Goal: Task Accomplishment & Management: Use online tool/utility

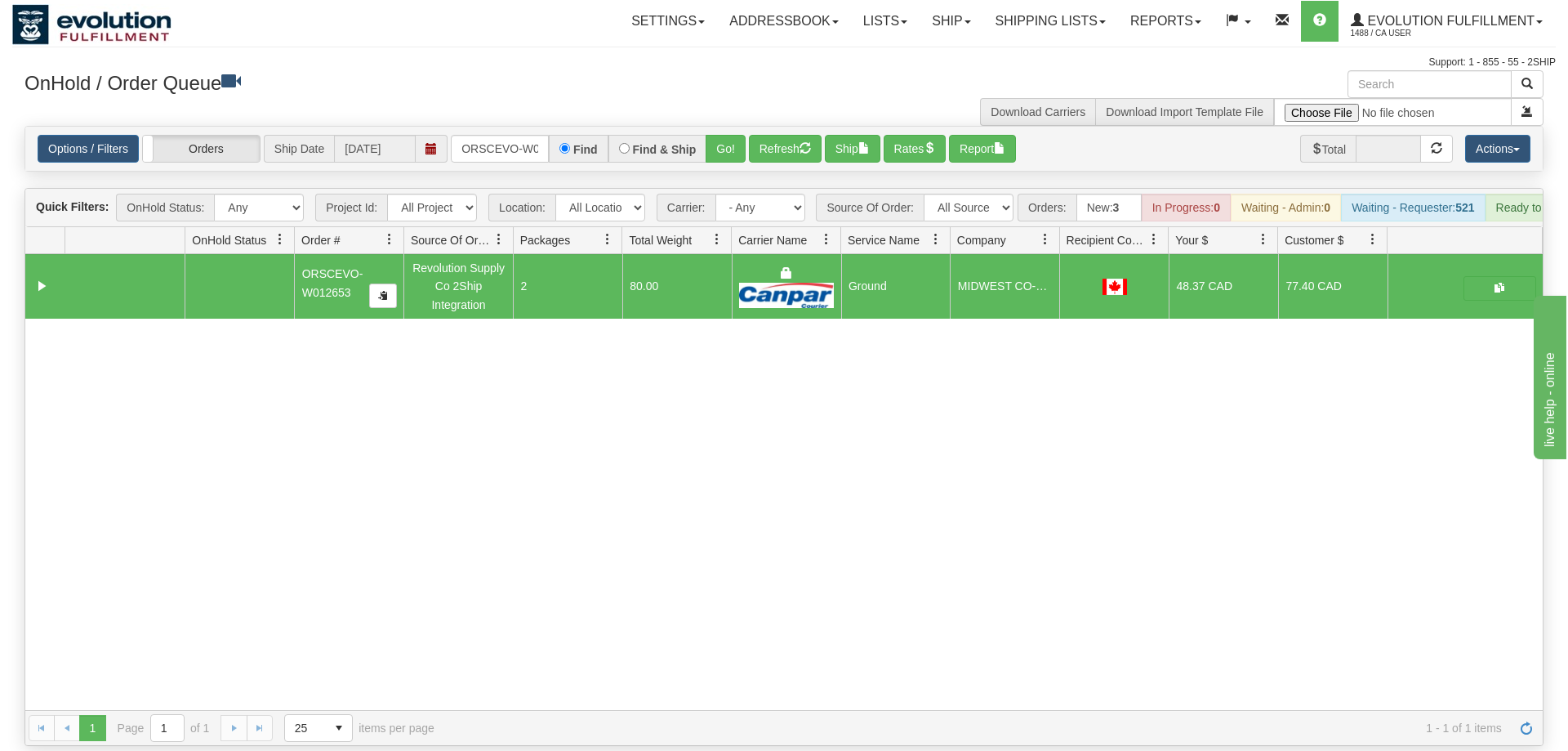
scroll to position [0, 33]
click at [517, 101] on div "OnHold / Order Queue" at bounding box center [398, 86] width 772 height 32
click at [488, 140] on div "Options / Filters Group Shipments Orders Ship Date [DATE] ORSCEVO-W012653 Find …" at bounding box center [784, 148] width 1517 height 44
click at [496, 135] on input "ORSCEVO-W012653" at bounding box center [500, 149] width 98 height 28
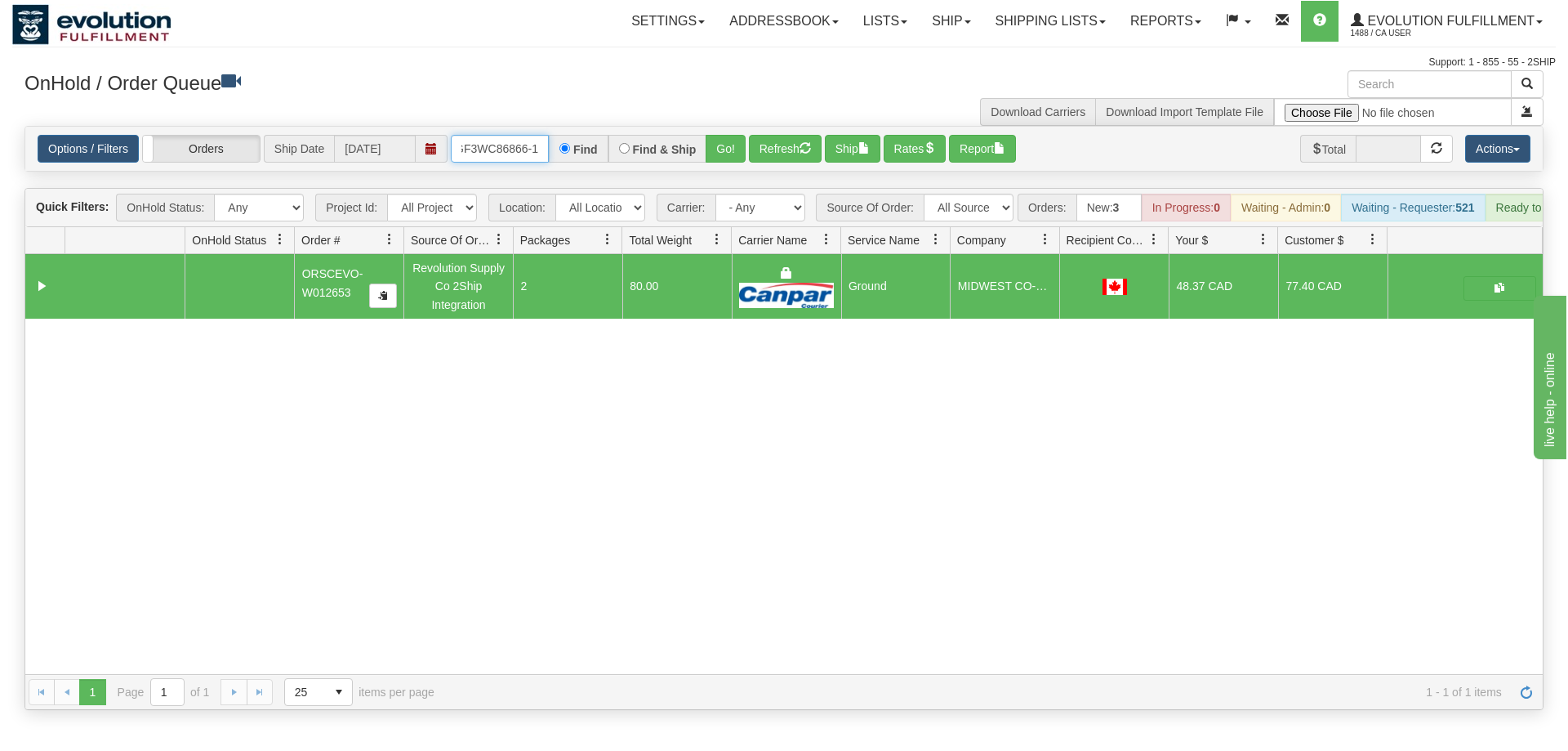
scroll to position [0, 16]
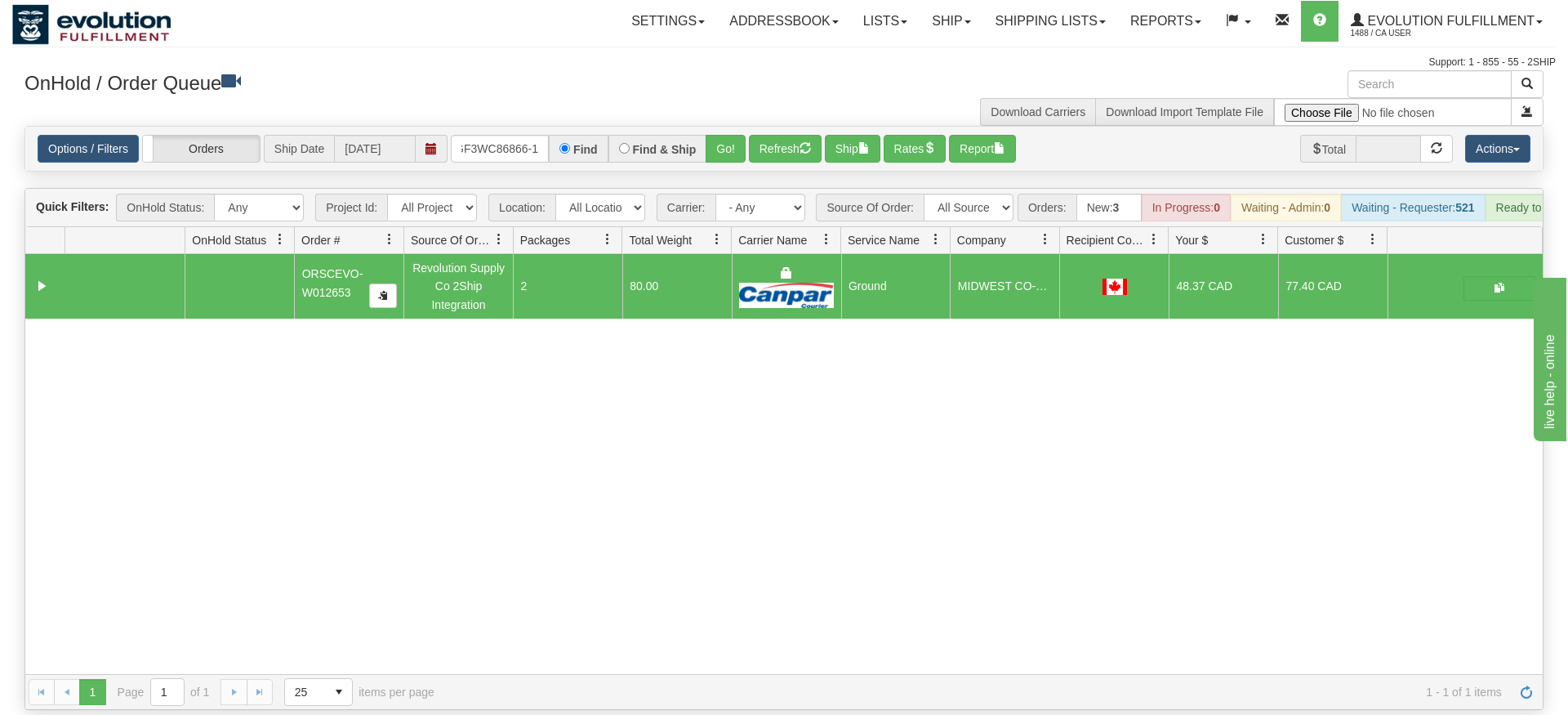
click at [729, 146] on div "Options / Filters Group Shipments Orders Ship Date [DATE] OGF3WC86866-1 Find Fi…" at bounding box center [784, 148] width 1517 height 44
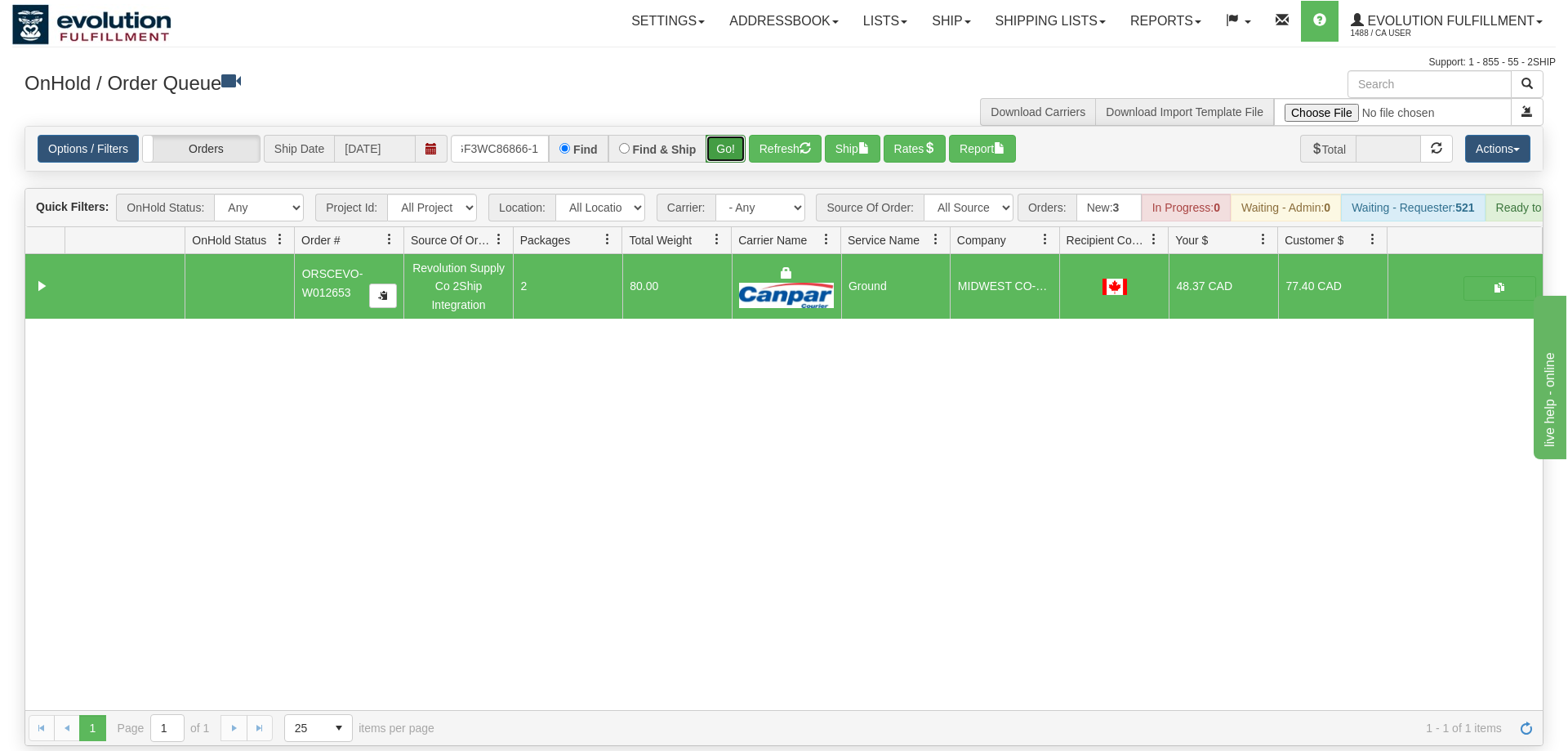
click at [737, 135] on button "Go!" at bounding box center [726, 149] width 40 height 28
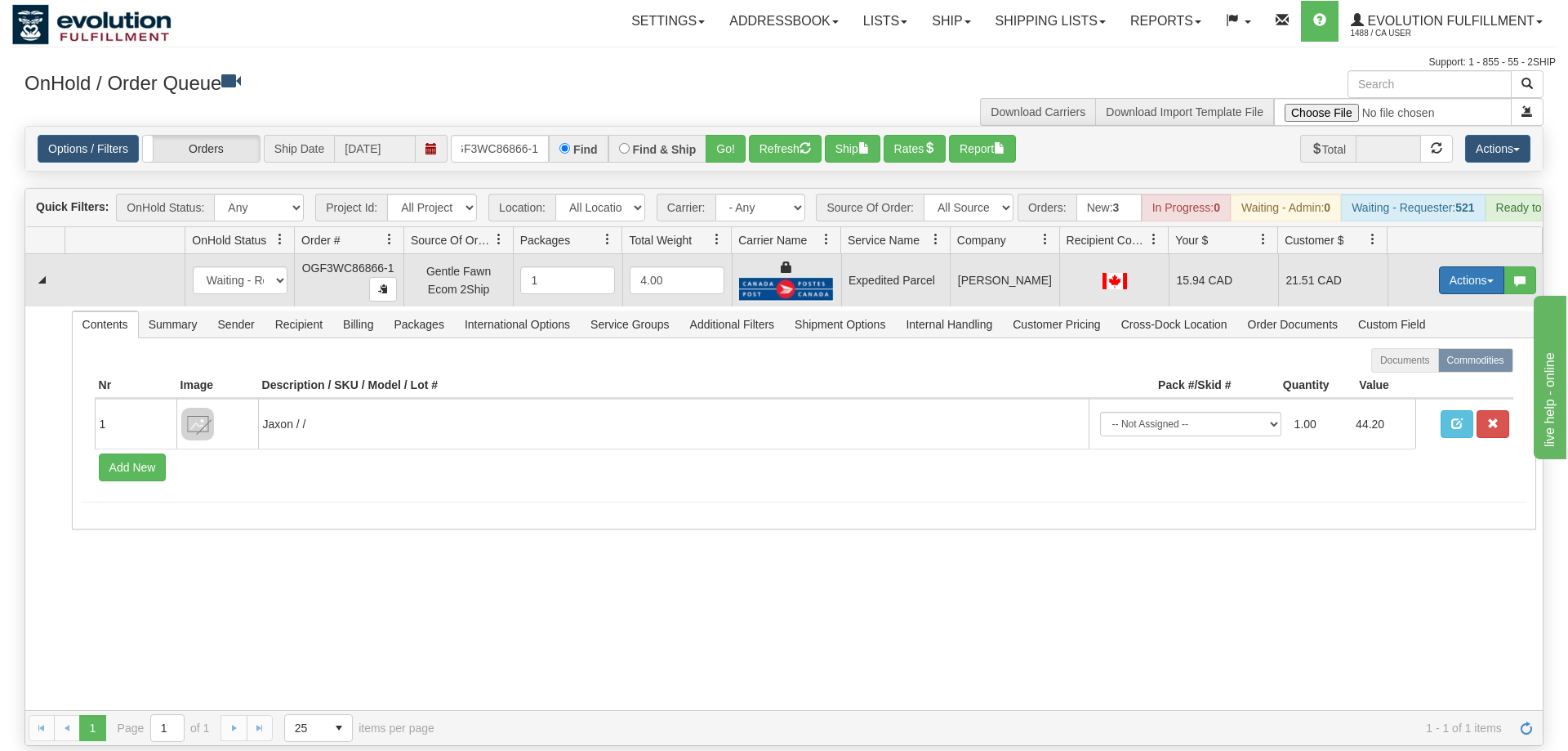
click at [1473, 267] on button "Actions" at bounding box center [1472, 281] width 65 height 28
click at [1428, 364] on link "Ship" at bounding box center [1437, 375] width 131 height 21
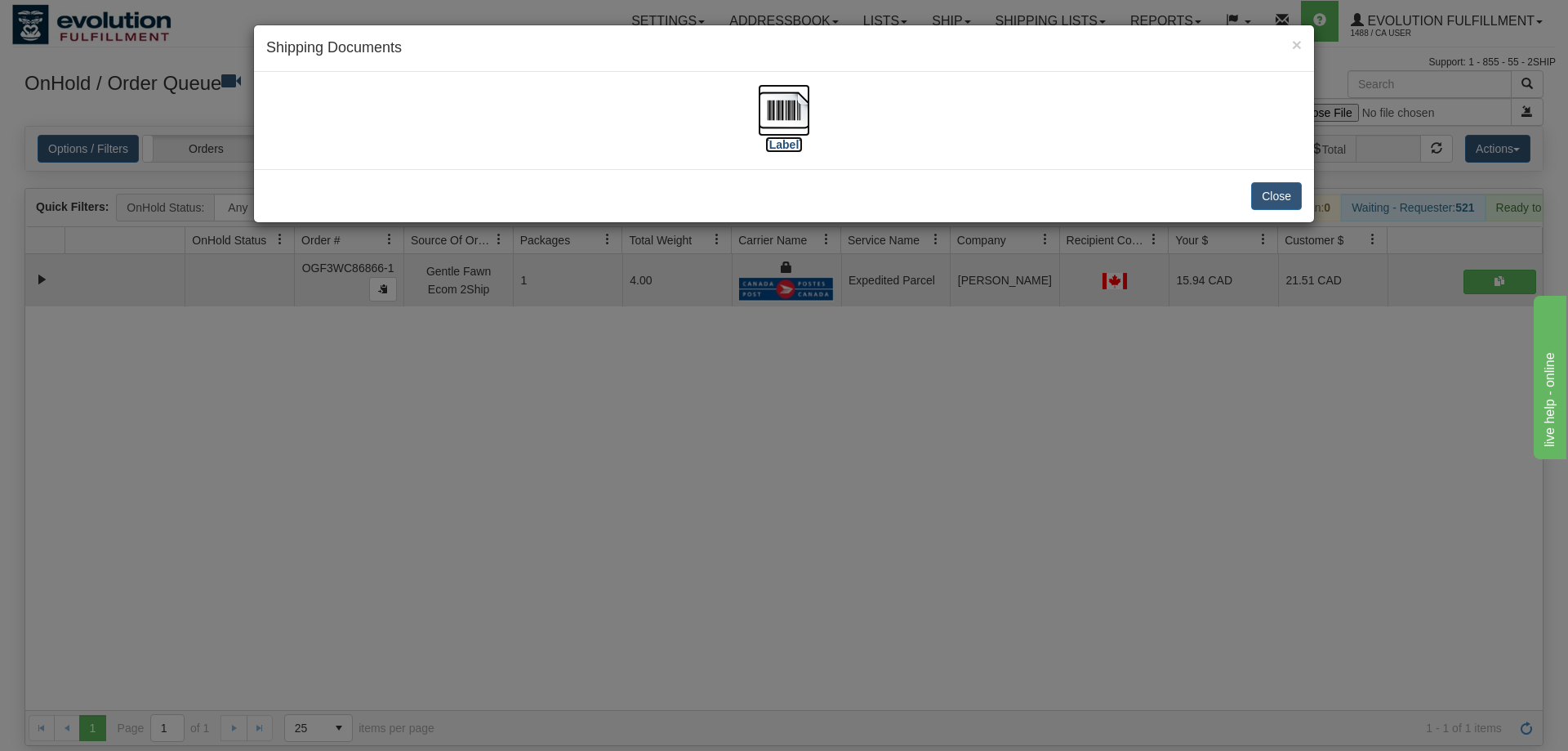
click at [797, 116] on img at bounding box center [784, 111] width 53 height 53
click at [966, 361] on div "× Shipping Documents [Label] Close" at bounding box center [784, 376] width 1568 height 751
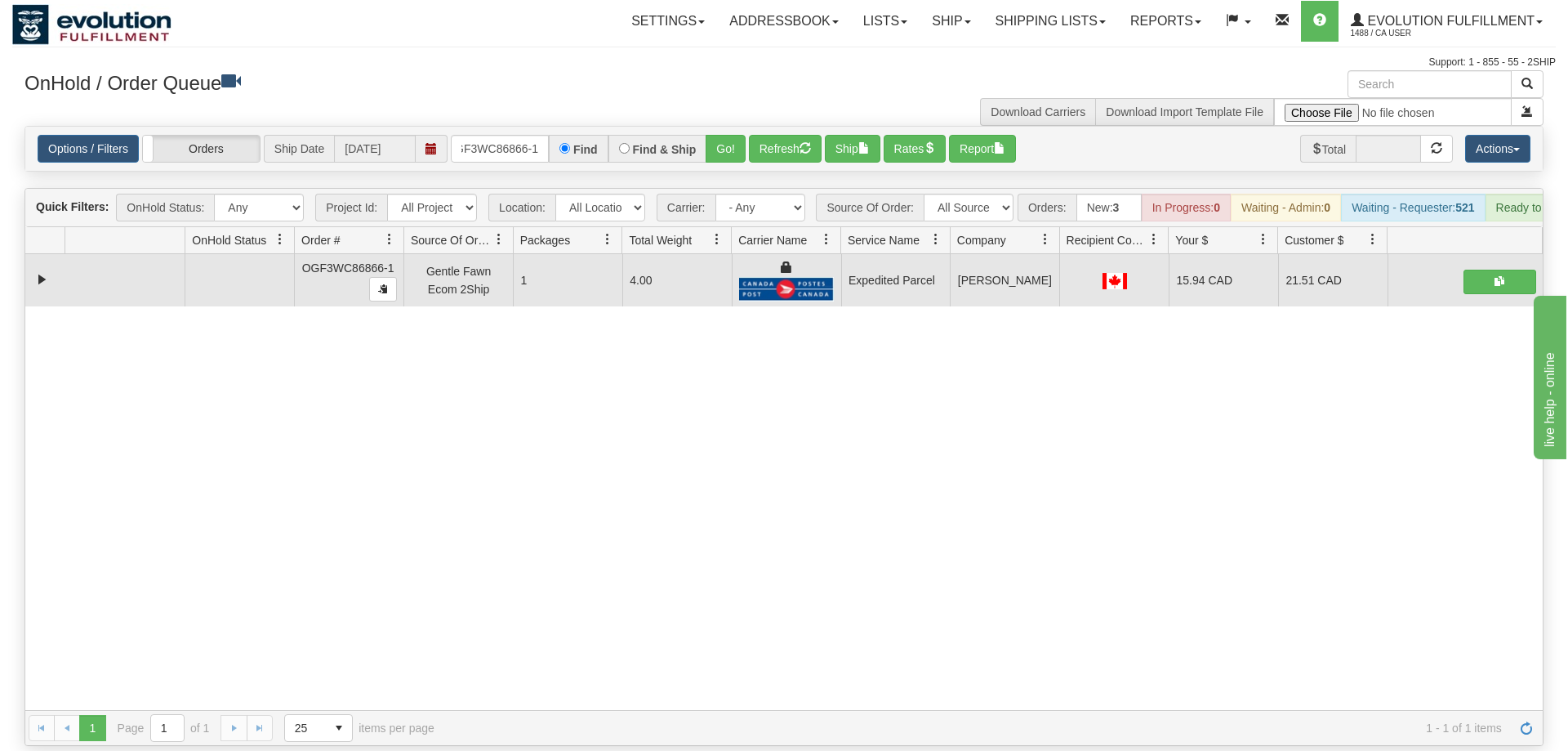
click at [516, 142] on div "Options / Filters Group Shipments Orders Ship Date [DATE] OGF3WC86866-1 Find Fi…" at bounding box center [784, 148] width 1517 height 44
click at [510, 136] on input "OGF3WC86866-1" at bounding box center [500, 149] width 98 height 28
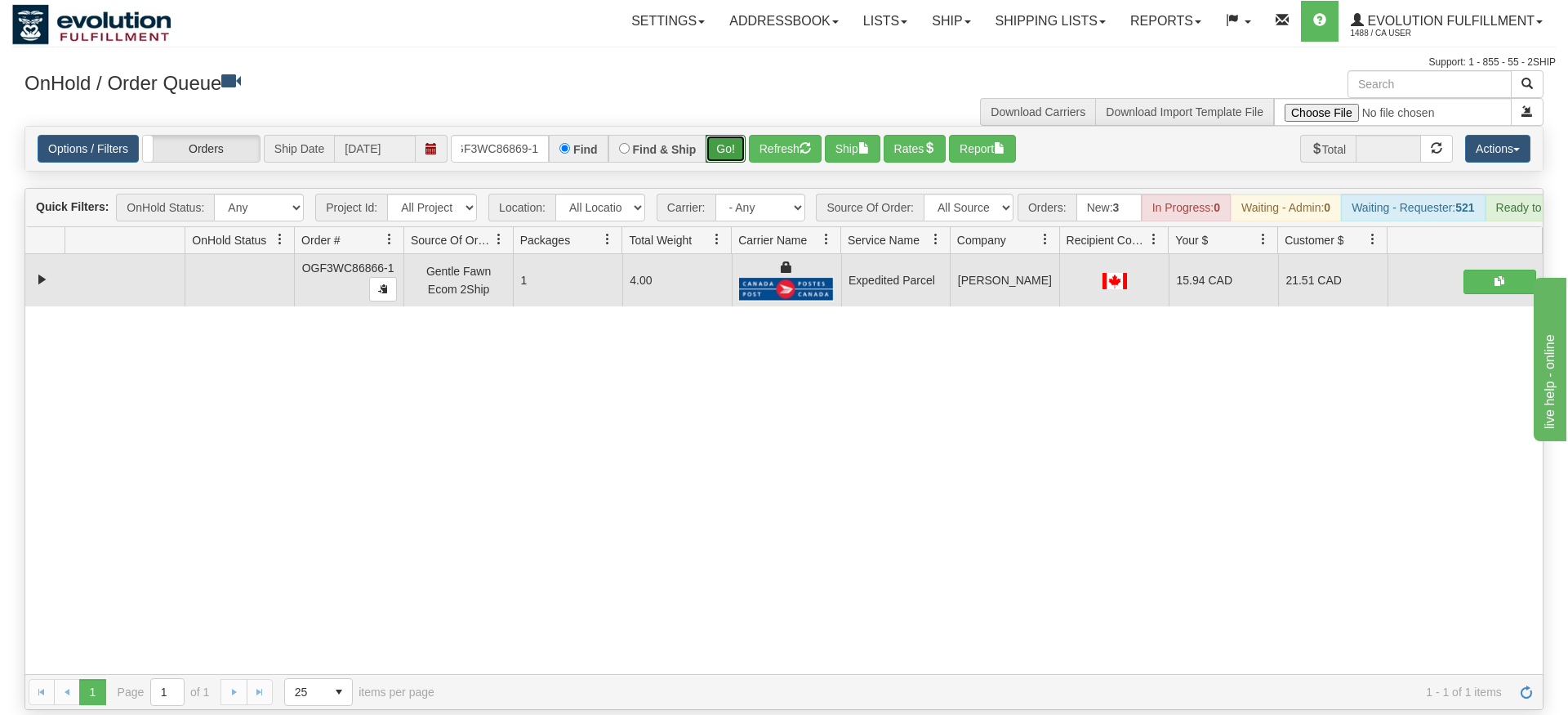
click at [725, 166] on div "Is equal to Is not equal to Contains Does not contains CAD USD EUR ZAR [PERSON_…" at bounding box center [784, 418] width 1543 height 584
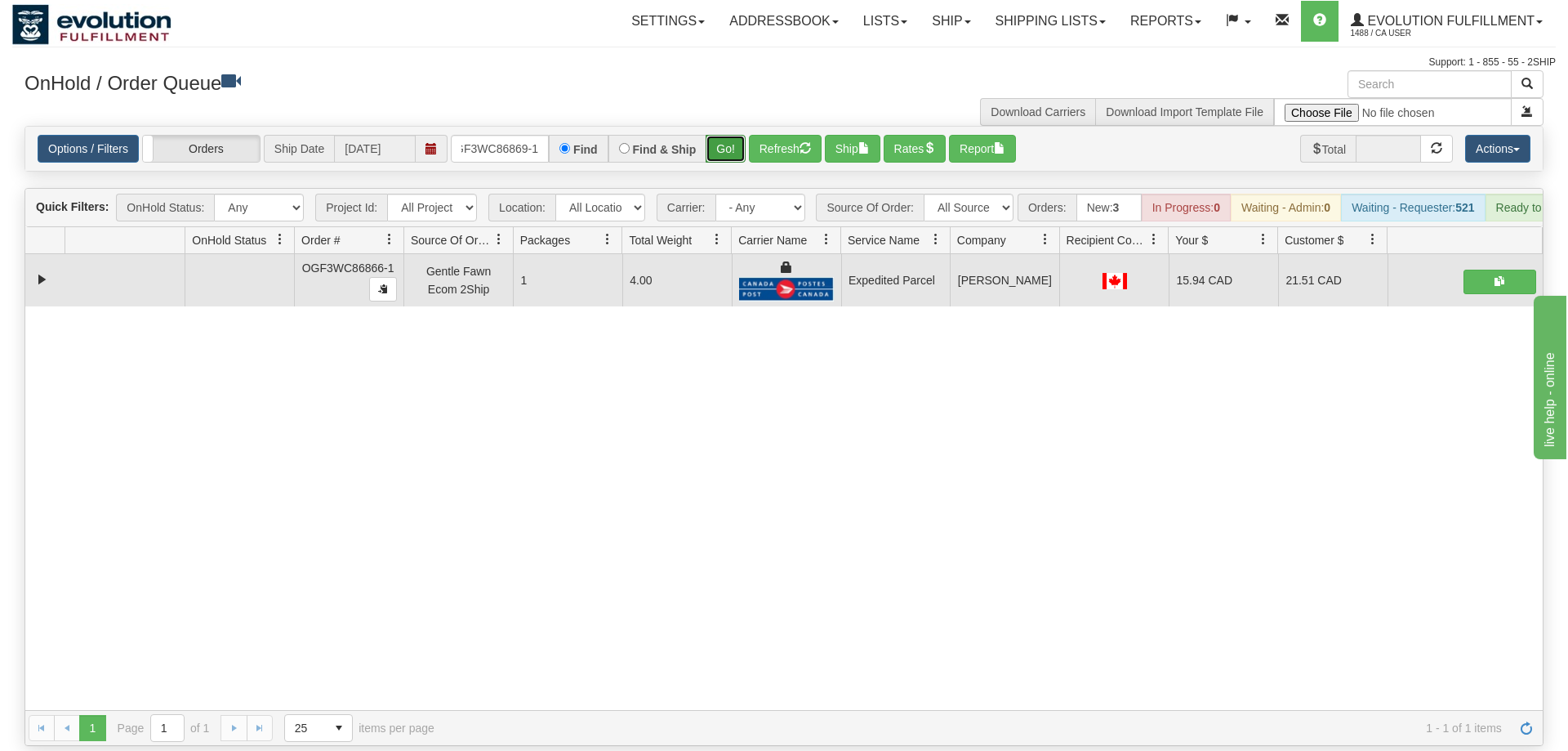
click at [711, 135] on button "Go!" at bounding box center [726, 149] width 40 height 28
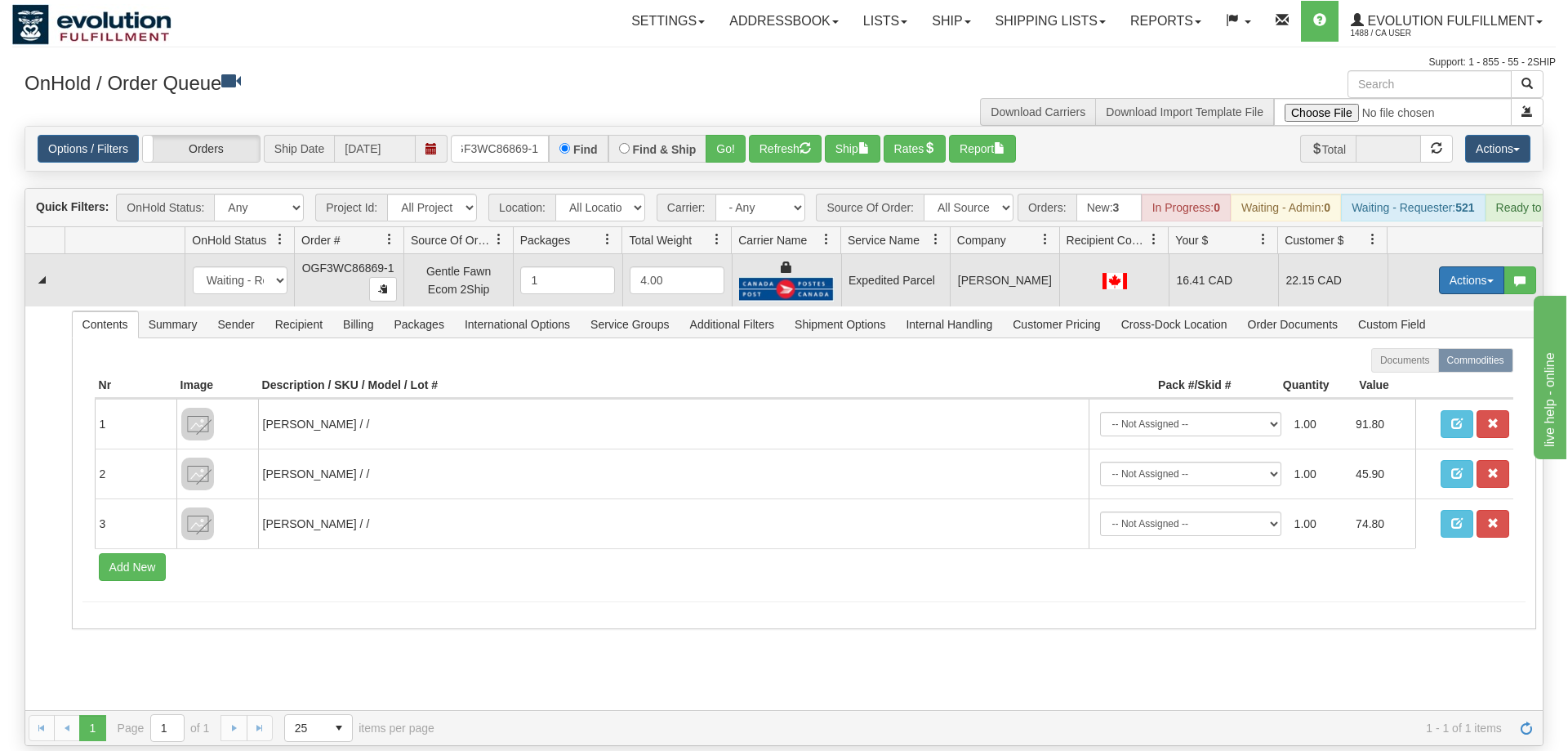
click at [1474, 267] on button "Actions" at bounding box center [1472, 281] width 65 height 28
click at [1461, 364] on link "Ship" at bounding box center [1437, 375] width 131 height 21
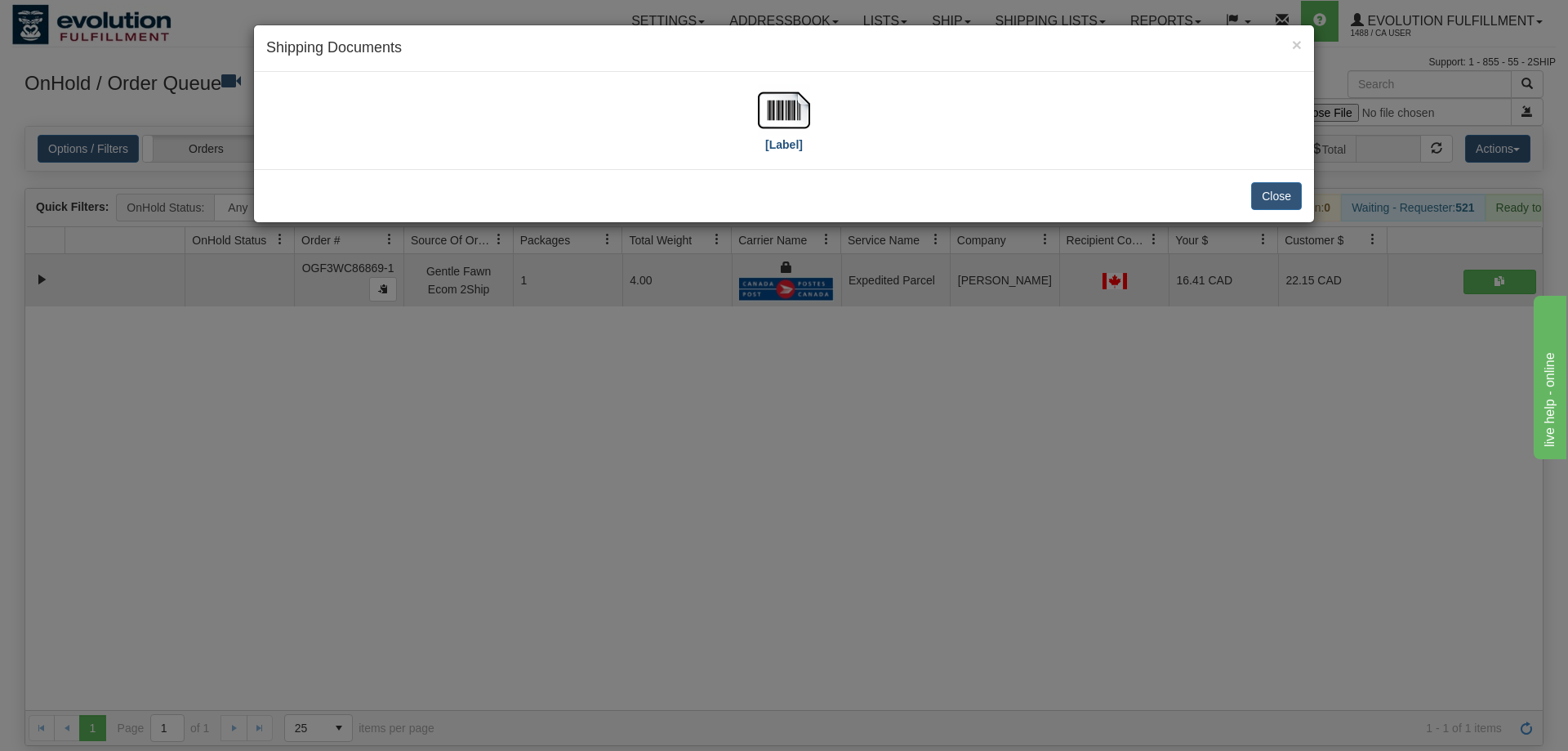
drag, startPoint x: 810, startPoint y: 124, endPoint x: 809, endPoint y: 113, distance: 11.0
click at [810, 120] on div "[Label]" at bounding box center [784, 120] width 1036 height 73
click at [806, 113] on img at bounding box center [784, 111] width 53 height 53
click at [992, 333] on div "× Shipping Documents [Label] Close" at bounding box center [784, 376] width 1568 height 751
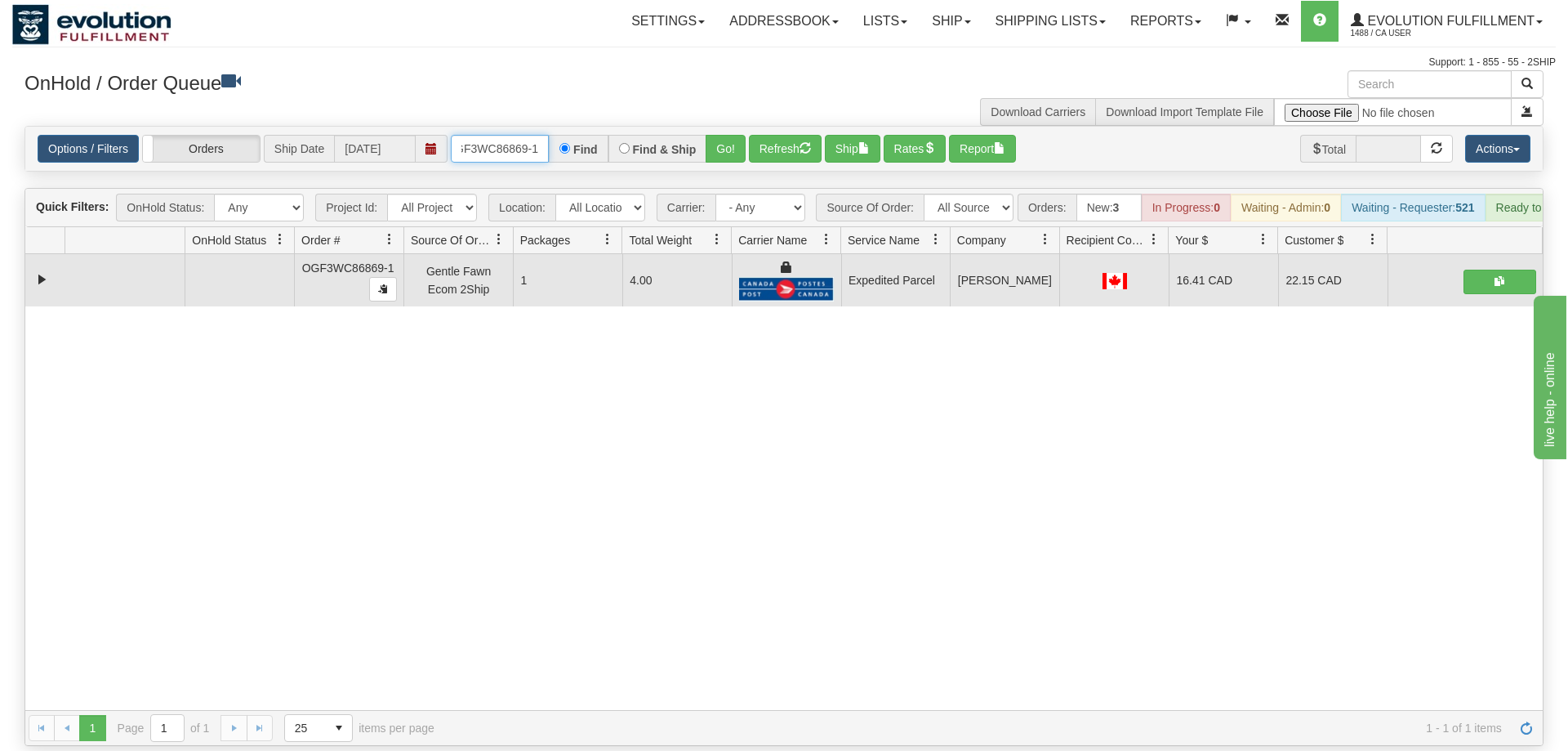
click at [503, 135] on input "OGF3WC86869-1" at bounding box center [500, 149] width 98 height 28
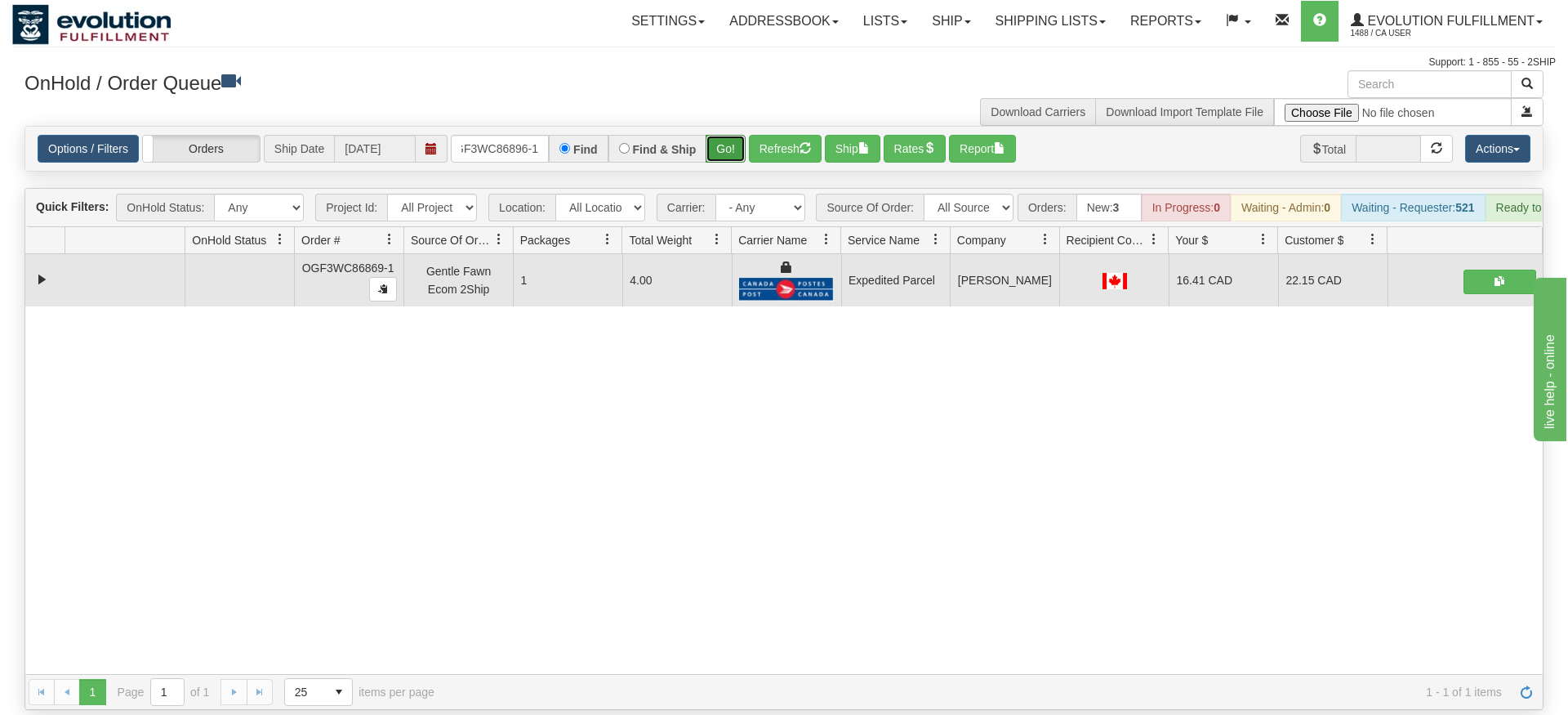
drag, startPoint x: 720, startPoint y: 132, endPoint x: 720, endPoint y: 167, distance: 35.0
click at [720, 167] on div "Is equal to Is not equal to Contains Does not contains CAD USD EUR ZAR [PERSON_…" at bounding box center [784, 418] width 1543 height 584
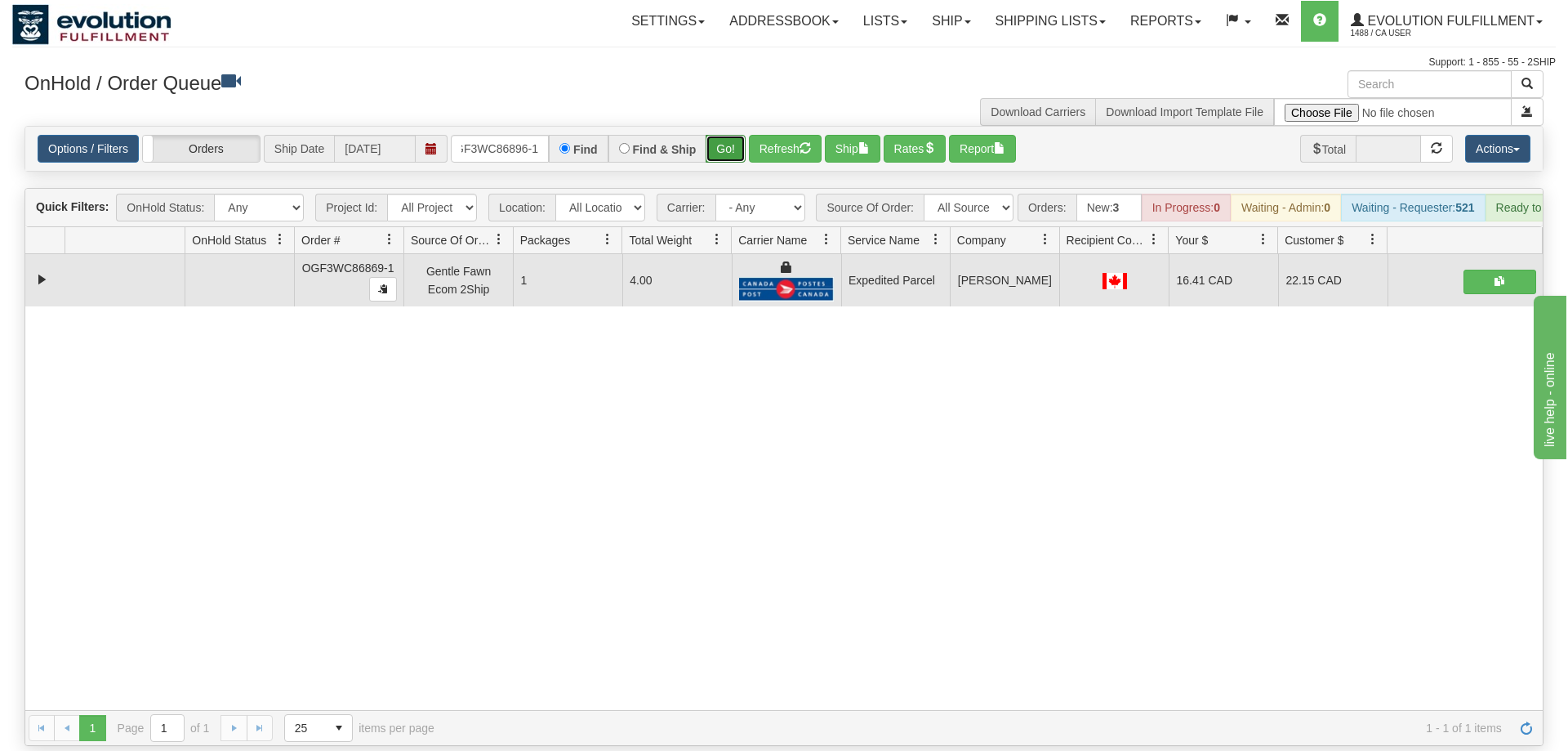
click at [719, 135] on button "Go!" at bounding box center [726, 149] width 40 height 28
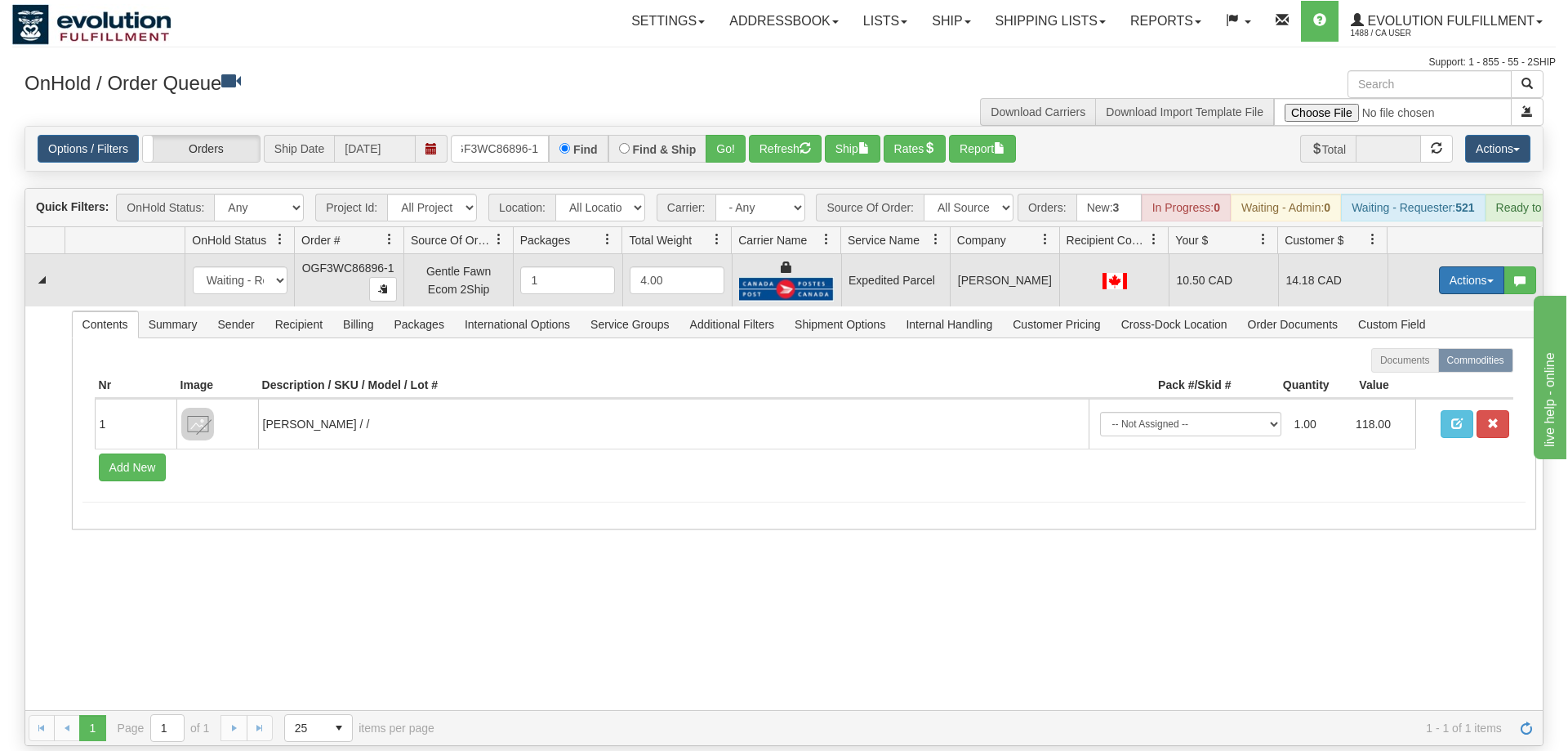
click at [1495, 267] on button "Actions" at bounding box center [1472, 281] width 65 height 28
click at [1408, 368] on span "Ship" at bounding box center [1406, 375] width 34 height 13
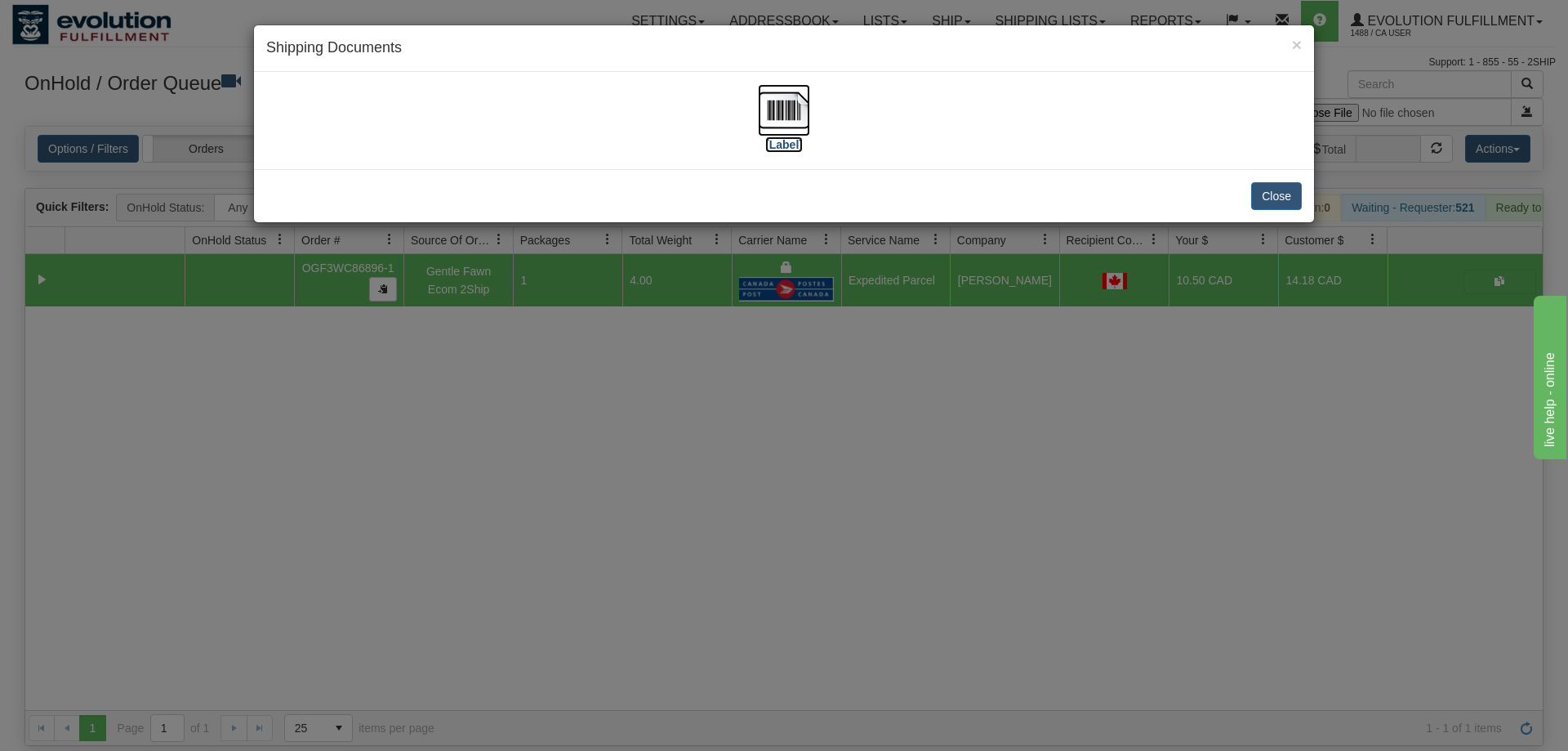
click at [802, 120] on img at bounding box center [784, 111] width 53 height 53
drag, startPoint x: 1108, startPoint y: 338, endPoint x: 1095, endPoint y: 318, distance: 23.9
click at [1095, 318] on div "× Shipping Documents [Label] Close" at bounding box center [784, 376] width 1568 height 751
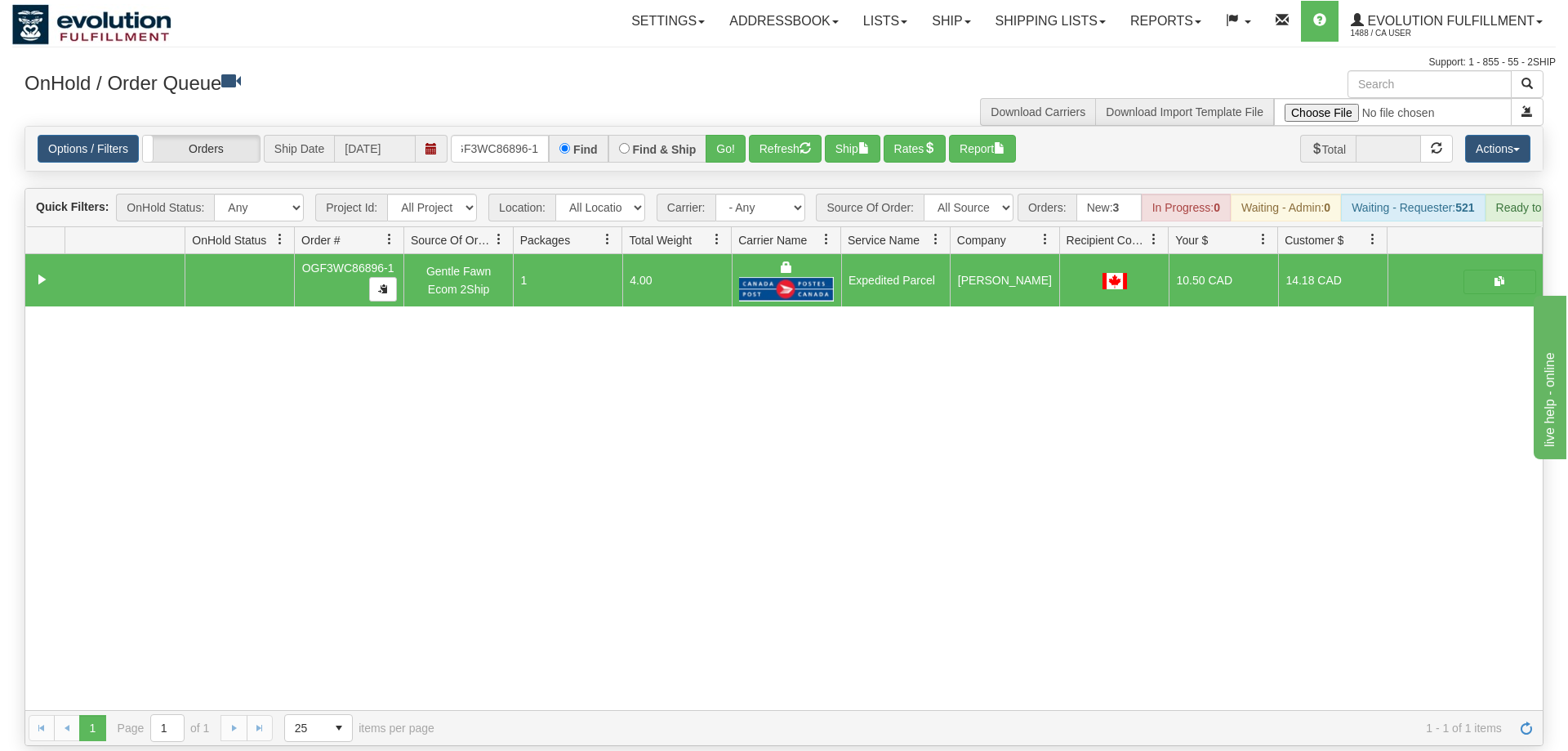
click at [496, 144] on div "Options / Filters Group Shipments Orders Ship Date [DATE] OGF3WC86896-1 Find Fi…" at bounding box center [784, 148] width 1517 height 44
click at [502, 135] on input "OGF3WC86896-1" at bounding box center [500, 149] width 98 height 28
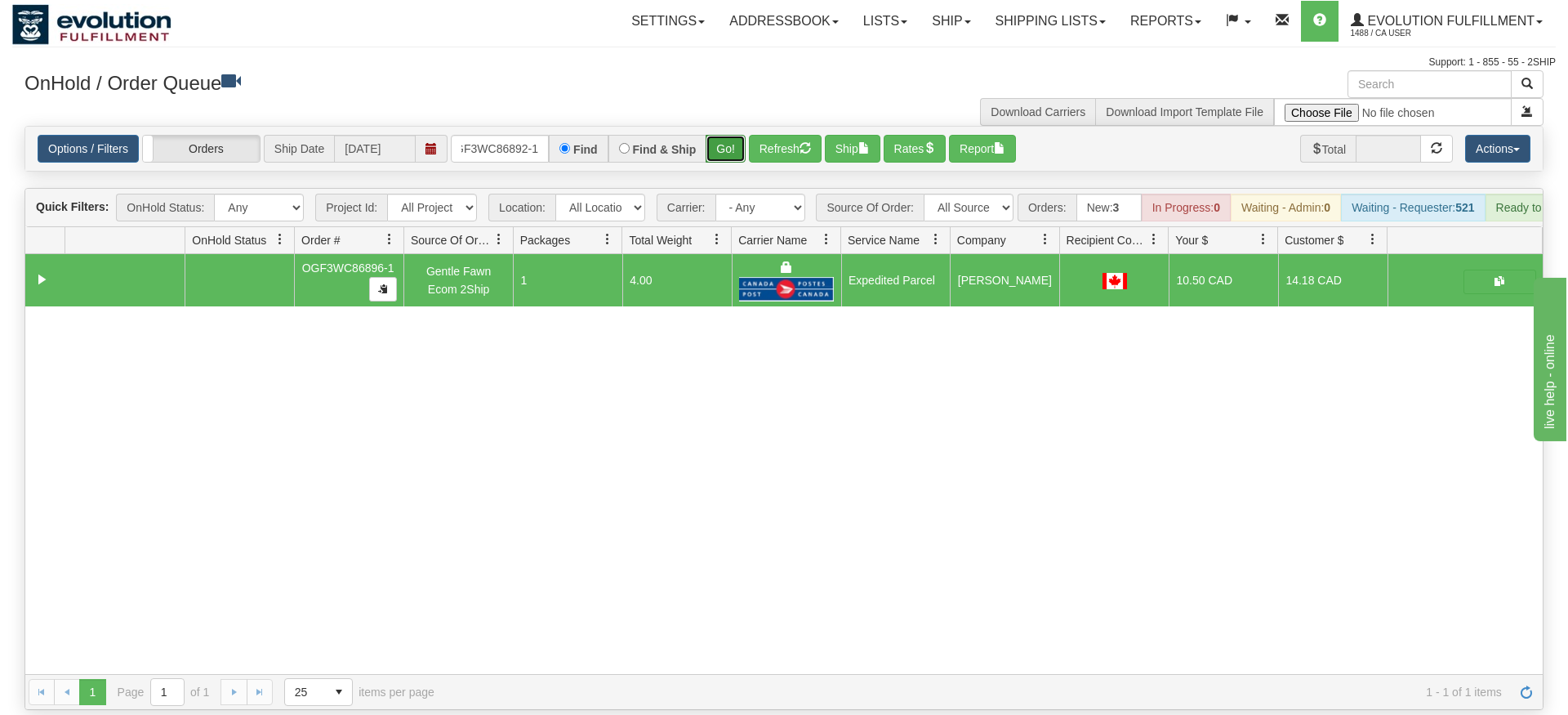
drag, startPoint x: 730, startPoint y: 130, endPoint x: 729, endPoint y: 161, distance: 31.0
click at [730, 165] on div "Is equal to Is not equal to Contains Does not contains CAD USD EUR ZAR [PERSON_…" at bounding box center [784, 418] width 1543 height 584
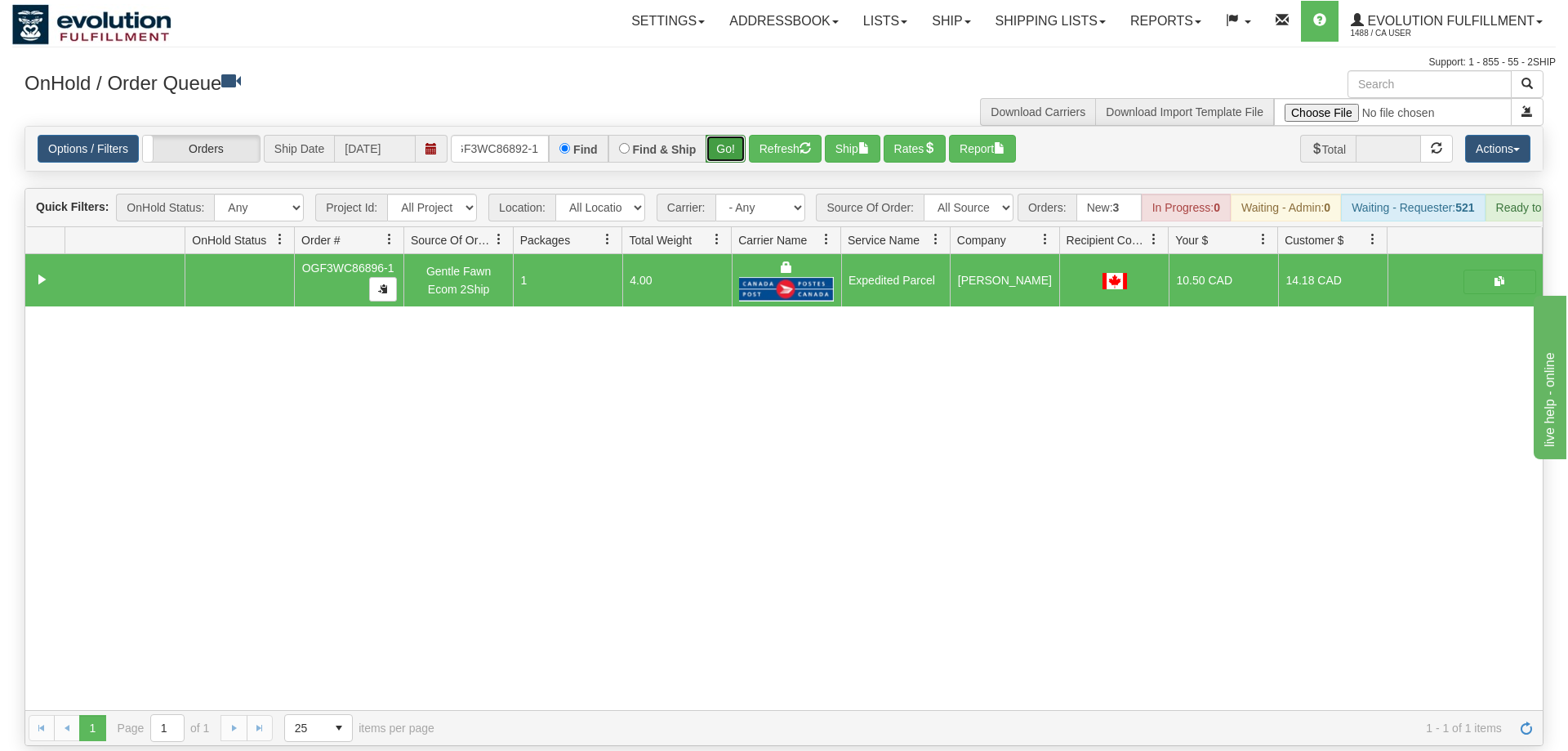
click at [725, 135] on button "Go!" at bounding box center [726, 149] width 40 height 28
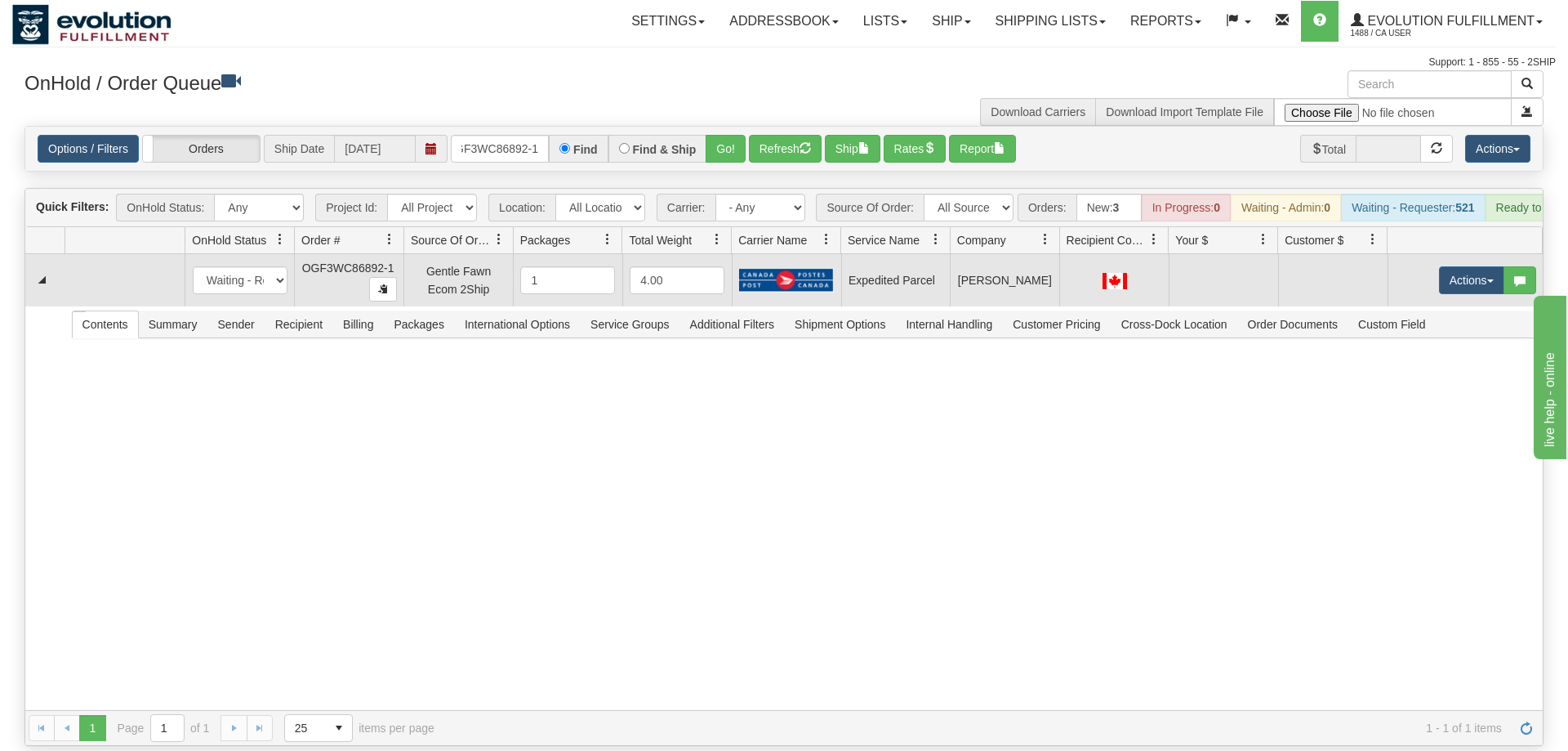
click at [1469, 254] on td "Actions Open Refresh Rates Rate All Services Ship Delete Edit Items" at bounding box center [1465, 281] width 155 height 53
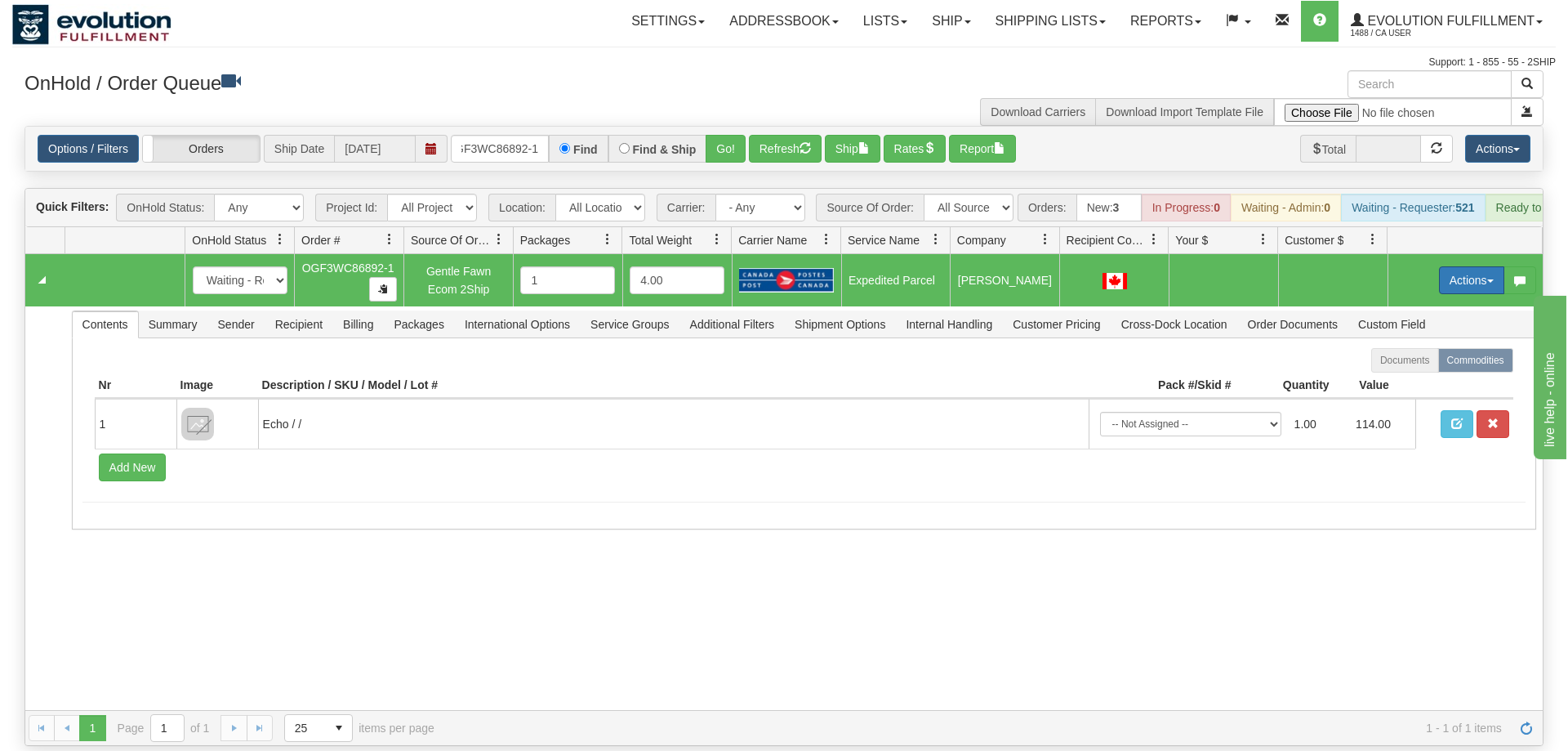
click at [1461, 267] on button "Actions" at bounding box center [1472, 281] width 65 height 28
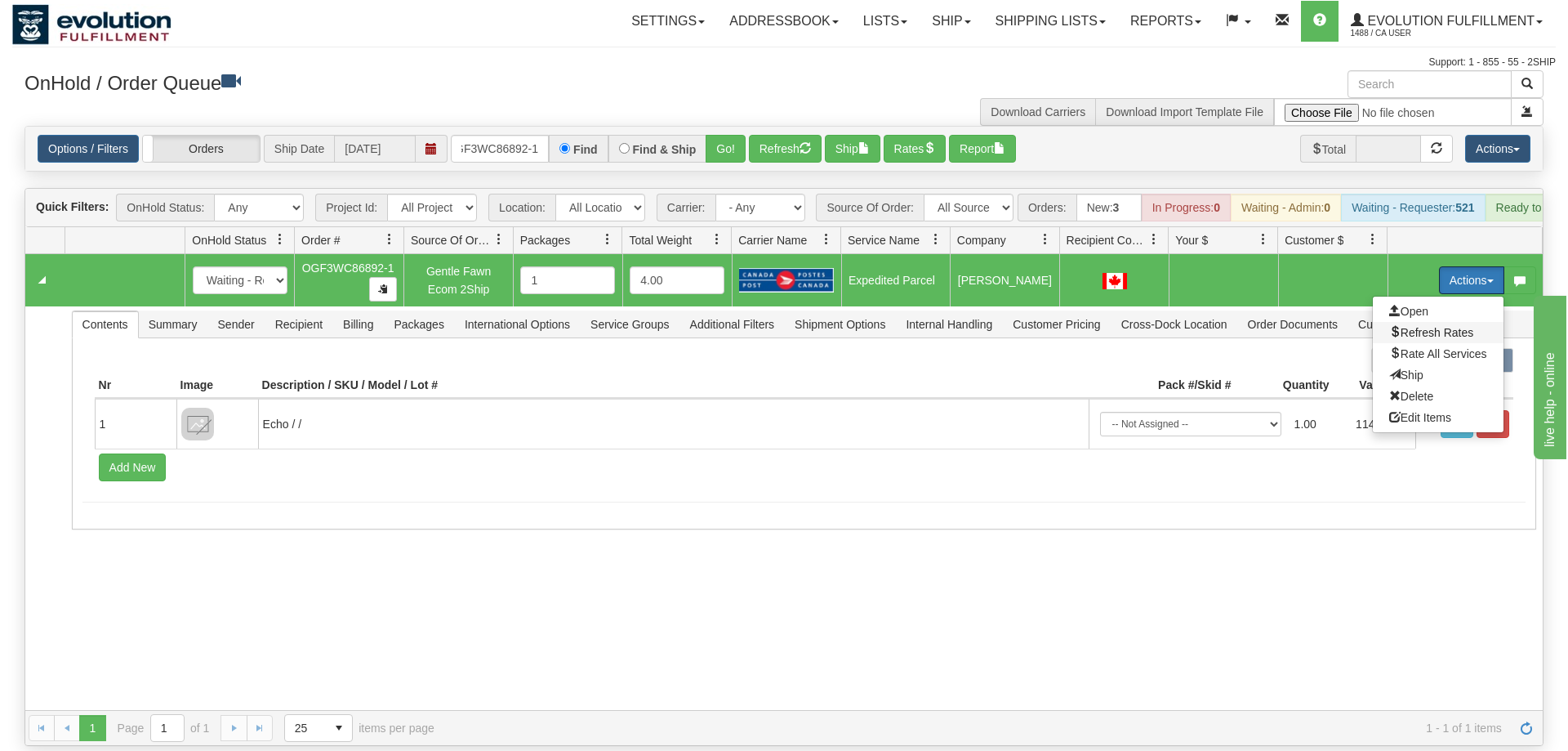
click at [1431, 326] on span "Refresh Rates" at bounding box center [1431, 333] width 84 height 13
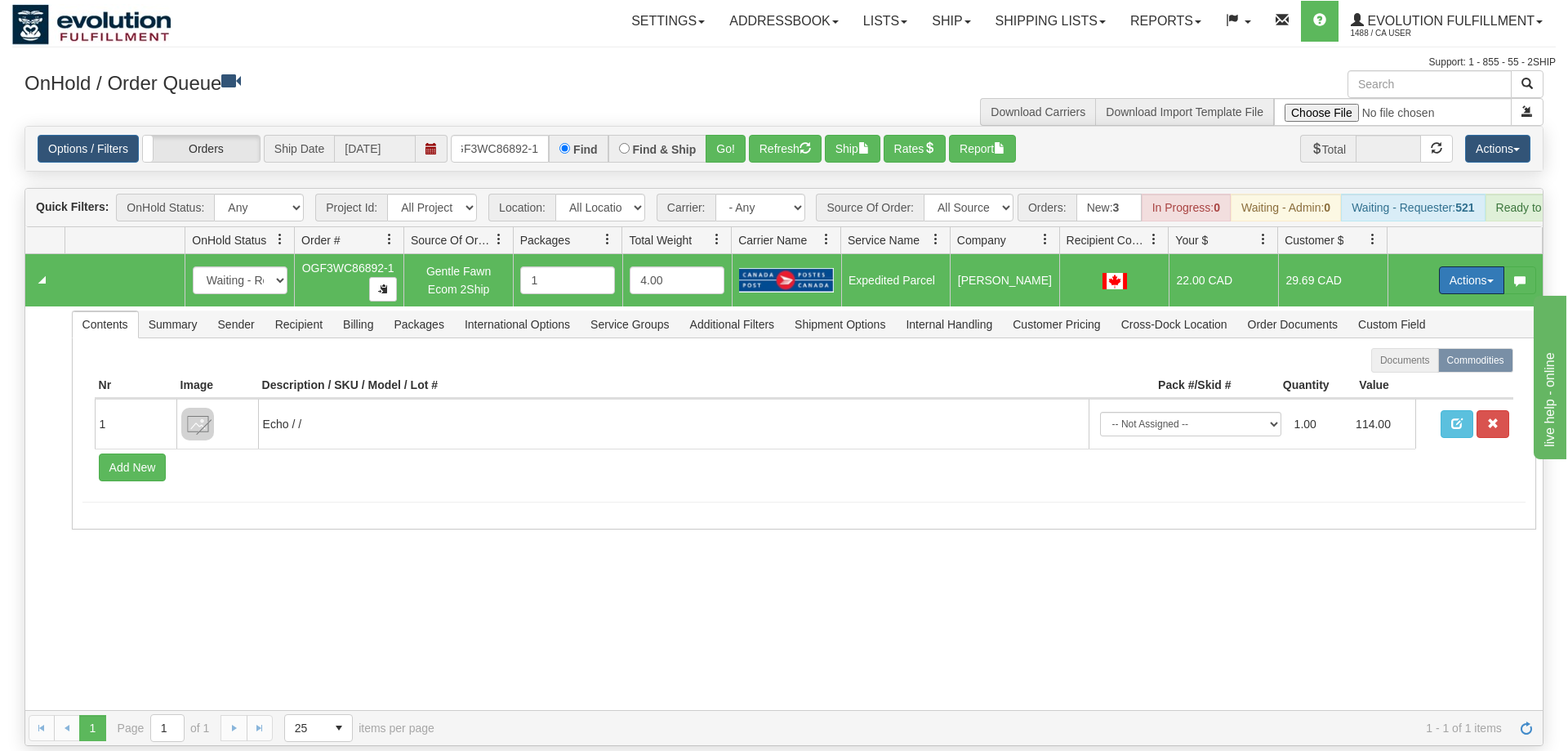
click at [1458, 267] on button "Actions" at bounding box center [1472, 281] width 65 height 28
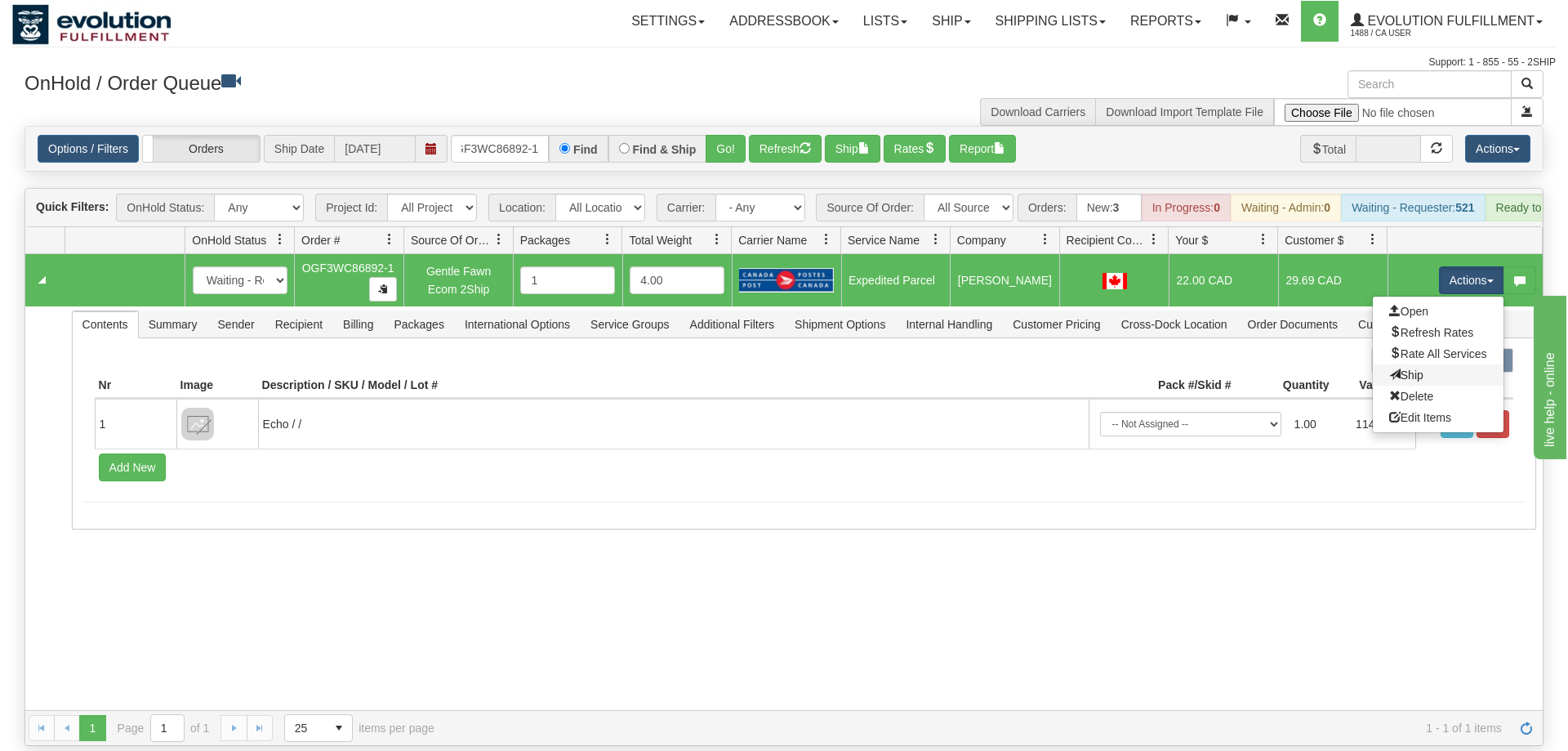
click at [1422, 364] on link "Ship" at bounding box center [1437, 375] width 131 height 21
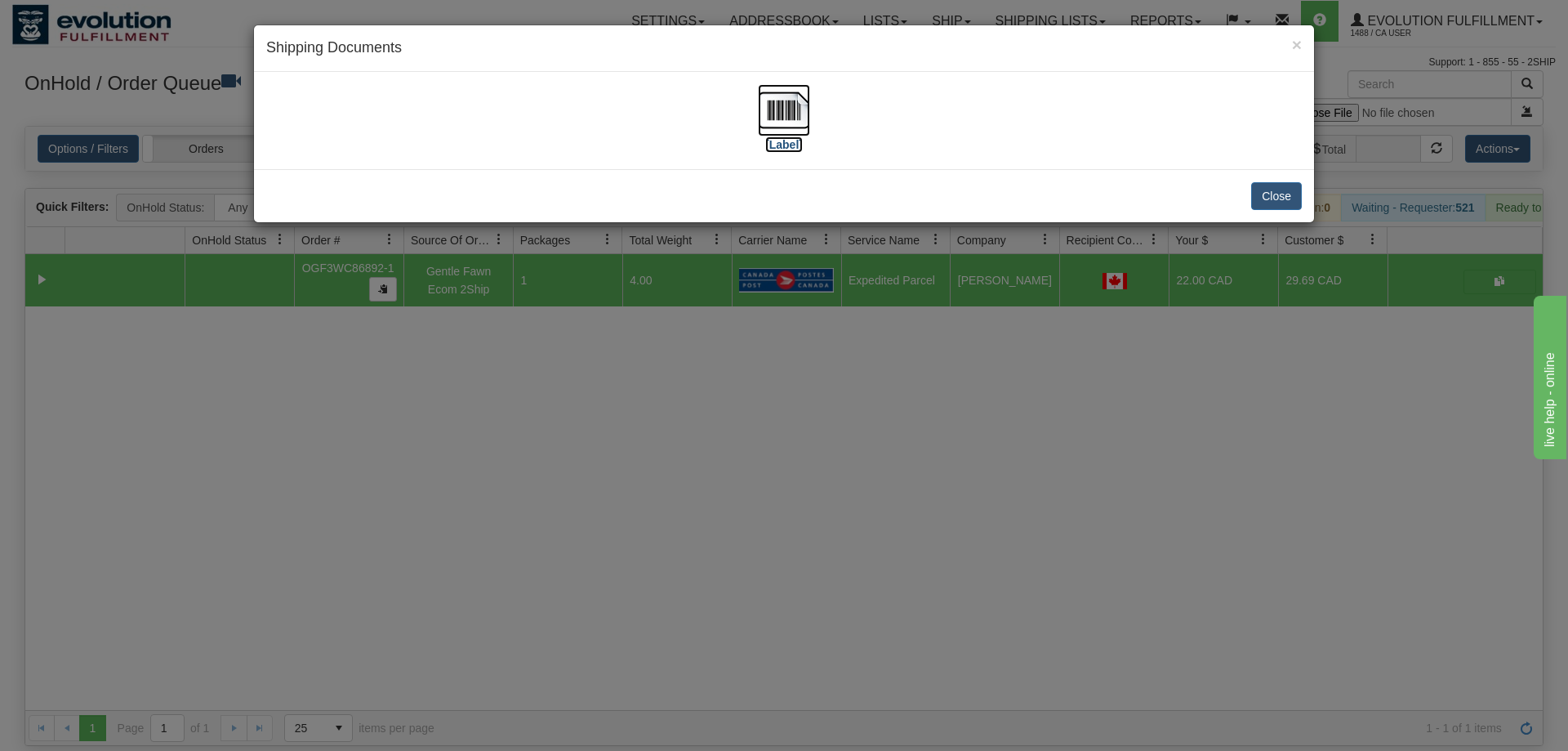
click at [767, 112] on img at bounding box center [784, 111] width 53 height 53
drag, startPoint x: 824, startPoint y: 492, endPoint x: 653, endPoint y: 174, distance: 361.1
click at [824, 487] on div "× Shipping Documents [Label] Close" at bounding box center [784, 376] width 1568 height 751
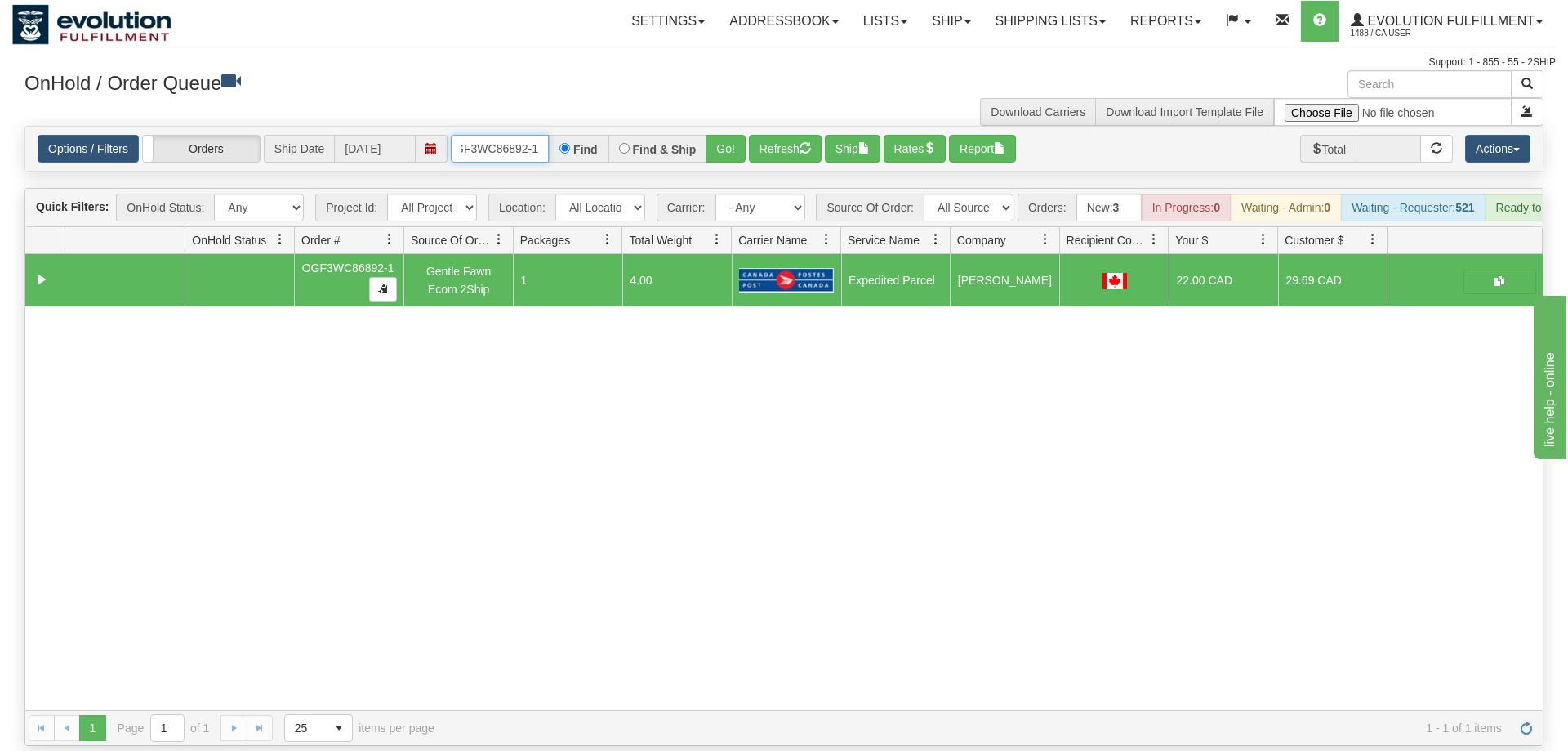
click at [494, 135] on input "OGF3WC86892-1" at bounding box center [500, 149] width 98 height 28
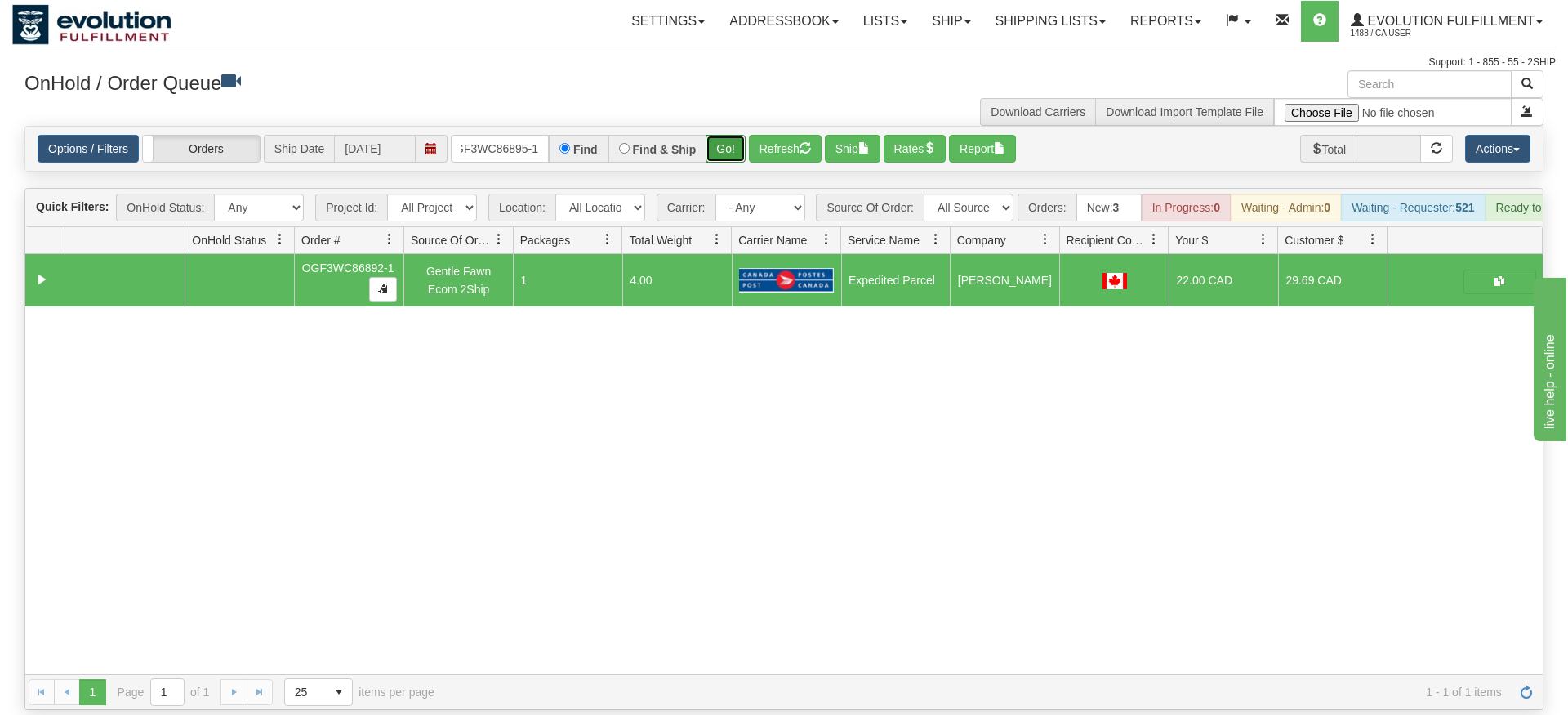
click at [725, 163] on div "Is equal to Is not equal to Contains Does not contains CAD USD EUR ZAR [PERSON_…" at bounding box center [784, 418] width 1543 height 584
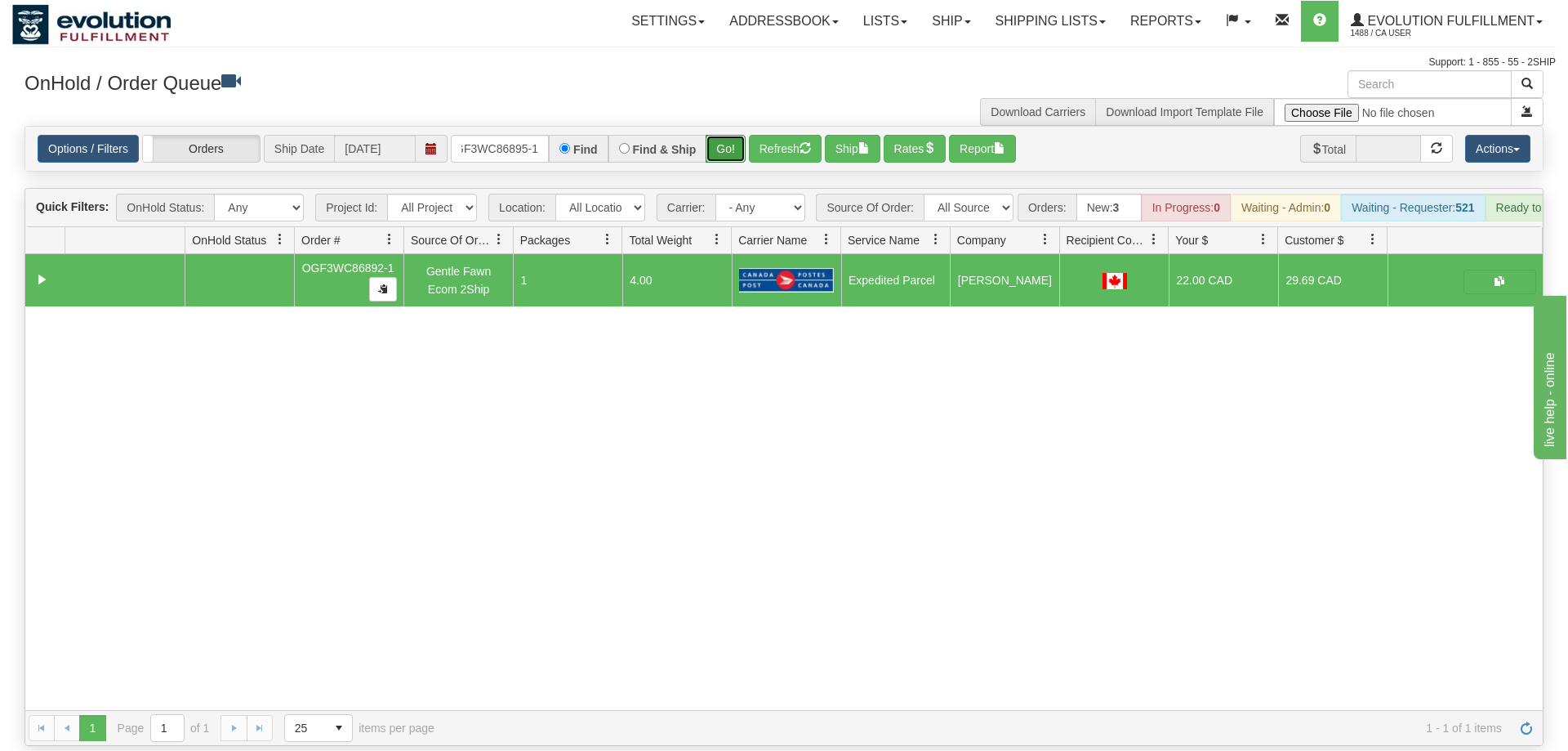
click at [725, 135] on button "Go!" at bounding box center [726, 149] width 40 height 28
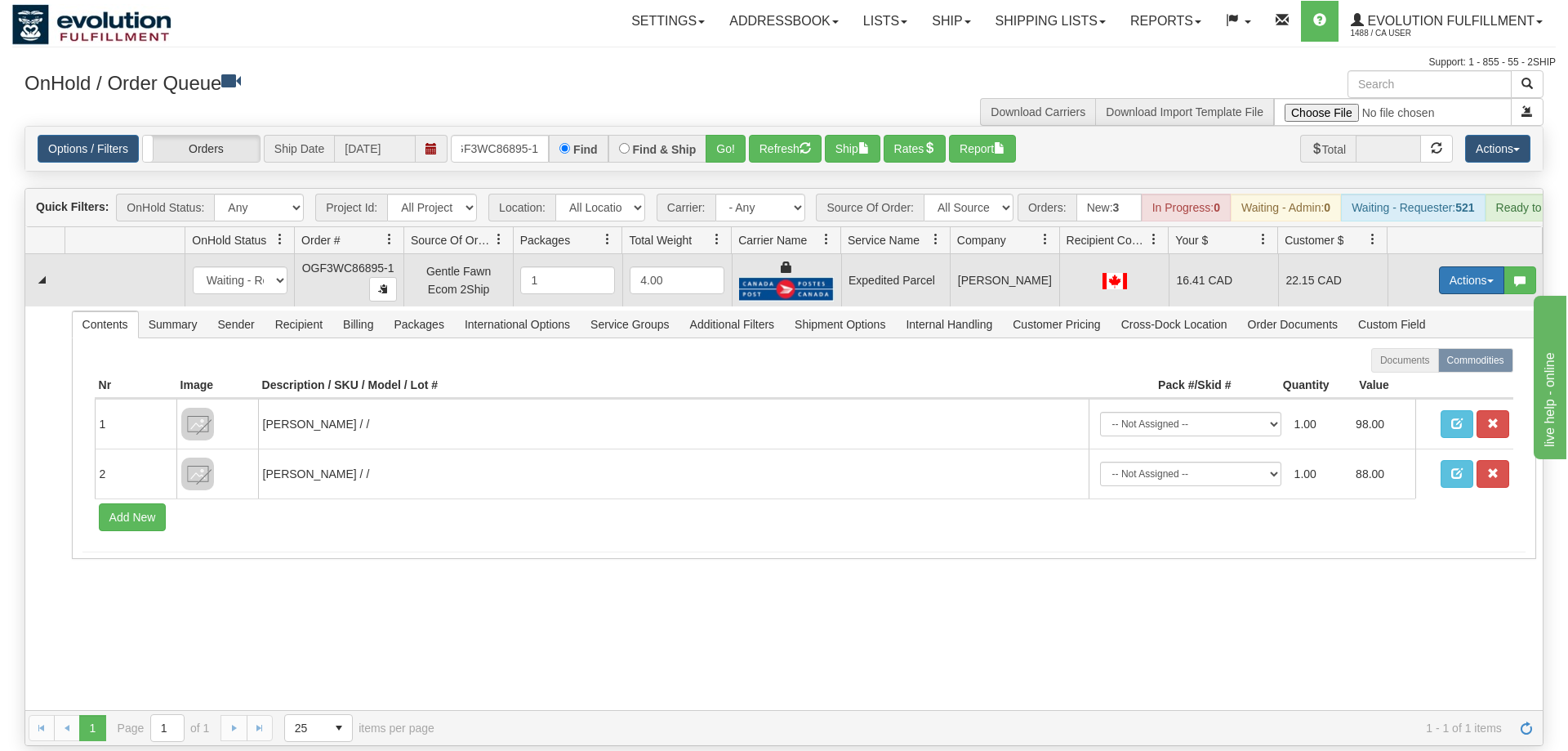
click at [1454, 267] on button "Actions" at bounding box center [1472, 281] width 65 height 28
click at [1429, 364] on link "Ship" at bounding box center [1437, 375] width 131 height 21
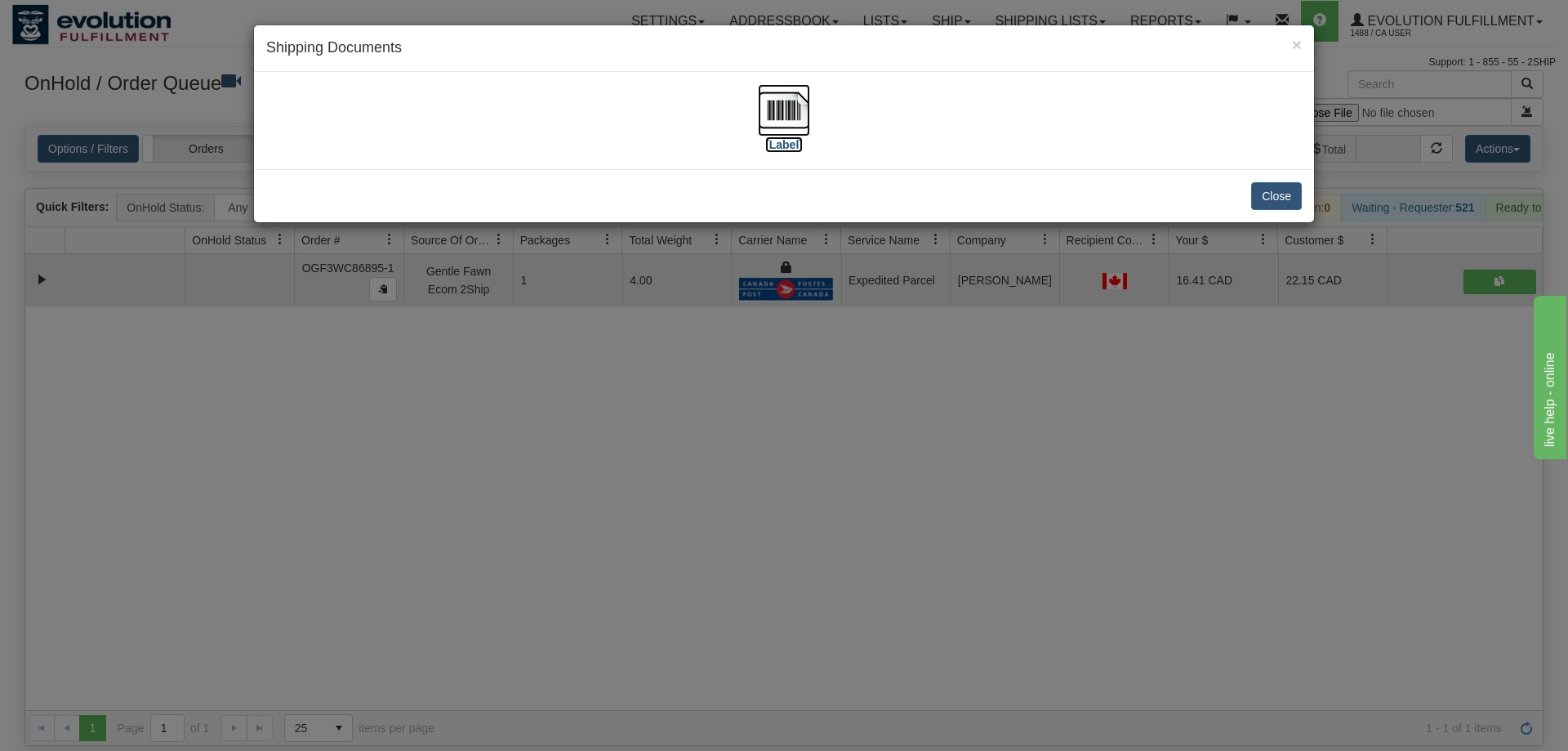
click at [764, 126] on img at bounding box center [784, 111] width 53 height 53
drag, startPoint x: 1060, startPoint y: 368, endPoint x: 492, endPoint y: 81, distance: 636.4
click at [1058, 367] on div "× Shipping Documents [Label] Close" at bounding box center [784, 376] width 1568 height 751
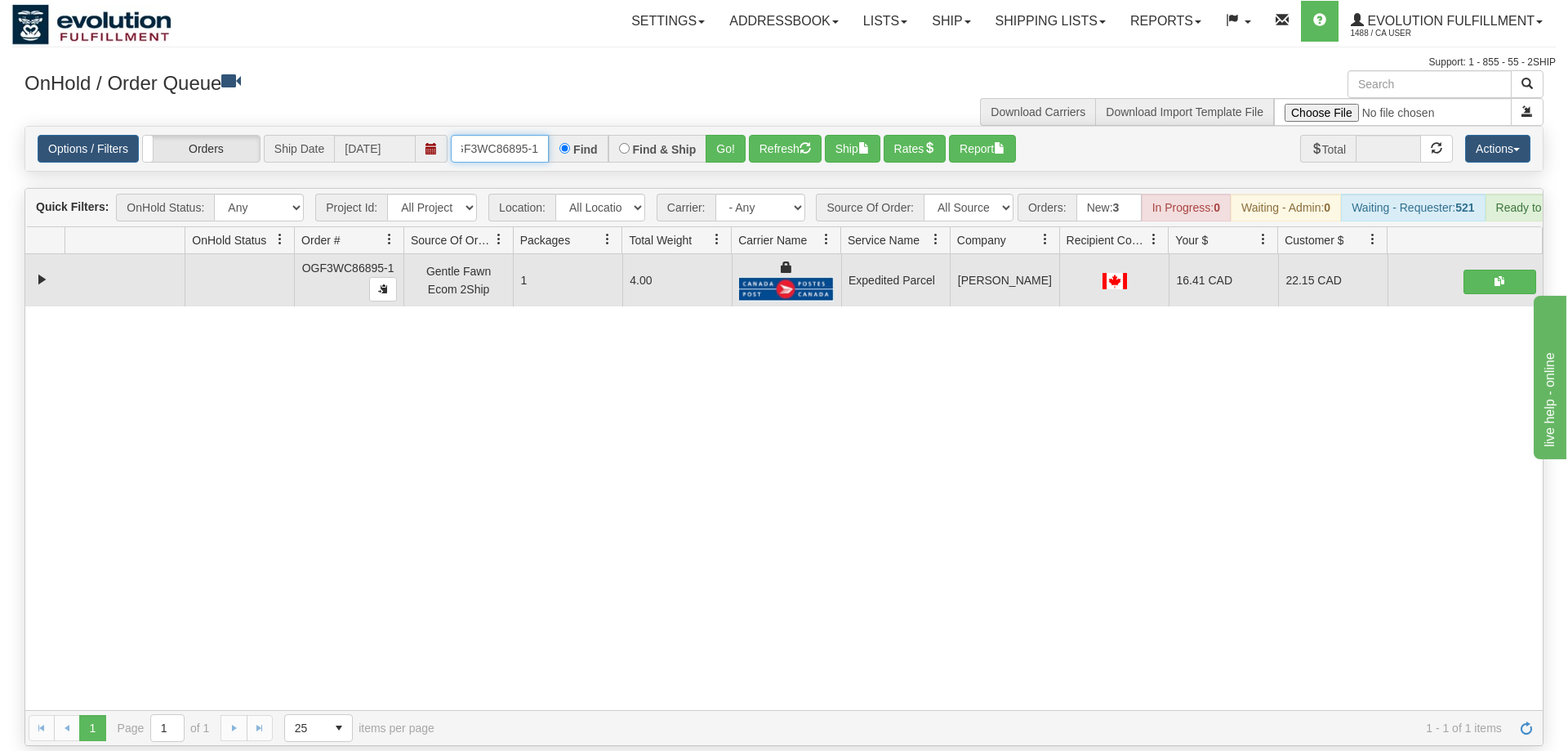
click at [513, 135] on input "OGF3WC86895-1" at bounding box center [500, 149] width 98 height 28
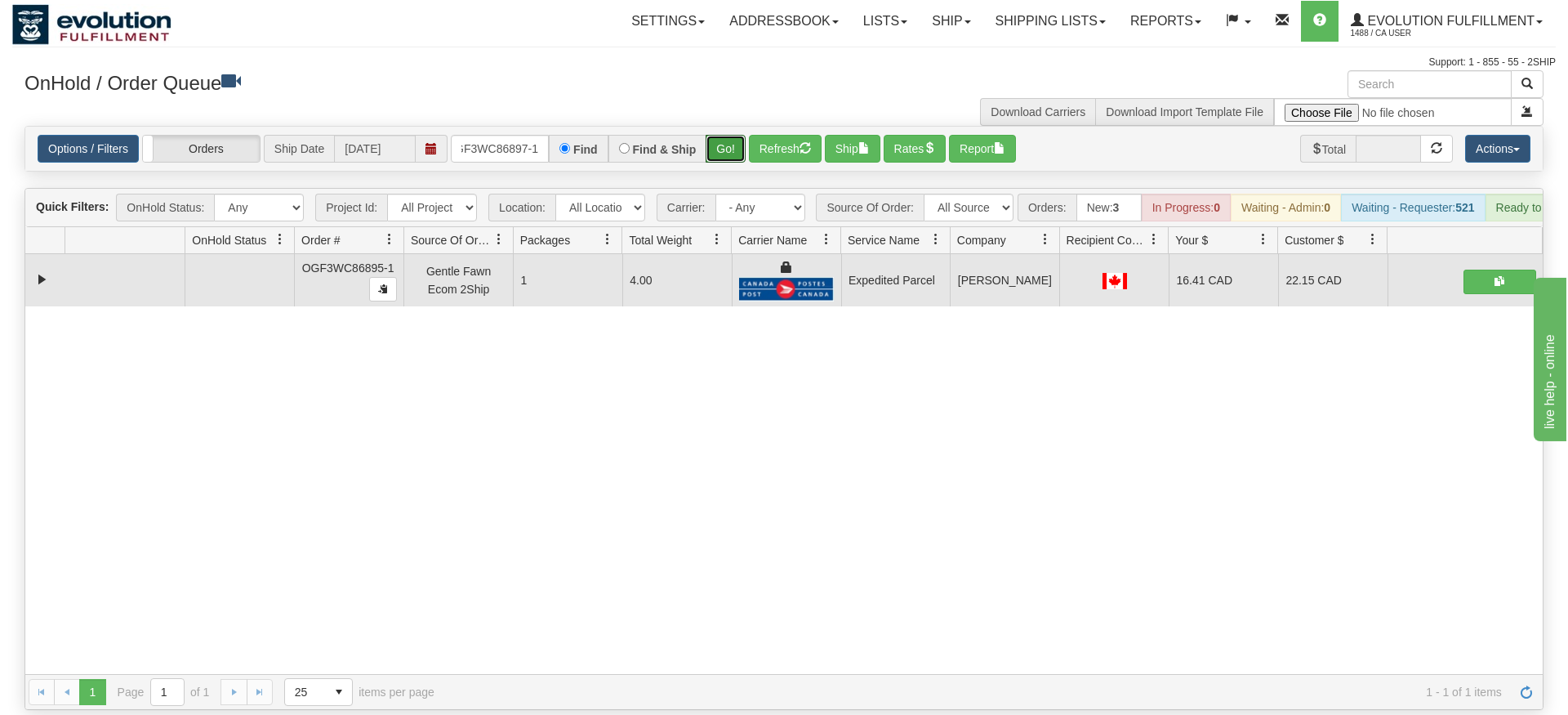
click at [718, 170] on div "Is equal to Is not equal to Contains Does not contains CAD USD EUR ZAR [PERSON_…" at bounding box center [784, 418] width 1543 height 584
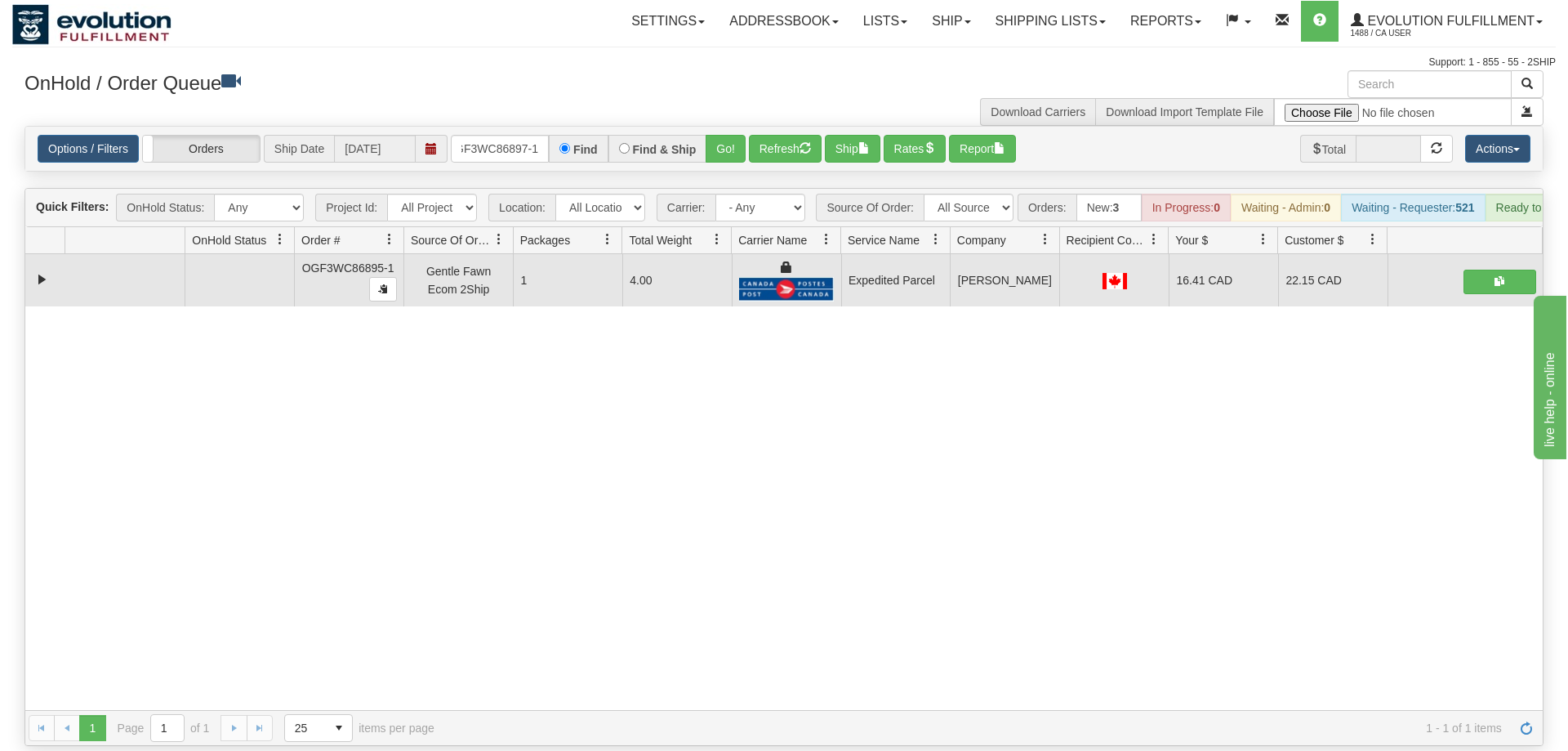
click at [718, 154] on div "Is equal to Is not equal to Contains Does not contains CAD USD EUR ZAR [PERSON_…" at bounding box center [784, 435] width 1543 height 620
click at [718, 143] on div "Options / Filters Group Shipments Orders Ship Date [DATE] OGF3WC86897-1 Find Fi…" at bounding box center [784, 148] width 1517 height 44
click at [718, 135] on button "Go!" at bounding box center [726, 149] width 40 height 28
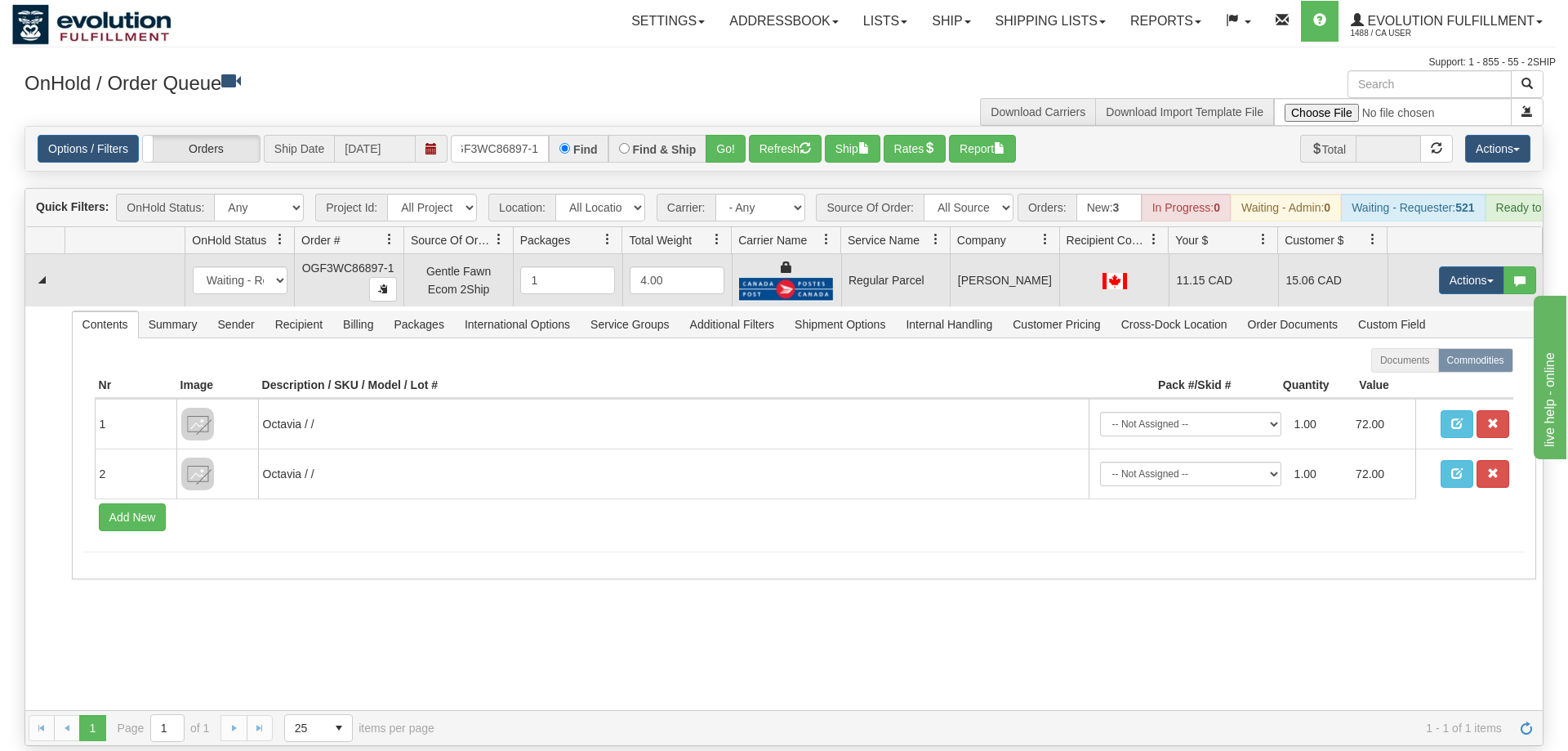
click at [1465, 271] on td "Actions Open Refresh Rates Rate All Services Ship Delete Edit Items" at bounding box center [1465, 281] width 155 height 53
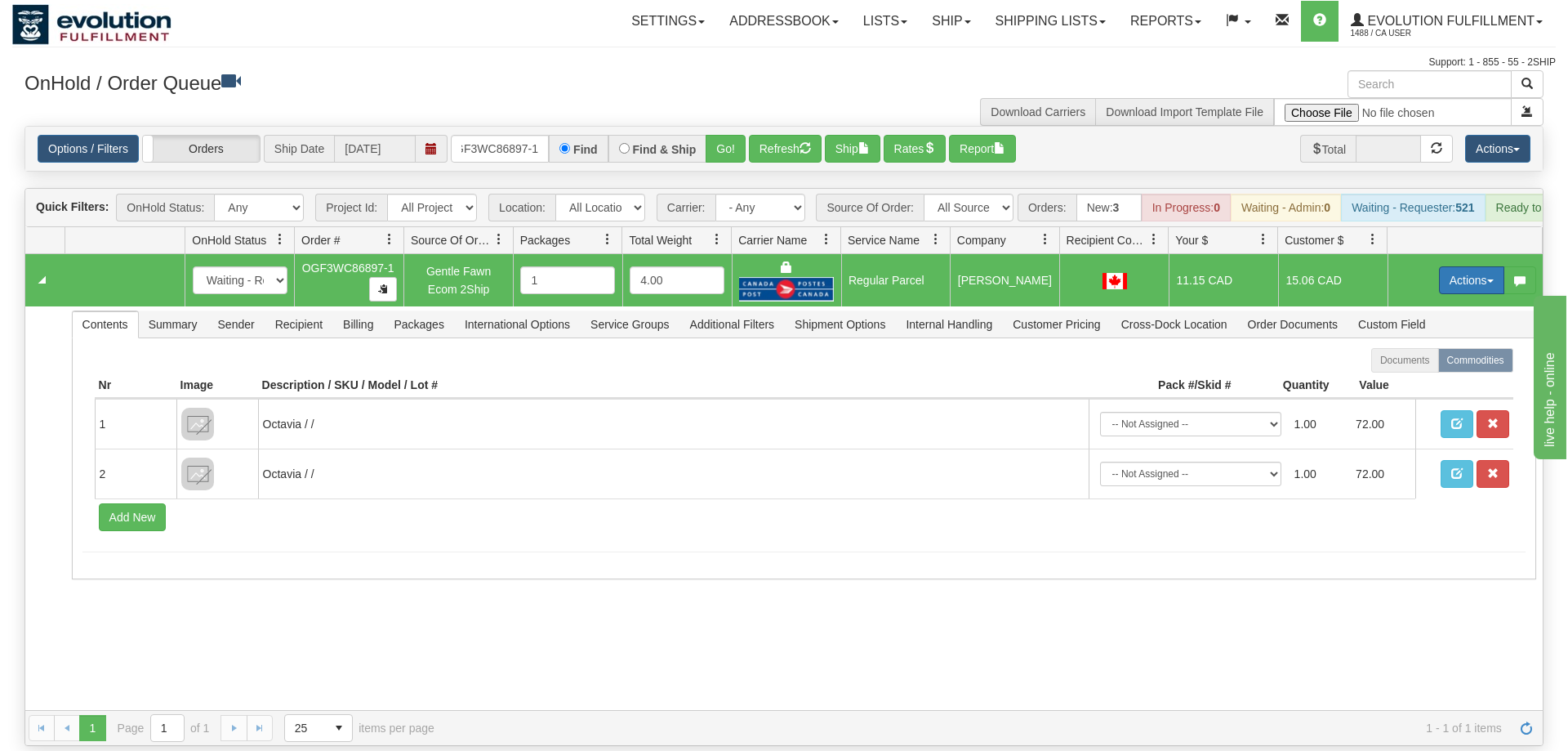
click at [1465, 268] on button "Actions" at bounding box center [1472, 281] width 65 height 28
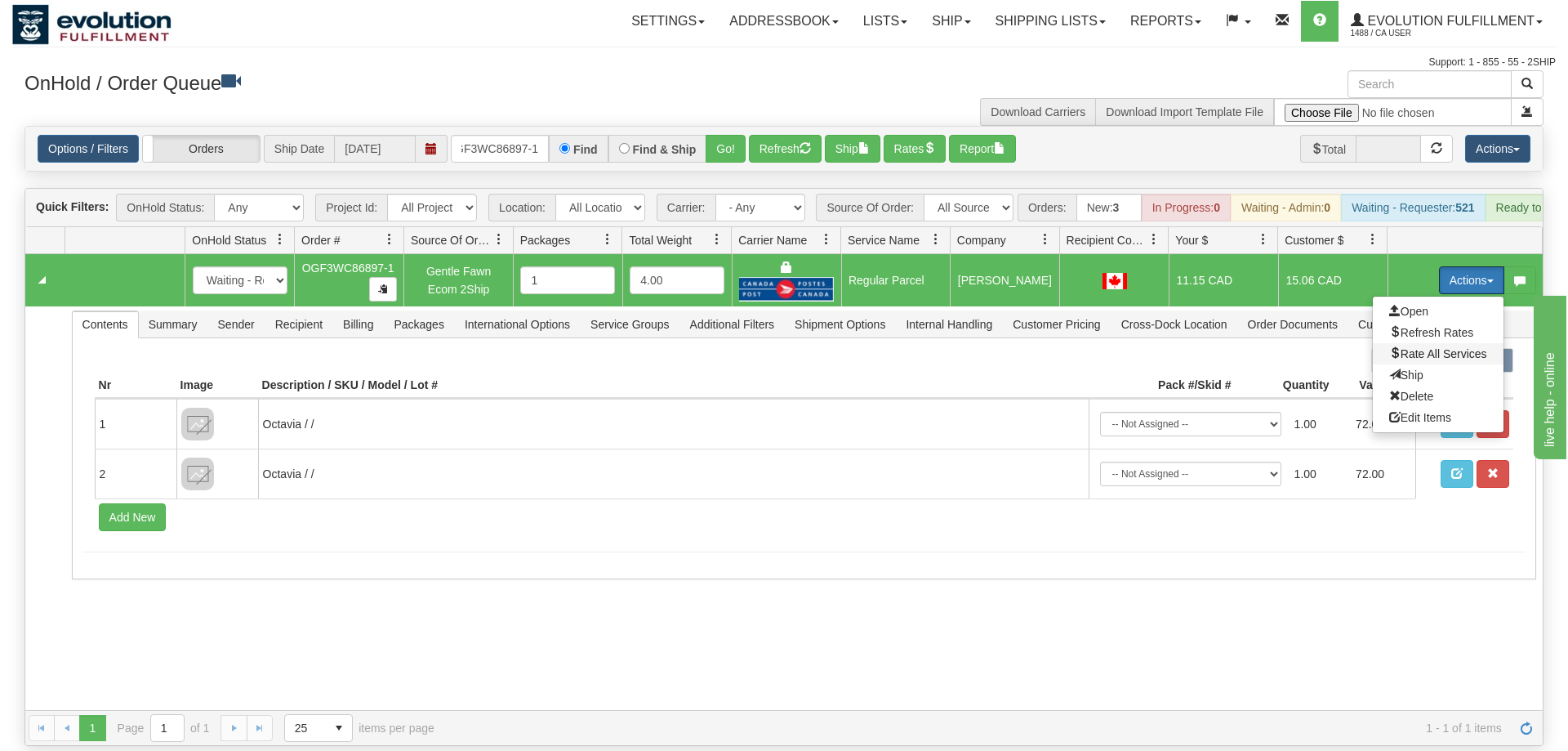
click at [1427, 347] on span "Rate All Services" at bounding box center [1438, 354] width 98 height 13
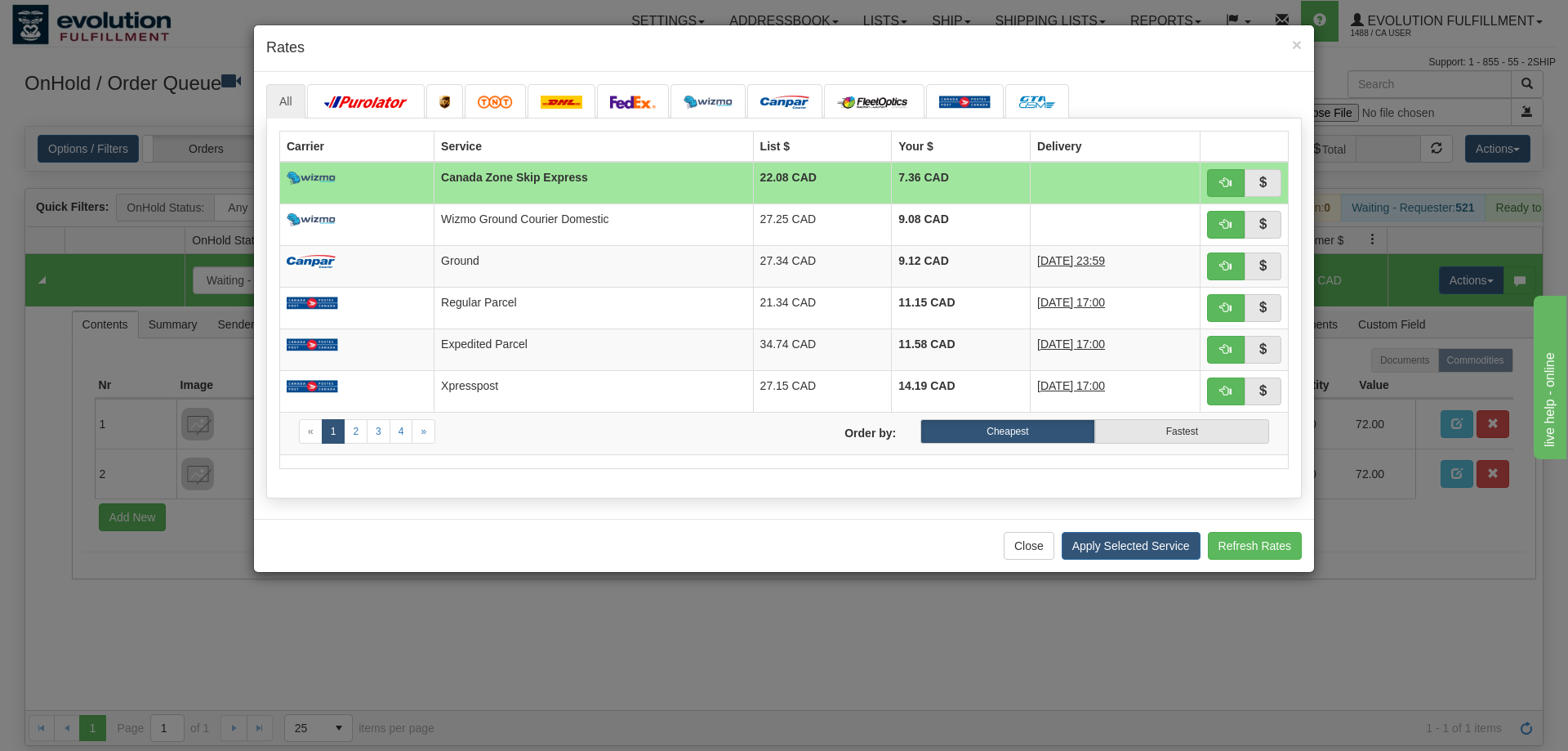
click at [766, 46] on h4 "Rates" at bounding box center [784, 48] width 1036 height 21
click at [1228, 347] on span "button" at bounding box center [1225, 348] width 11 height 11
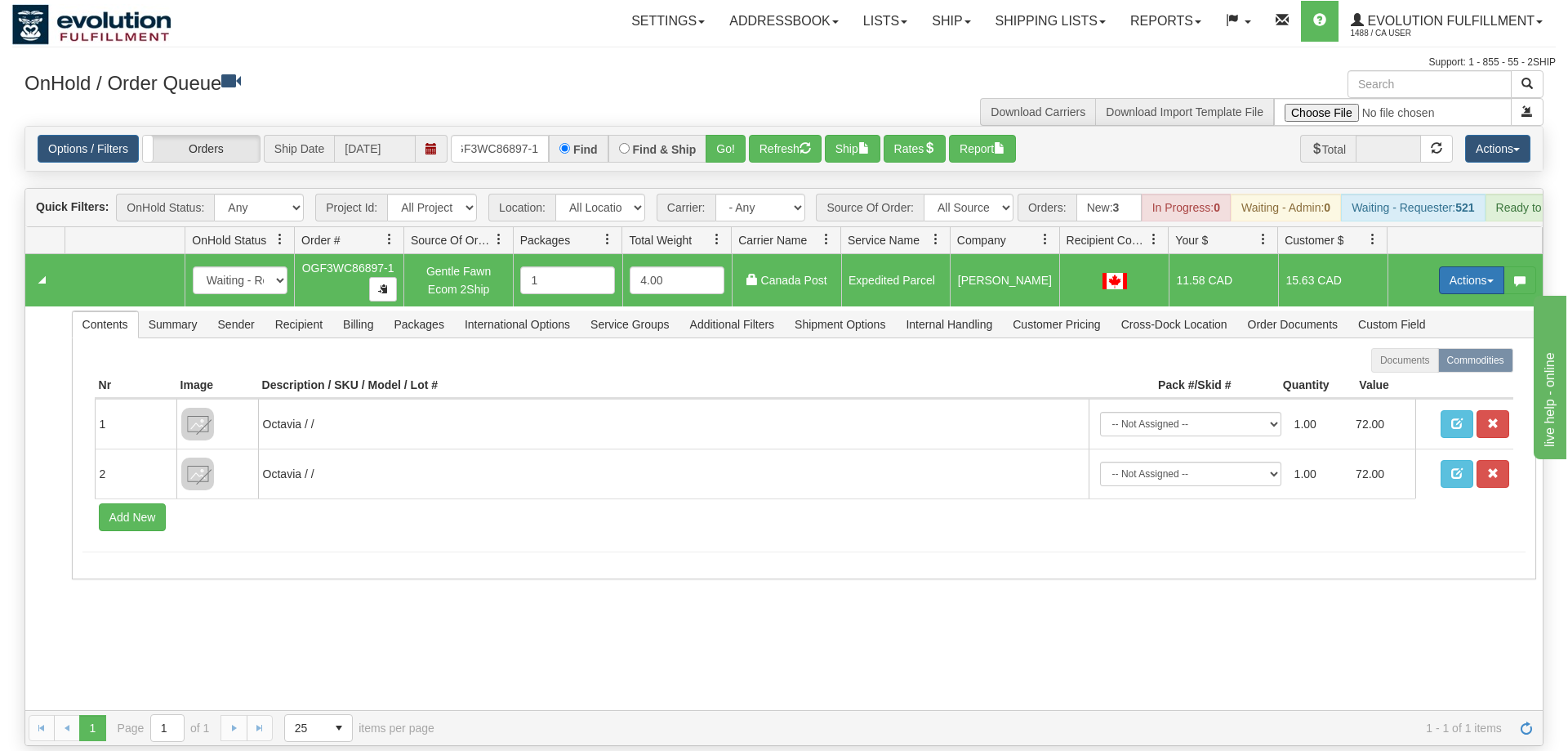
click at [1450, 267] on button "Actions" at bounding box center [1472, 281] width 65 height 28
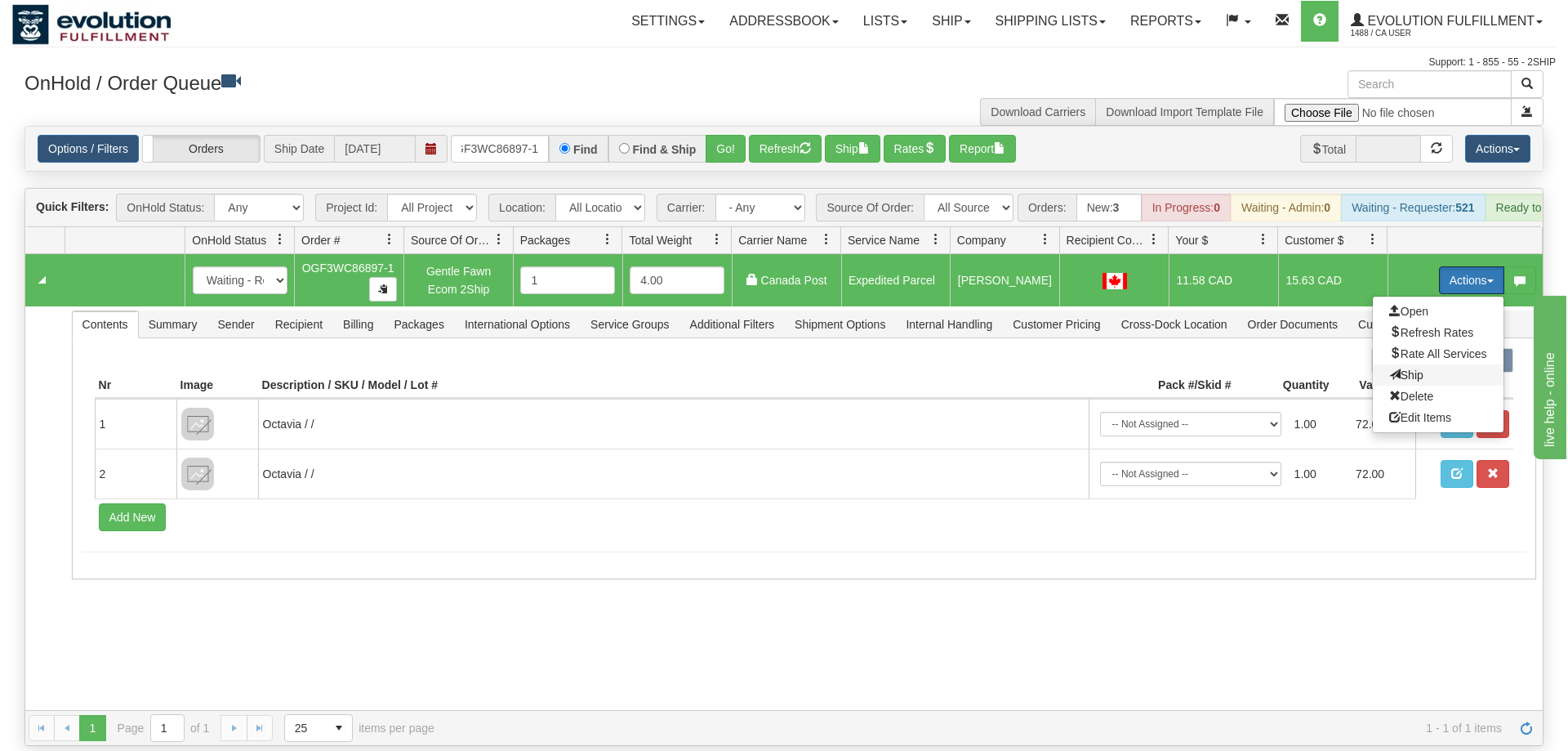
click at [1408, 368] on span "Ship" at bounding box center [1406, 375] width 34 height 13
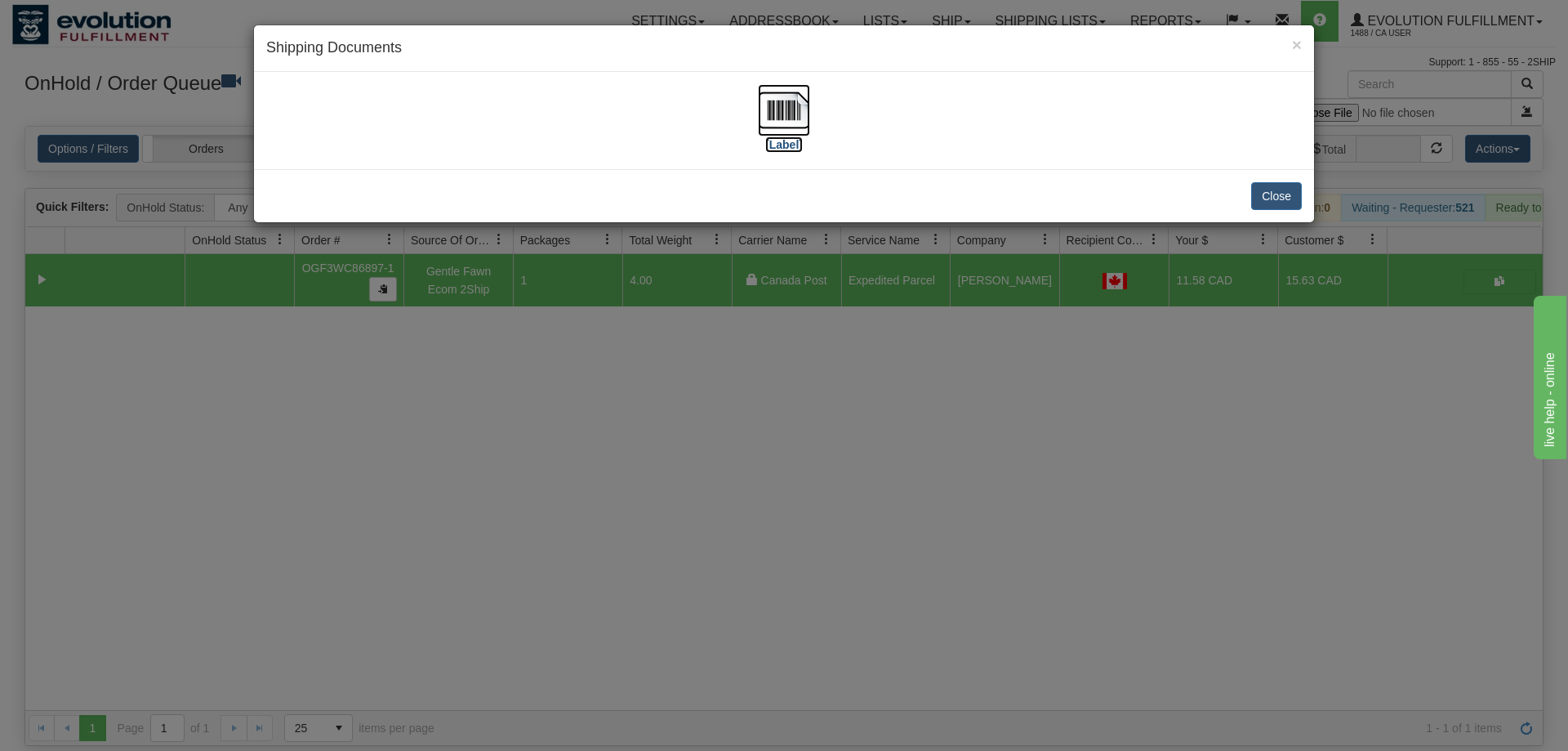
click at [777, 106] on img at bounding box center [784, 111] width 53 height 53
drag, startPoint x: 788, startPoint y: 417, endPoint x: 554, endPoint y: 178, distance: 334.5
click at [783, 399] on div "× Shipping Documents [Label] Close" at bounding box center [784, 376] width 1568 height 751
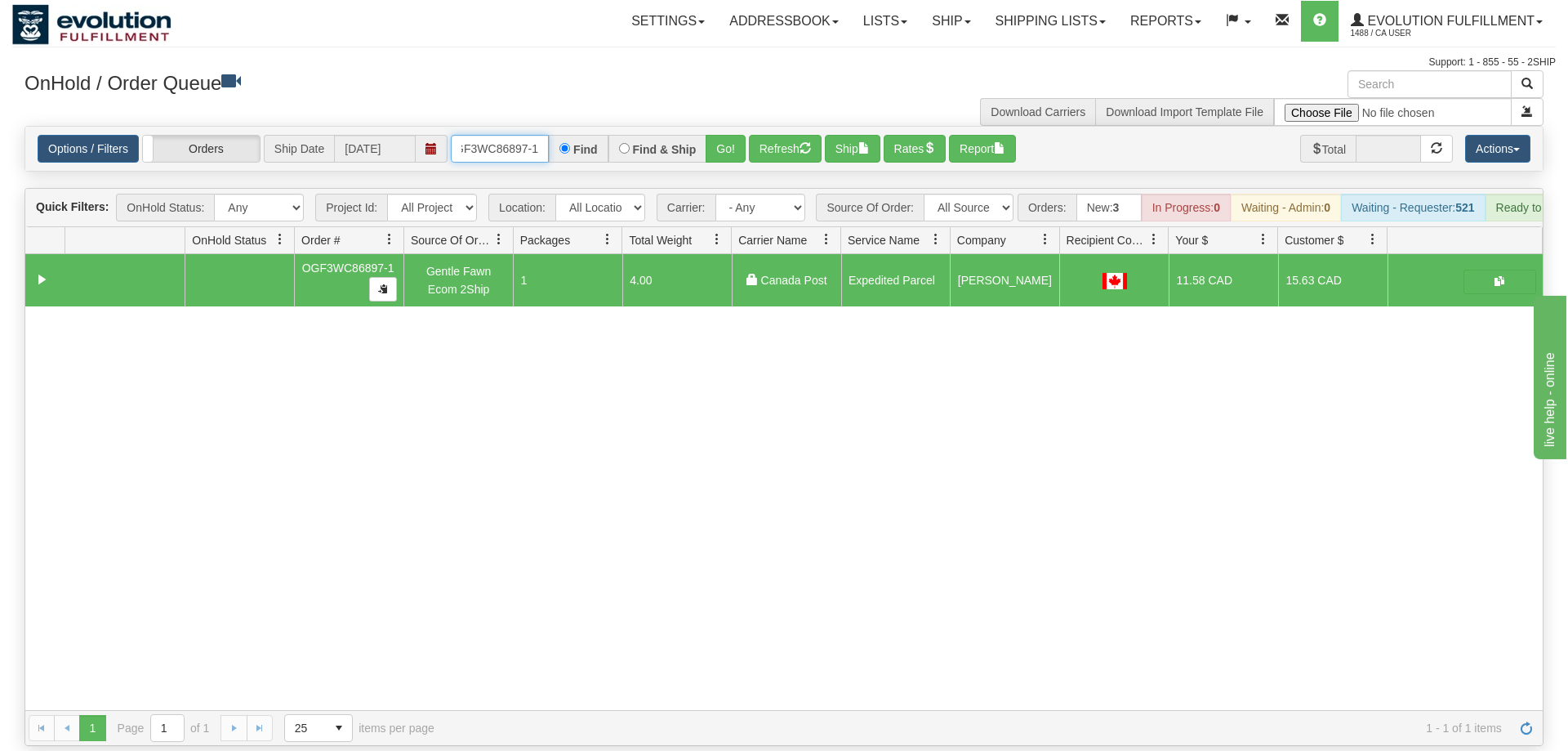
click at [491, 135] on input "OGF3WC86897-1" at bounding box center [500, 149] width 98 height 28
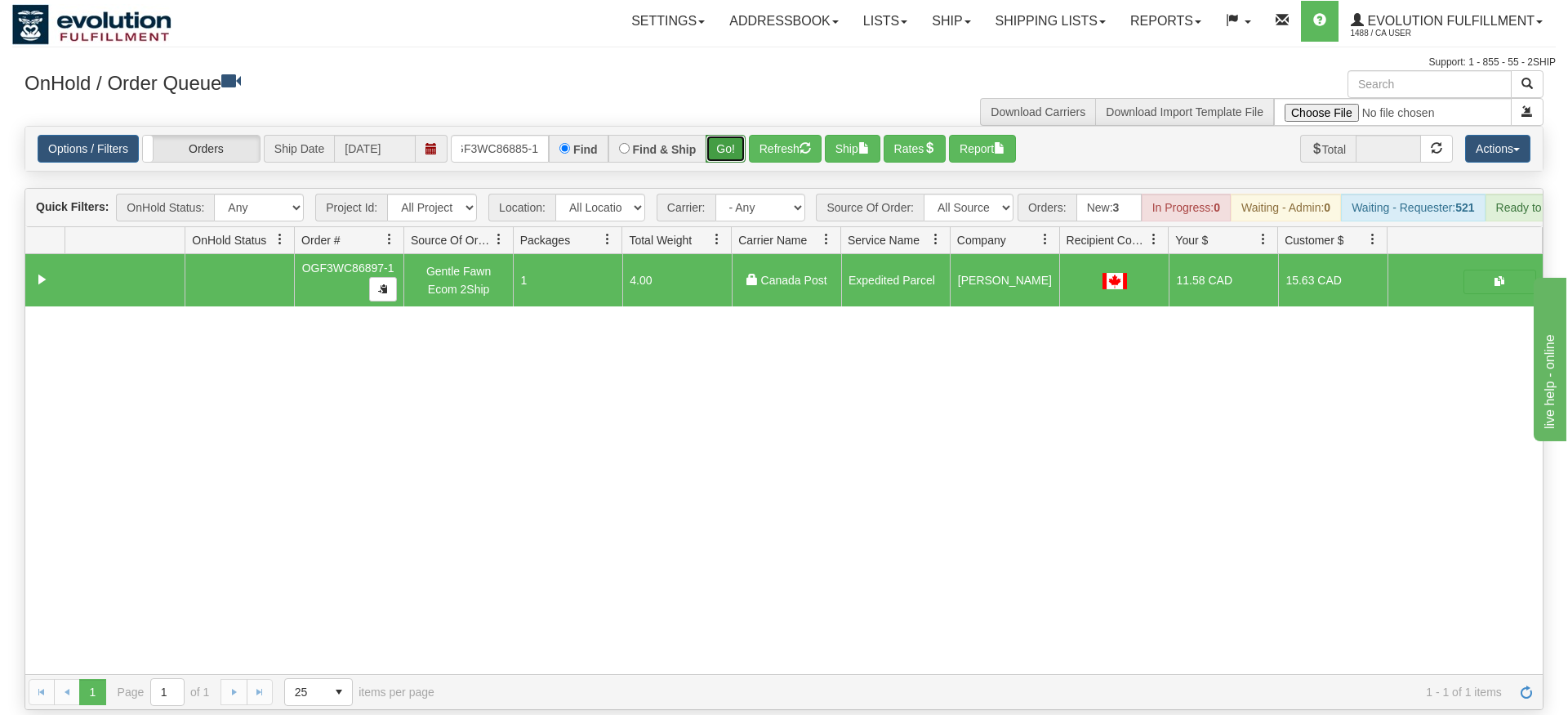
click at [725, 171] on div "Is equal to Is not equal to Contains Does not contains CAD USD EUR ZAR [PERSON_…" at bounding box center [784, 418] width 1543 height 584
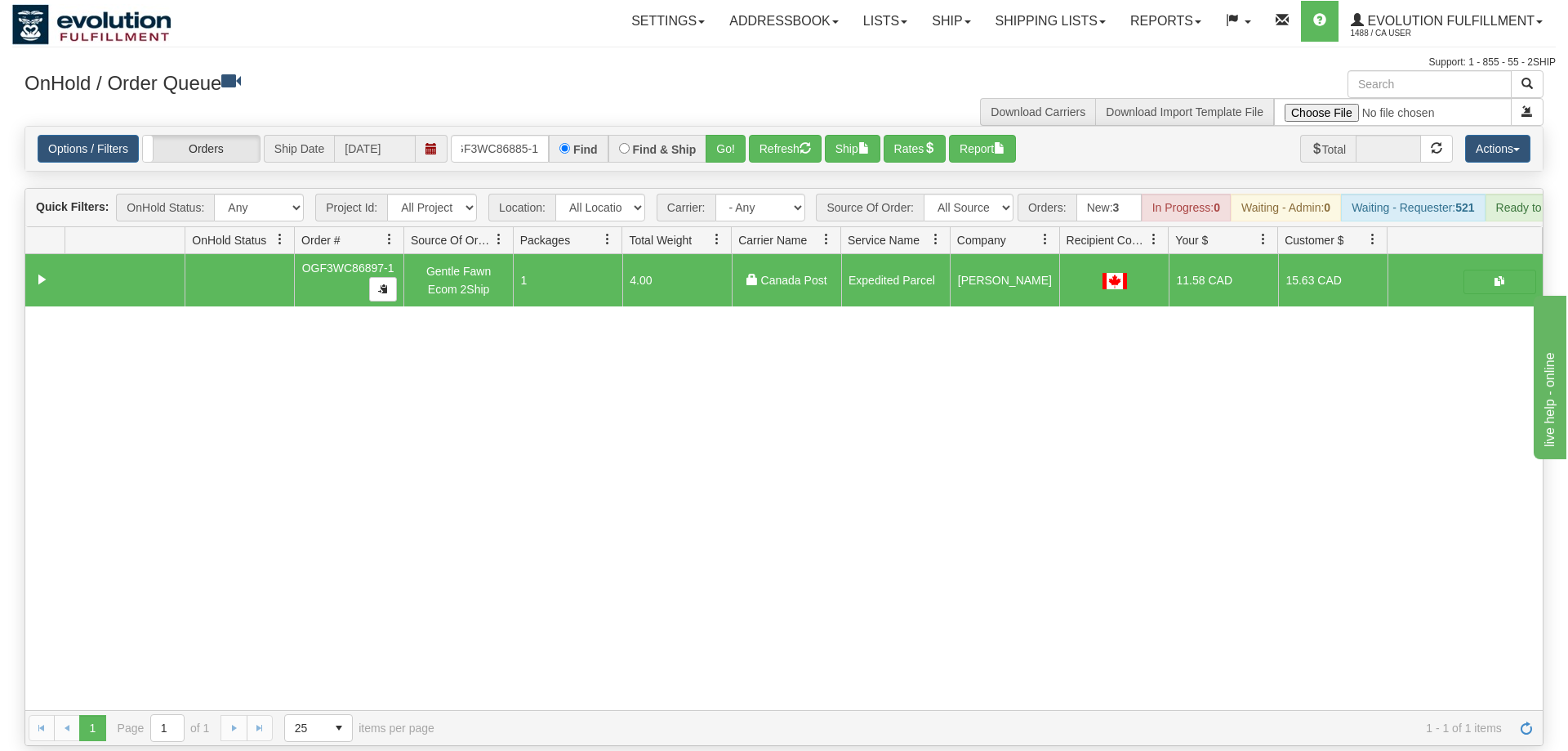
click at [721, 126] on div "Options / Filters Group Shipments Orders Ship Date [DATE] OGF3WC86885-1 Find Fi…" at bounding box center [784, 148] width 1517 height 44
click at [721, 135] on button "Go!" at bounding box center [726, 149] width 40 height 28
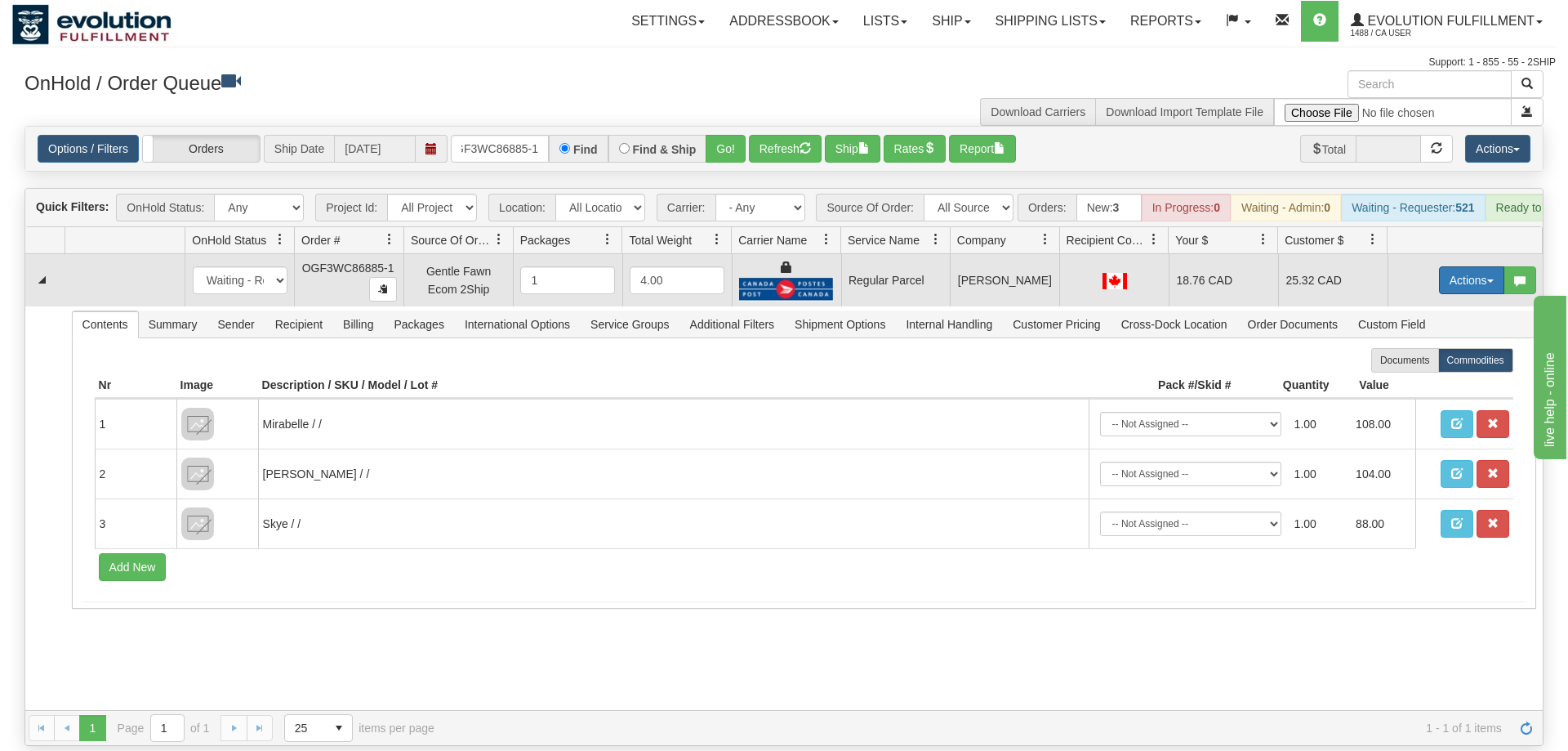
click at [1447, 267] on button "Actions" at bounding box center [1472, 281] width 65 height 28
click at [1430, 347] on span "Rate All Services" at bounding box center [1438, 354] width 98 height 13
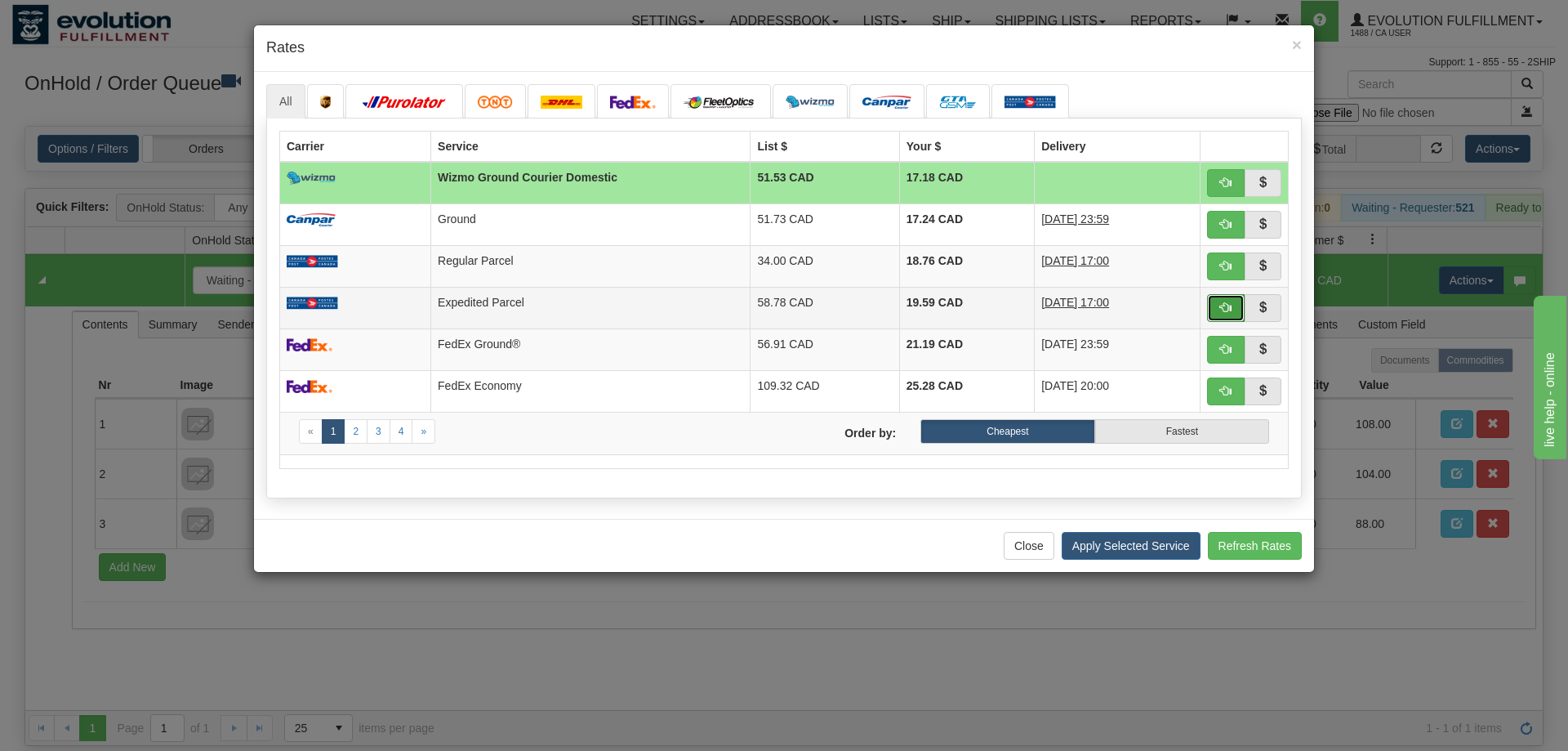
click at [1219, 312] on button "button" at bounding box center [1225, 308] width 38 height 28
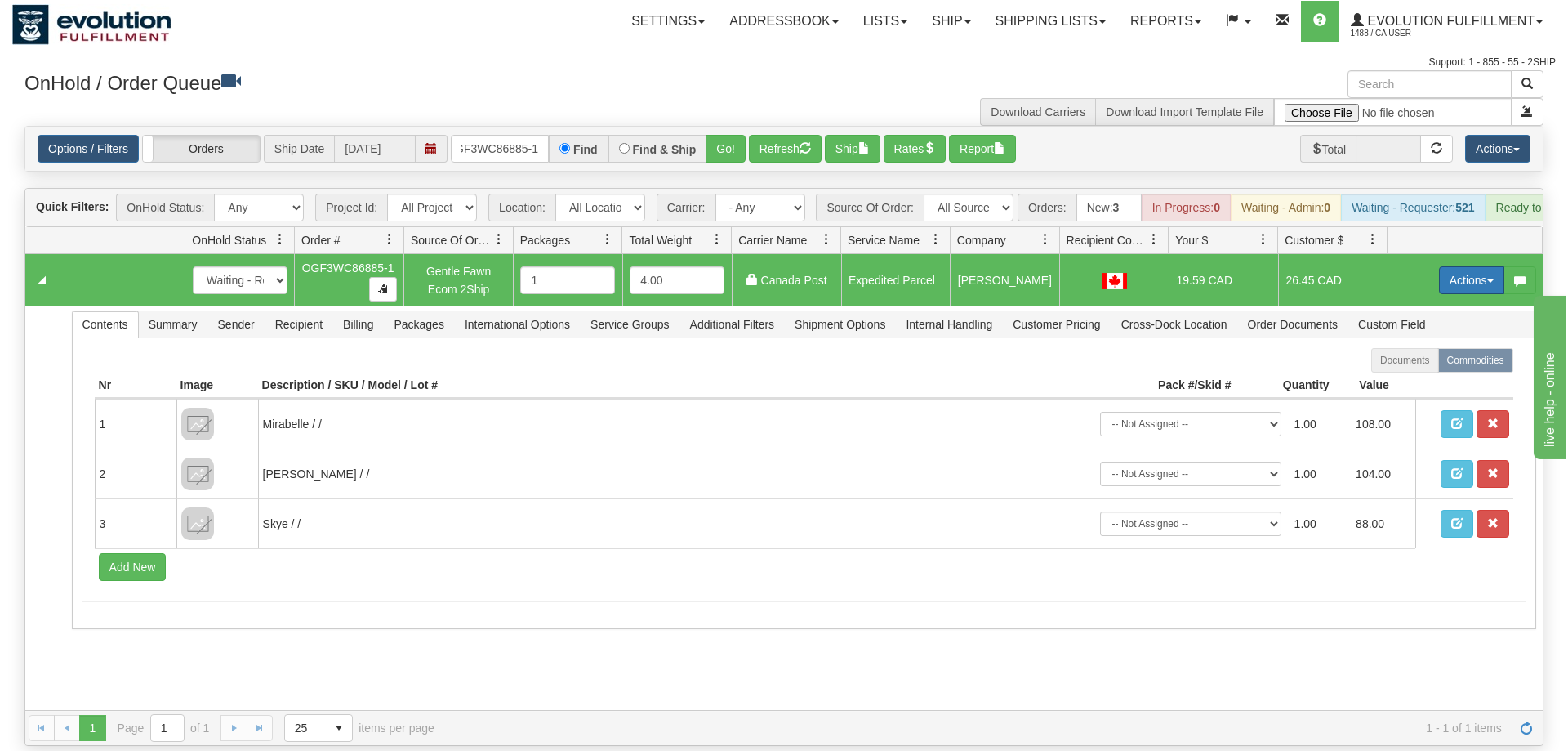
click at [1460, 267] on button "Actions" at bounding box center [1472, 281] width 65 height 28
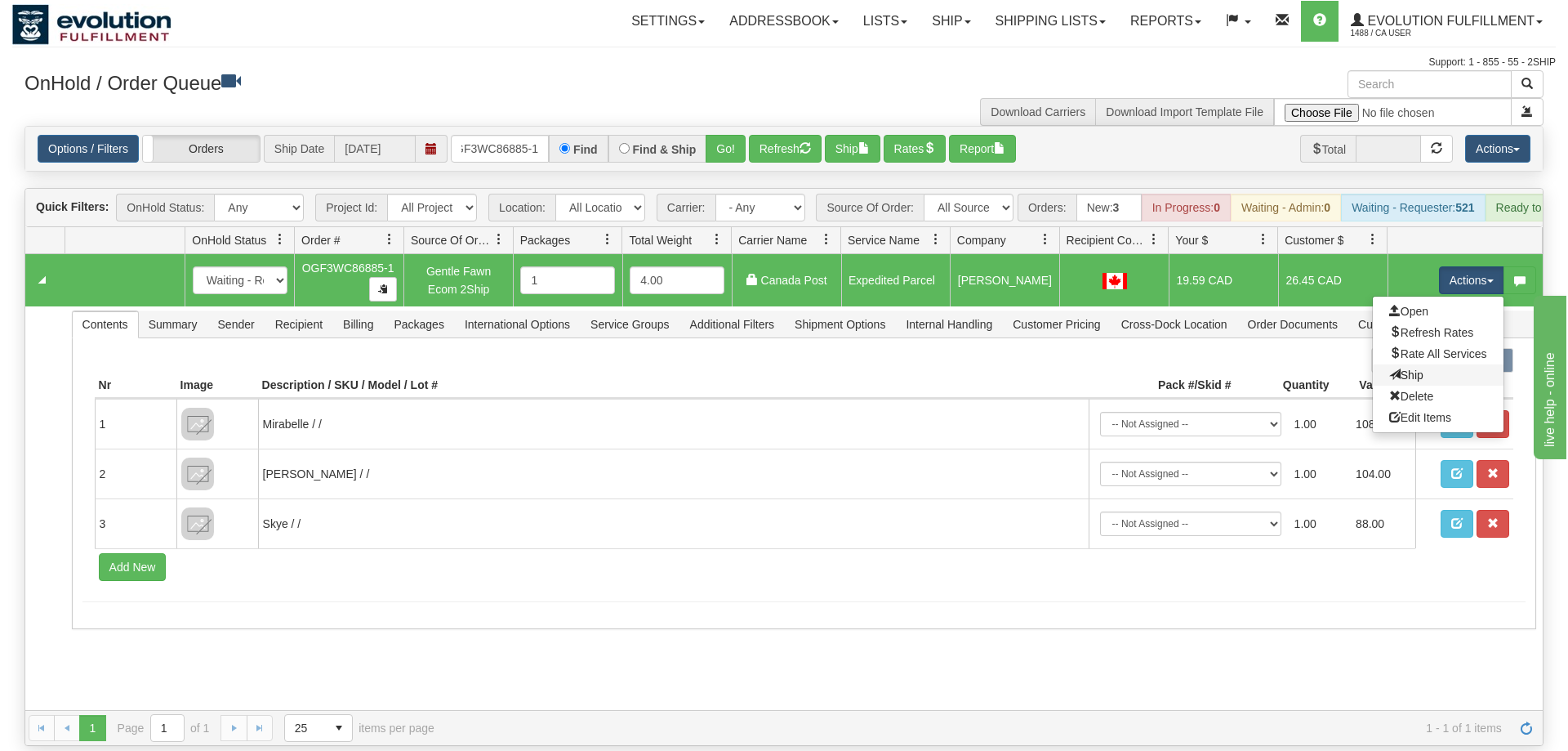
click at [1447, 364] on link "Ship" at bounding box center [1437, 375] width 131 height 21
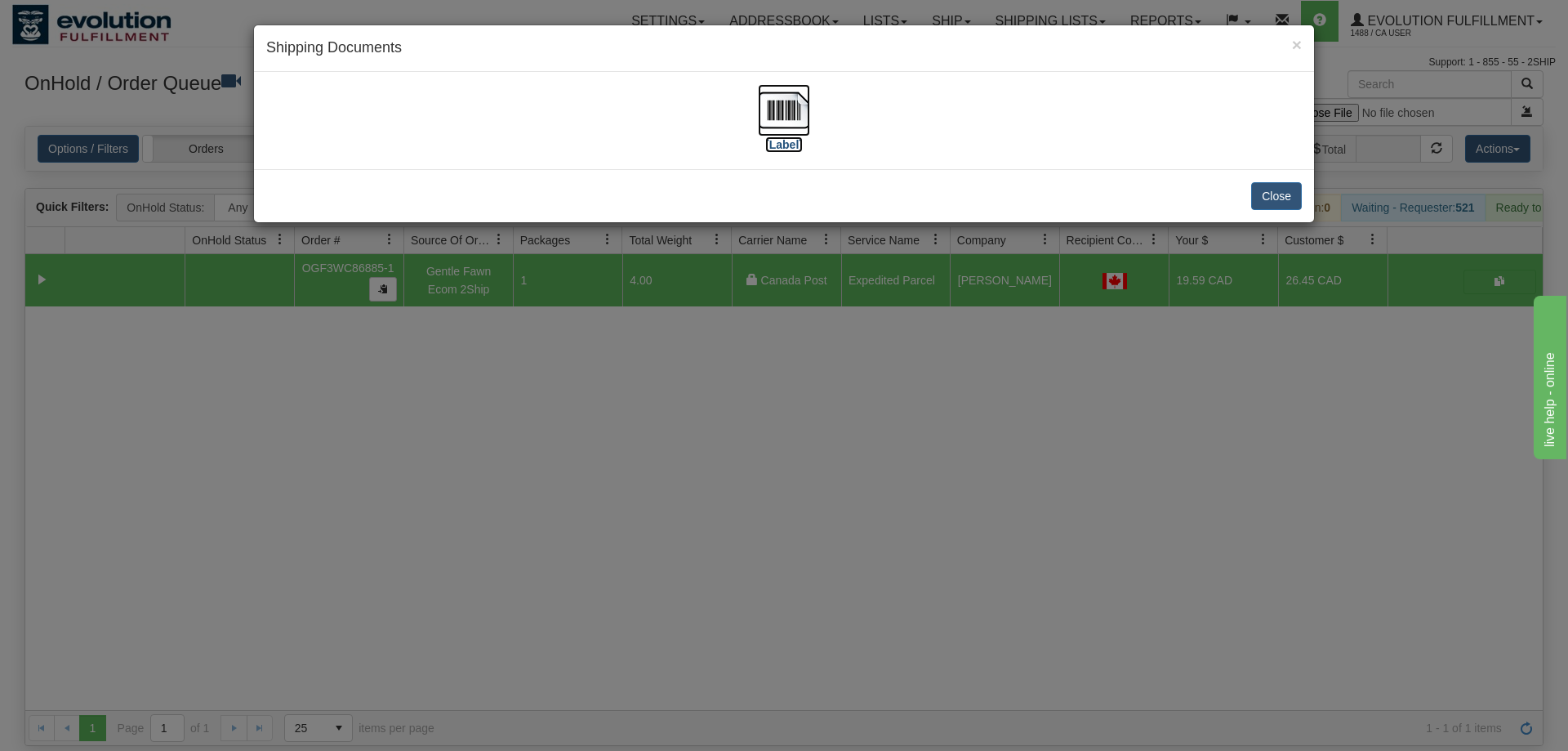
click at [802, 107] on img at bounding box center [784, 111] width 53 height 53
click at [936, 341] on div "× Shipping Documents [Label] Close" at bounding box center [784, 376] width 1568 height 751
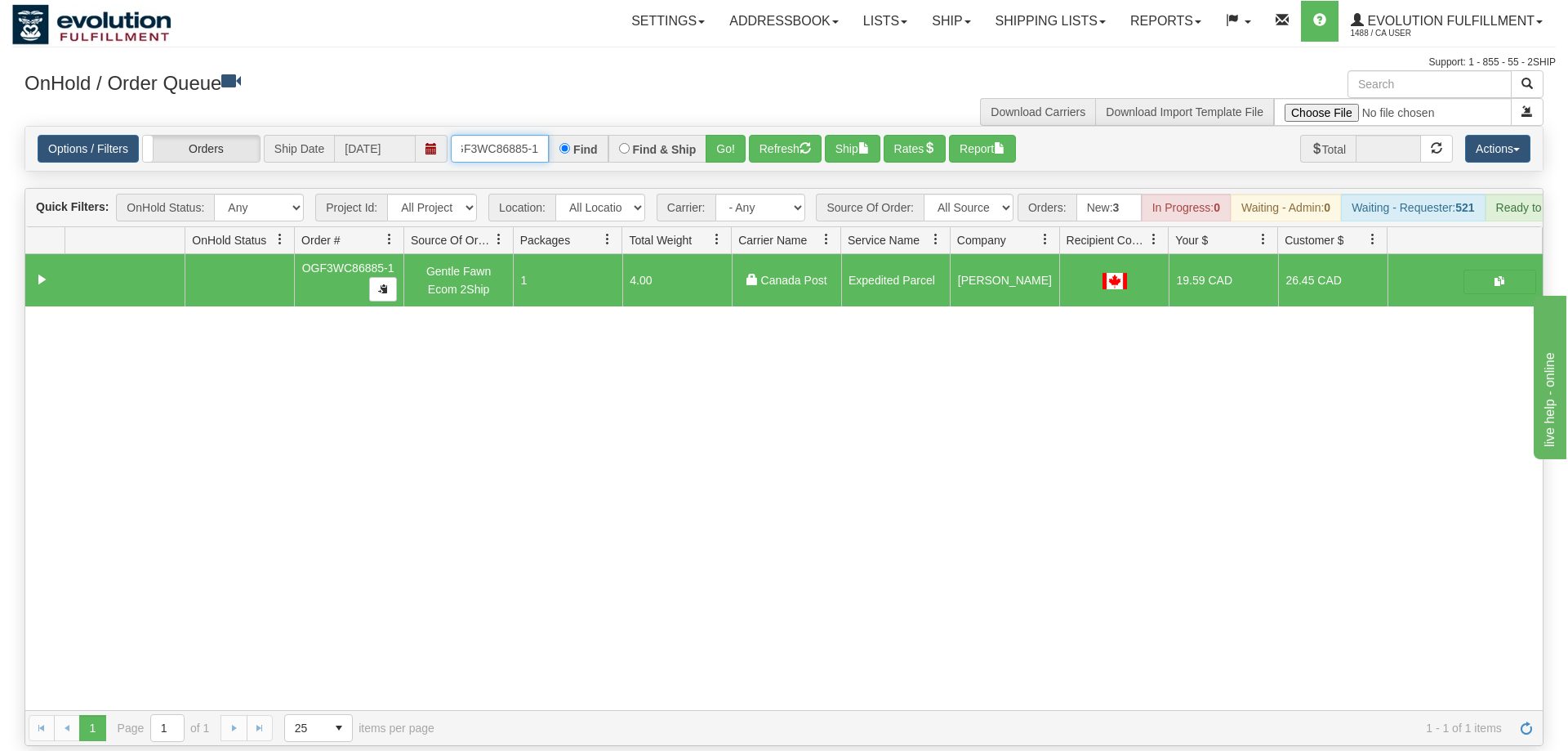
click at [525, 137] on input "OGF3WC86885-1" at bounding box center [500, 149] width 98 height 28
click at [721, 168] on div "Is equal to Is not equal to Contains Does not contains CAD USD EUR ZAR [PERSON_…" at bounding box center [784, 435] width 1543 height 620
click at [718, 135] on button "Go!" at bounding box center [726, 149] width 40 height 28
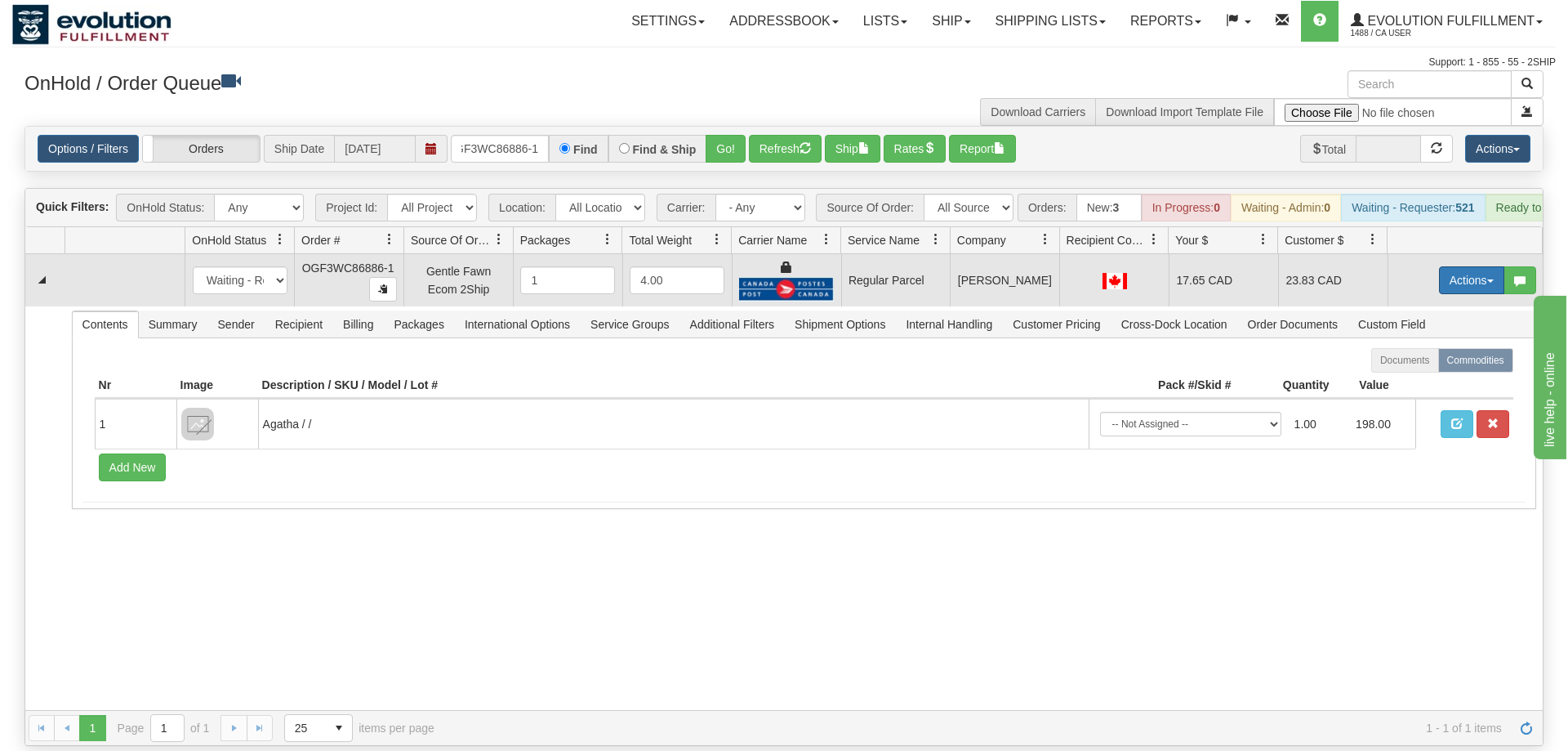
click at [1483, 267] on button "Actions" at bounding box center [1472, 281] width 65 height 28
click at [1455, 347] on span "Rate All Services" at bounding box center [1438, 354] width 98 height 13
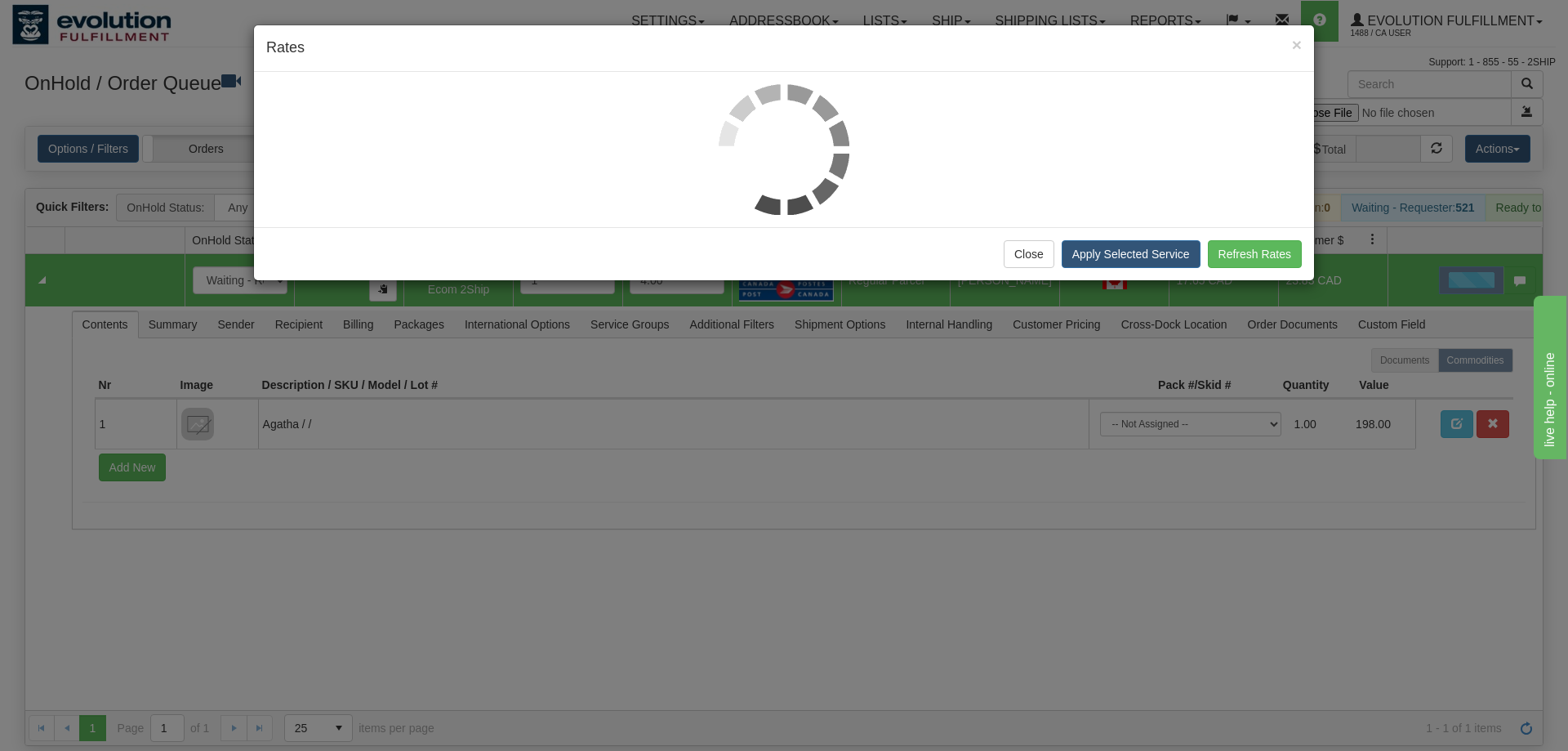
click at [798, 40] on h4 "Rates" at bounding box center [784, 48] width 1036 height 21
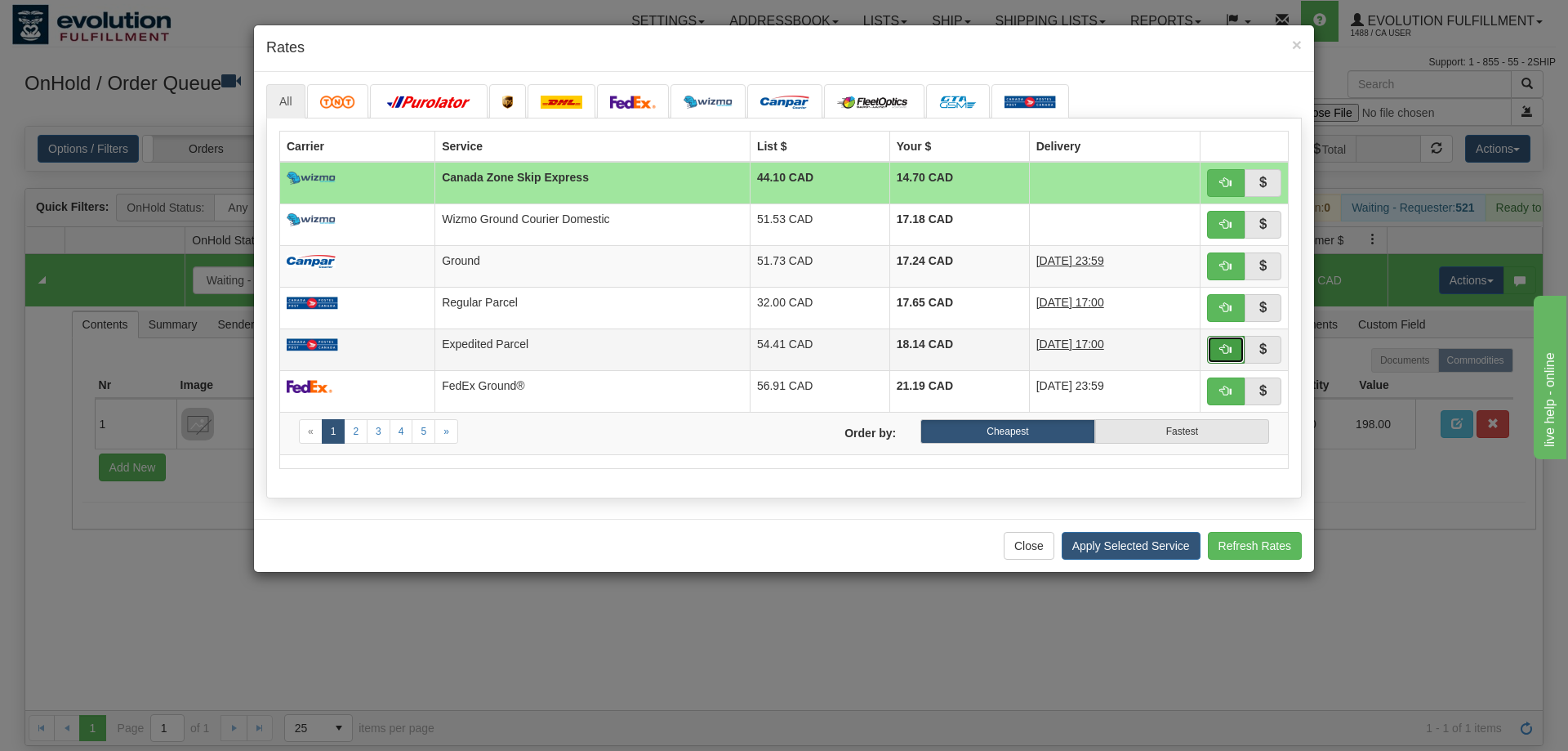
click at [1222, 338] on button "button" at bounding box center [1225, 350] width 38 height 28
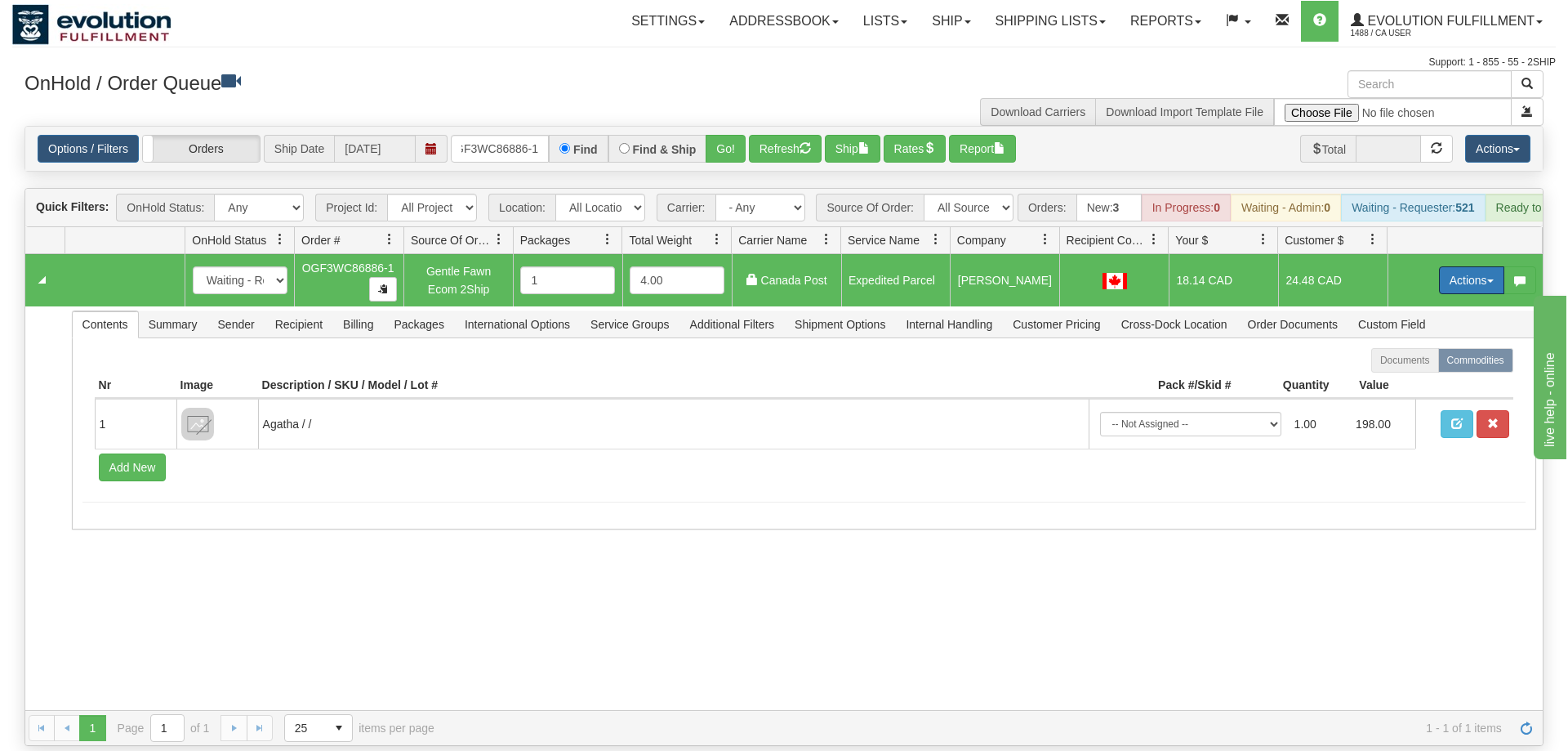
click at [1472, 267] on button "Actions" at bounding box center [1472, 281] width 65 height 28
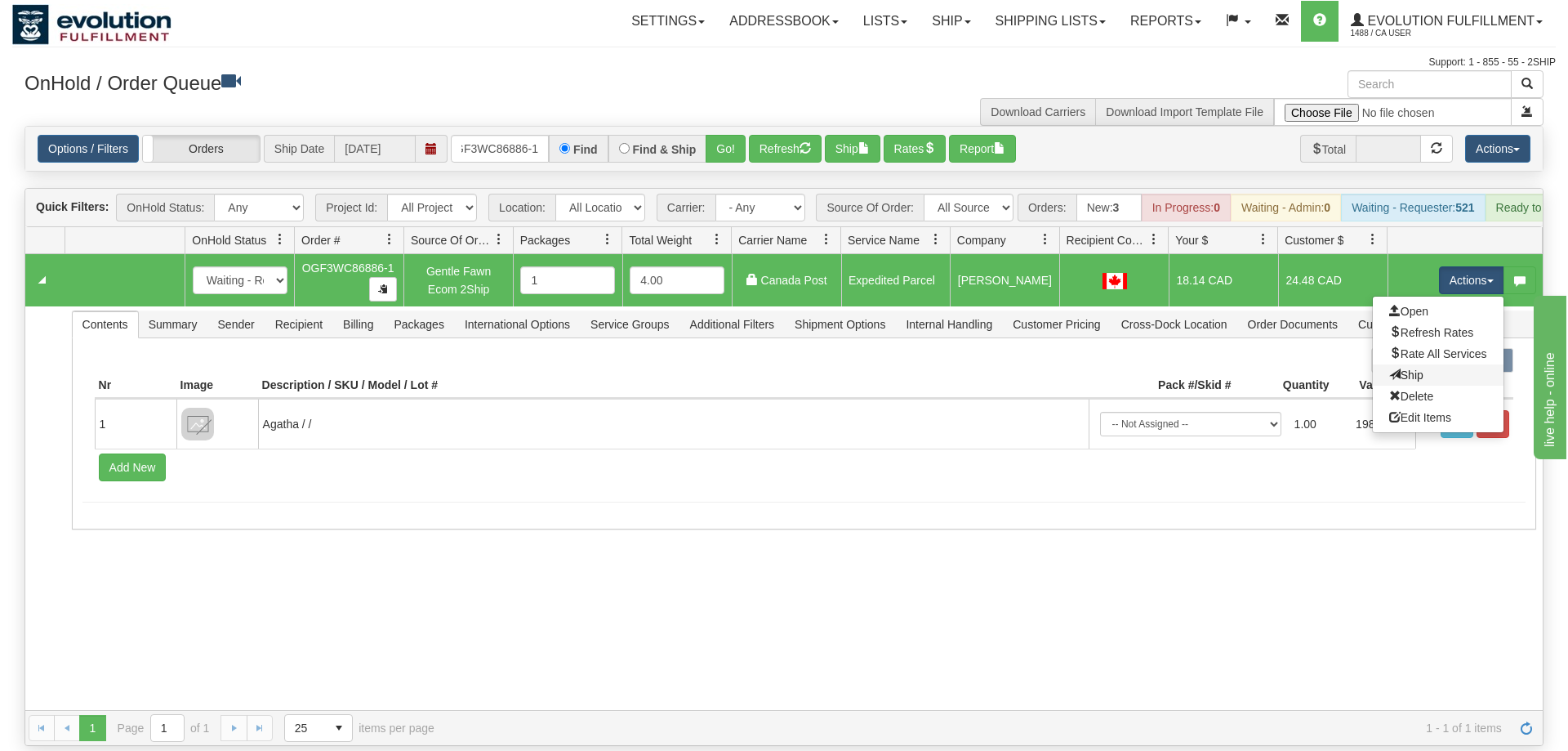
click at [1460, 364] on link "Ship" at bounding box center [1437, 375] width 131 height 21
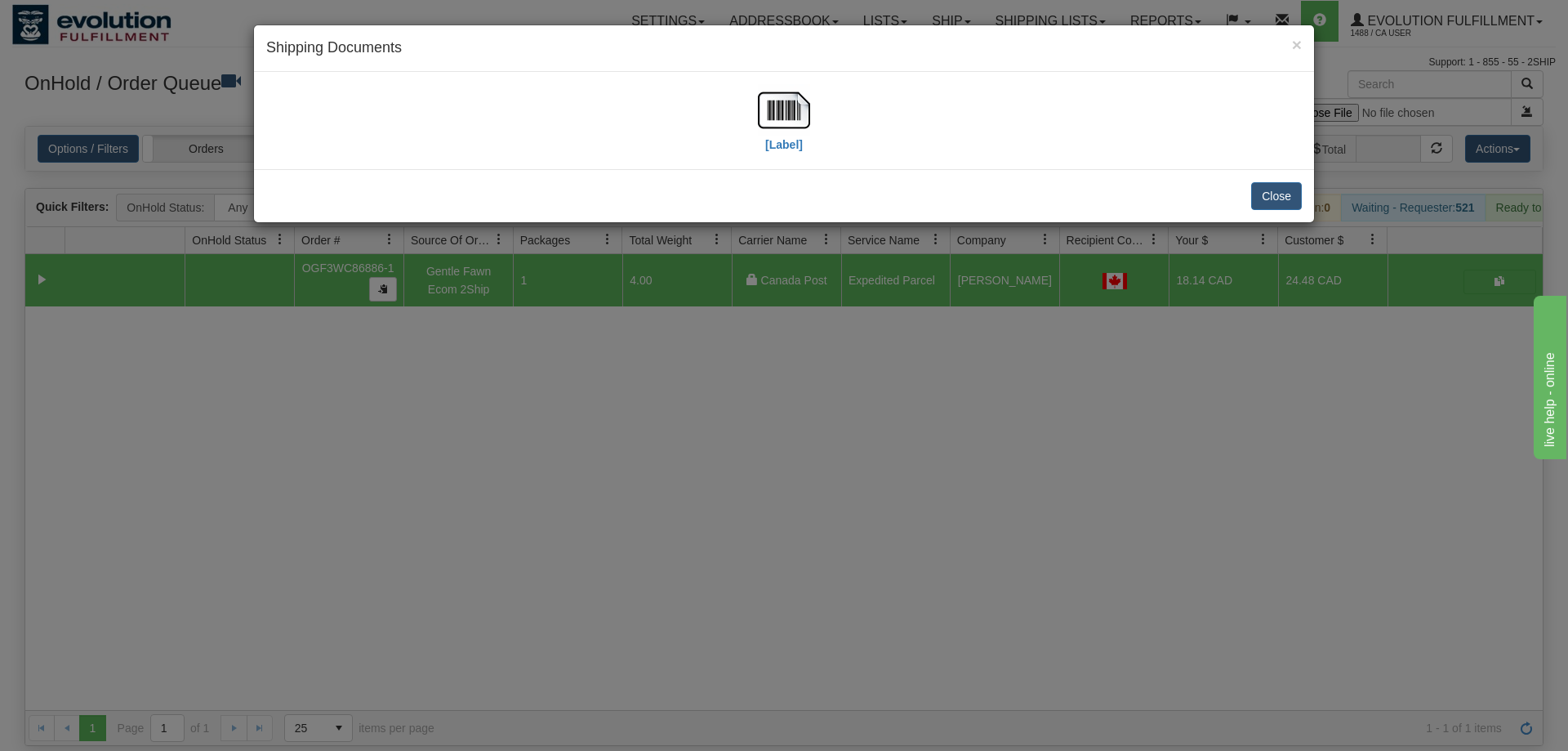
click at [767, 81] on div "[Label]" at bounding box center [784, 120] width 1060 height 97
click at [790, 132] on img at bounding box center [784, 111] width 53 height 53
drag, startPoint x: 877, startPoint y: 441, endPoint x: 734, endPoint y: 172, distance: 304.6
click at [877, 426] on div "× Shipping Documents [Label] Close" at bounding box center [784, 376] width 1568 height 751
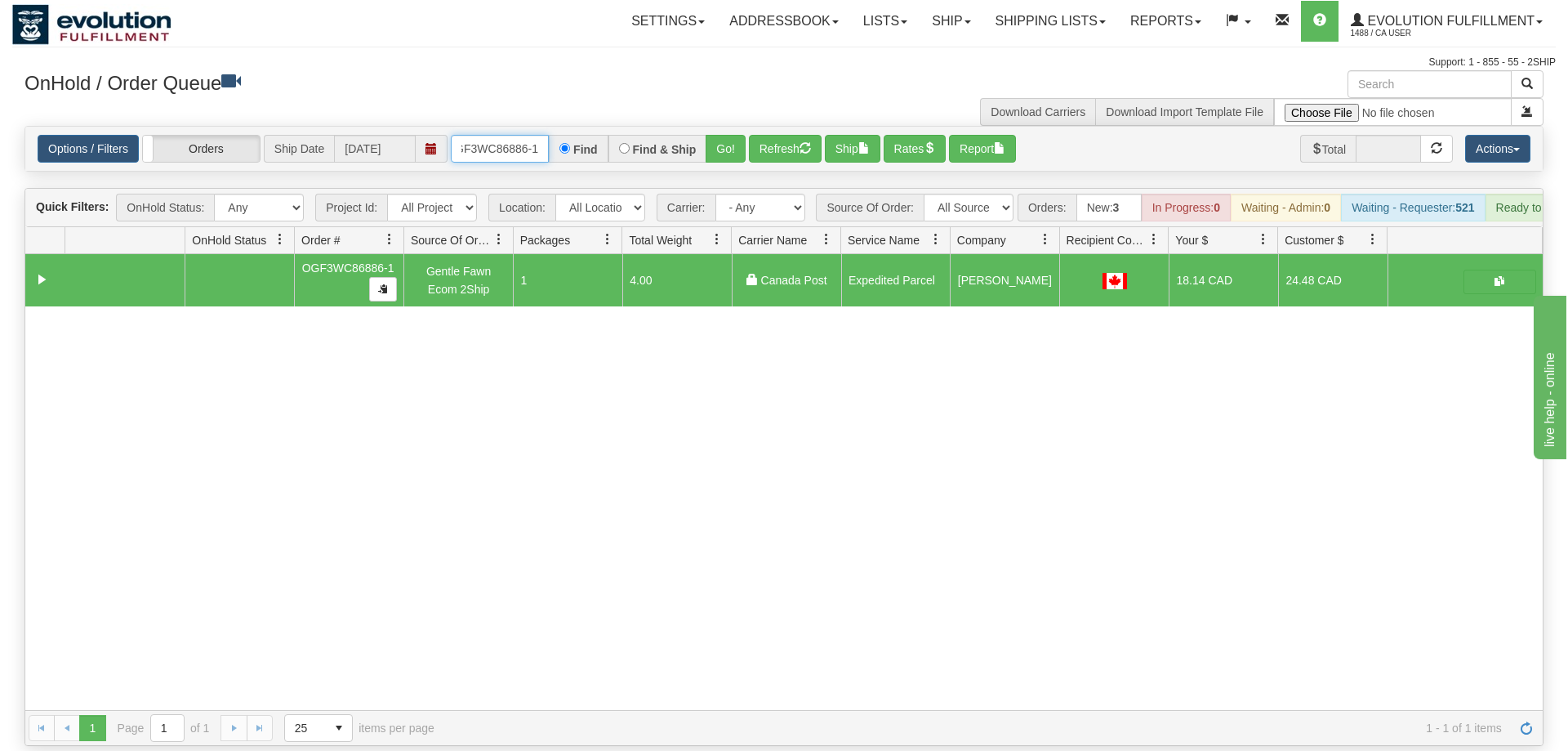
drag, startPoint x: 513, startPoint y: 117, endPoint x: 522, endPoint y: 116, distance: 9.1
click at [513, 135] on input "OGF3WC86886-1" at bounding box center [500, 149] width 98 height 28
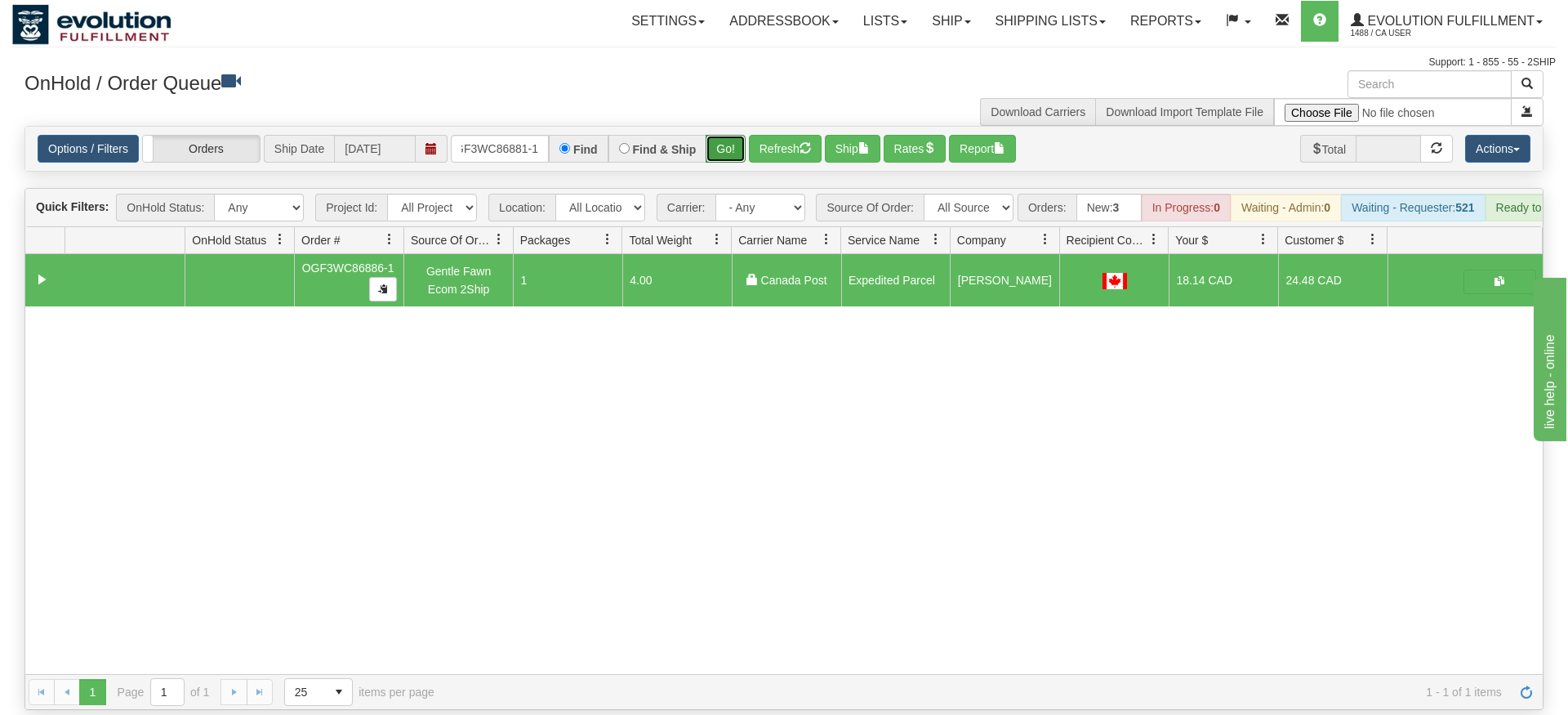
click at [731, 156] on div "Is equal to Is not equal to Contains Does not contains CAD USD EUR ZAR [PERSON_…" at bounding box center [784, 418] width 1543 height 584
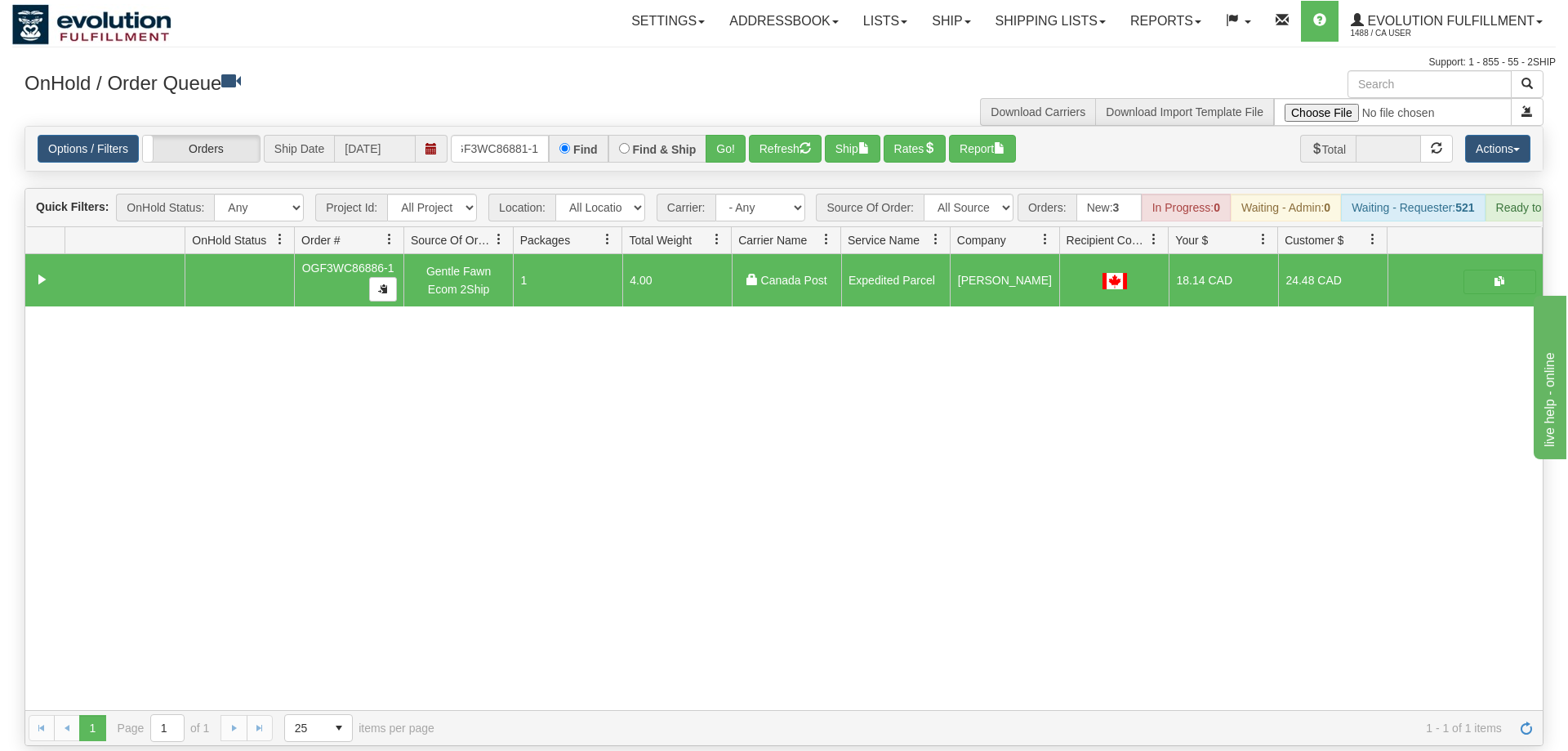
click at [729, 126] on div "Options / Filters Group Shipments Orders Ship Date [DATE] OGF3WC86881-1 Find Fi…" at bounding box center [784, 148] width 1517 height 44
click at [742, 135] on button "Go!" at bounding box center [726, 149] width 40 height 28
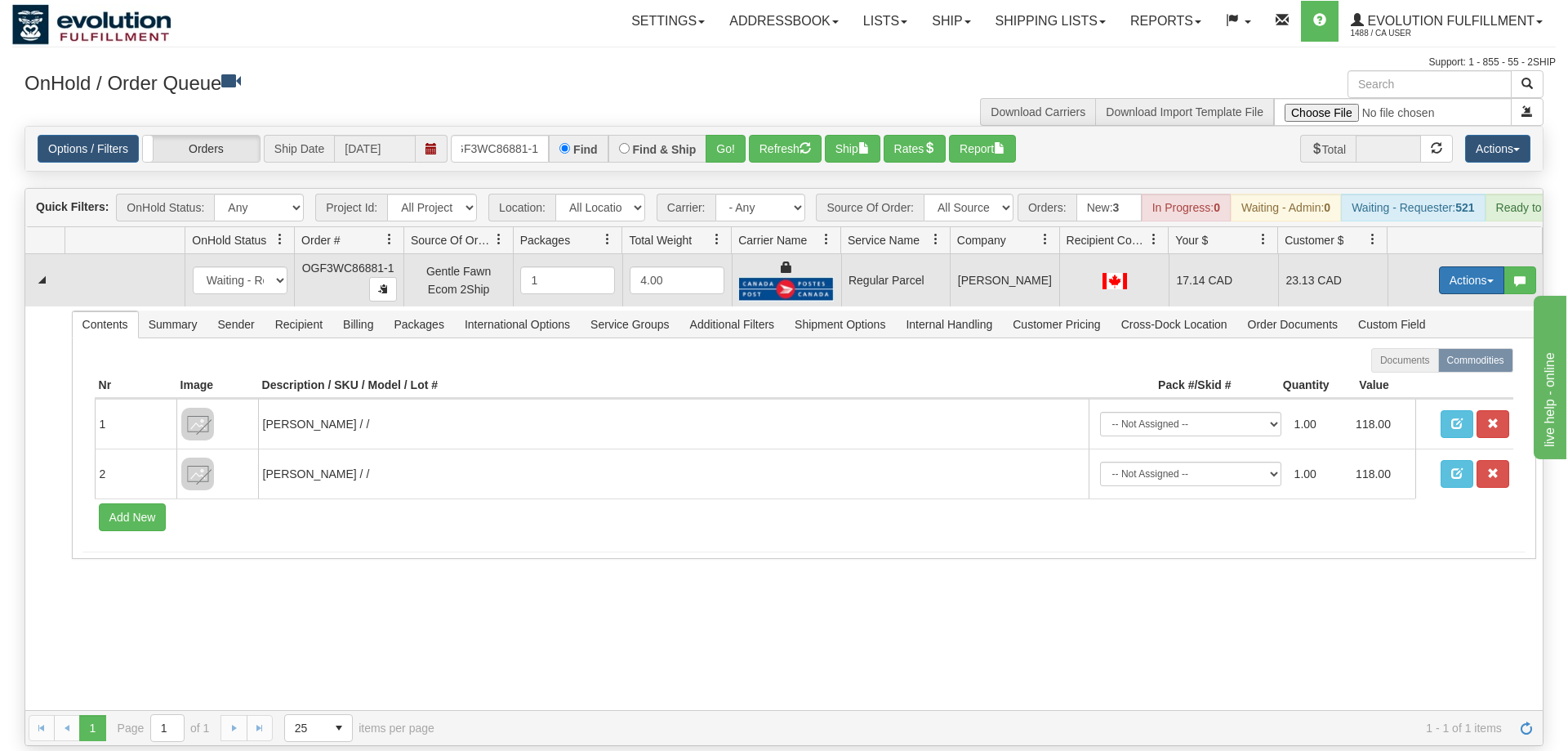
click at [1476, 267] on button "Actions" at bounding box center [1472, 281] width 65 height 28
click at [1447, 347] on span "Rate All Services" at bounding box center [1438, 354] width 98 height 13
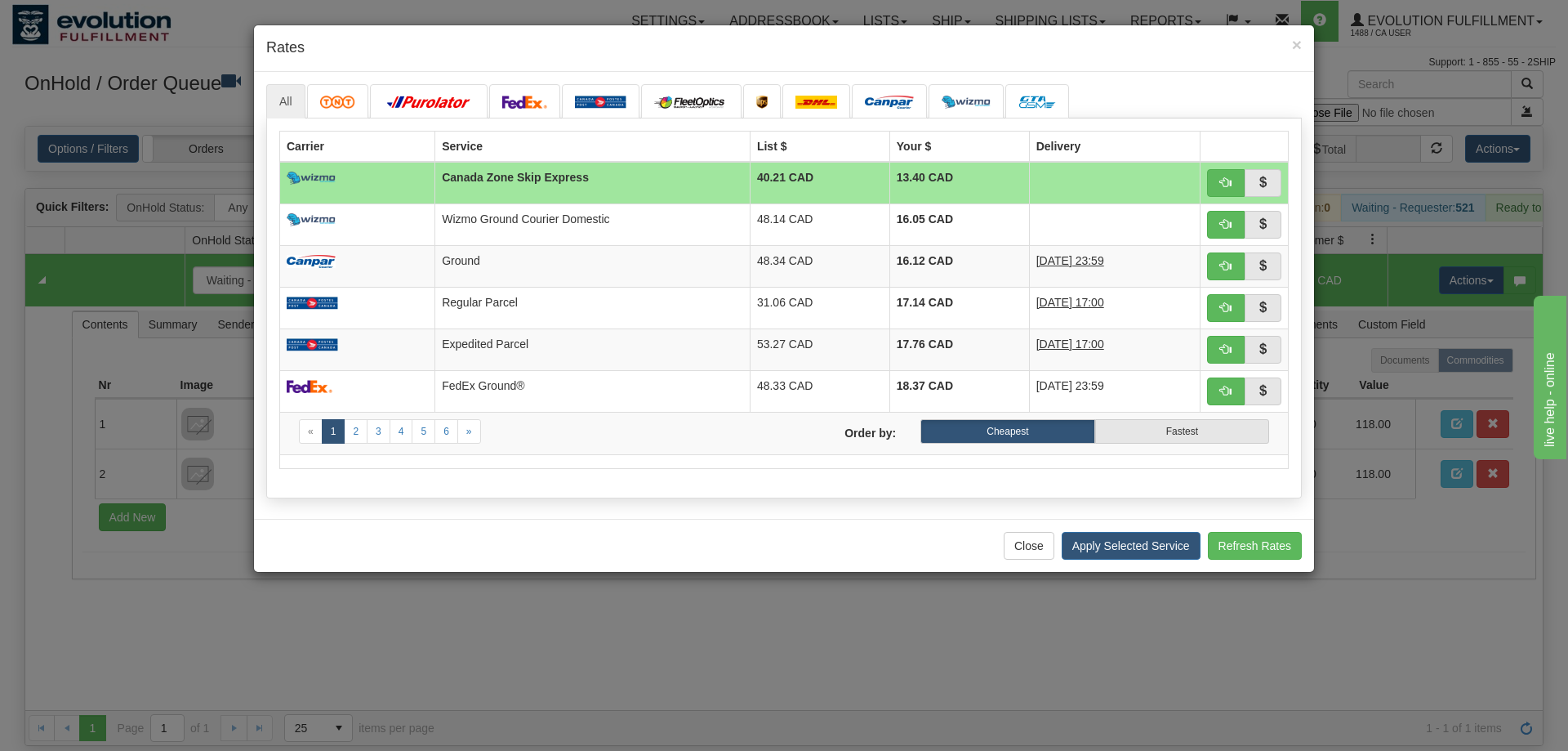
click at [791, 42] on h4 "Rates" at bounding box center [784, 48] width 1036 height 21
click at [1222, 343] on span "button" at bounding box center [1225, 348] width 11 height 11
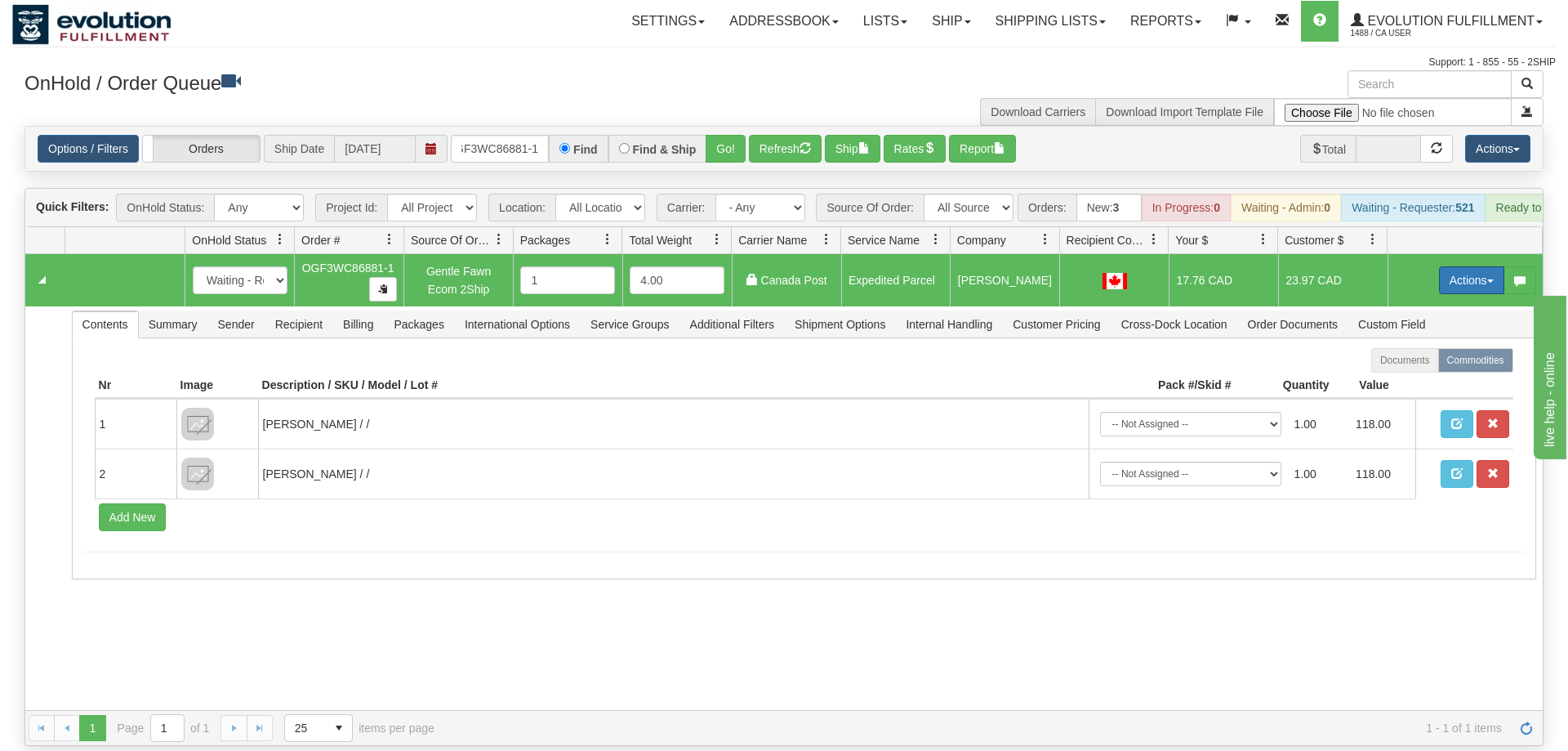
click at [1460, 267] on button "Actions" at bounding box center [1472, 281] width 65 height 28
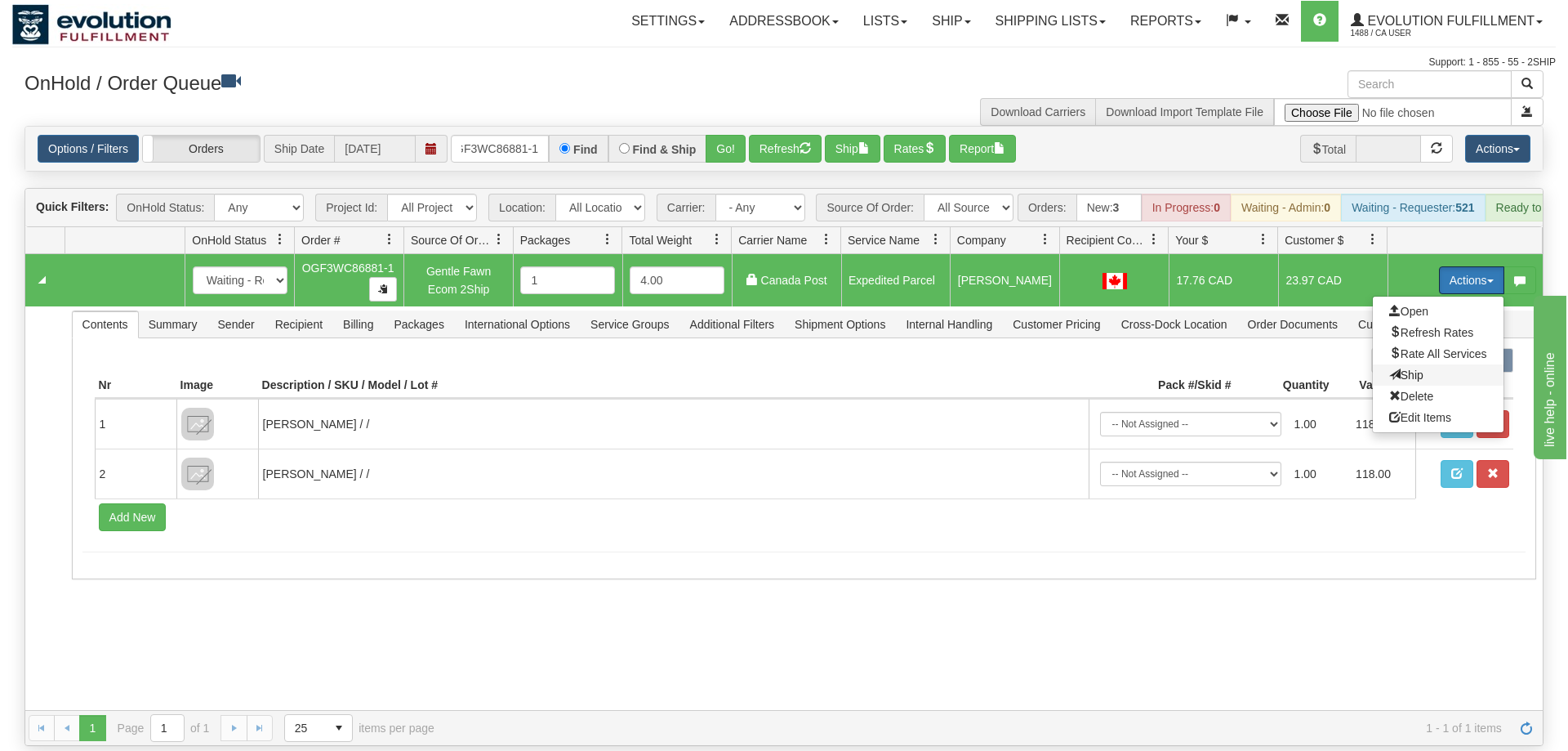
click at [1412, 368] on span "Ship" at bounding box center [1406, 375] width 34 height 13
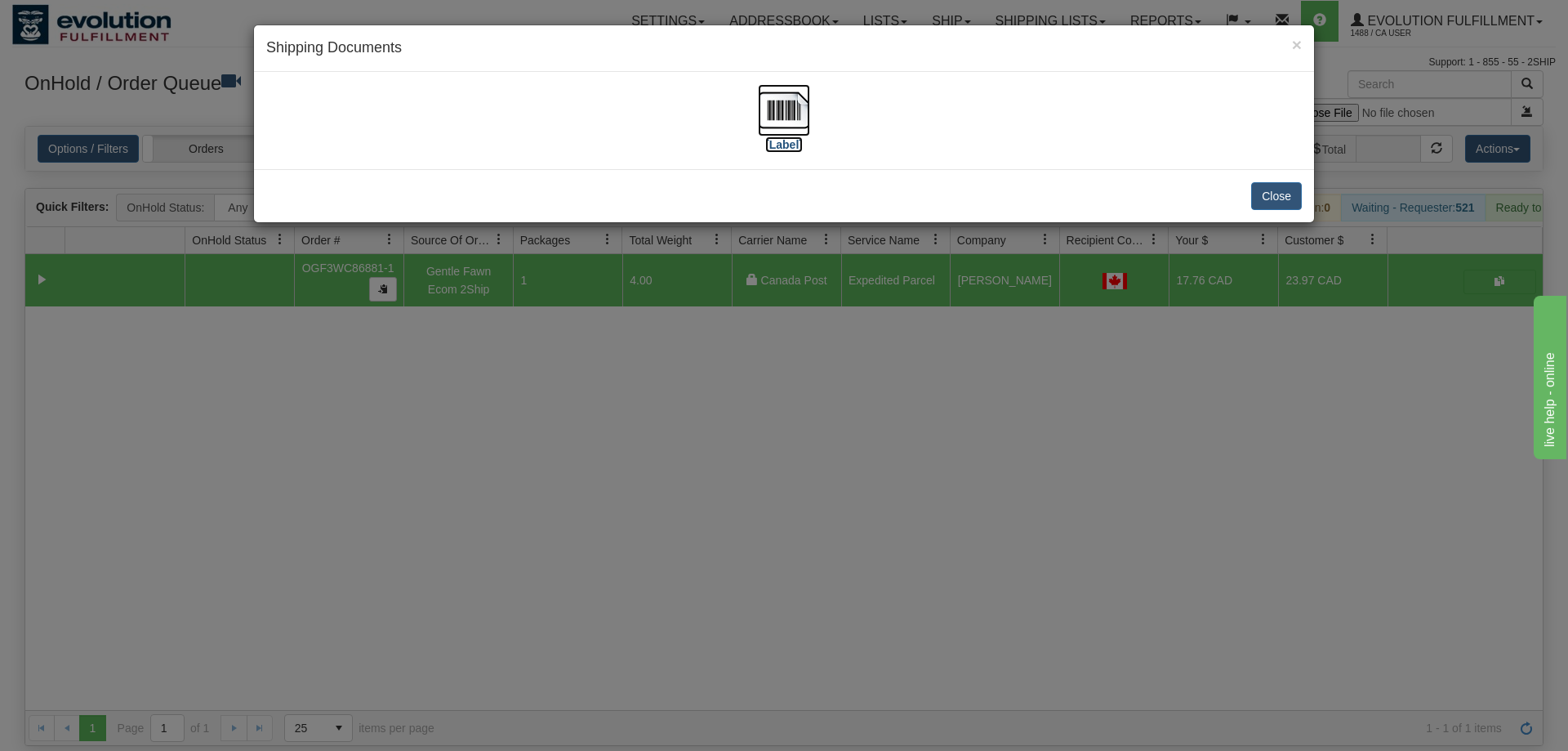
click at [800, 114] on img at bounding box center [784, 111] width 53 height 53
drag, startPoint x: 824, startPoint y: 476, endPoint x: 803, endPoint y: 445, distance: 37.4
click at [825, 468] on div "× Shipping Documents [Label] Close" at bounding box center [784, 376] width 1568 height 751
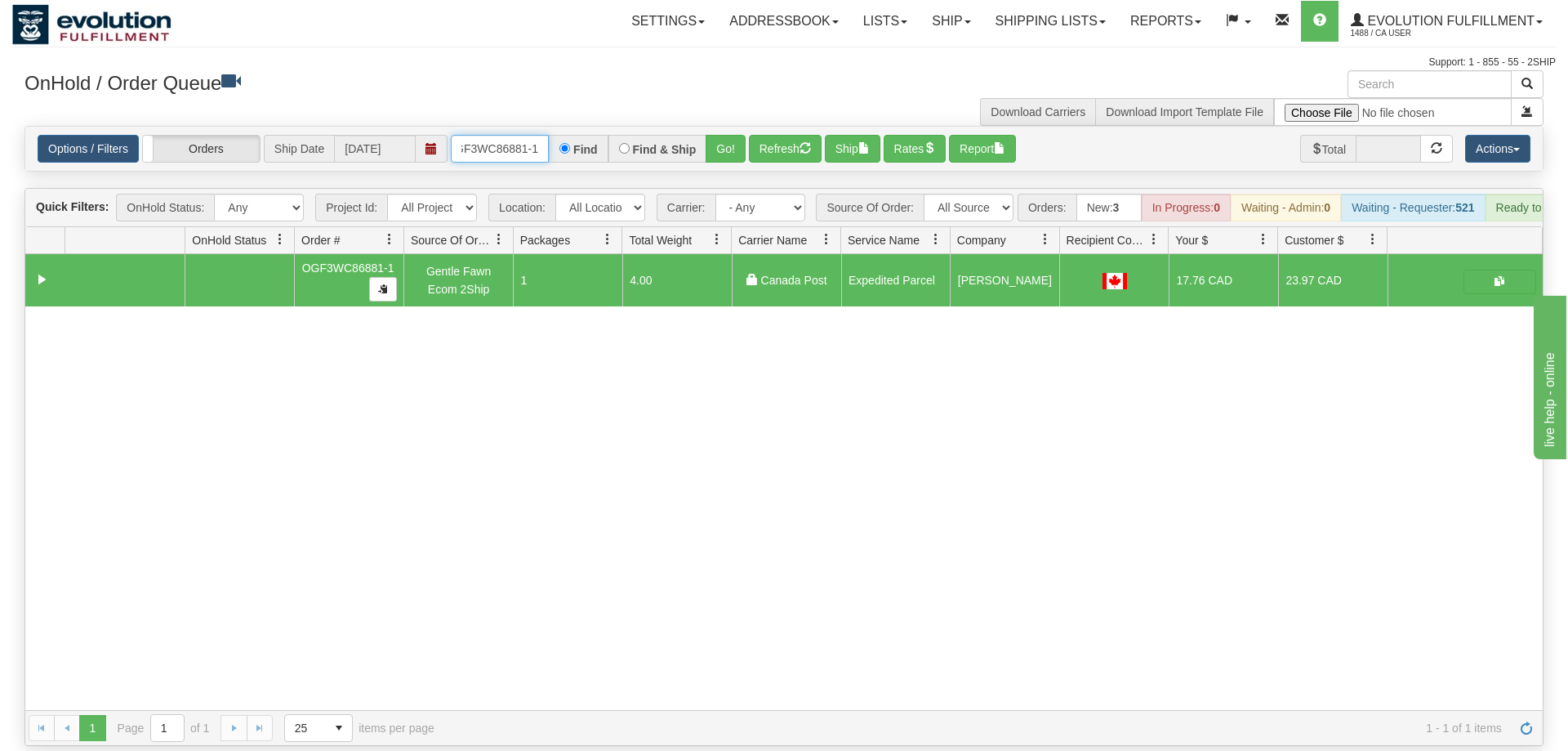
click at [516, 135] on input "OGF3WC86881-1" at bounding box center [500, 149] width 98 height 28
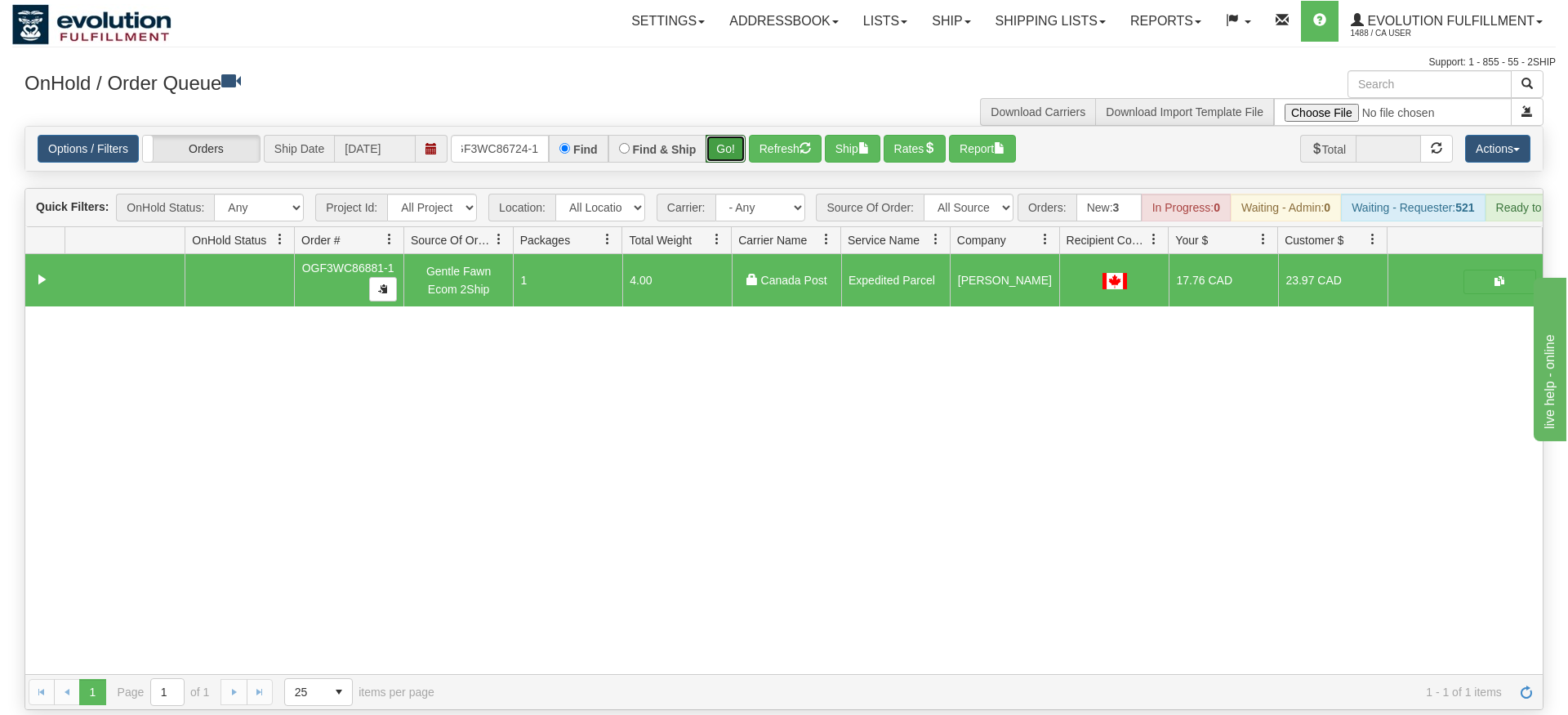
drag, startPoint x: 724, startPoint y: 137, endPoint x: 727, endPoint y: 163, distance: 26.2
click at [724, 170] on div "Is equal to Is not equal to Contains Does not contains CAD USD EUR ZAR [PERSON_…" at bounding box center [784, 418] width 1543 height 584
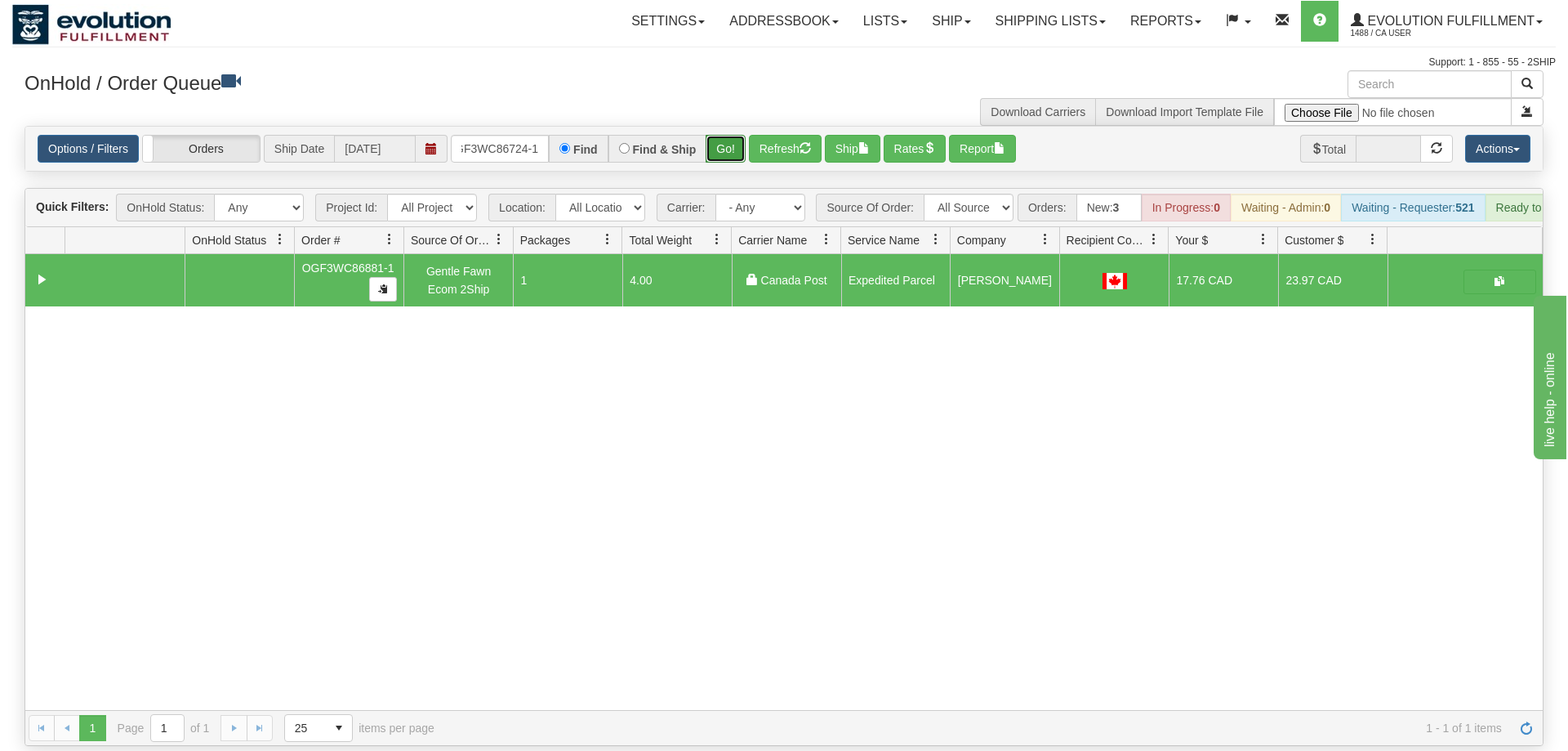
click at [736, 135] on button "Go!" at bounding box center [726, 149] width 40 height 28
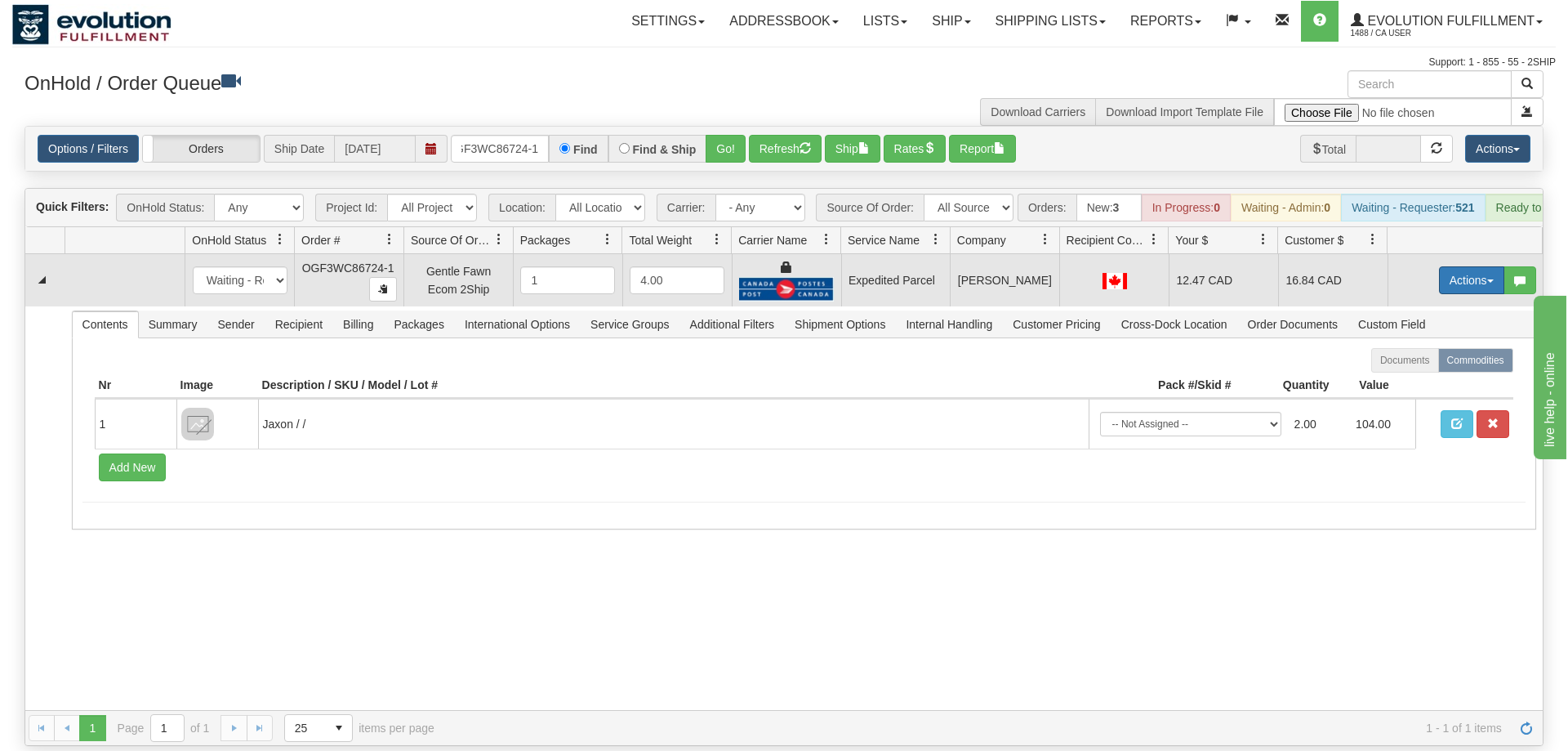
click at [1485, 267] on button "Actions" at bounding box center [1472, 281] width 65 height 28
click at [1415, 368] on span "Ship" at bounding box center [1406, 375] width 34 height 13
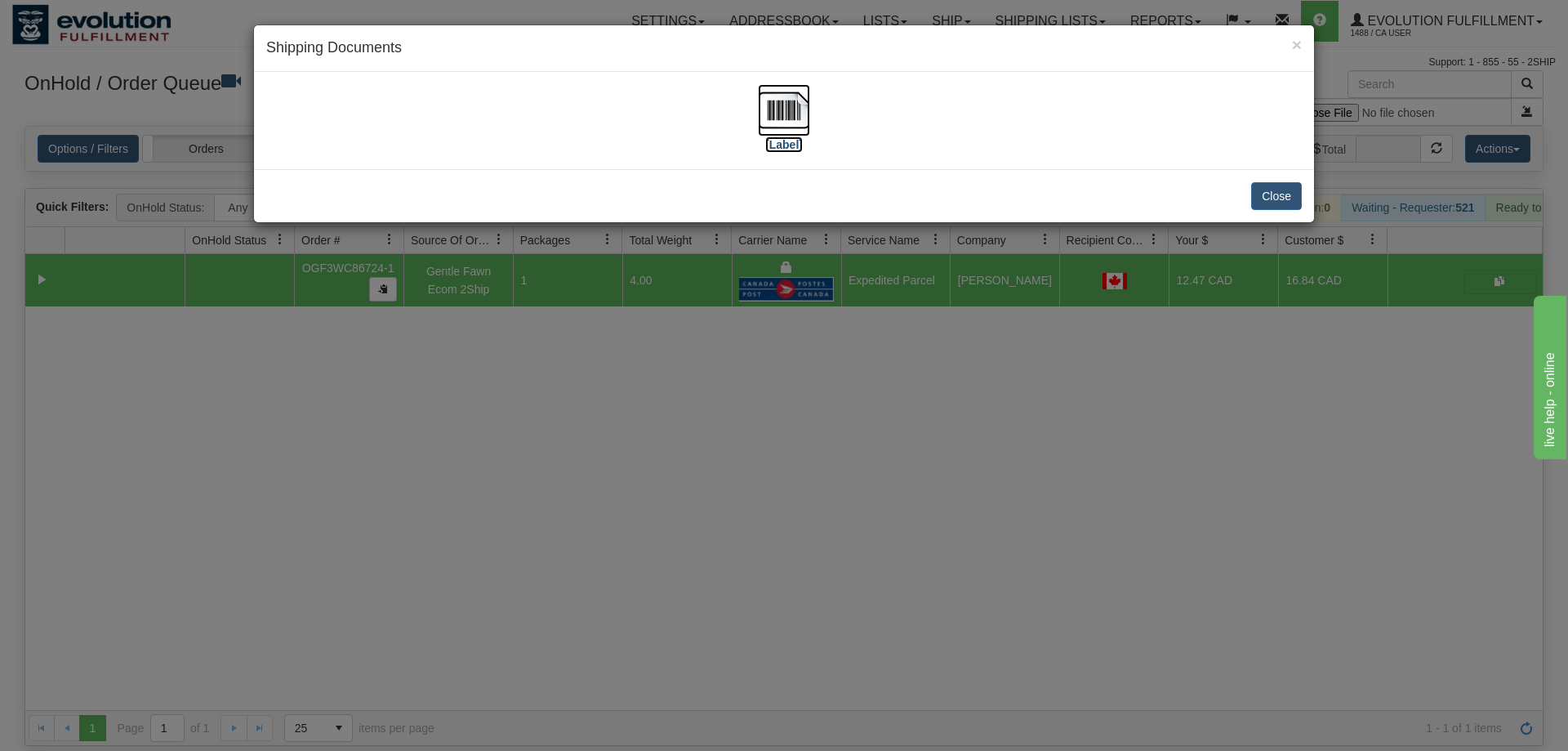
click at [795, 132] on img at bounding box center [784, 111] width 53 height 53
drag, startPoint x: 1014, startPoint y: 280, endPoint x: 559, endPoint y: 11, distance: 528.6
click at [997, 276] on div "× Shipping Documents [Label] Close" at bounding box center [784, 376] width 1568 height 751
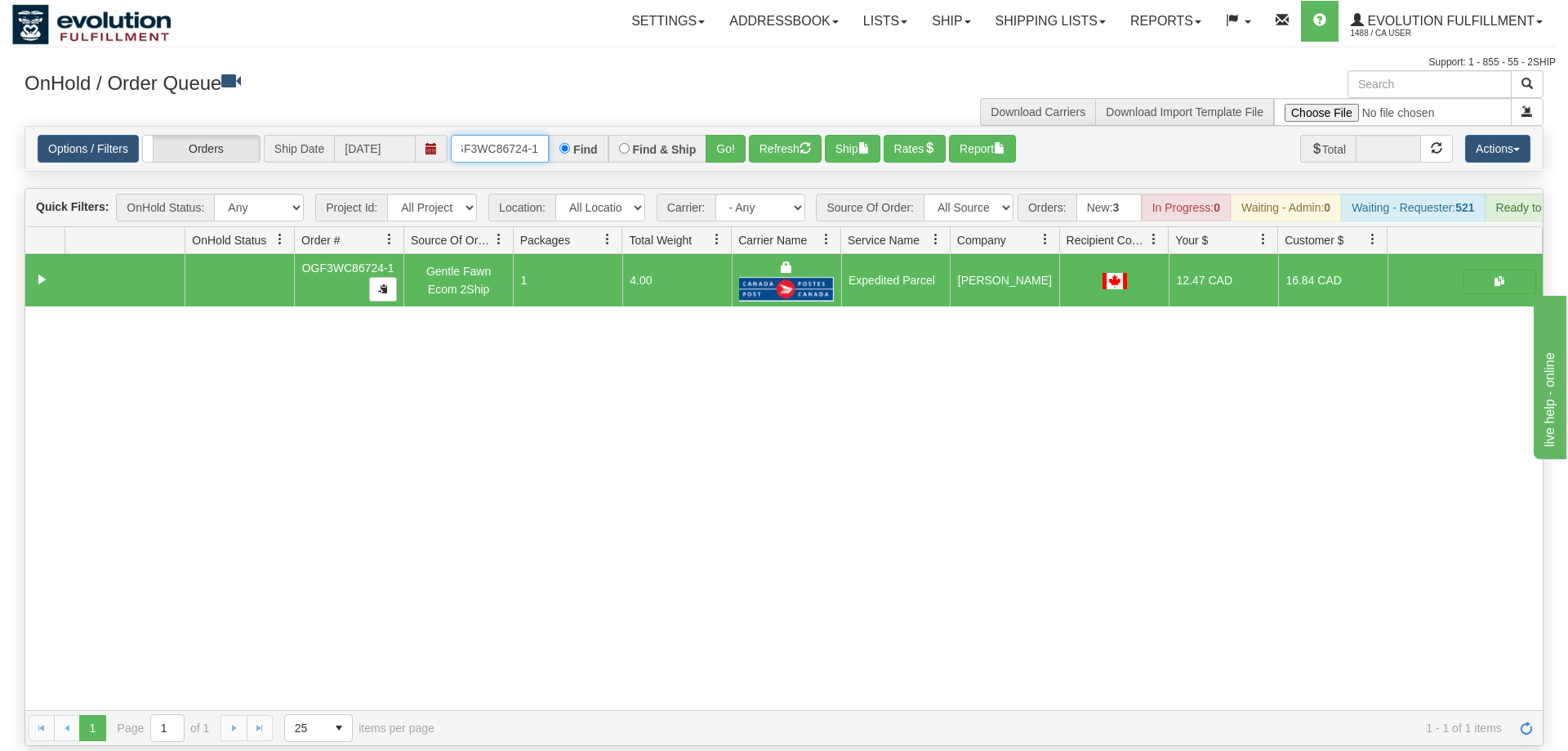
click at [487, 135] on input "OGF3WC86724-1" at bounding box center [500, 149] width 98 height 28
click at [1258, 512] on div "31618434 EVOLUTION V3 91110201 91110204 OGF3WC86724-1 Gentle Fawn Ecom 2Ship 1 …" at bounding box center [784, 483] width 1517 height 456
click at [499, 135] on input "OGF3WC86724-1" at bounding box center [500, 149] width 98 height 28
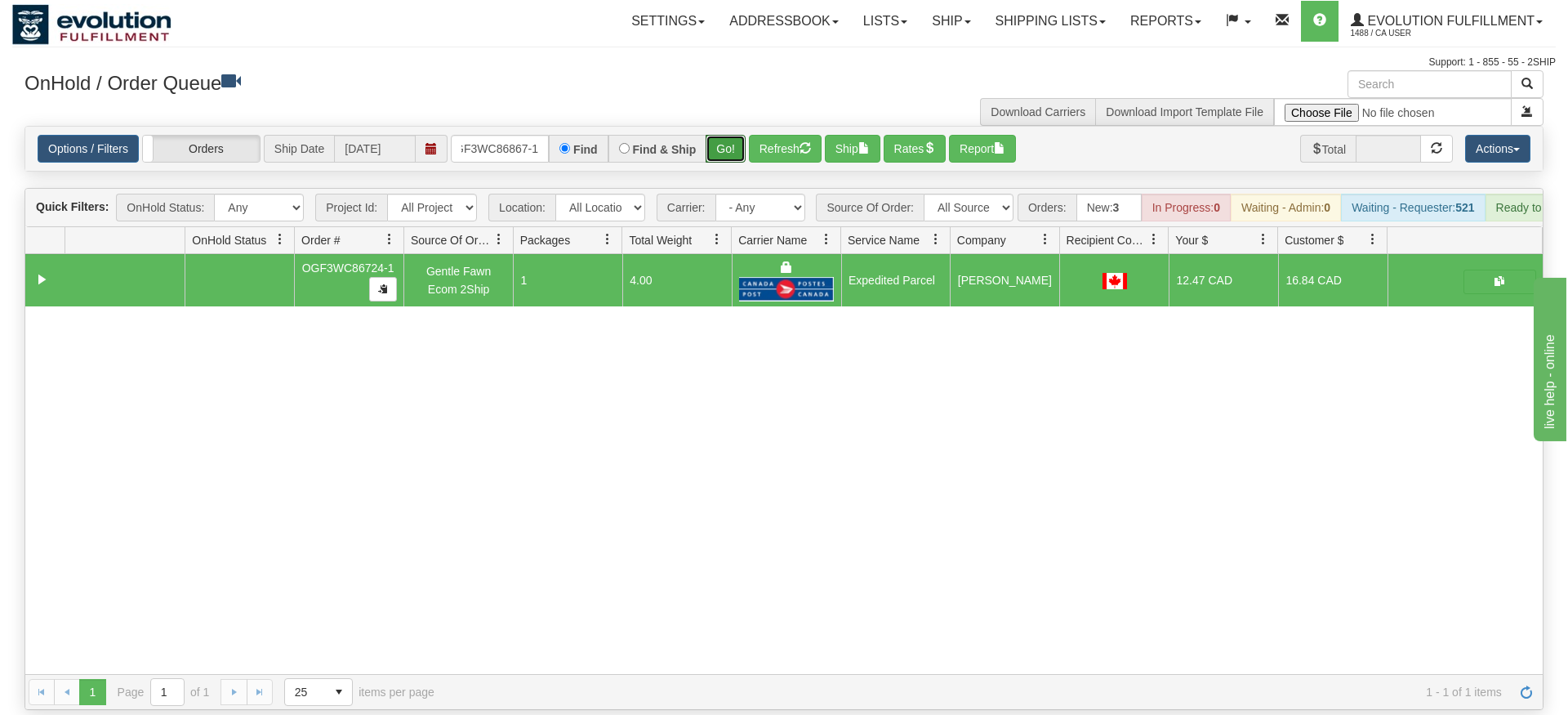
drag, startPoint x: 719, startPoint y: 135, endPoint x: 728, endPoint y: 146, distance: 14.2
click at [719, 169] on div "Is equal to Is not equal to Contains Does not contains CAD USD EUR ZAR [PERSON_…" at bounding box center [784, 418] width 1543 height 584
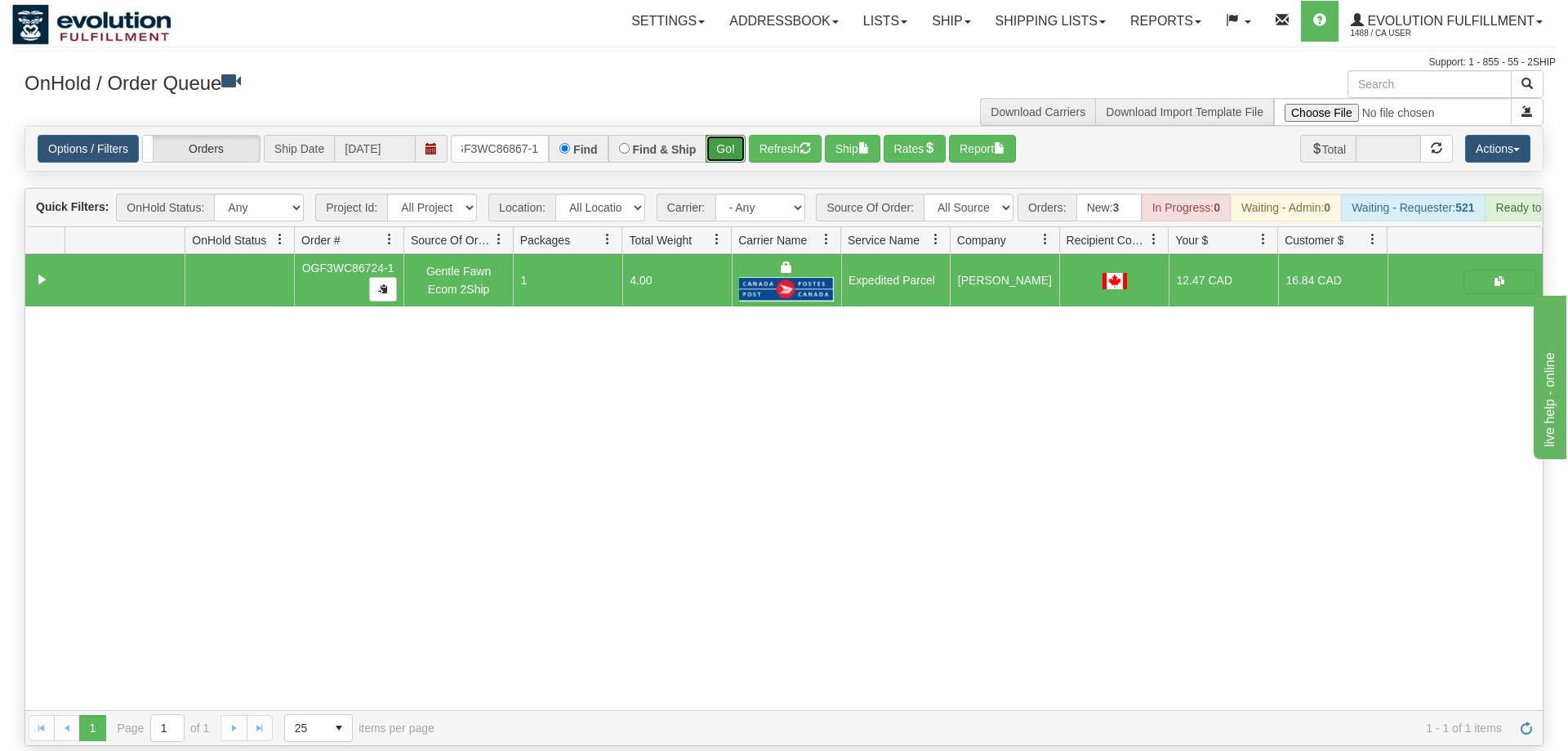
click at [733, 135] on button "Go!" at bounding box center [726, 149] width 40 height 28
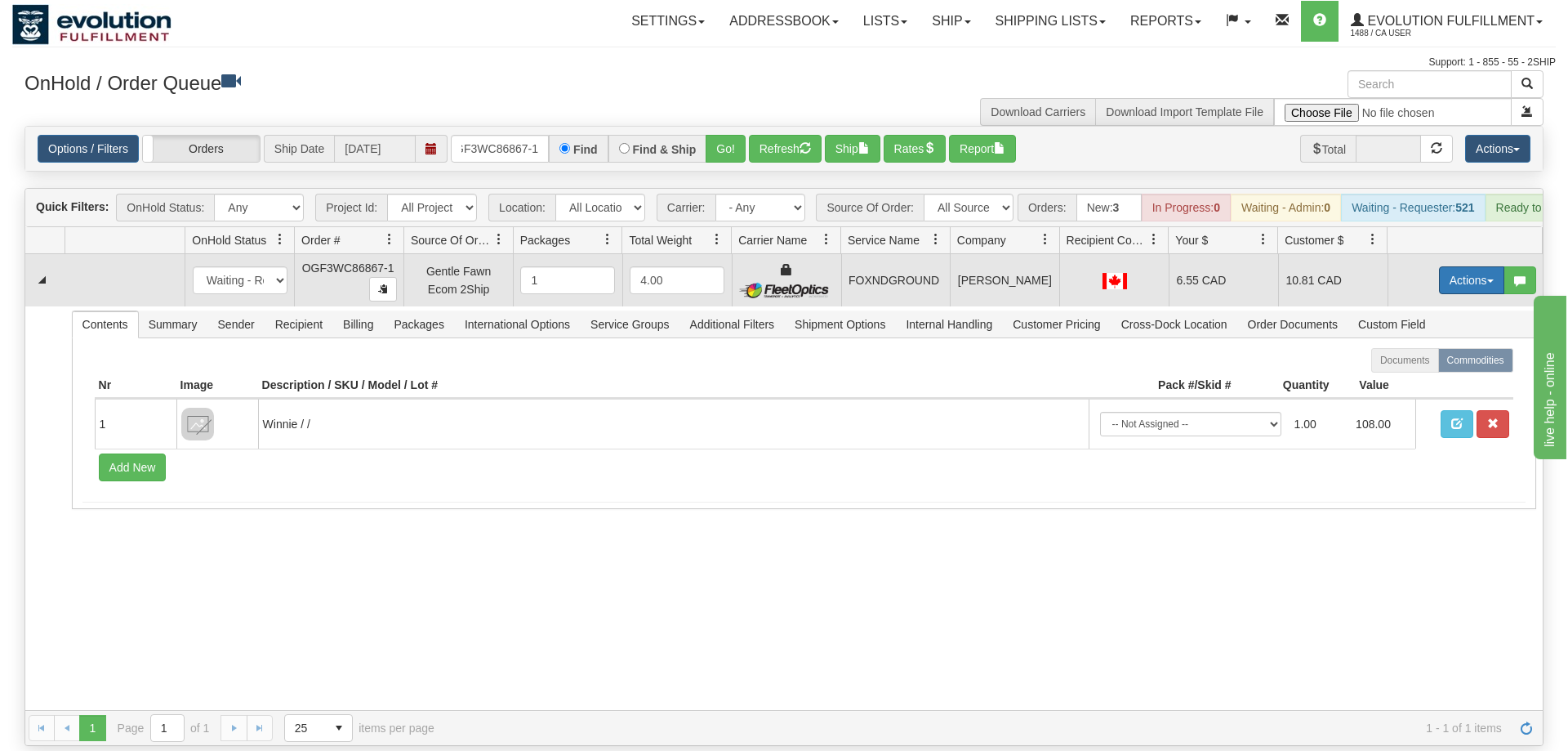
click at [1491, 267] on button "Actions" at bounding box center [1472, 281] width 65 height 28
click at [1436, 364] on link "Ship" at bounding box center [1437, 375] width 131 height 21
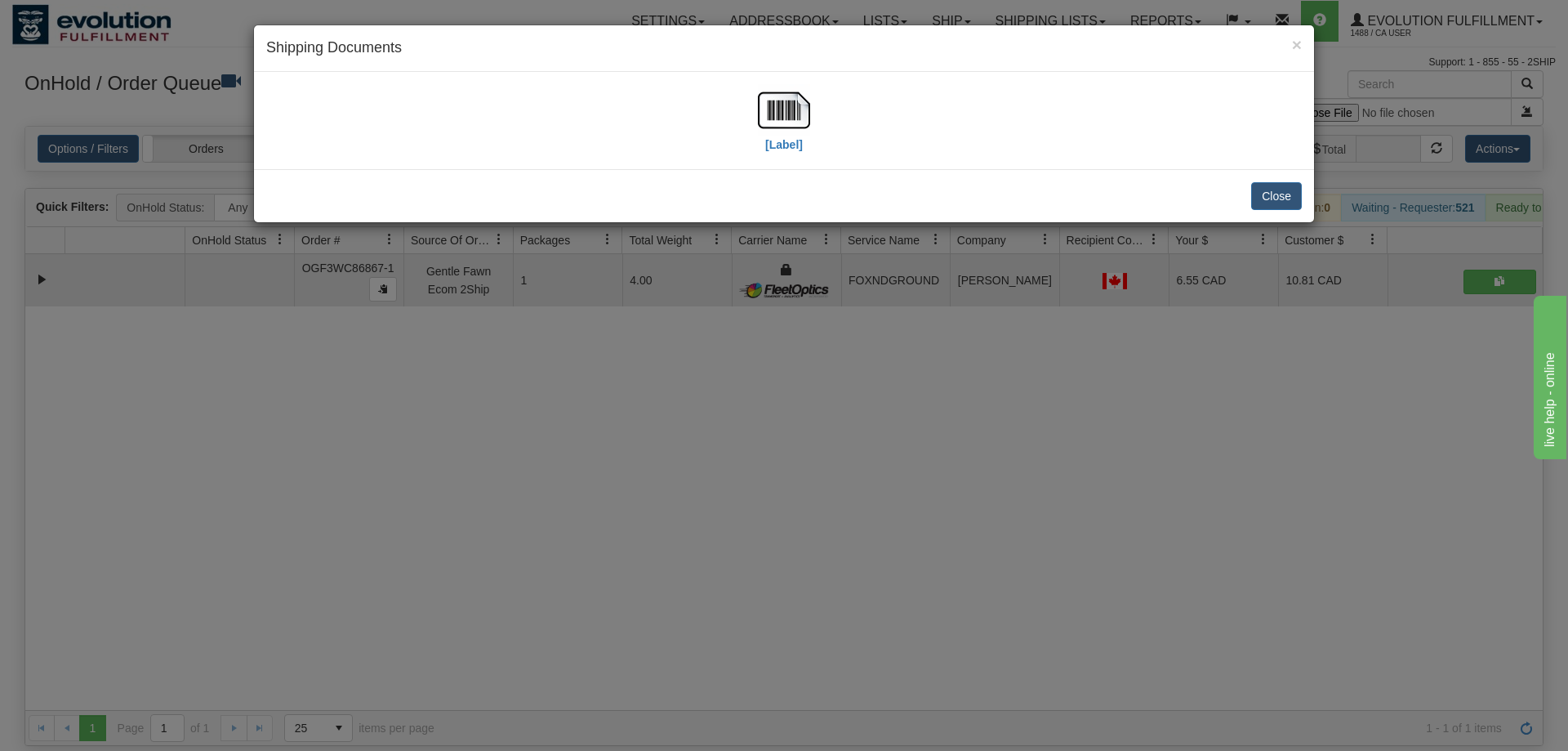
click at [810, 108] on div "[Label]" at bounding box center [784, 120] width 1036 height 73
click at [788, 108] on img at bounding box center [784, 111] width 53 height 53
drag, startPoint x: 421, startPoint y: 468, endPoint x: 372, endPoint y: 0, distance: 470.6
click at [430, 371] on div "× Shipping Documents [Label] Close" at bounding box center [784, 376] width 1568 height 751
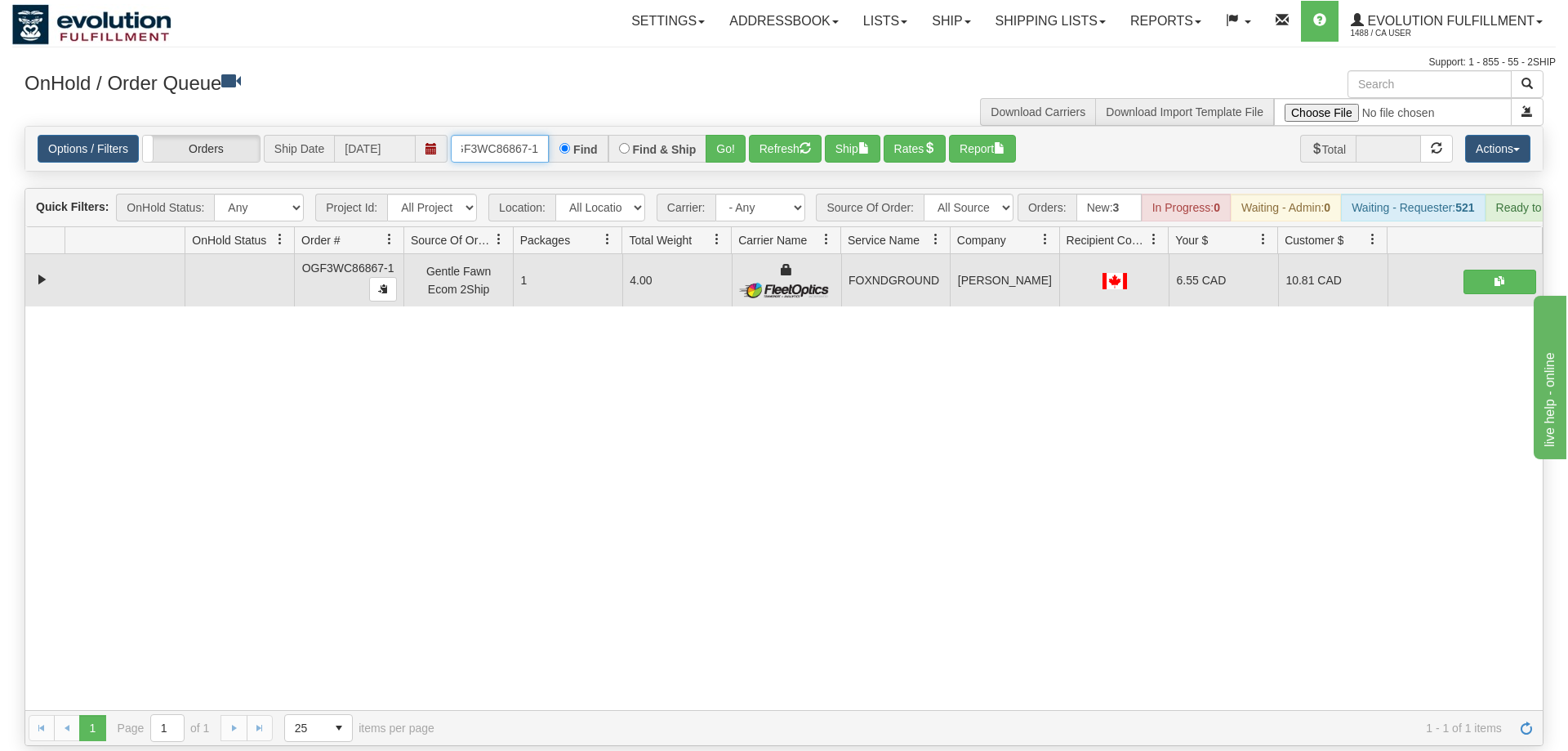
click at [496, 135] on input "OGF3WC86867-1" at bounding box center [500, 149] width 98 height 28
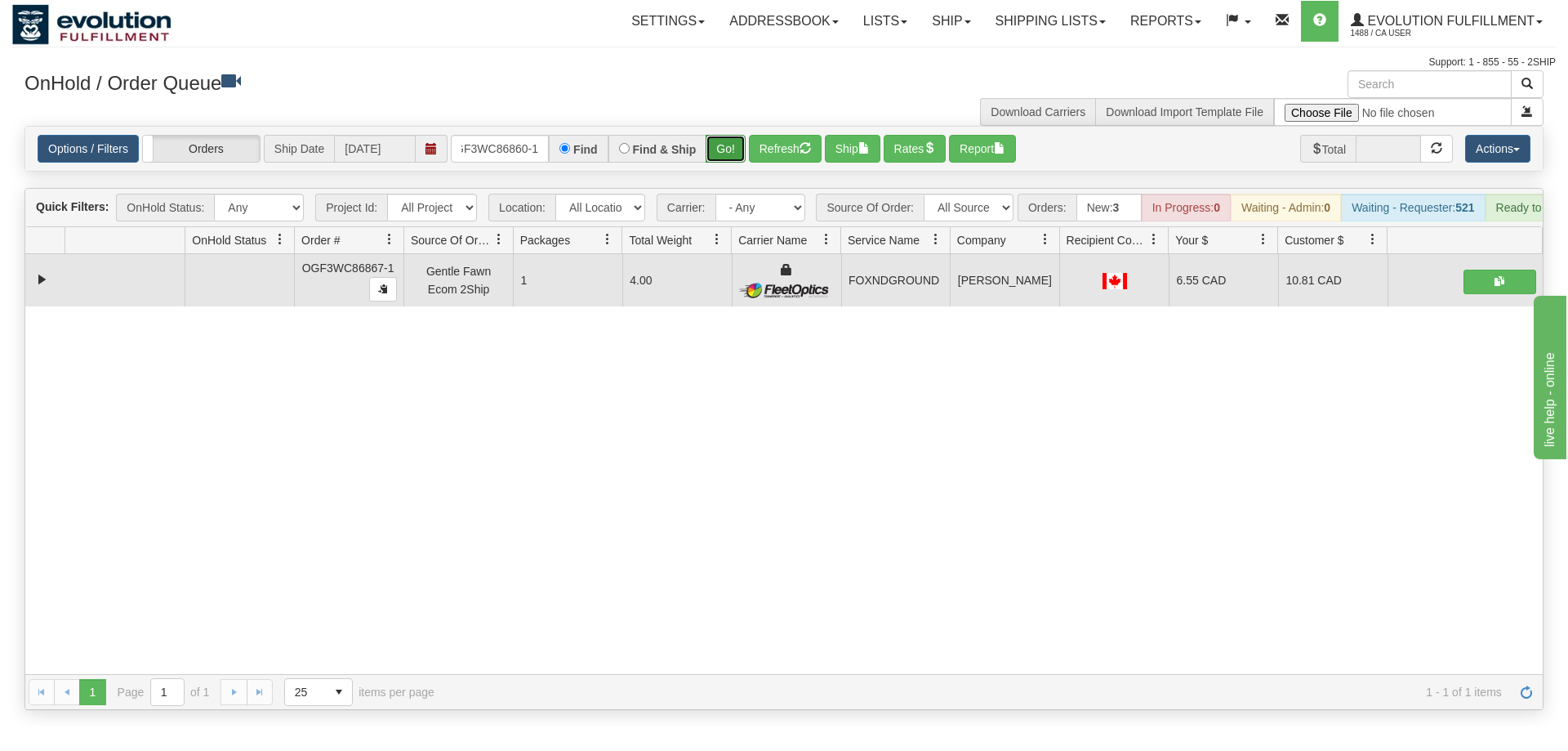
click at [715, 160] on div "Is equal to Is not equal to Contains Does not contains CAD USD EUR ZAR [PERSON_…" at bounding box center [784, 418] width 1543 height 584
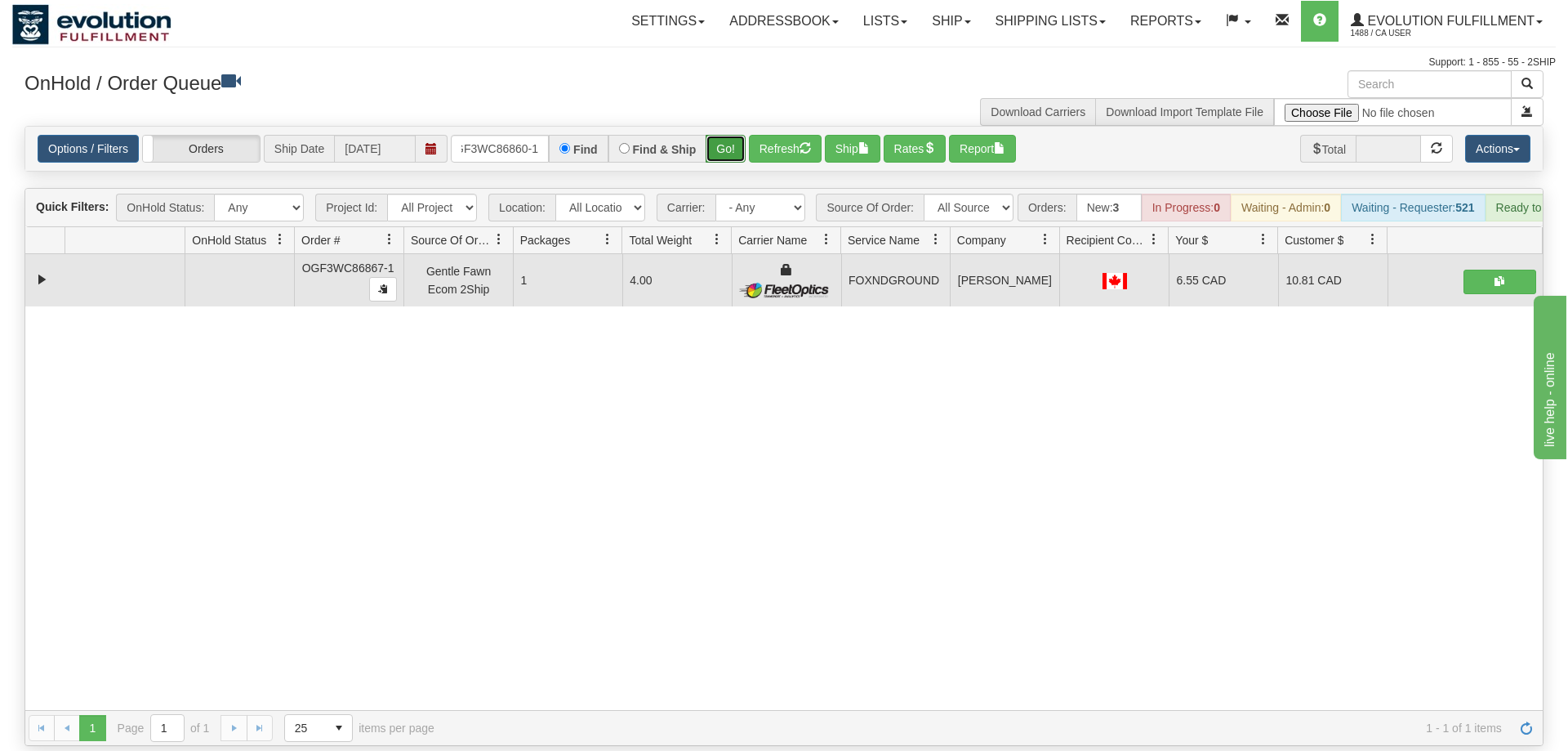
click at [722, 137] on button "Go!" at bounding box center [726, 149] width 40 height 28
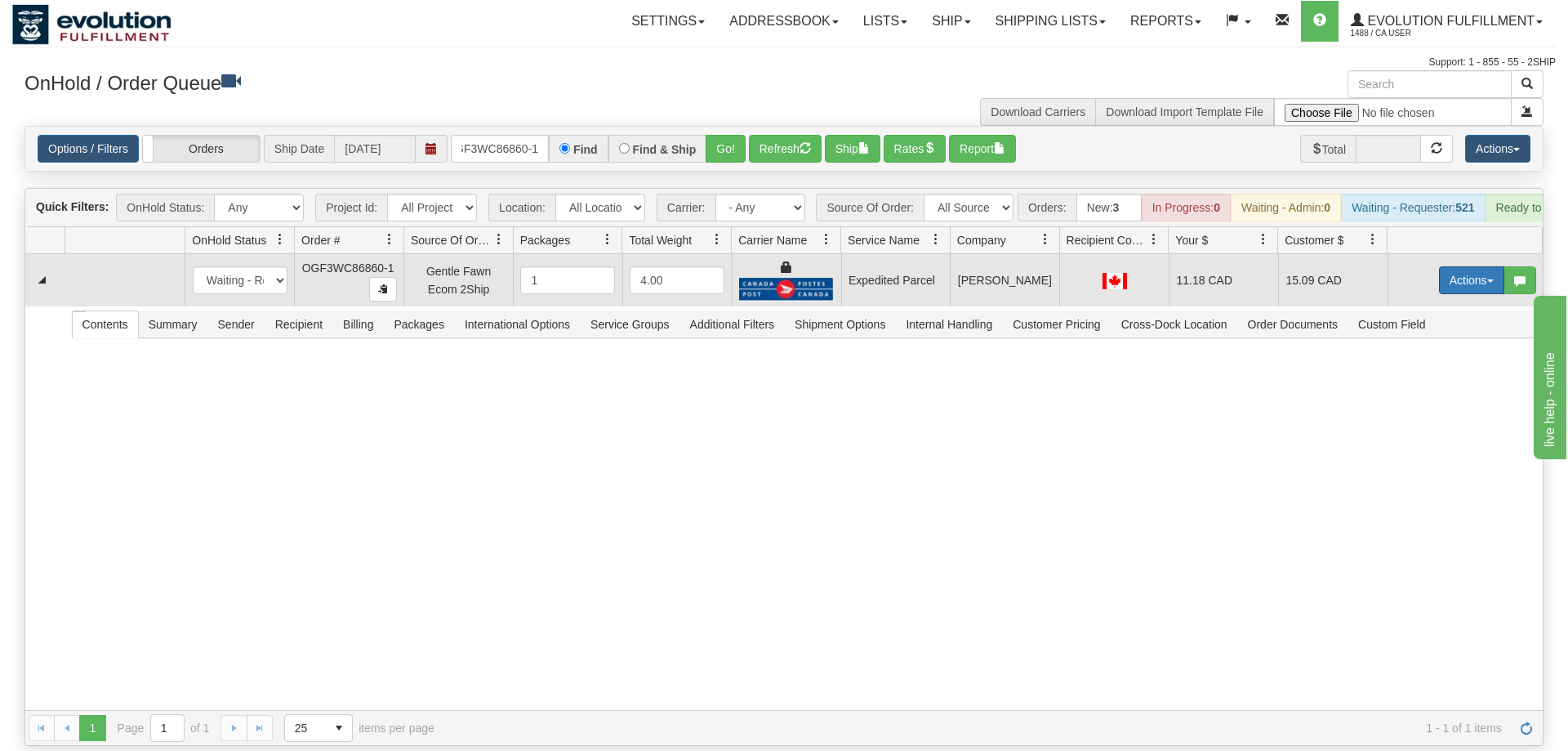
click at [1473, 267] on button "Actions" at bounding box center [1472, 281] width 65 height 28
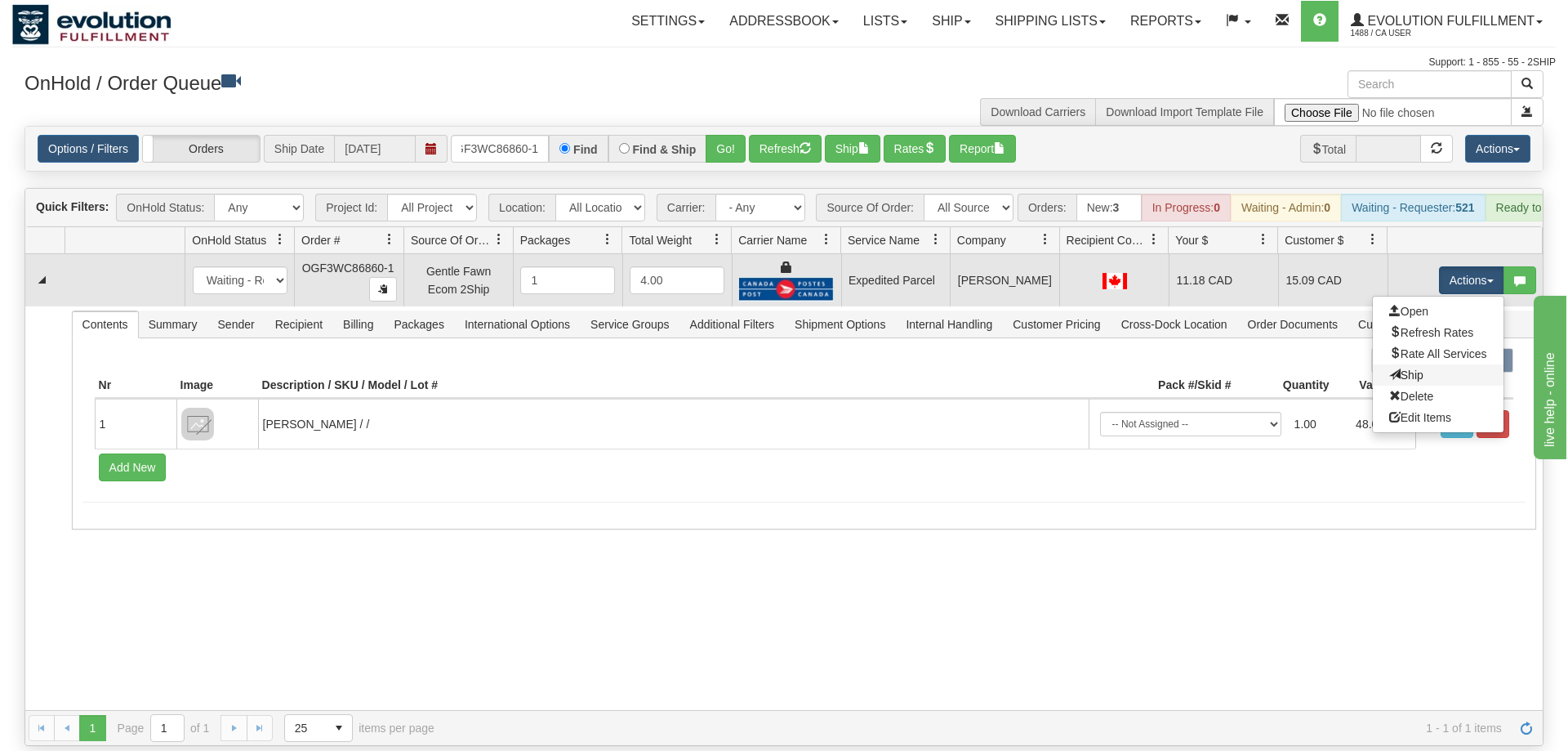
click at [1432, 364] on link "Ship" at bounding box center [1437, 375] width 131 height 21
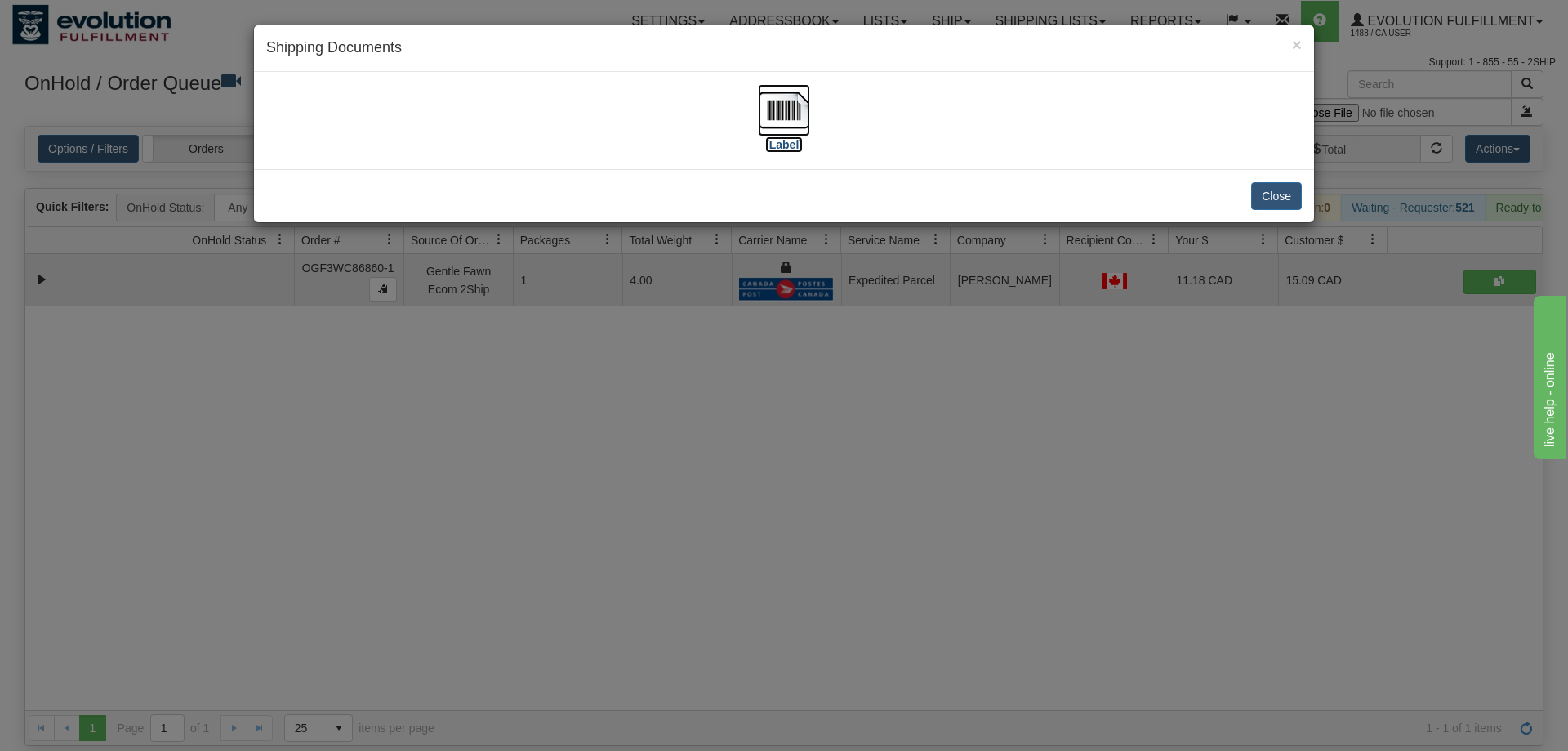
click at [782, 131] on img at bounding box center [784, 111] width 53 height 53
click at [1097, 230] on div "× Shipping Documents [Label] Close" at bounding box center [784, 376] width 1568 height 751
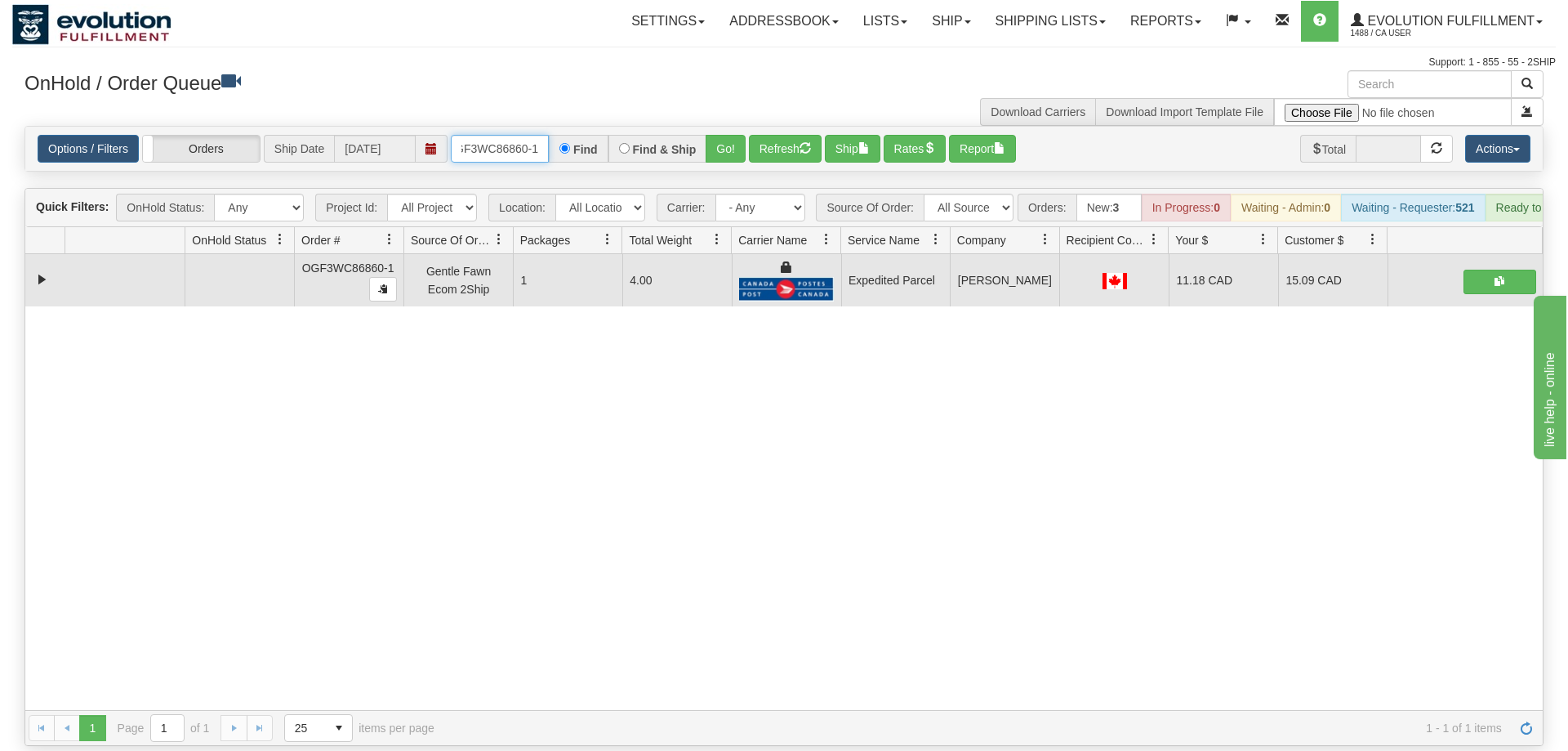
click at [532, 135] on input "OGF3WC86860-1" at bounding box center [500, 149] width 98 height 28
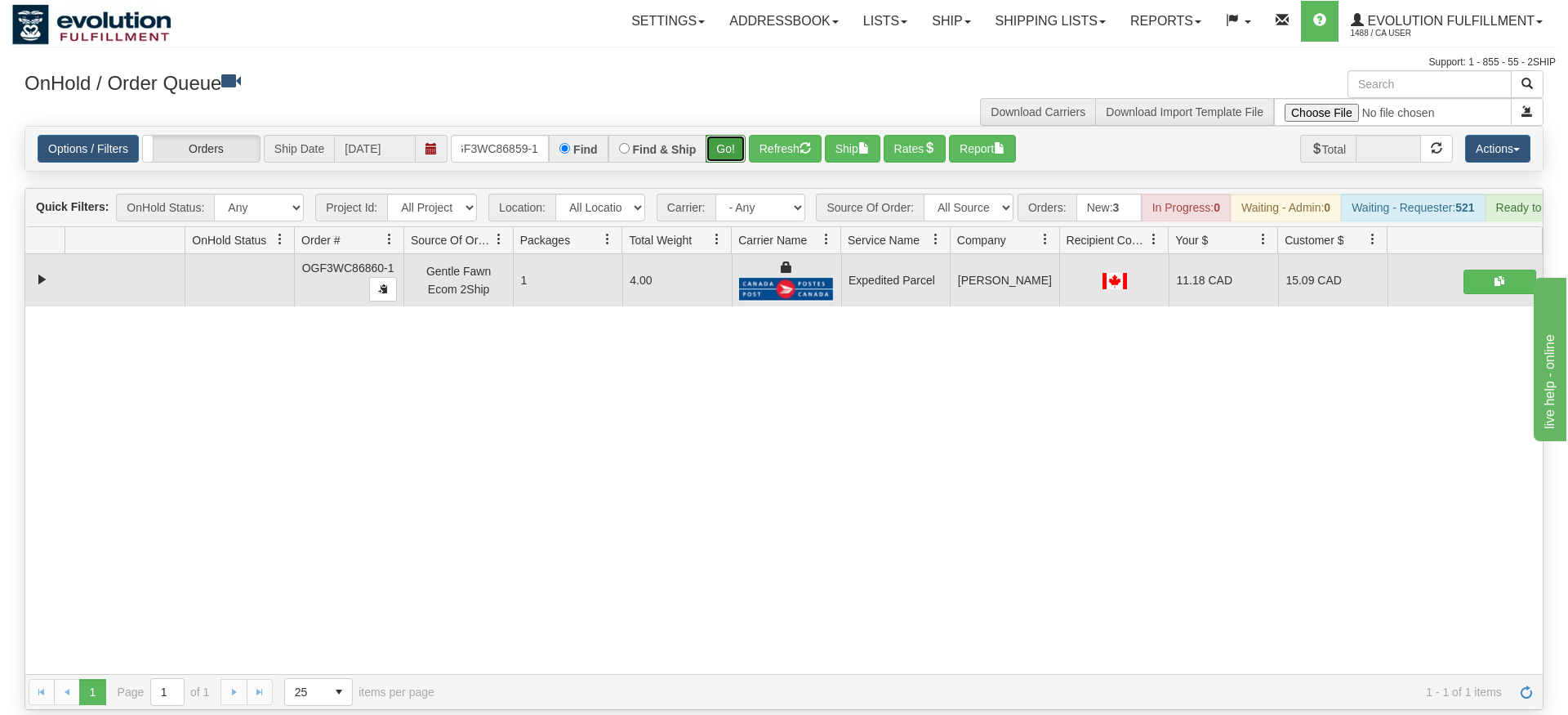
click at [716, 154] on div "Is equal to Is not equal to Contains Does not contains CAD USD EUR ZAR [PERSON_…" at bounding box center [784, 418] width 1543 height 584
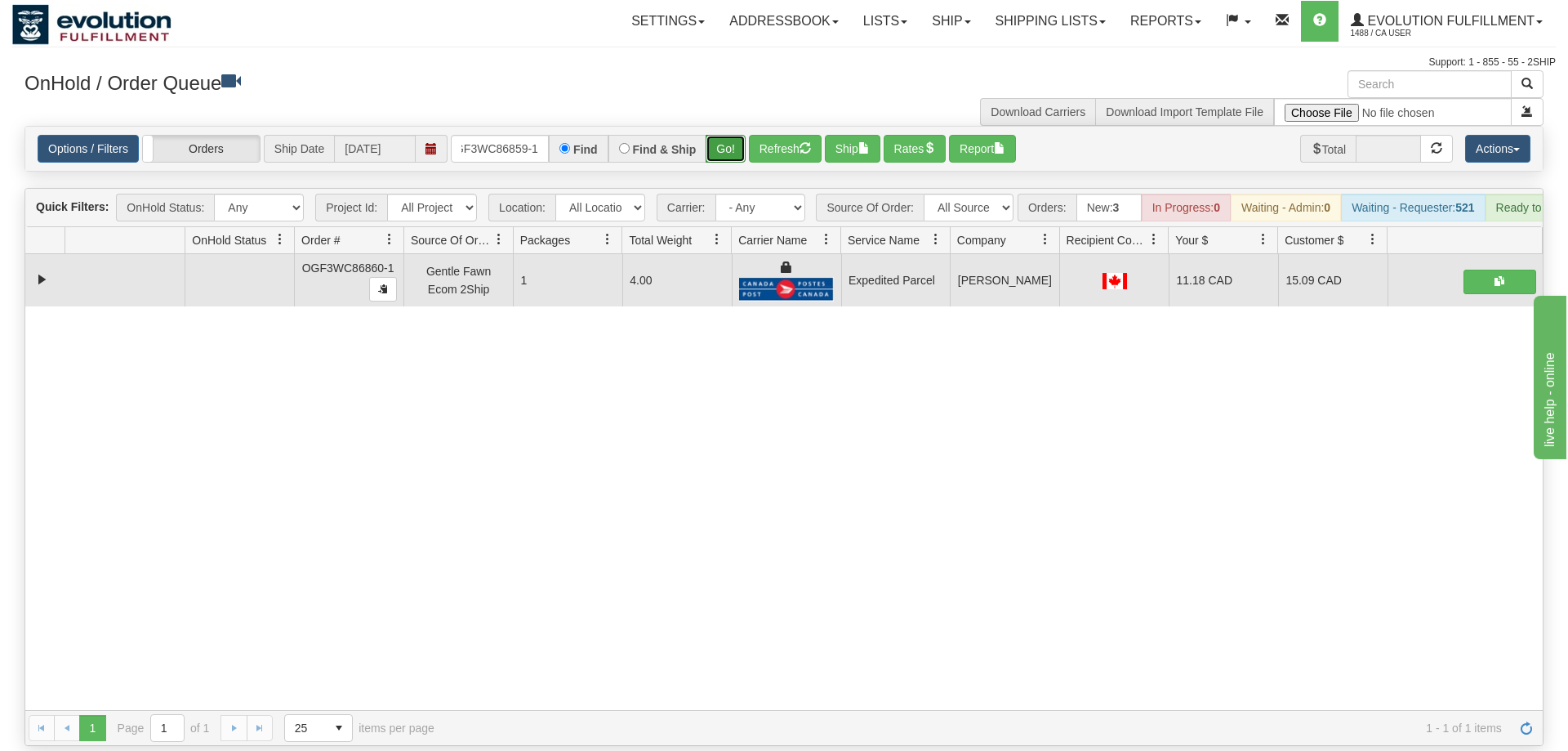
click at [723, 135] on button "Go!" at bounding box center [726, 149] width 40 height 28
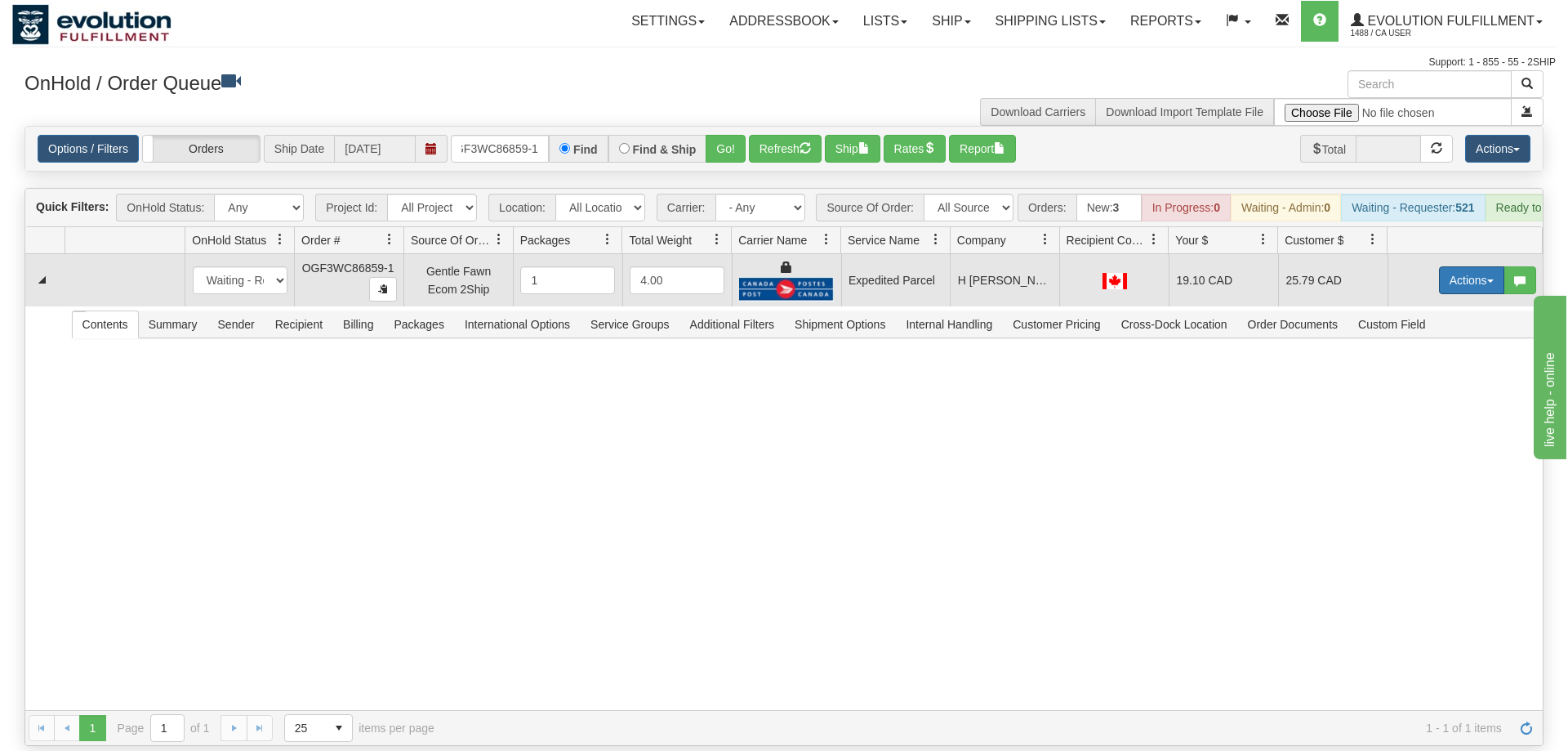
click at [1470, 267] on button "Actions" at bounding box center [1472, 281] width 65 height 28
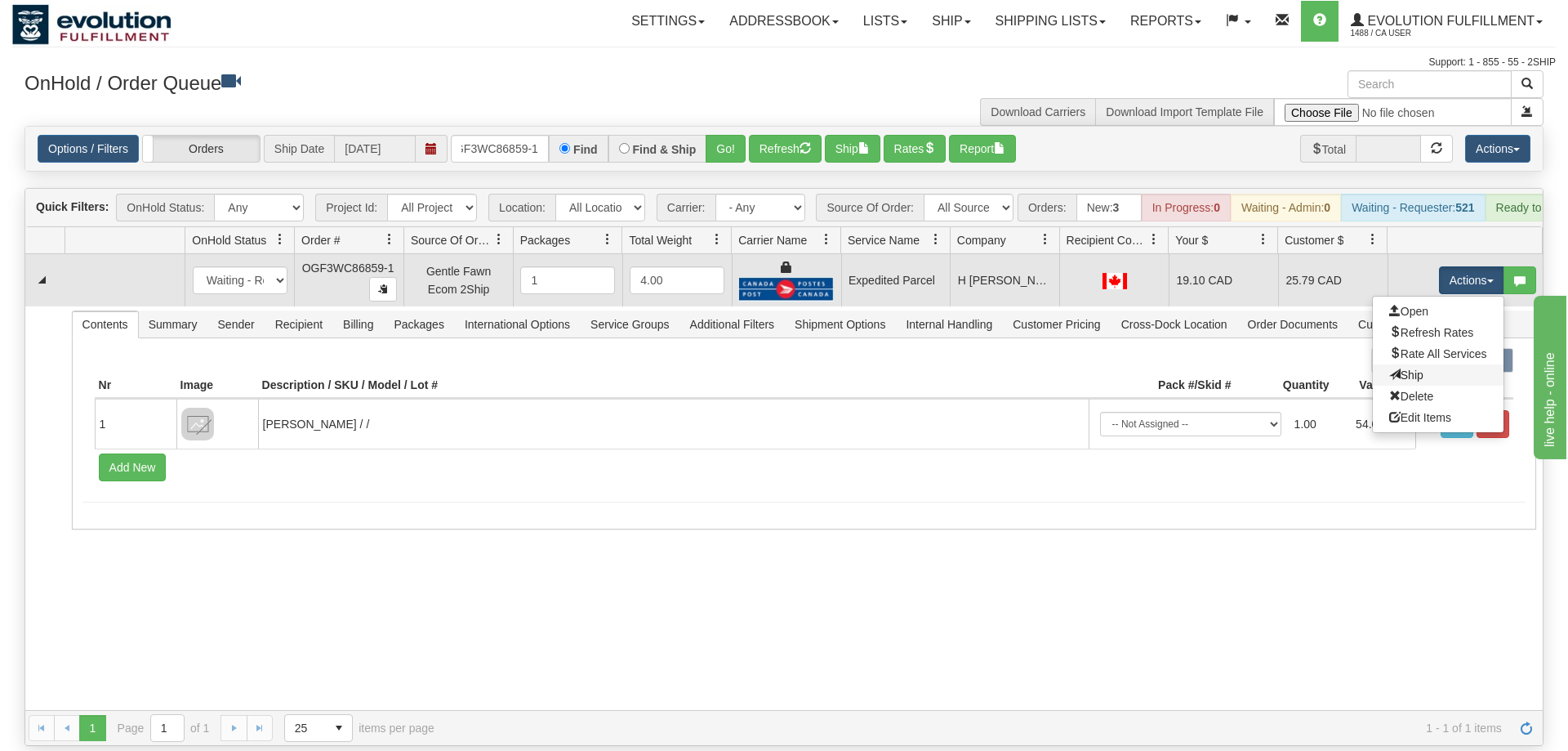
click at [1439, 364] on link "Ship" at bounding box center [1437, 375] width 131 height 21
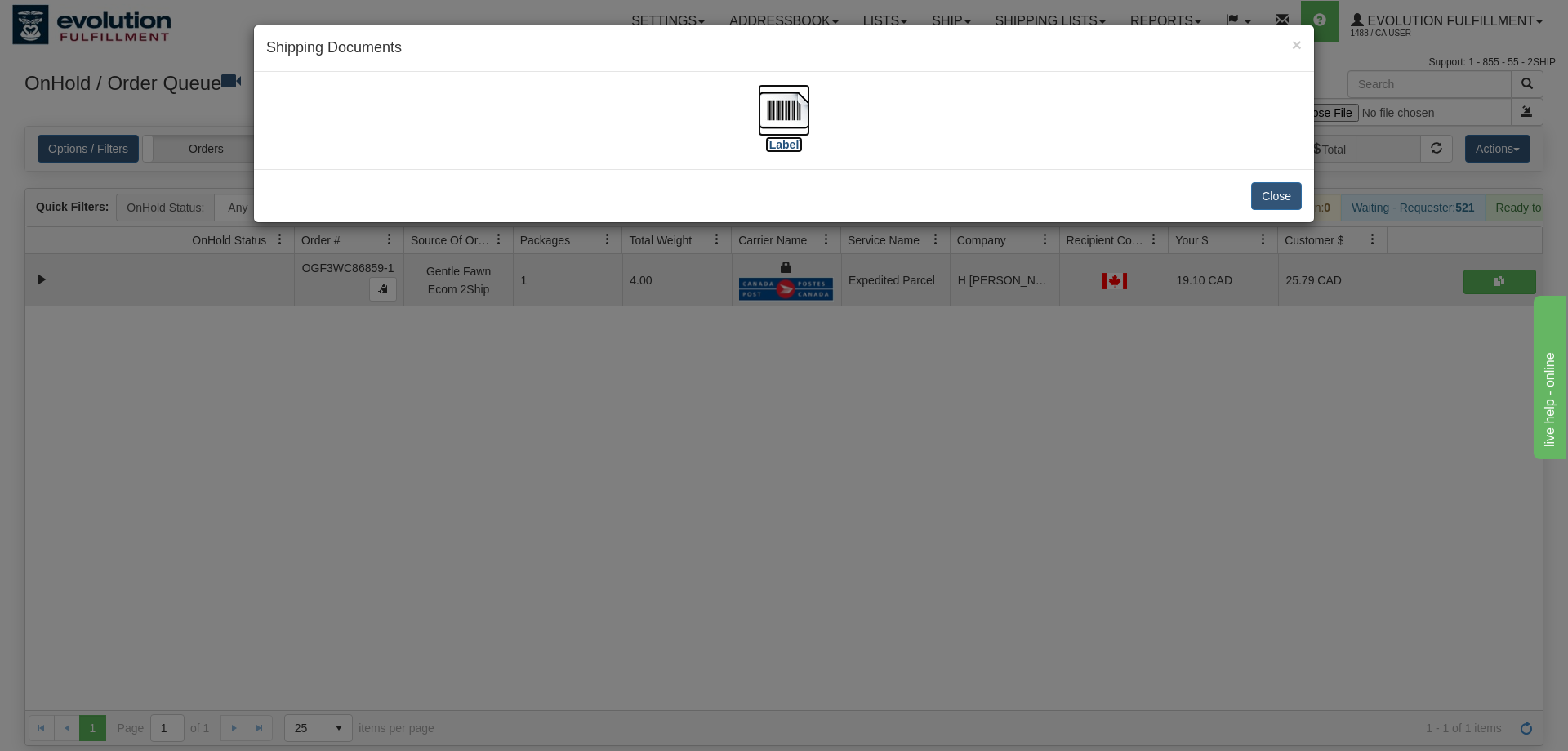
click at [795, 110] on img at bounding box center [784, 111] width 53 height 53
click at [867, 526] on div "× Shipping Documents [Label] Close" at bounding box center [784, 376] width 1568 height 751
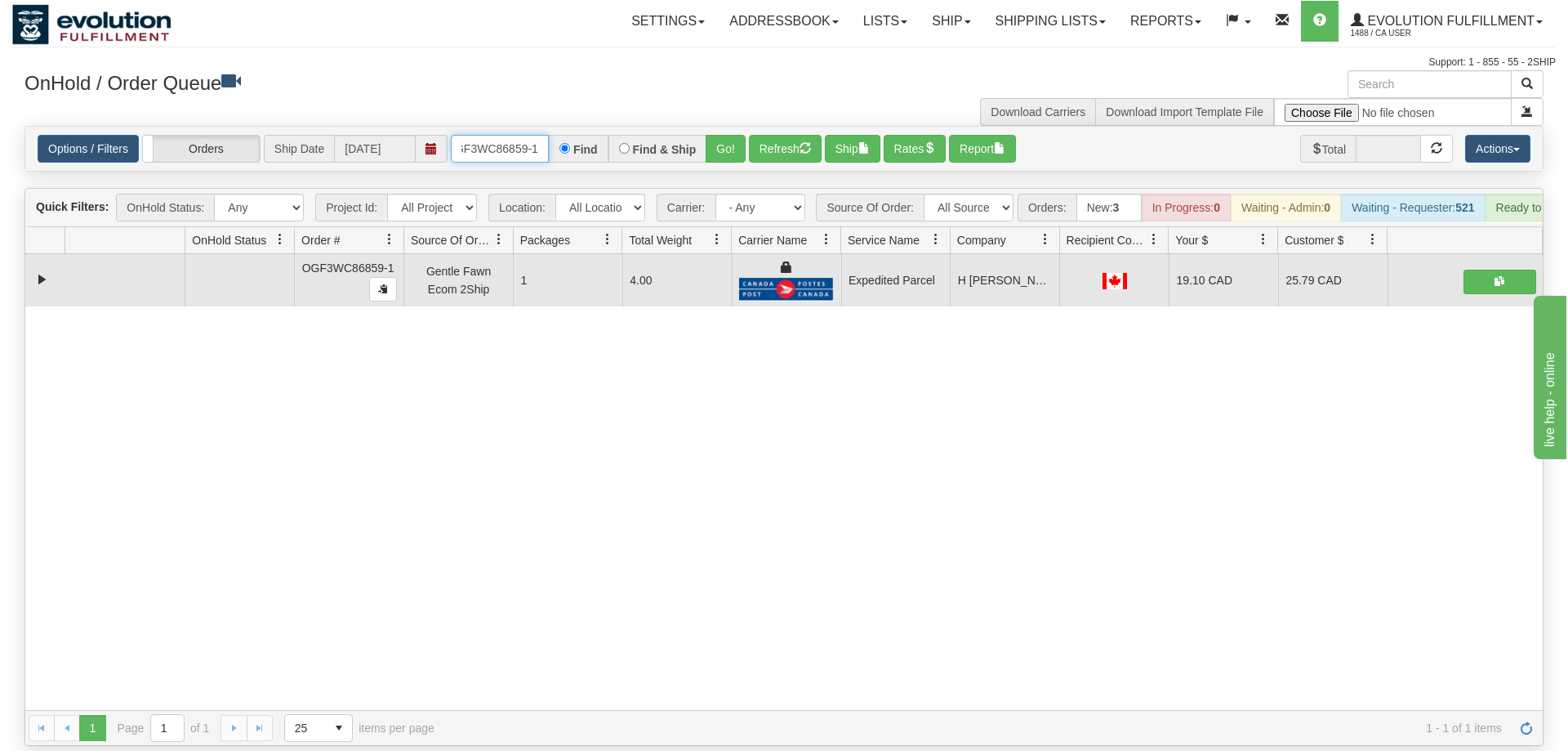
click at [529, 135] on input "oGF3WC86859-1" at bounding box center [500, 149] width 98 height 28
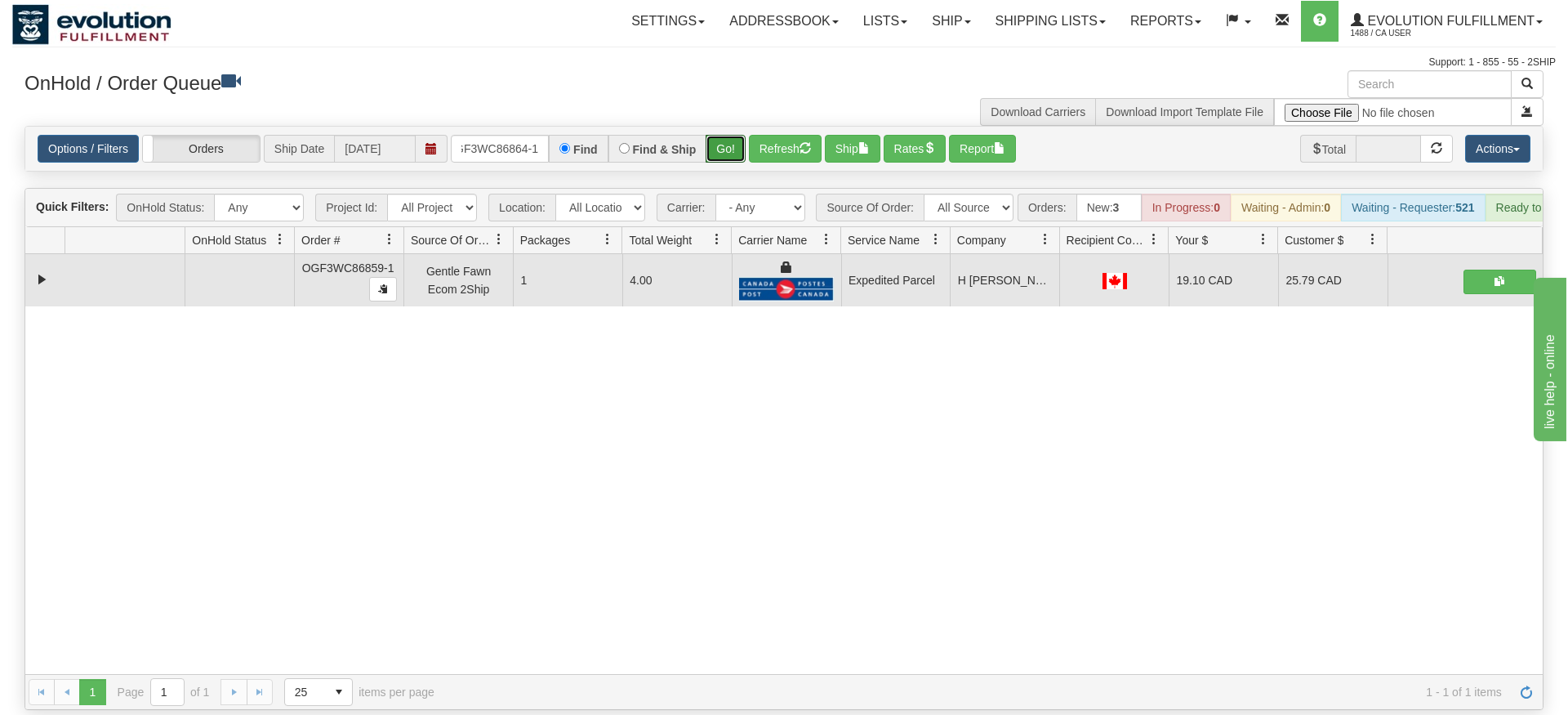
drag, startPoint x: 727, startPoint y: 126, endPoint x: 725, endPoint y: 154, distance: 28.1
click at [727, 159] on div "Is equal to Is not equal to Contains Does not contains CAD USD EUR ZAR [PERSON_…" at bounding box center [784, 418] width 1543 height 584
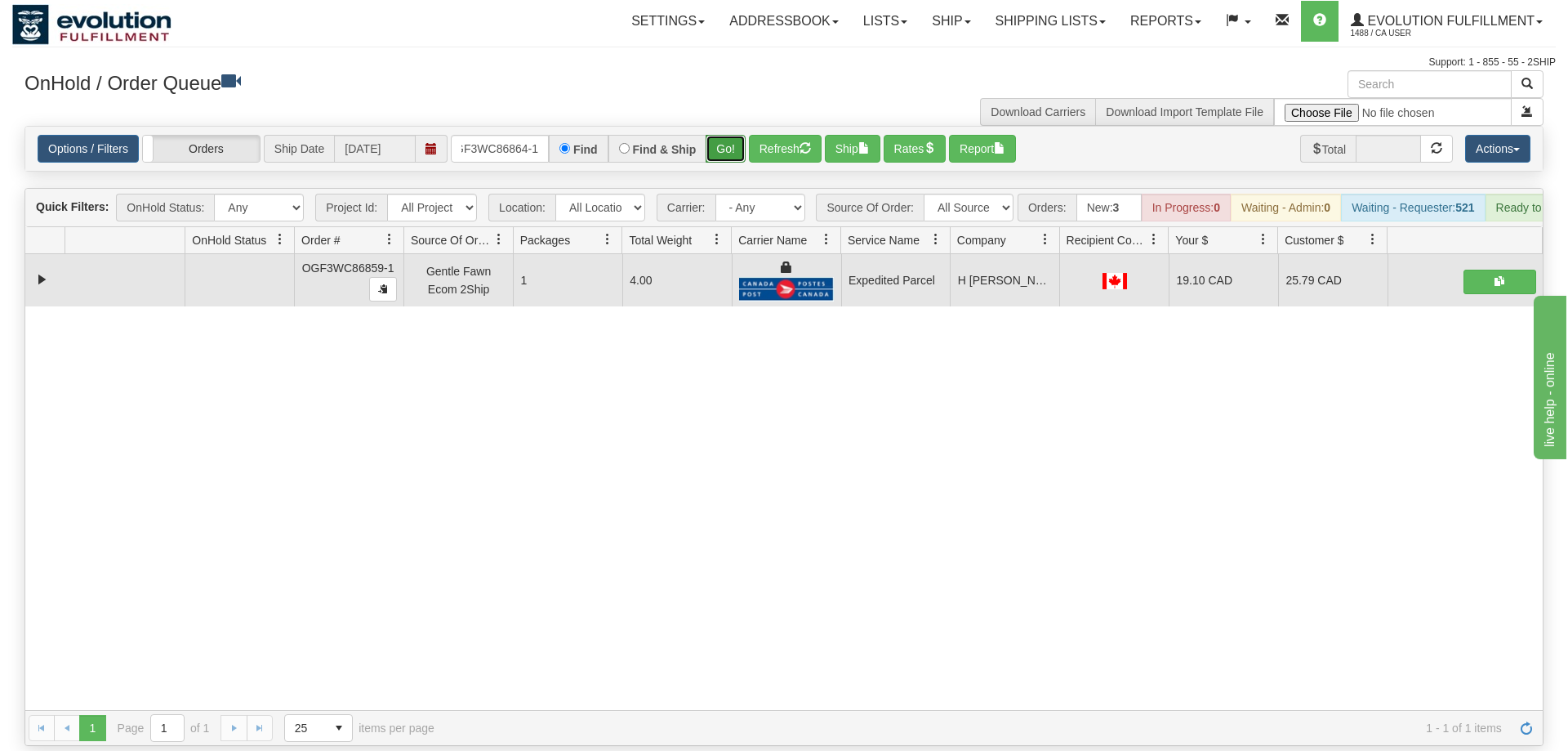
click at [726, 135] on button "Go!" at bounding box center [726, 149] width 40 height 28
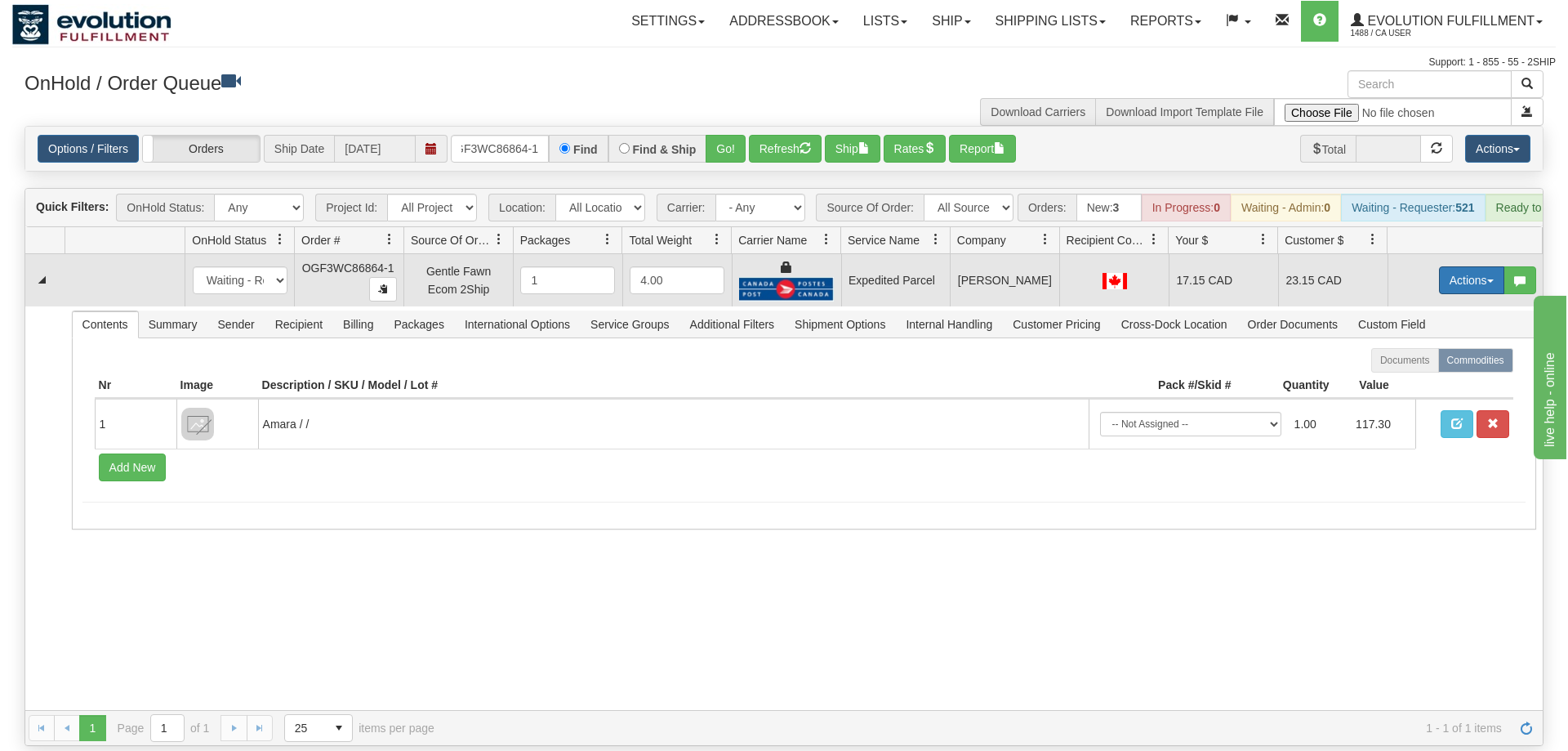
click at [1458, 267] on button "Actions" at bounding box center [1472, 281] width 65 height 28
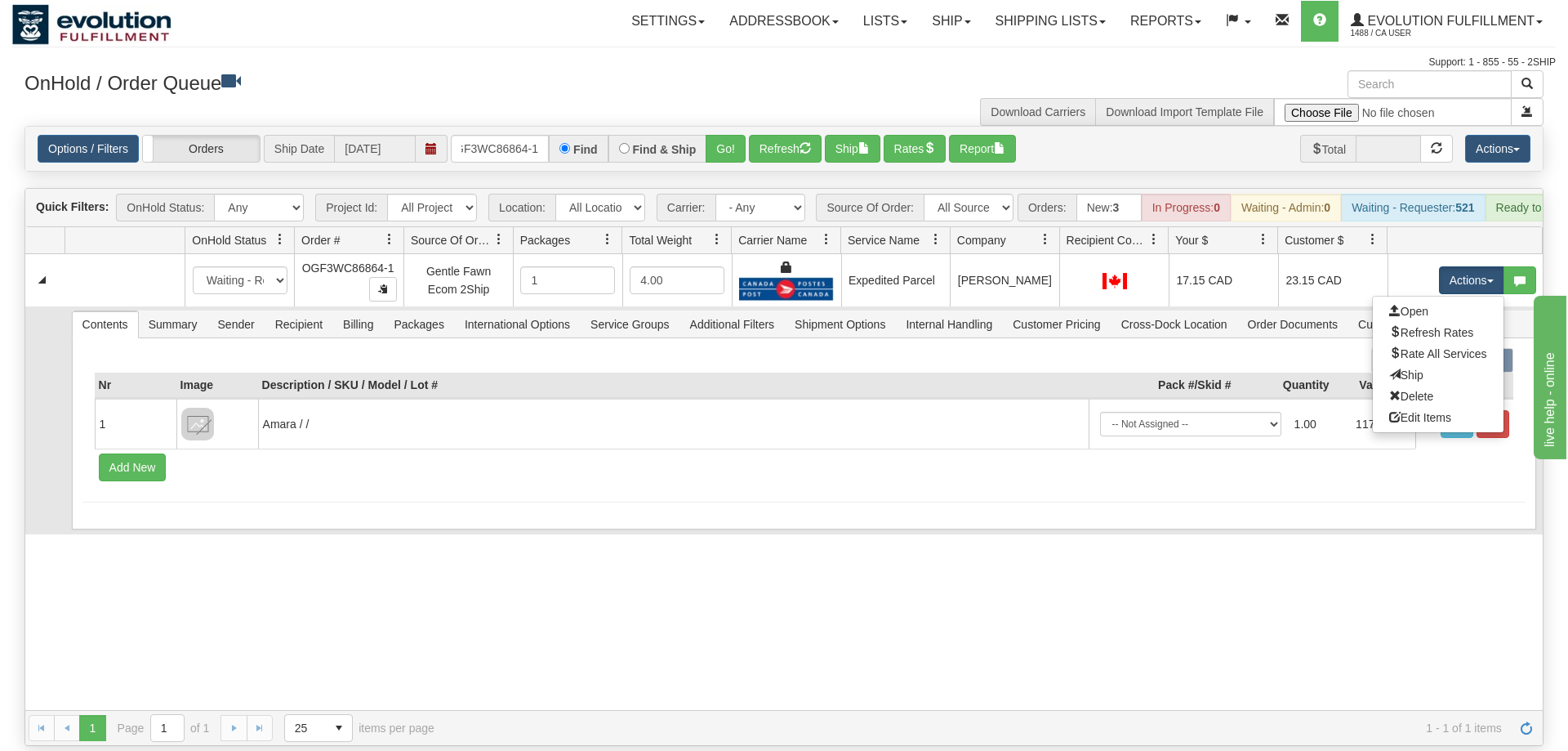
click at [1426, 364] on link "Ship" at bounding box center [1437, 375] width 131 height 21
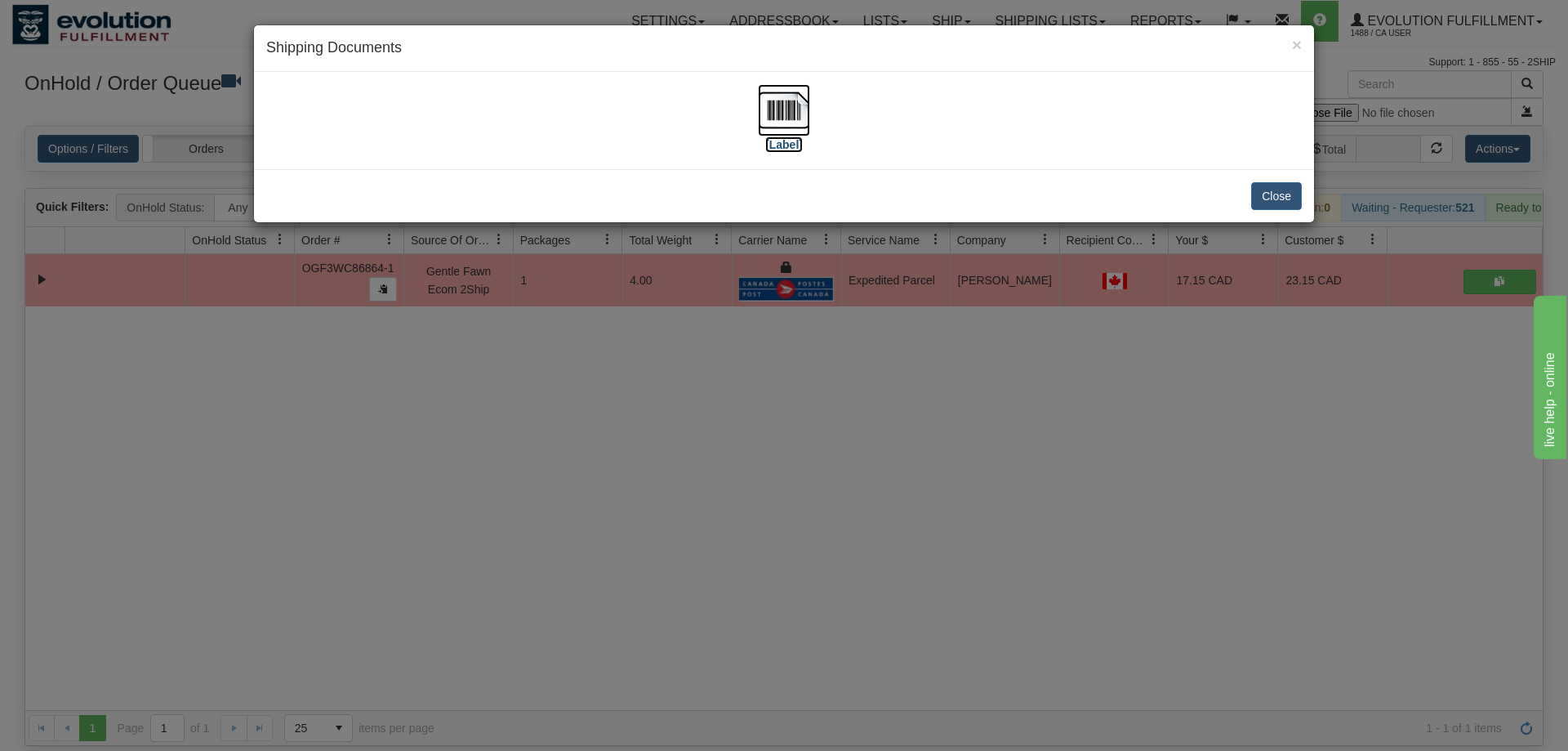
click at [770, 118] on img at bounding box center [784, 111] width 53 height 53
click at [959, 386] on div "× Shipping Documents [Label] Close" at bounding box center [784, 376] width 1568 height 751
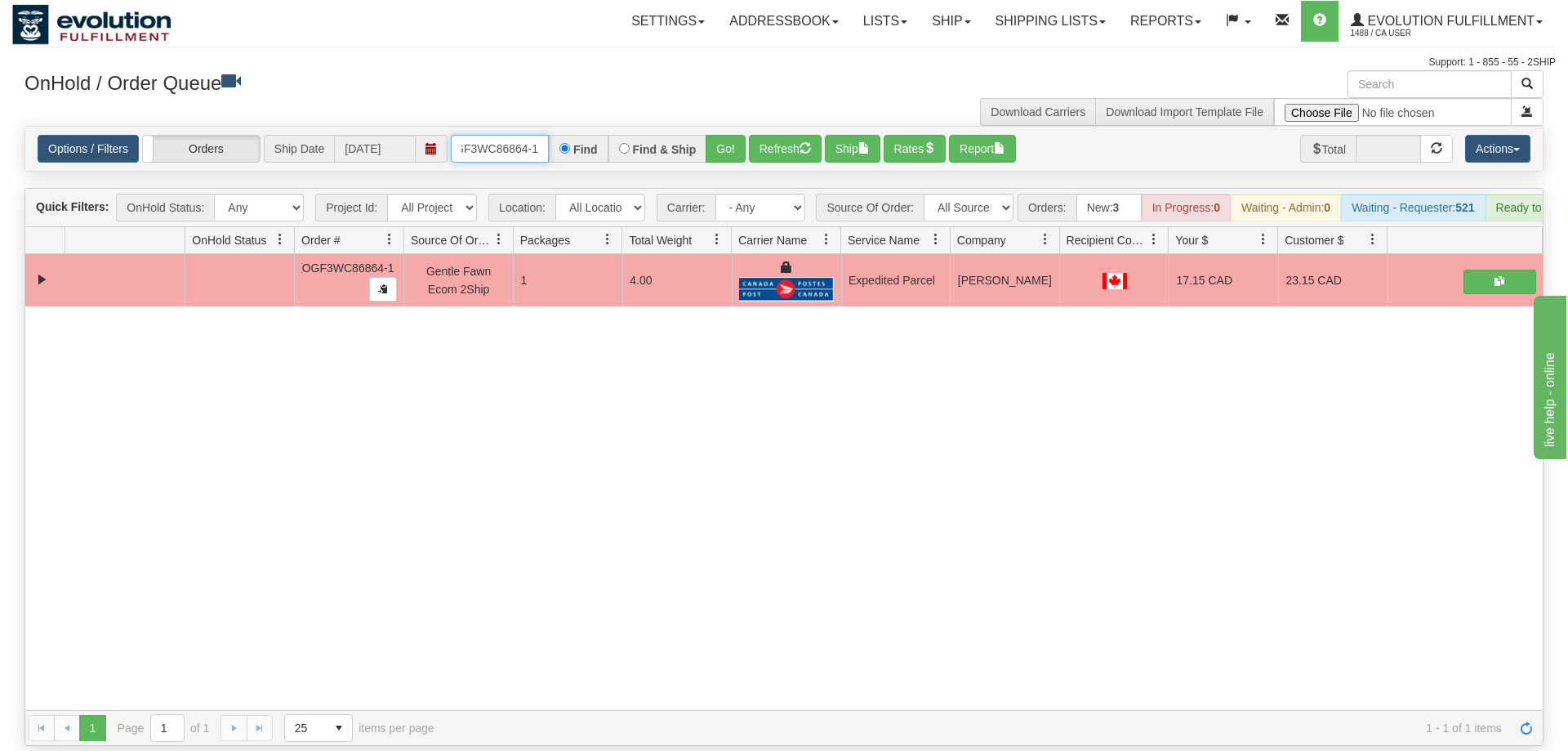
click at [498, 135] on input "OGF3WC86864-1" at bounding box center [500, 149] width 98 height 28
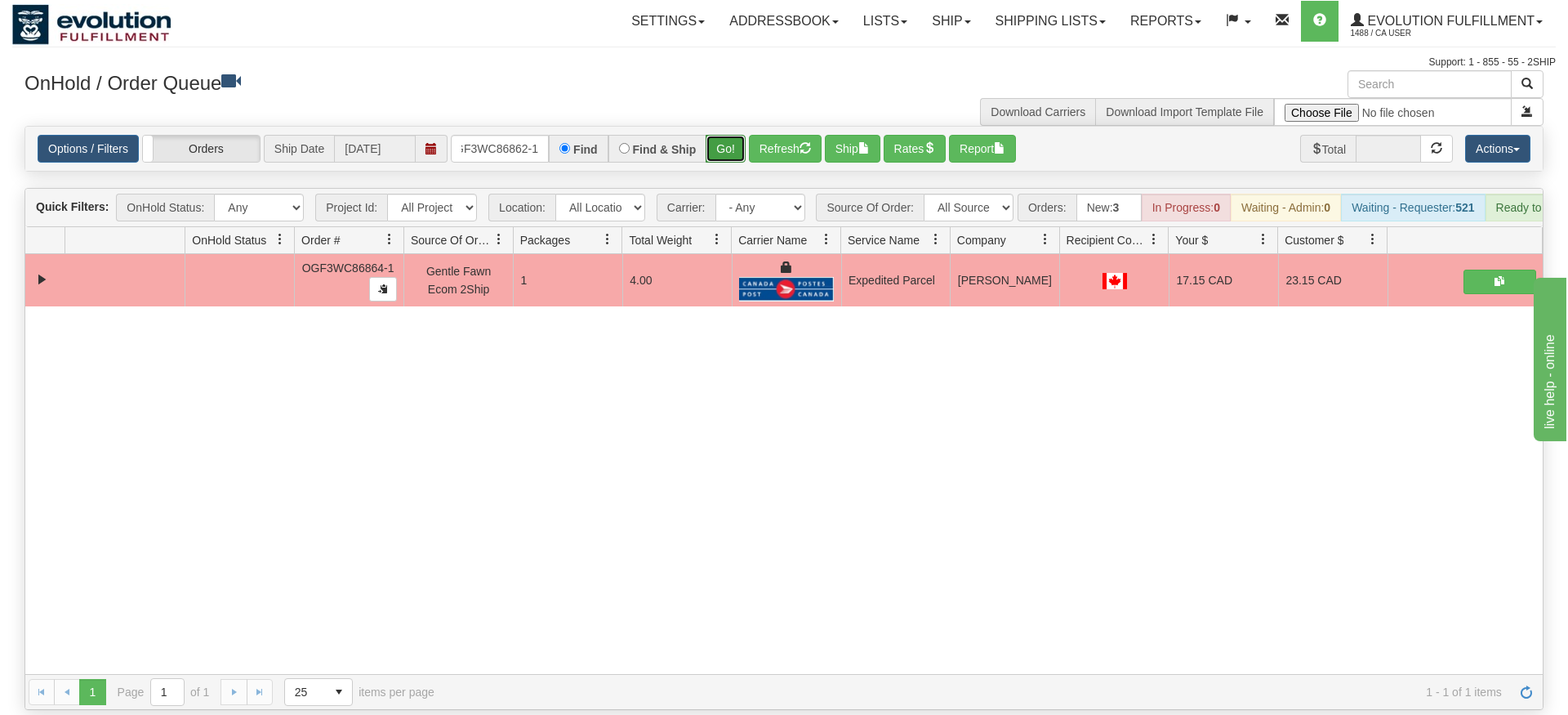
click at [722, 160] on div "Is equal to Is not equal to Contains Does not contains CAD USD EUR ZAR [PERSON_…" at bounding box center [784, 418] width 1543 height 584
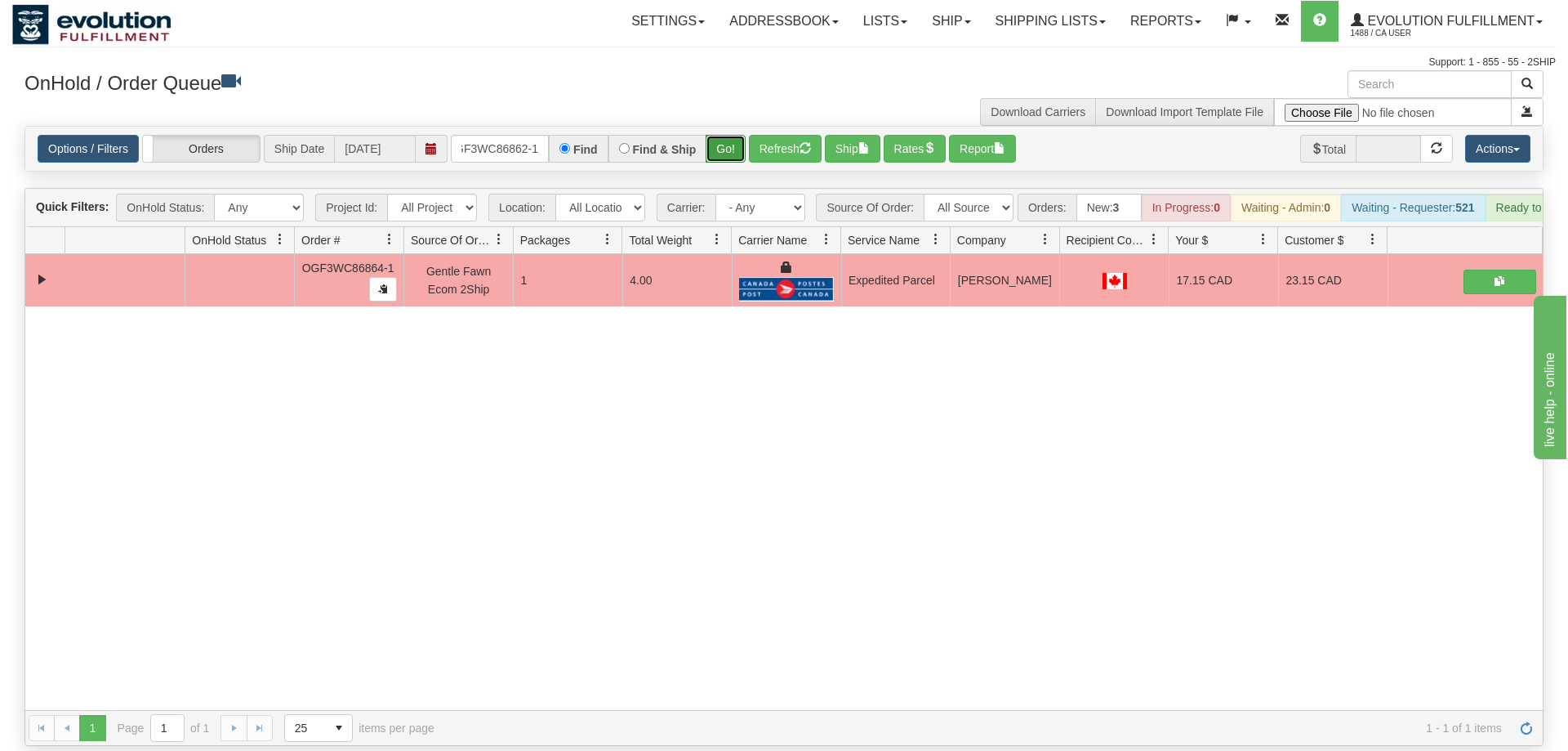
click at [731, 135] on button "Go!" at bounding box center [726, 149] width 40 height 28
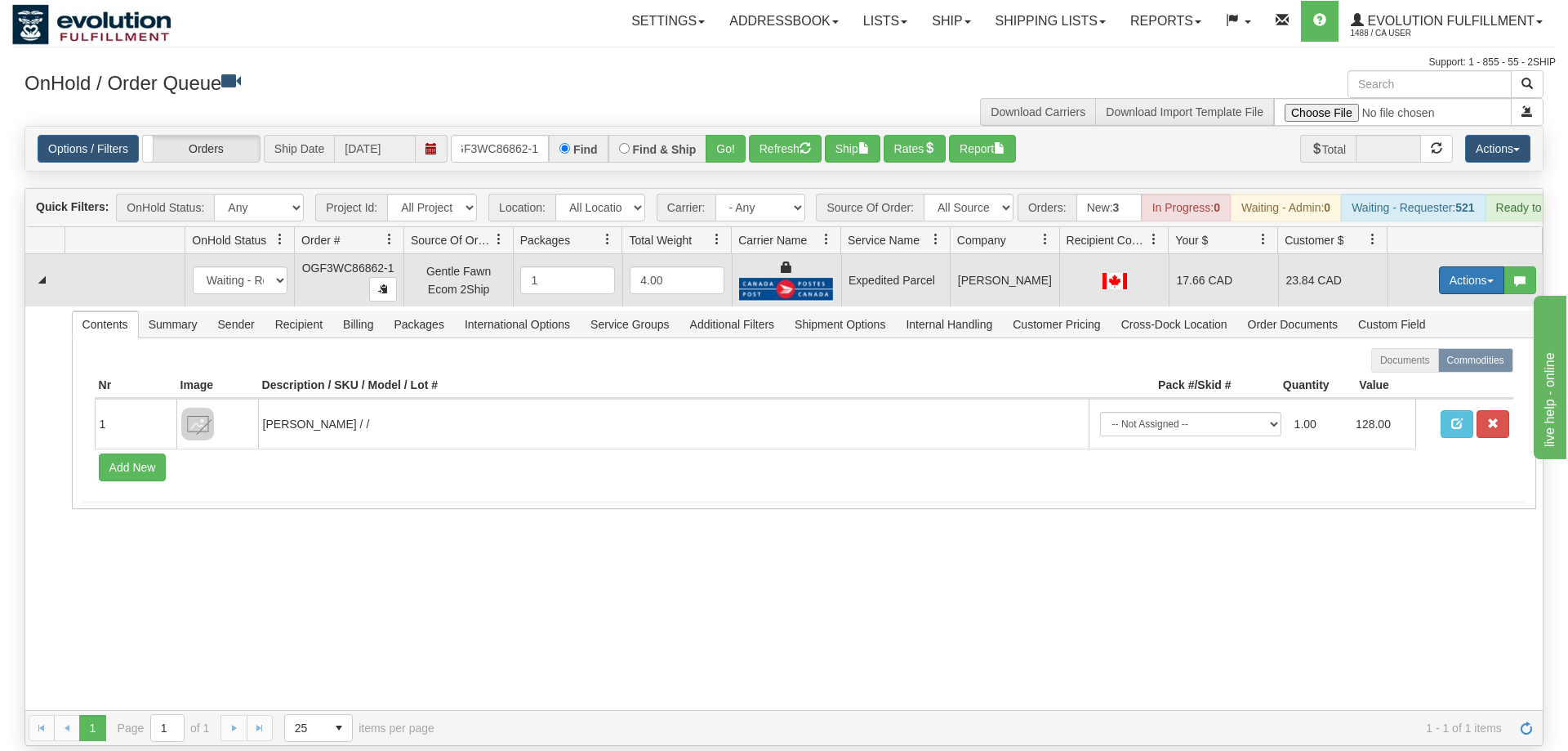
click at [1450, 267] on button "Actions" at bounding box center [1472, 281] width 65 height 28
click at [1429, 364] on link "Ship" at bounding box center [1437, 375] width 131 height 21
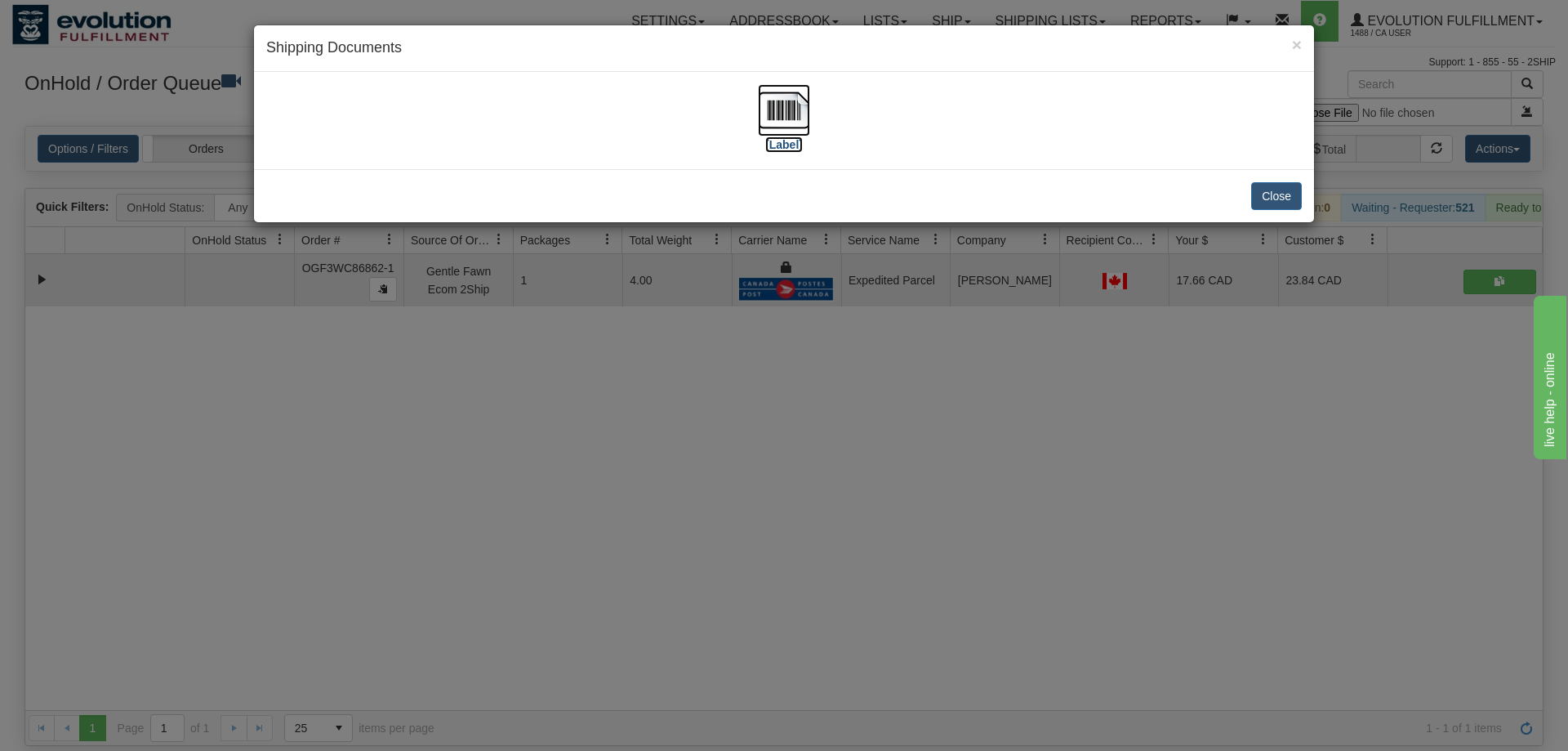
click at [801, 118] on img at bounding box center [784, 111] width 53 height 53
click at [952, 379] on div "× Shipping Documents [Label] Close" at bounding box center [784, 376] width 1568 height 751
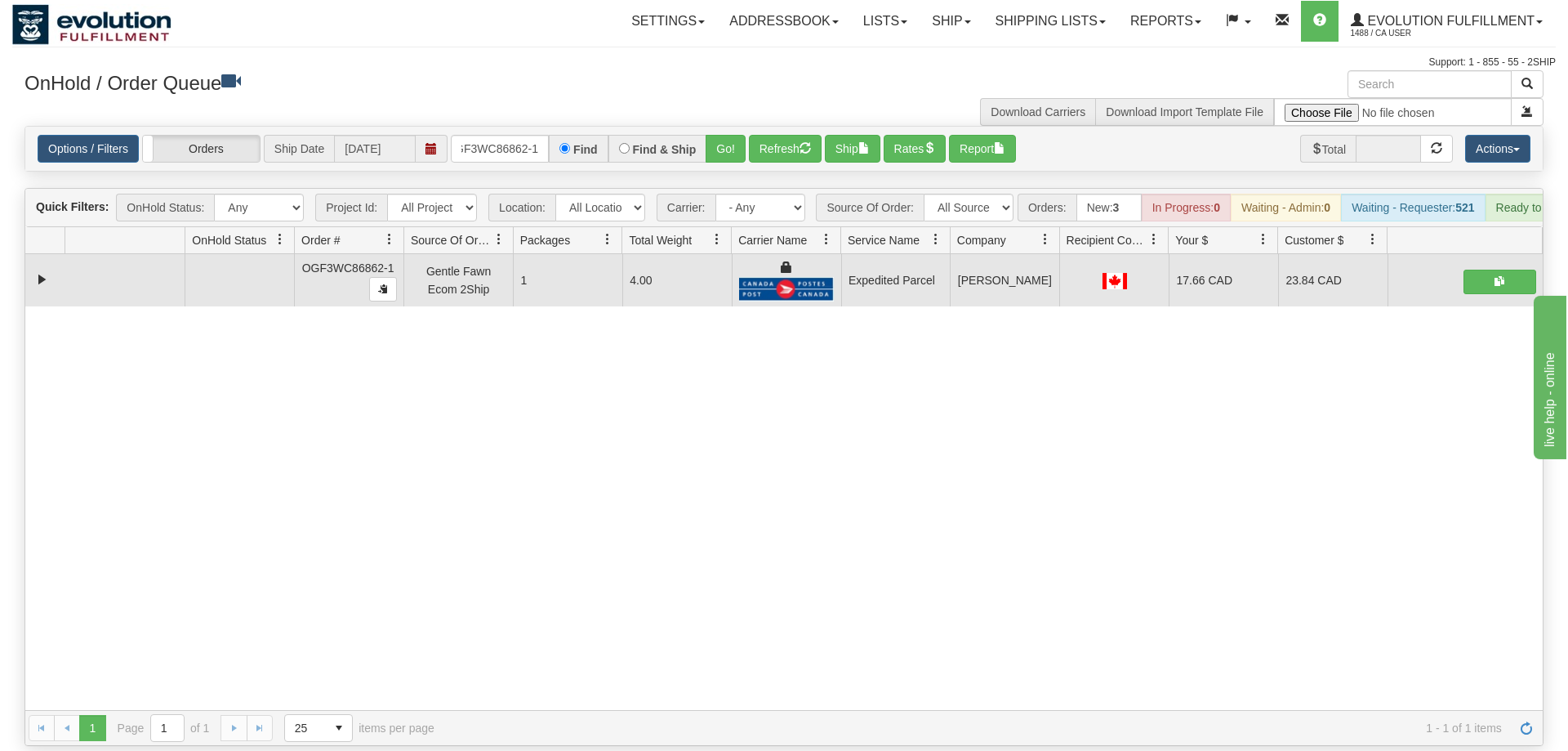
click at [484, 126] on div "Options / Filters Group Shipments Orders Ship Date [DATE] OGF3WC86862-1 Find Fi…" at bounding box center [784, 148] width 1517 height 44
click at [488, 135] on input "OGF3WC86862-1" at bounding box center [500, 149] width 98 height 28
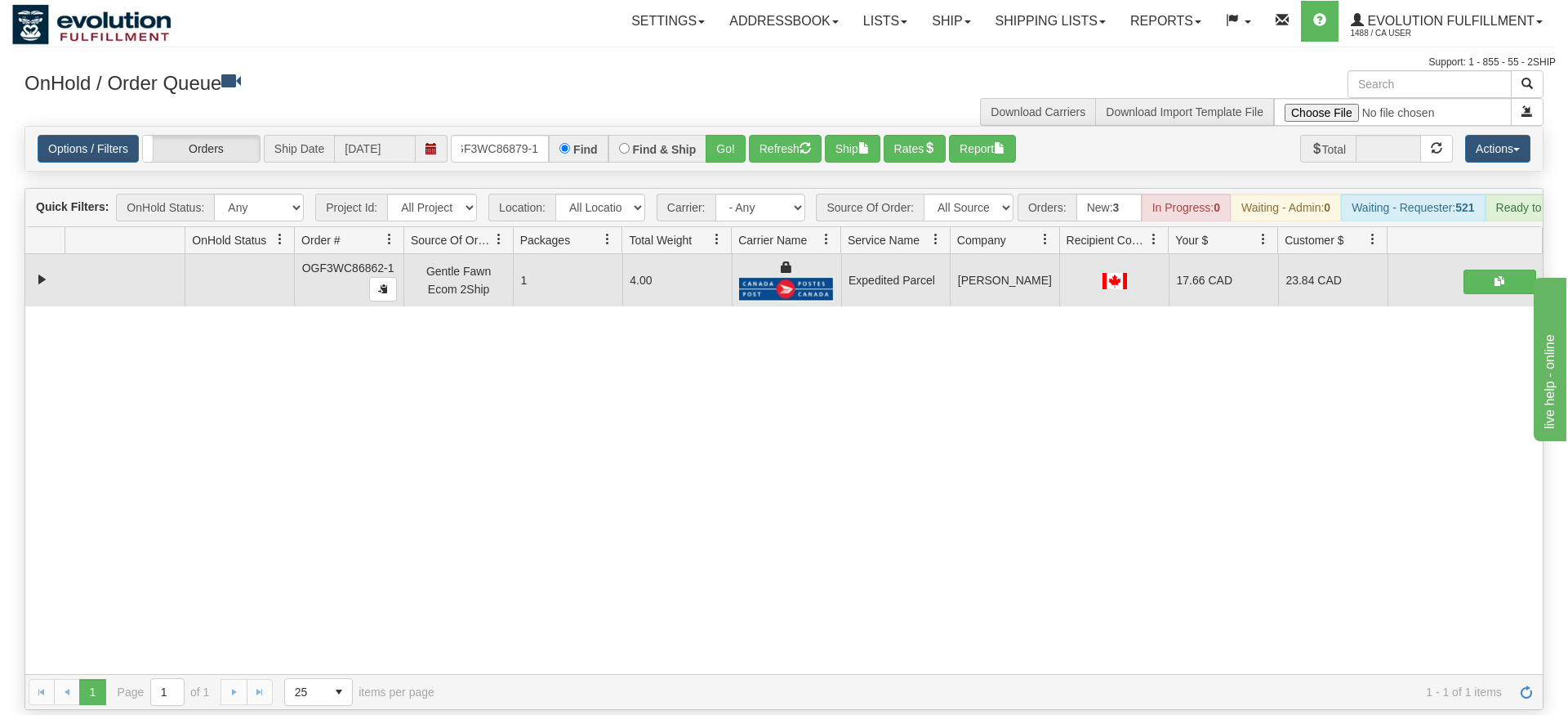
click at [706, 153] on div "Is equal to Is not equal to Contains Does not contains CAD USD EUR ZAR [PERSON_…" at bounding box center [784, 418] width 1543 height 584
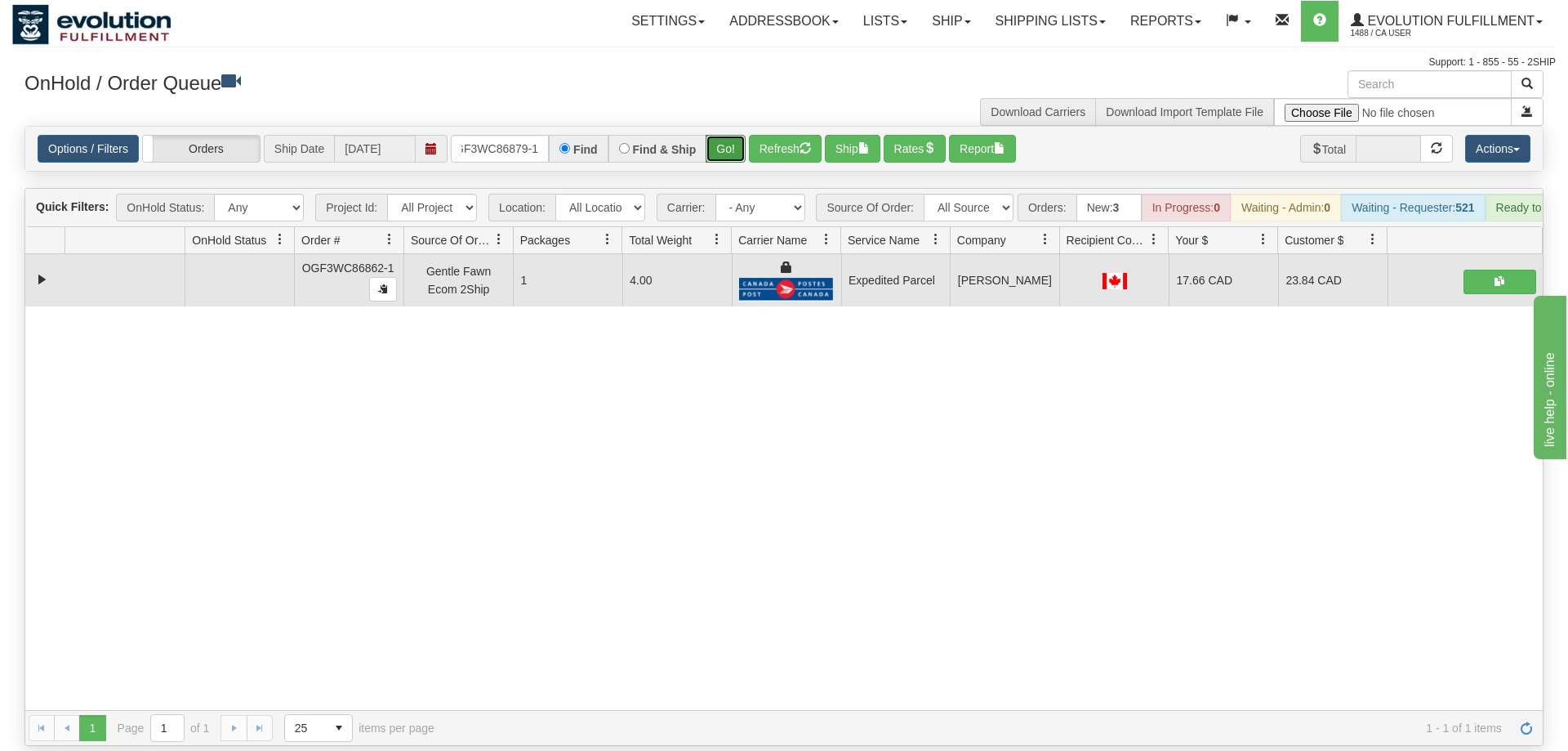
click at [724, 135] on button "Go!" at bounding box center [726, 149] width 40 height 28
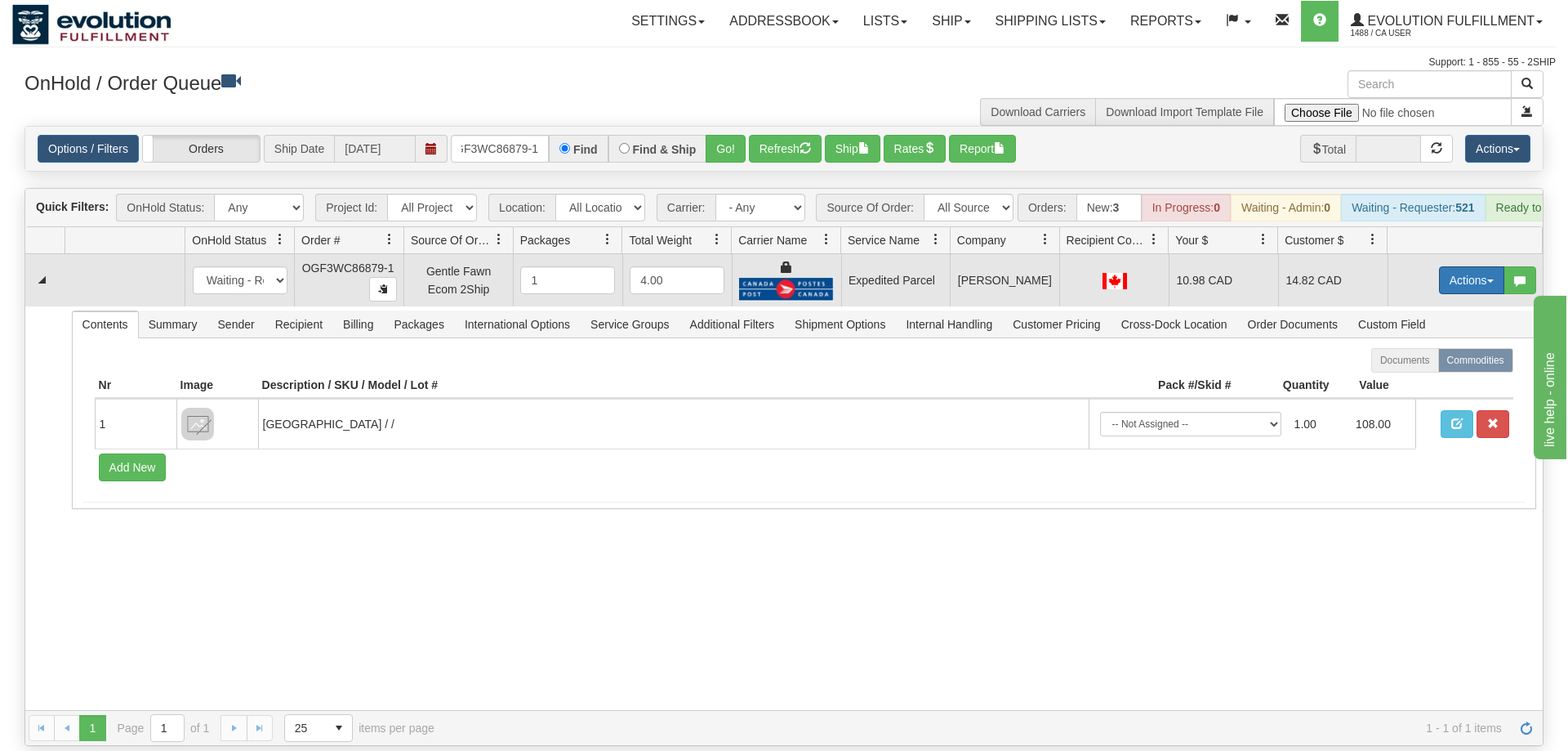
click at [1452, 267] on button "Actions" at bounding box center [1472, 281] width 65 height 28
click at [1434, 364] on link "Ship" at bounding box center [1437, 375] width 131 height 21
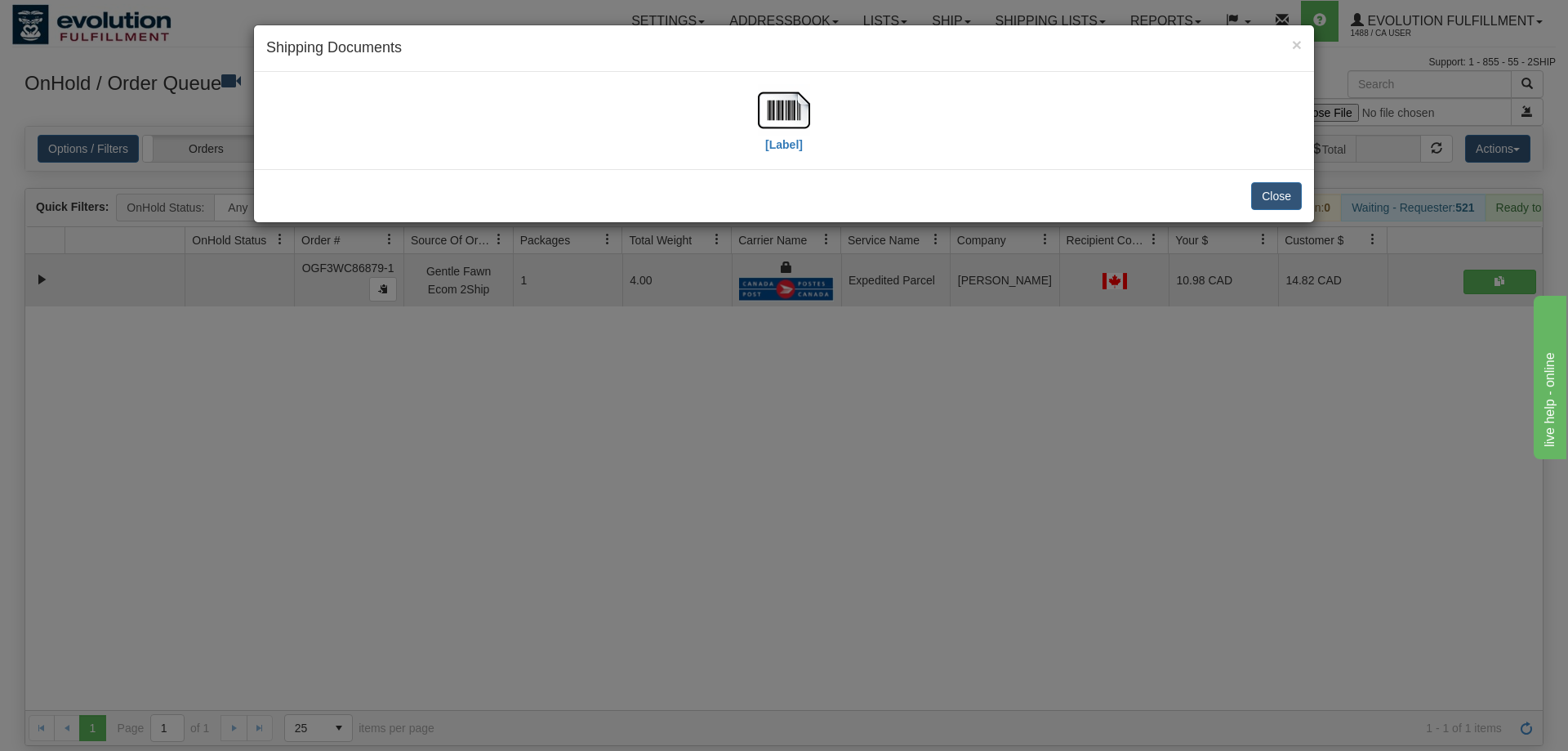
drag, startPoint x: 754, startPoint y: 72, endPoint x: 767, endPoint y: 82, distance: 16.4
click at [758, 74] on div "[Label]" at bounding box center [784, 120] width 1060 height 97
click at [787, 113] on img at bounding box center [784, 111] width 53 height 53
drag, startPoint x: 1068, startPoint y: 383, endPoint x: 480, endPoint y: 141, distance: 635.9
click at [1058, 366] on div "× Shipping Documents [Label] Close" at bounding box center [784, 376] width 1568 height 751
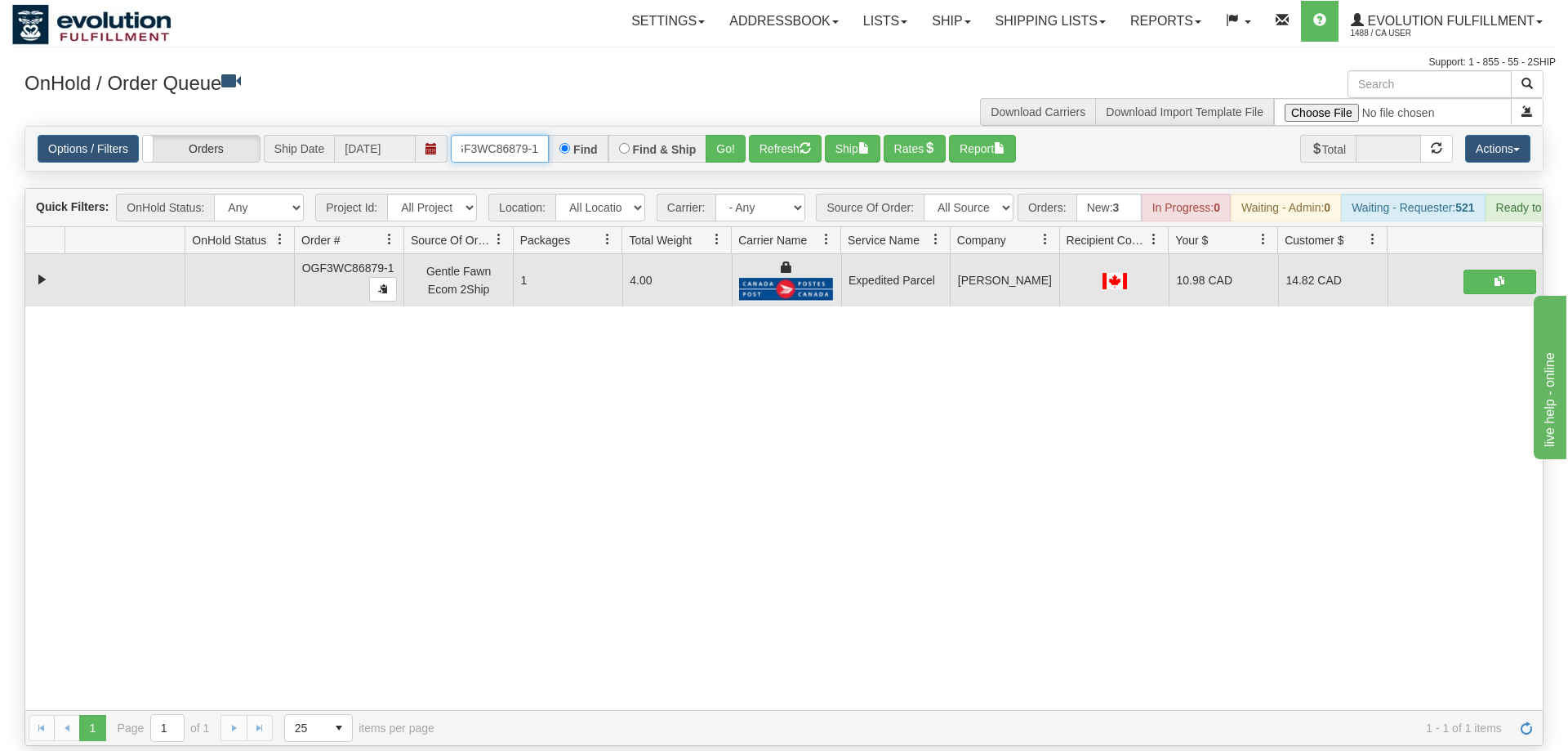
click at [510, 135] on input "OGF3WC86879-1" at bounding box center [500, 149] width 98 height 28
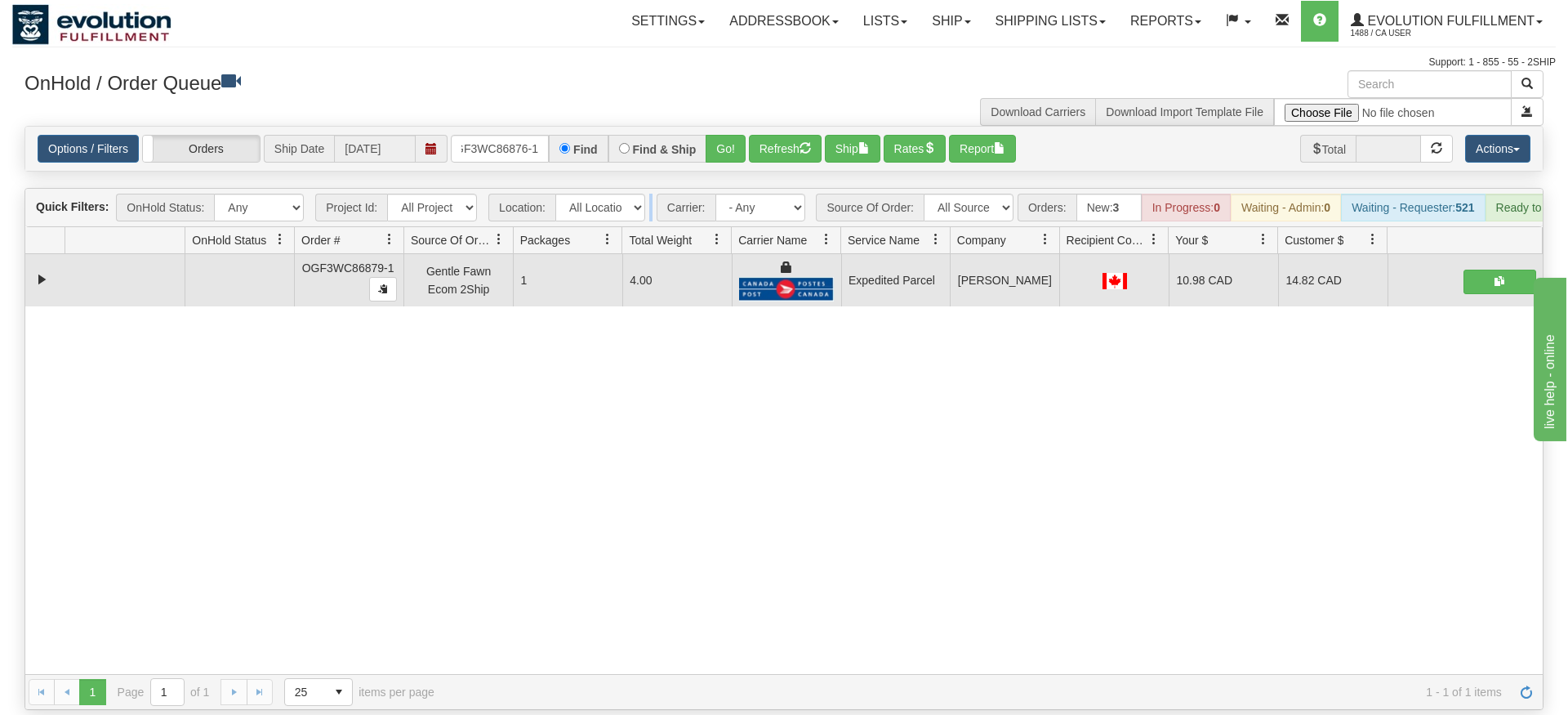
drag, startPoint x: 749, startPoint y: 128, endPoint x: 732, endPoint y: 157, distance: 33.6
click at [737, 158] on div "Is equal to Is not equal to Contains Does not contains CAD USD EUR ZAR [PERSON_…" at bounding box center [784, 418] width 1543 height 584
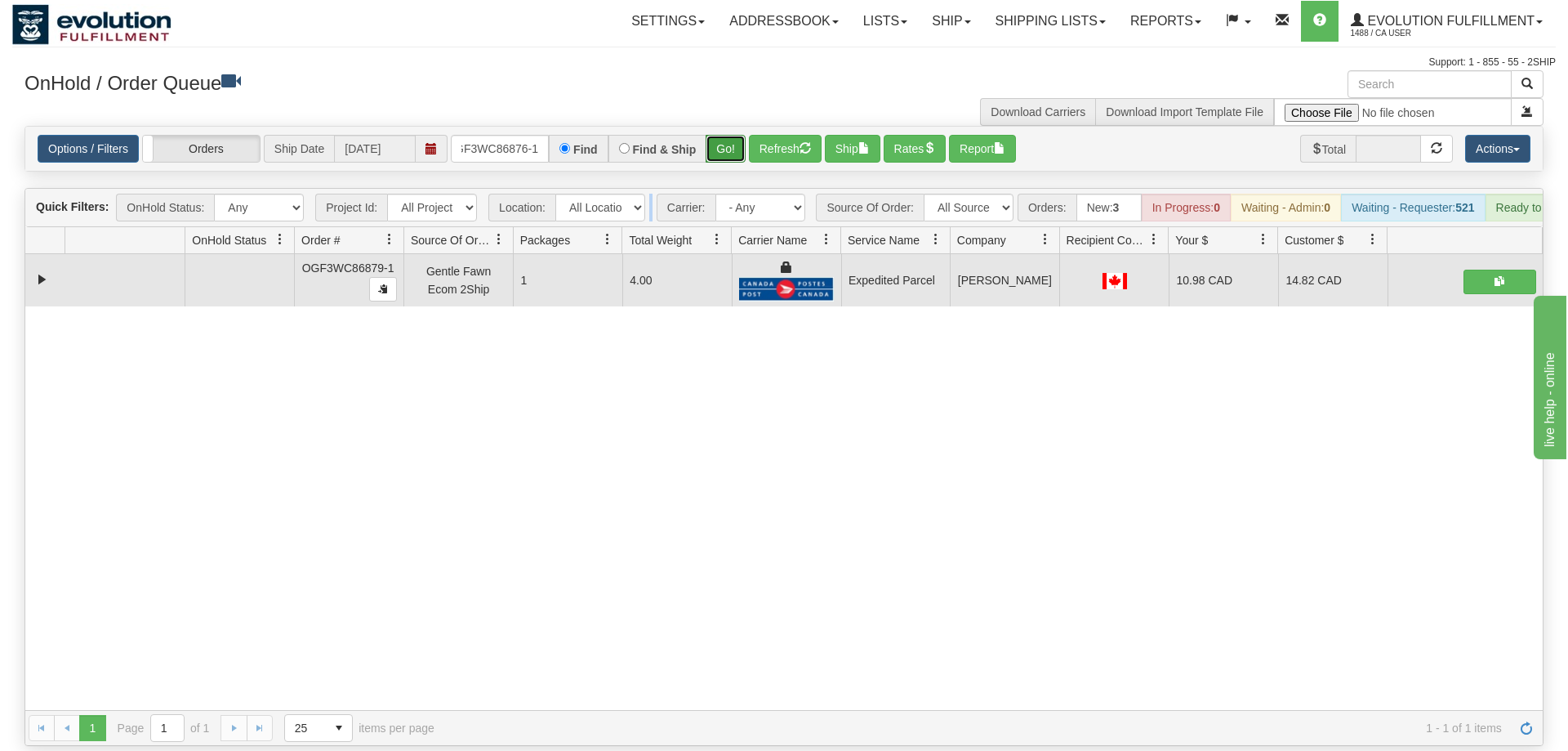
click at [719, 135] on button "Go!" at bounding box center [726, 149] width 40 height 28
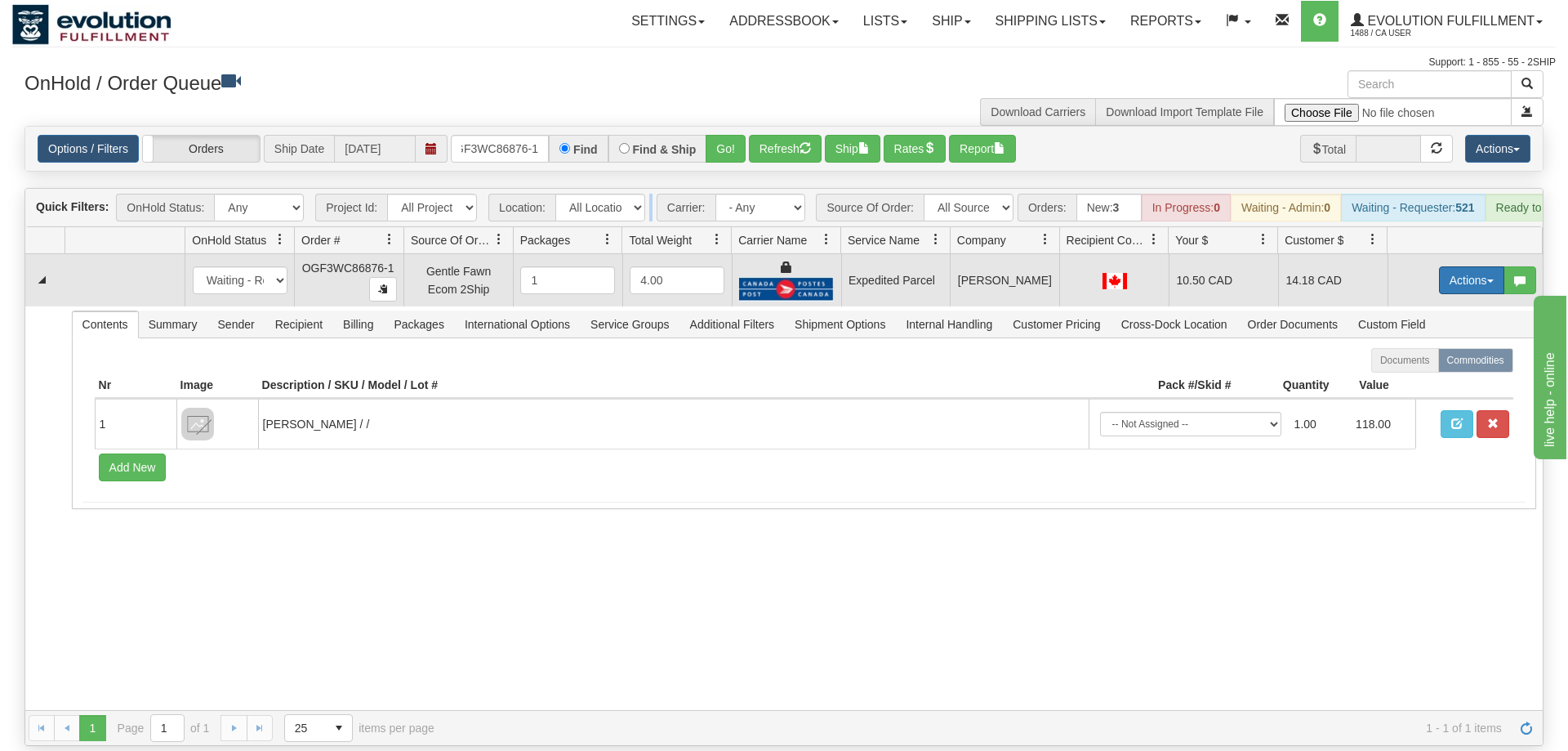
click at [1472, 267] on button "Actions" at bounding box center [1472, 281] width 65 height 28
click at [1427, 364] on link "Ship" at bounding box center [1437, 375] width 131 height 21
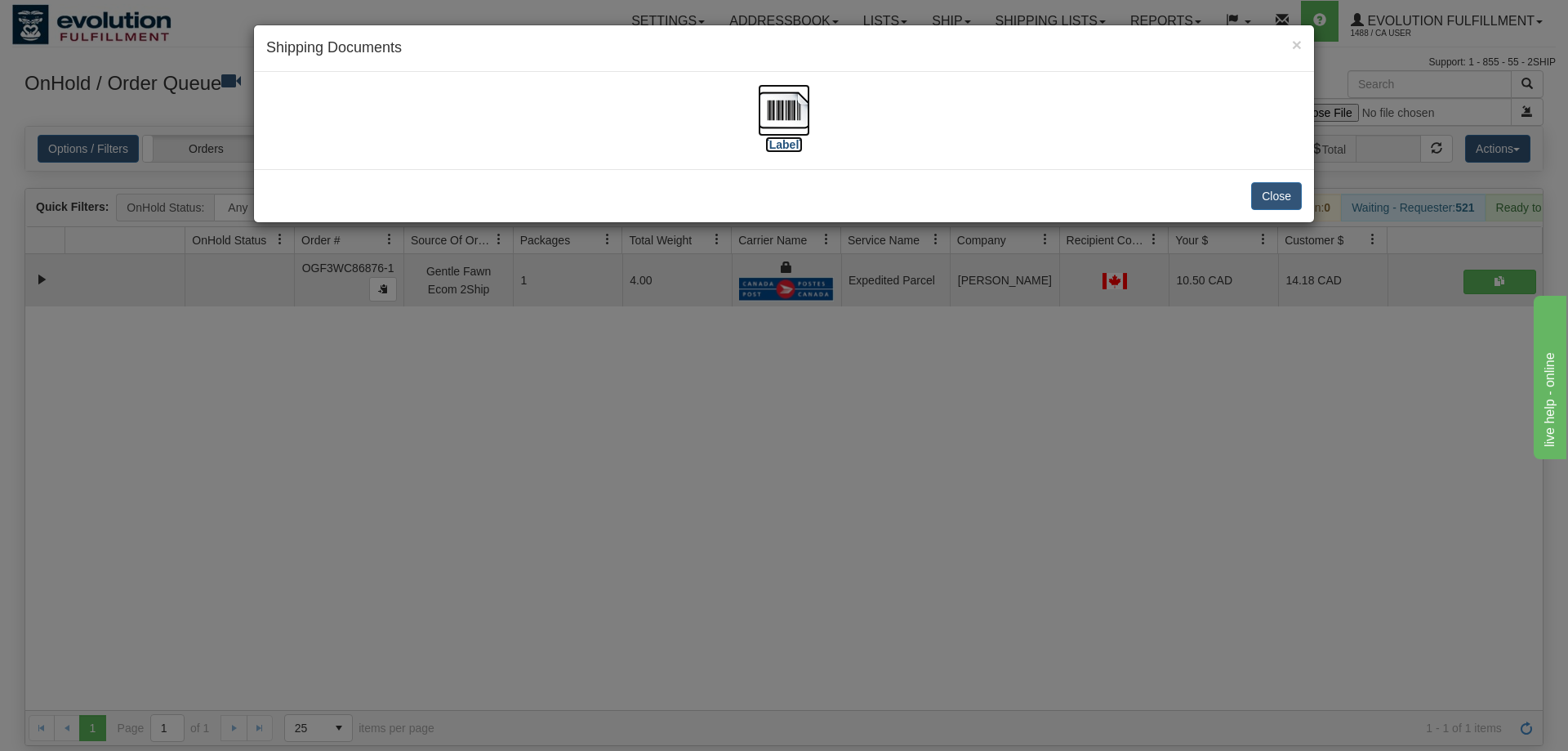
click at [773, 114] on img at bounding box center [784, 111] width 53 height 53
drag, startPoint x: 1206, startPoint y: 439, endPoint x: 801, endPoint y: 127, distance: 511.2
click at [1204, 429] on div "× Shipping Documents [Label] Close" at bounding box center [784, 376] width 1568 height 751
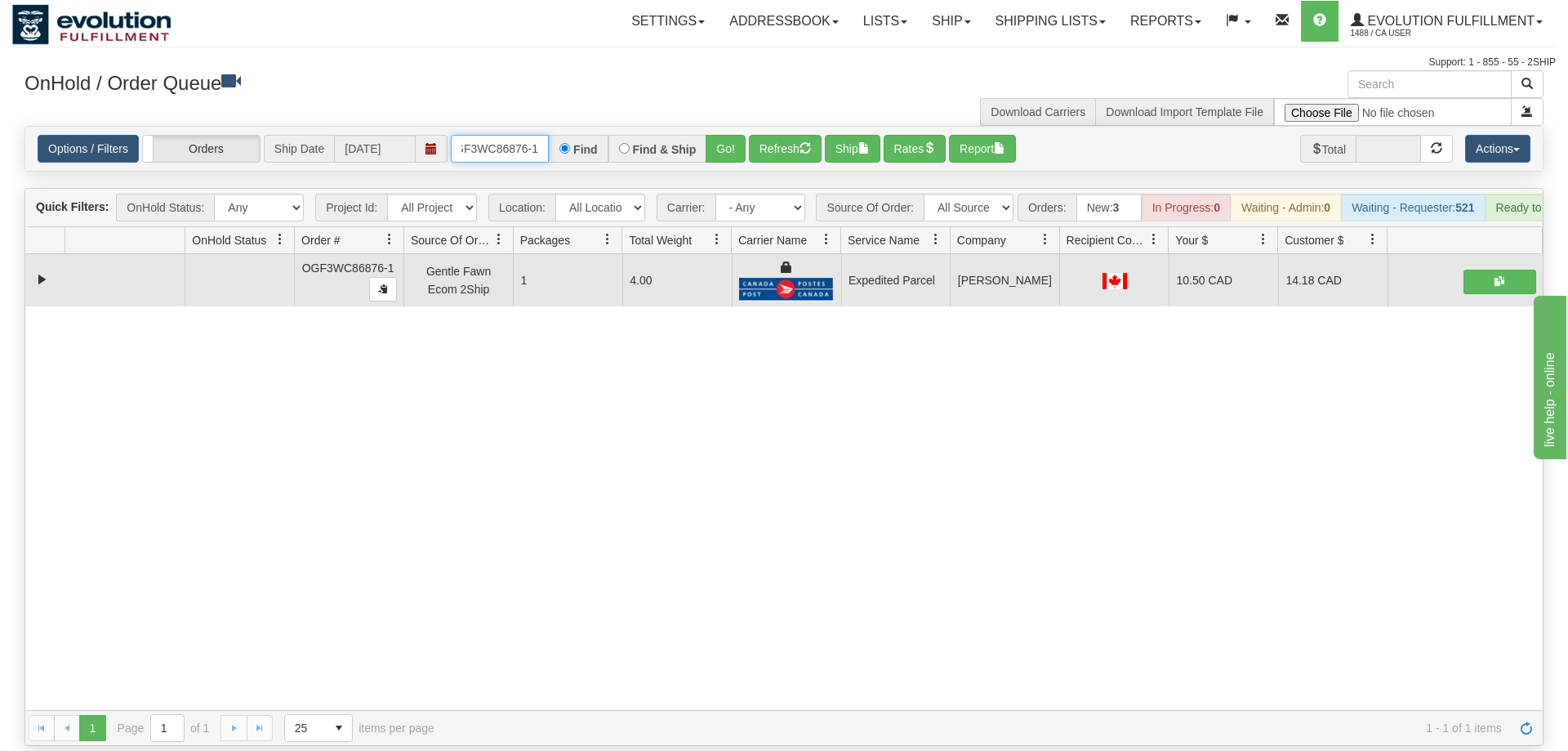
click at [481, 135] on input "OGF3WC86876-1" at bounding box center [500, 149] width 98 height 28
click at [1298, 601] on div "31619459 EVOLUTION V3 91112205 91112208 OGF3WC86876-1 Gentle Fawn Ecom 2Ship 1 …" at bounding box center [784, 483] width 1517 height 456
click at [496, 135] on input "OGF3WC86876-1" at bounding box center [500, 149] width 98 height 28
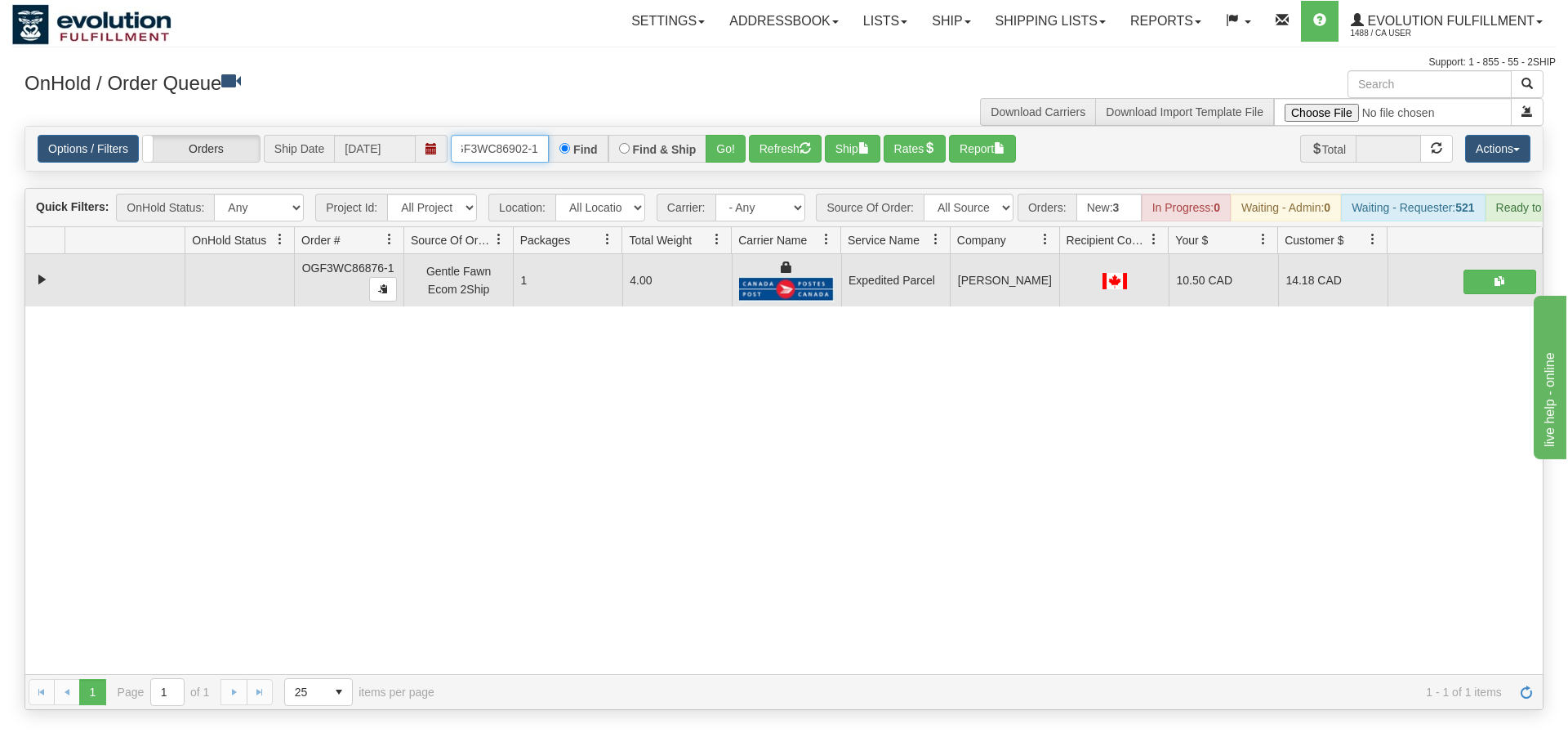
scroll to position [0, 13]
click at [740, 140] on div "Options / Filters Group Shipments Orders Ship Date [DATE] oGF3WC86902-1 Find Fi…" at bounding box center [784, 148] width 1517 height 44
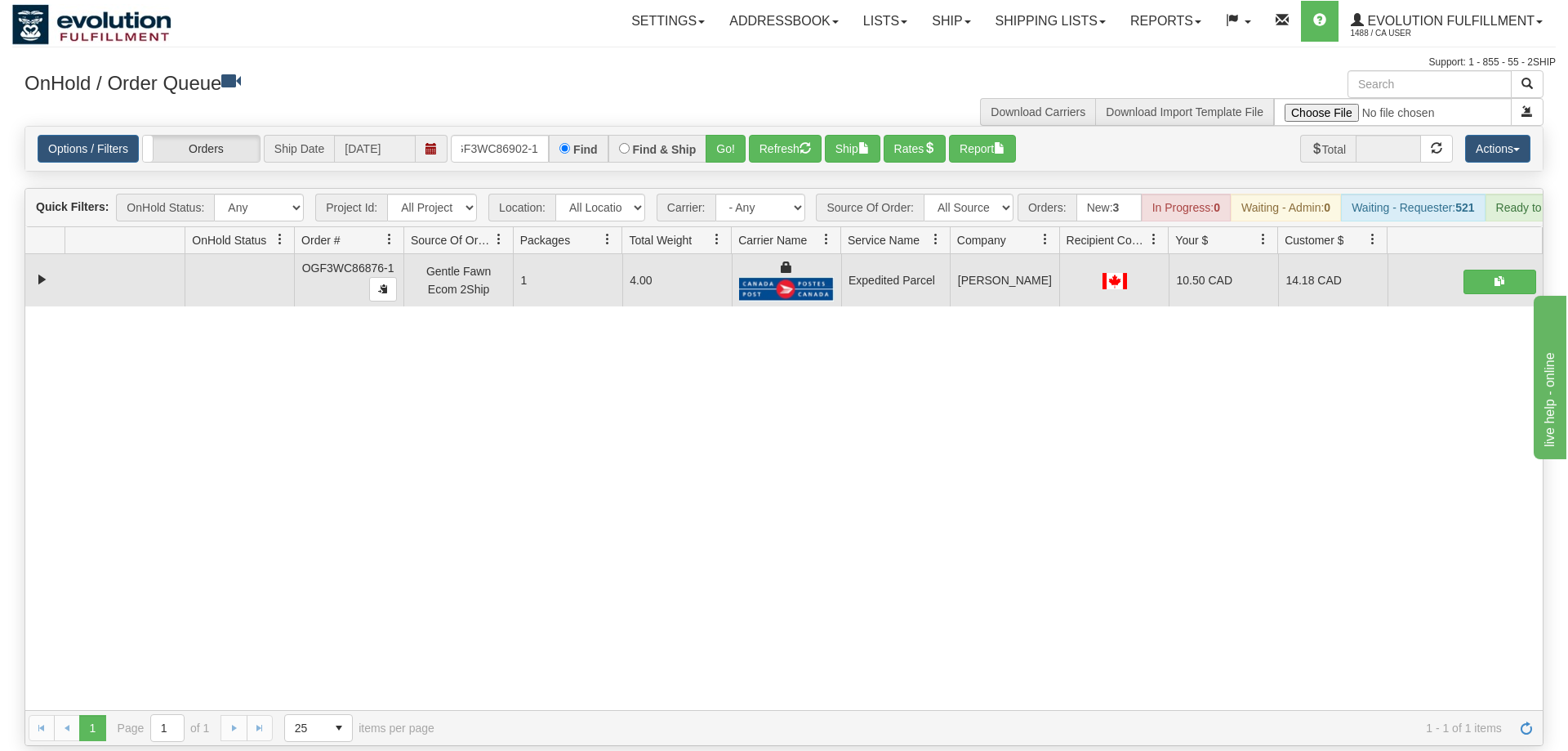
click at [716, 126] on div "Options / Filters Group Shipments Orders Ship Date [DATE] oGF3WC86902-1 Find Fi…" at bounding box center [784, 148] width 1517 height 44
click at [749, 135] on div "Options / Filters Group Shipments Orders Ship Date [DATE] oGF3WC86902-1 Find Fi…" at bounding box center [784, 149] width 1493 height 28
click at [737, 135] on button "Go!" at bounding box center [726, 149] width 40 height 28
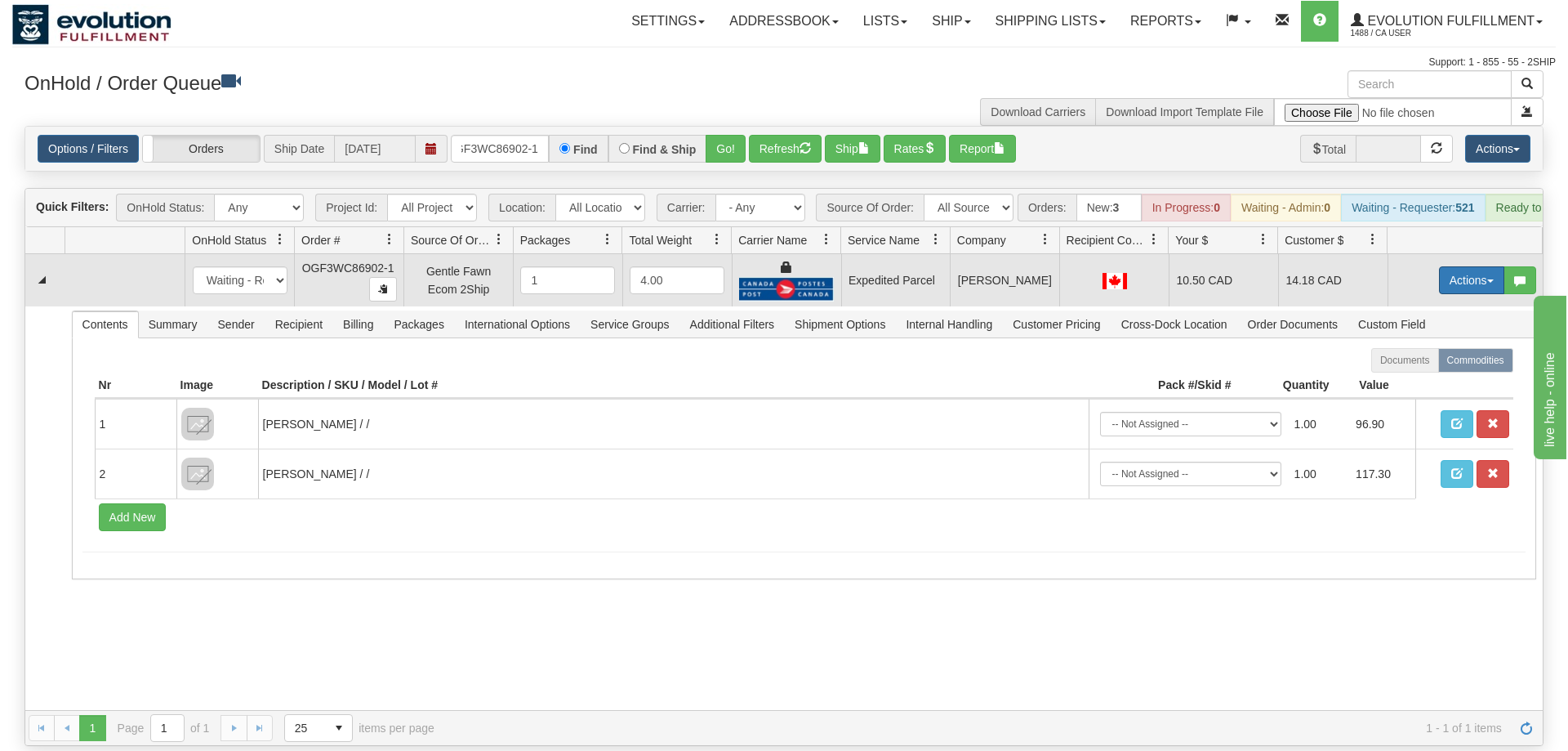
click at [1453, 267] on button "Actions" at bounding box center [1472, 281] width 65 height 28
click at [1422, 364] on link "Ship" at bounding box center [1437, 375] width 131 height 21
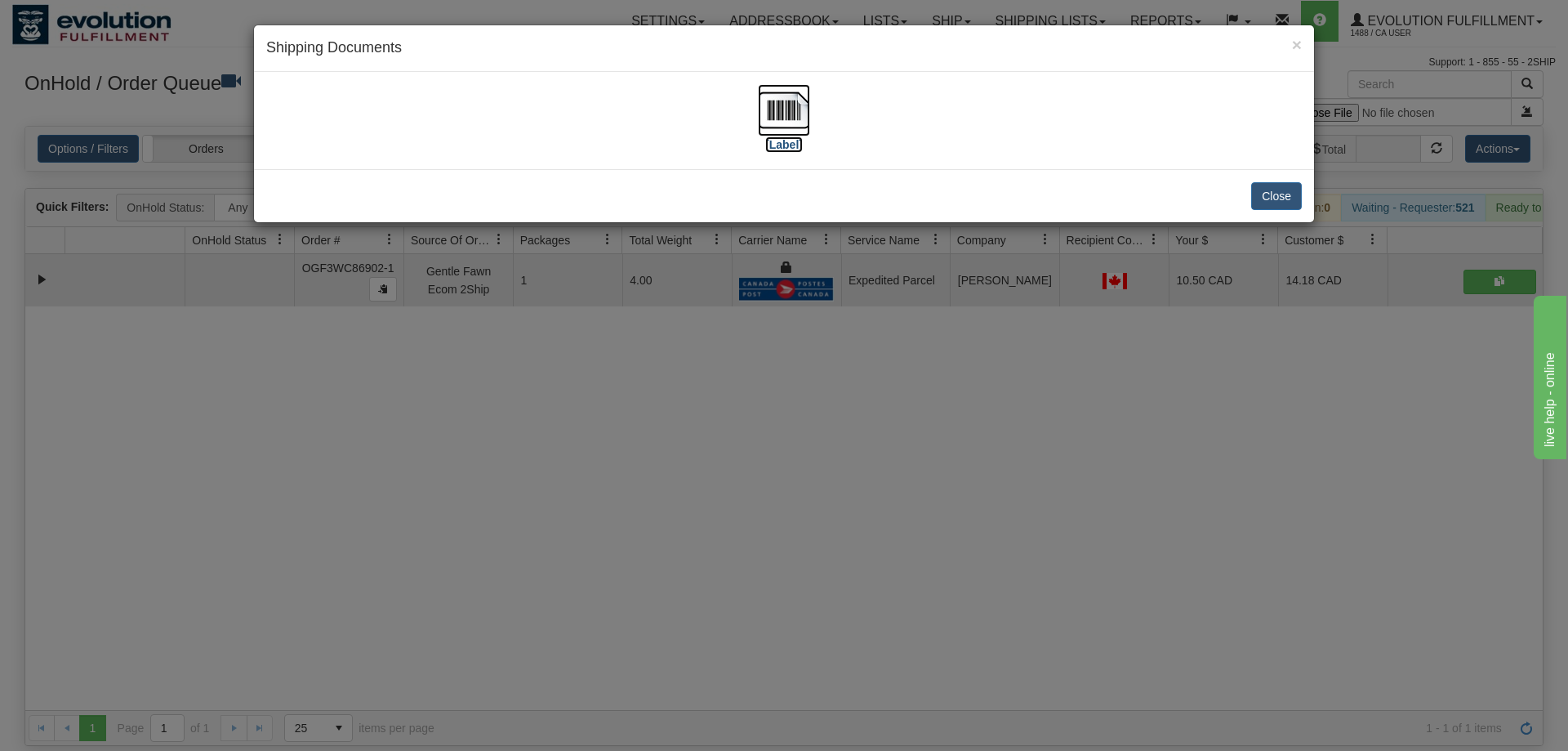
click at [780, 107] on img at bounding box center [784, 111] width 53 height 53
drag, startPoint x: 797, startPoint y: 277, endPoint x: 509, endPoint y: 186, distance: 302.0
click at [796, 274] on div "× Shipping Documents [Label] Close" at bounding box center [784, 376] width 1568 height 751
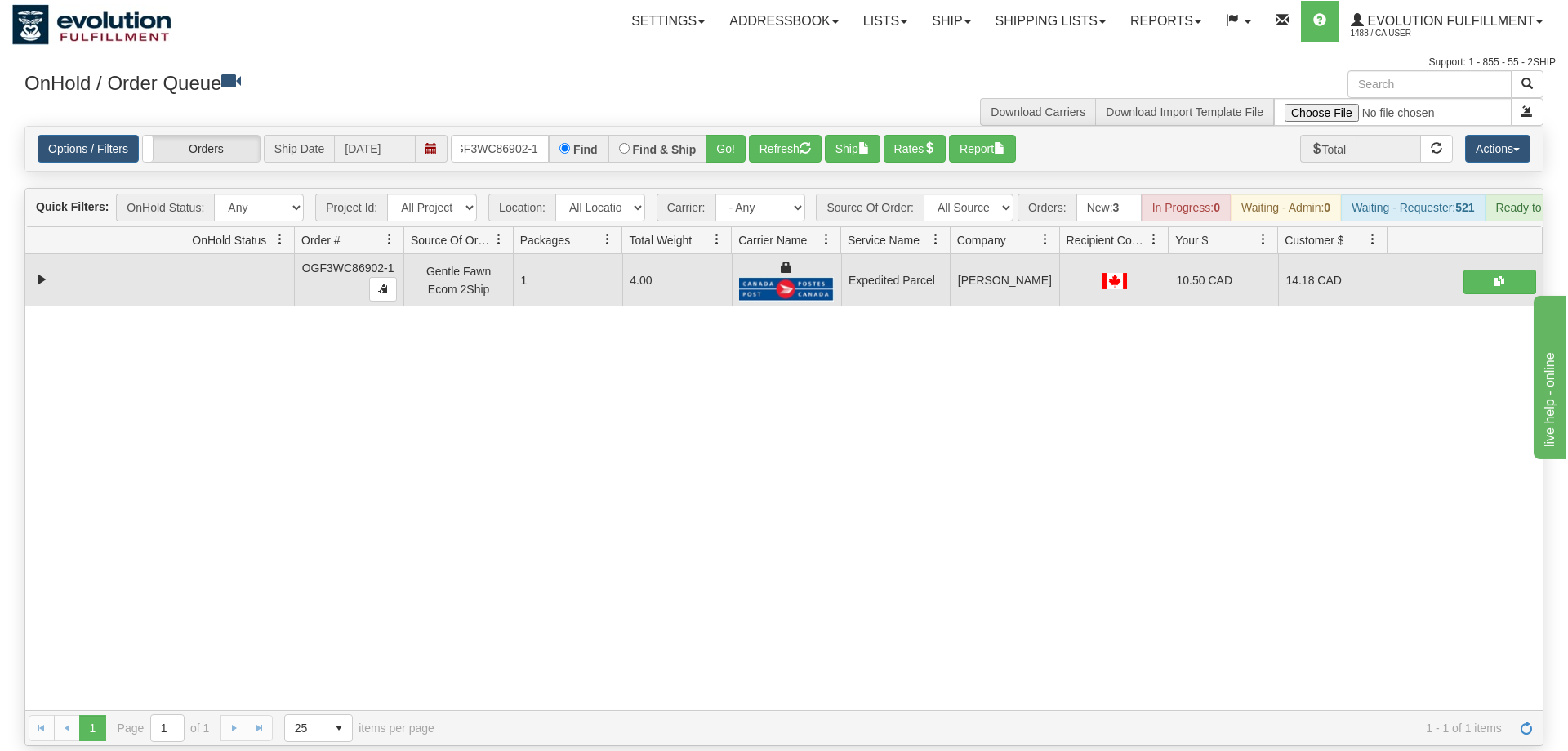
click at [504, 142] on div "Options / Filters Group Shipments Orders Ship Date [DATE] oGF3WC86902-1 Find Fi…" at bounding box center [784, 148] width 1517 height 44
click at [521, 135] on input "oGF3WC86902-1" at bounding box center [500, 149] width 98 height 28
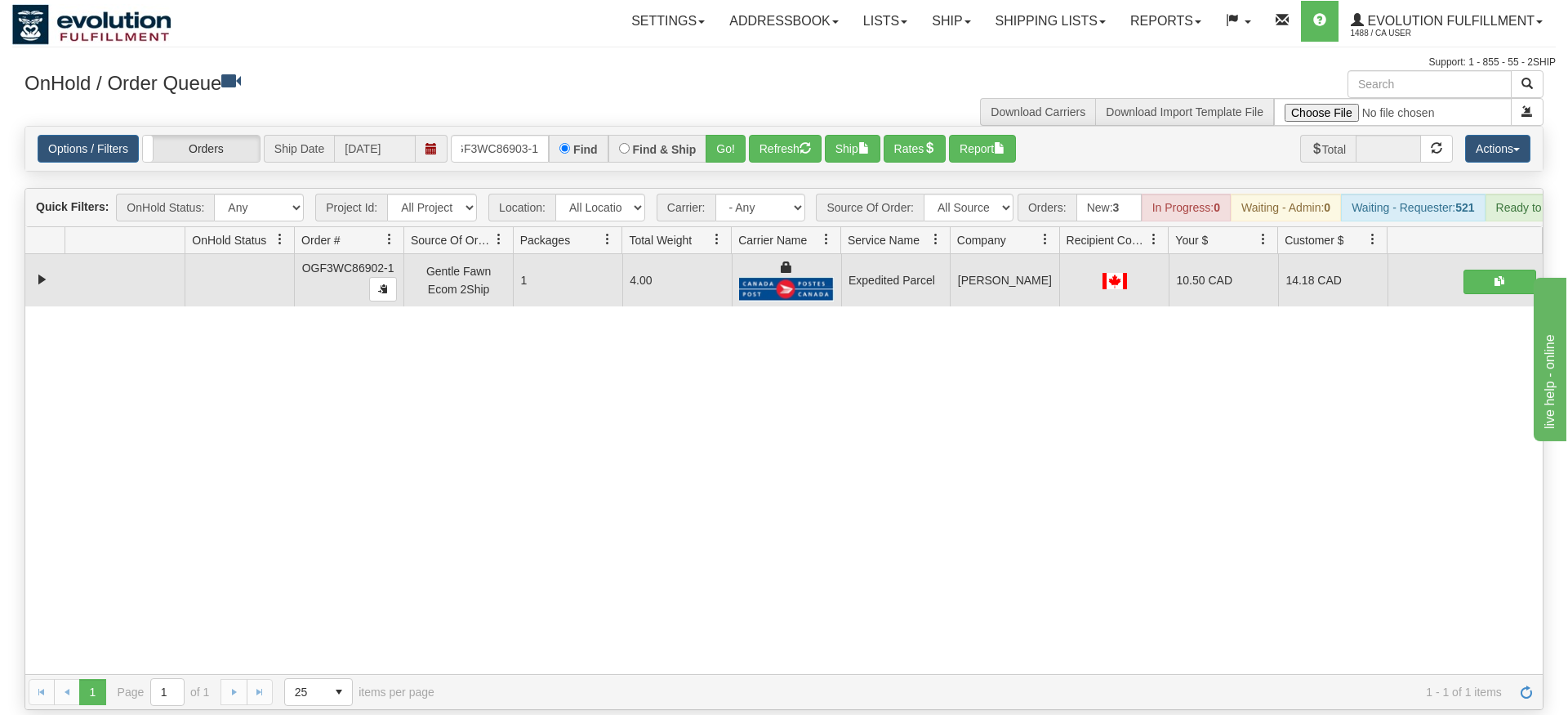
click at [736, 145] on div "Options / Filters Group Shipments Orders Ship Date [DATE] OGF3WC86903-1 Find Fi…" at bounding box center [784, 148] width 1517 height 44
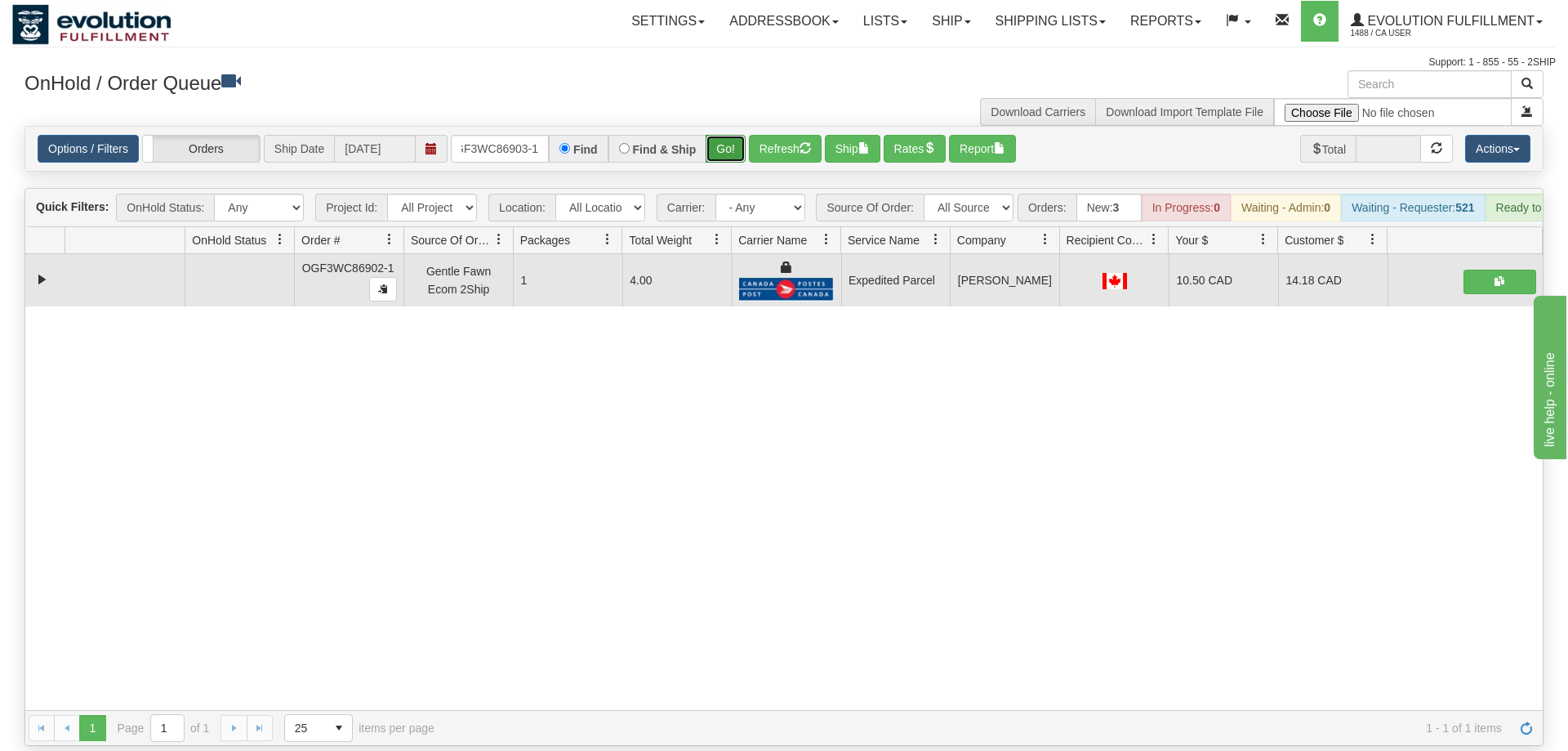
click at [735, 136] on button "Go!" at bounding box center [726, 149] width 40 height 28
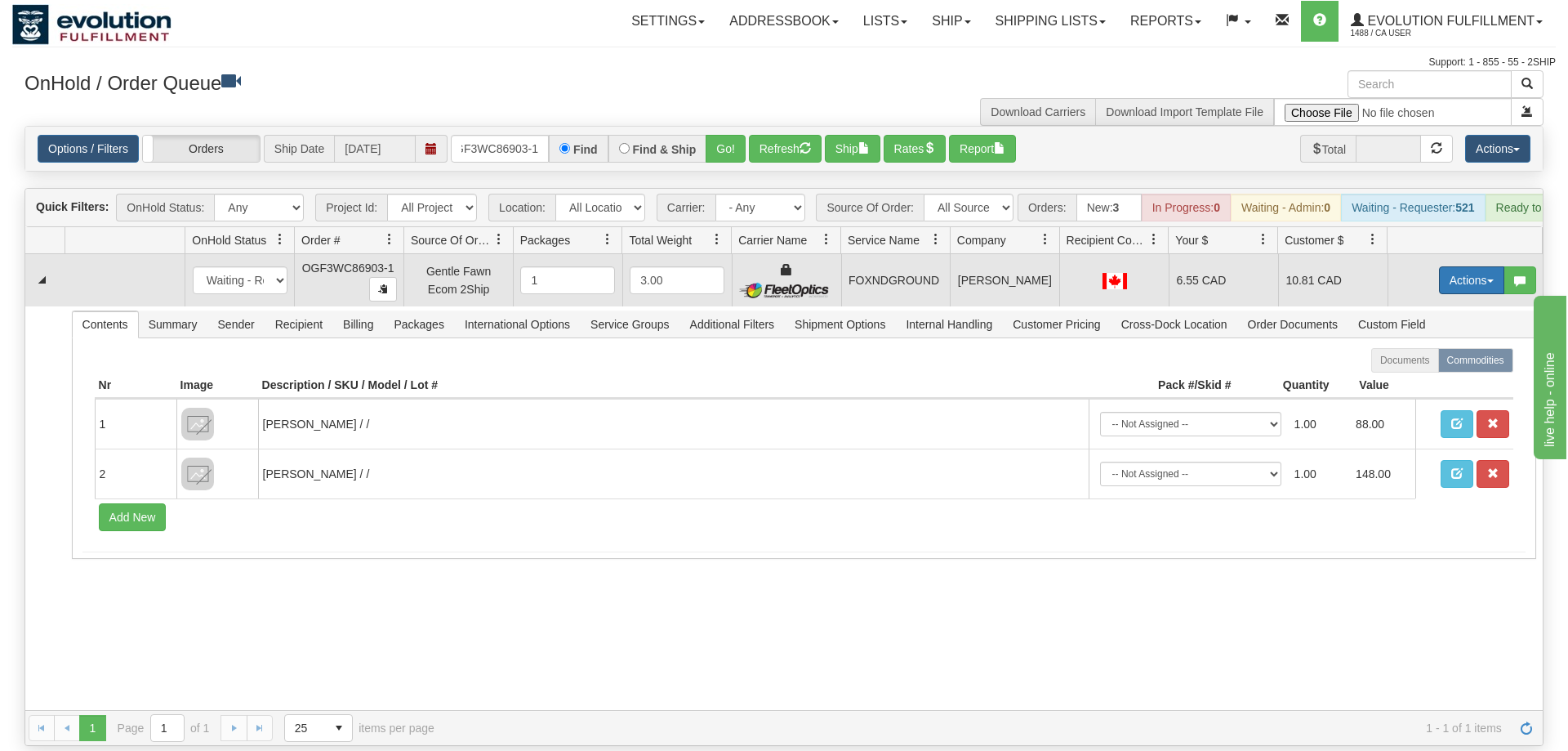
click at [1465, 267] on button "Actions" at bounding box center [1472, 281] width 65 height 28
click at [1409, 364] on link "Ship" at bounding box center [1437, 375] width 131 height 21
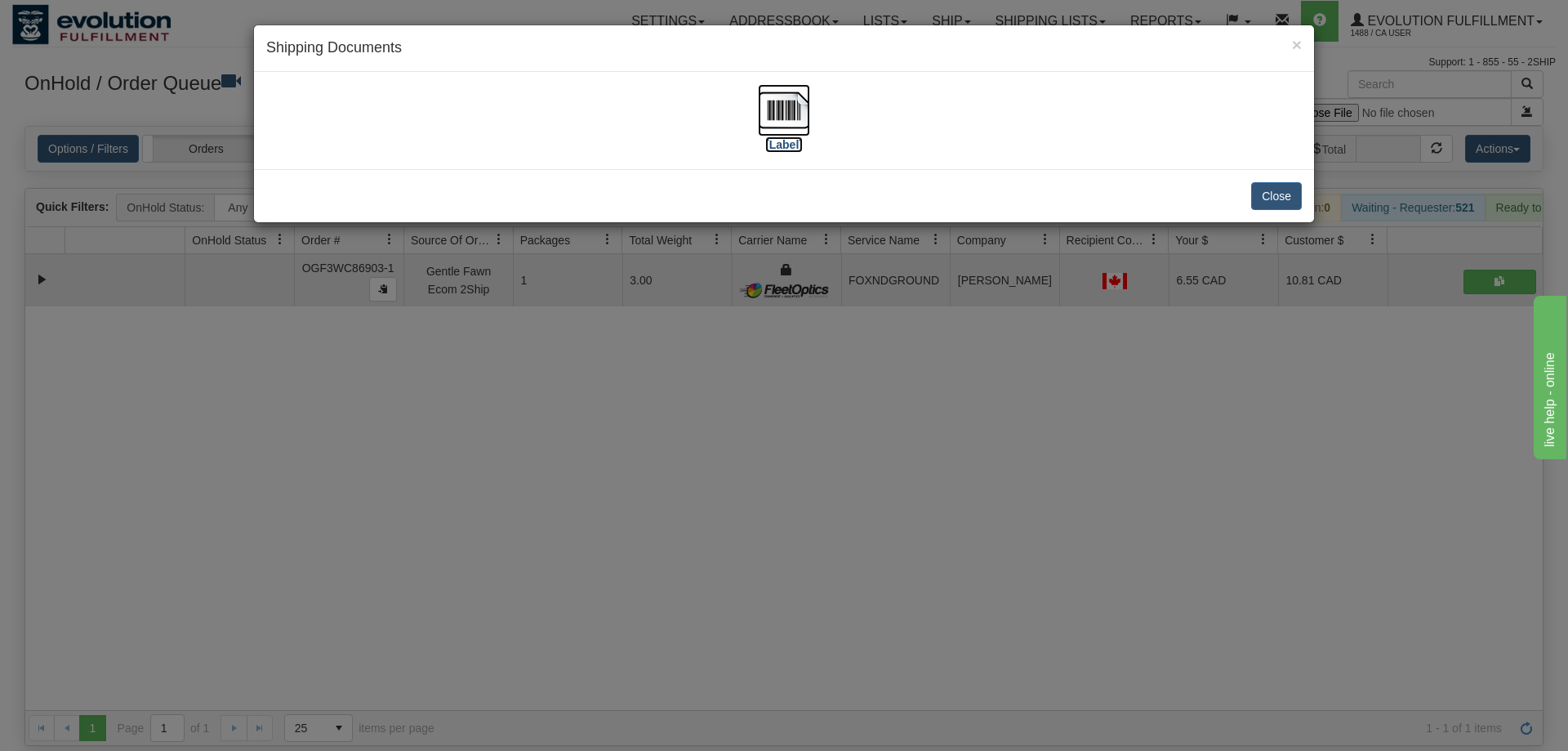
click at [766, 122] on img at bounding box center [784, 111] width 53 height 53
click at [1008, 363] on div "× Shipping Documents [Label] Close" at bounding box center [784, 376] width 1568 height 751
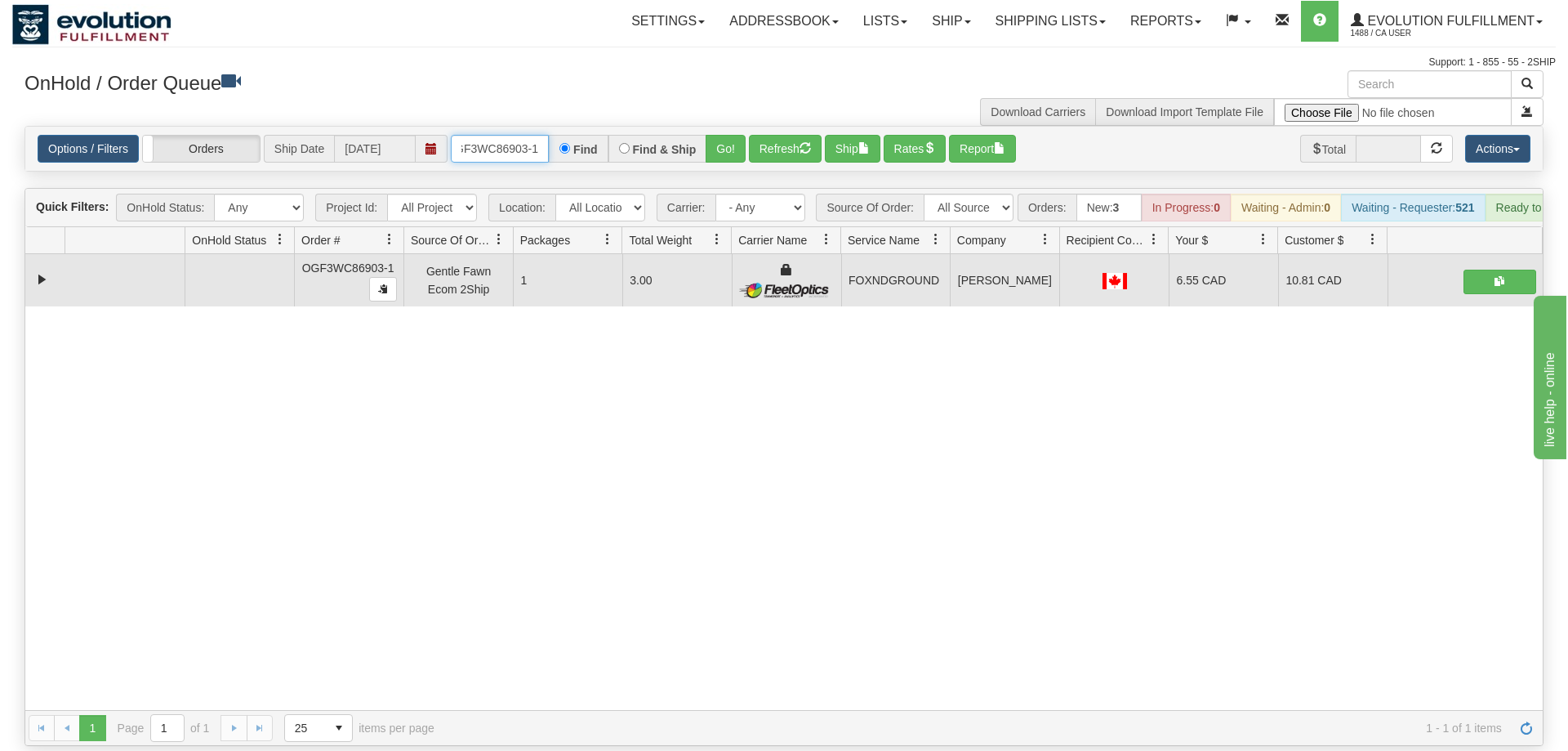
click at [516, 135] on input "OGF3WC86903-1" at bounding box center [500, 149] width 98 height 28
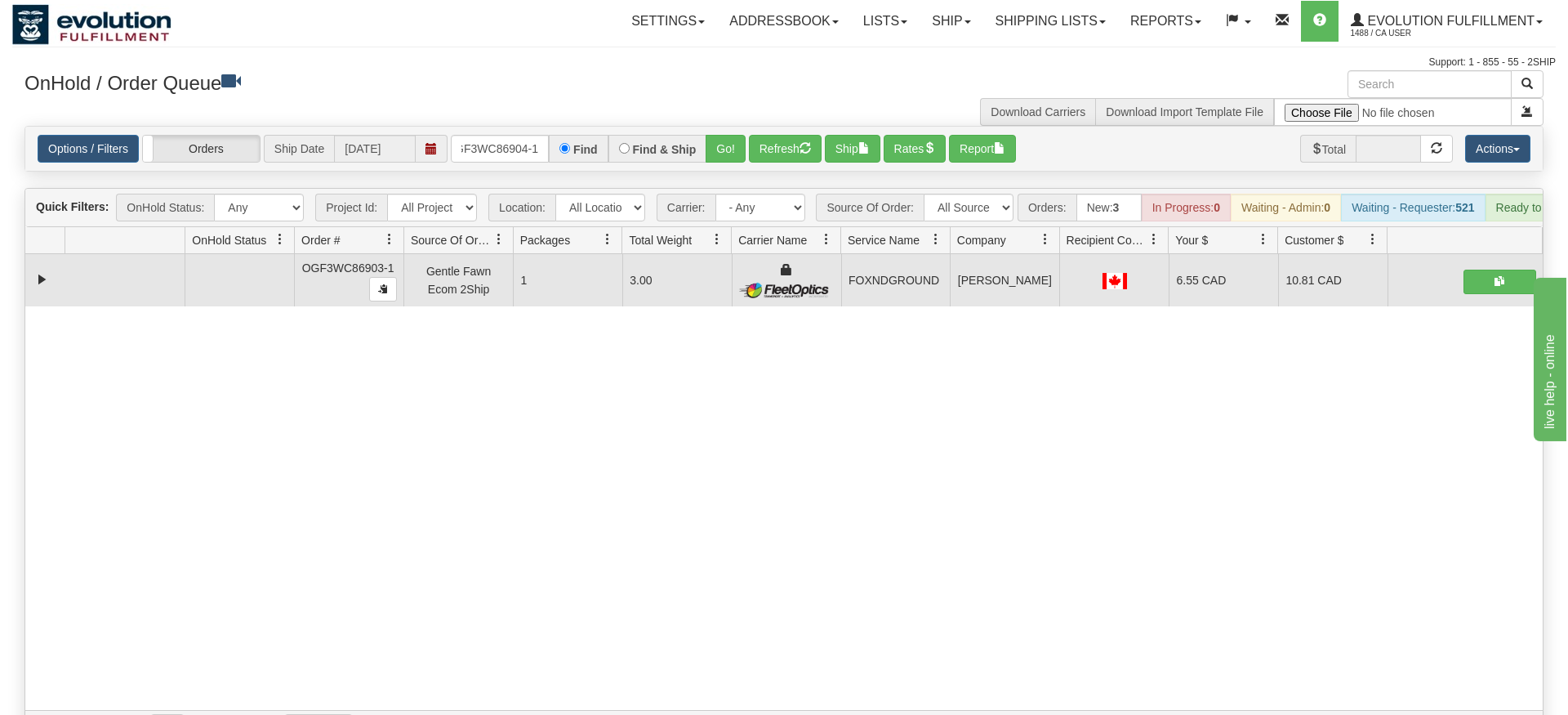
drag, startPoint x: 718, startPoint y: 107, endPoint x: 719, endPoint y: 143, distance: 36.0
click at [719, 143] on div "Options / Filters Group Shipments Orders Ship Date [DATE] OGF3WC86904-1 Find Fi…" at bounding box center [784, 148] width 1517 height 44
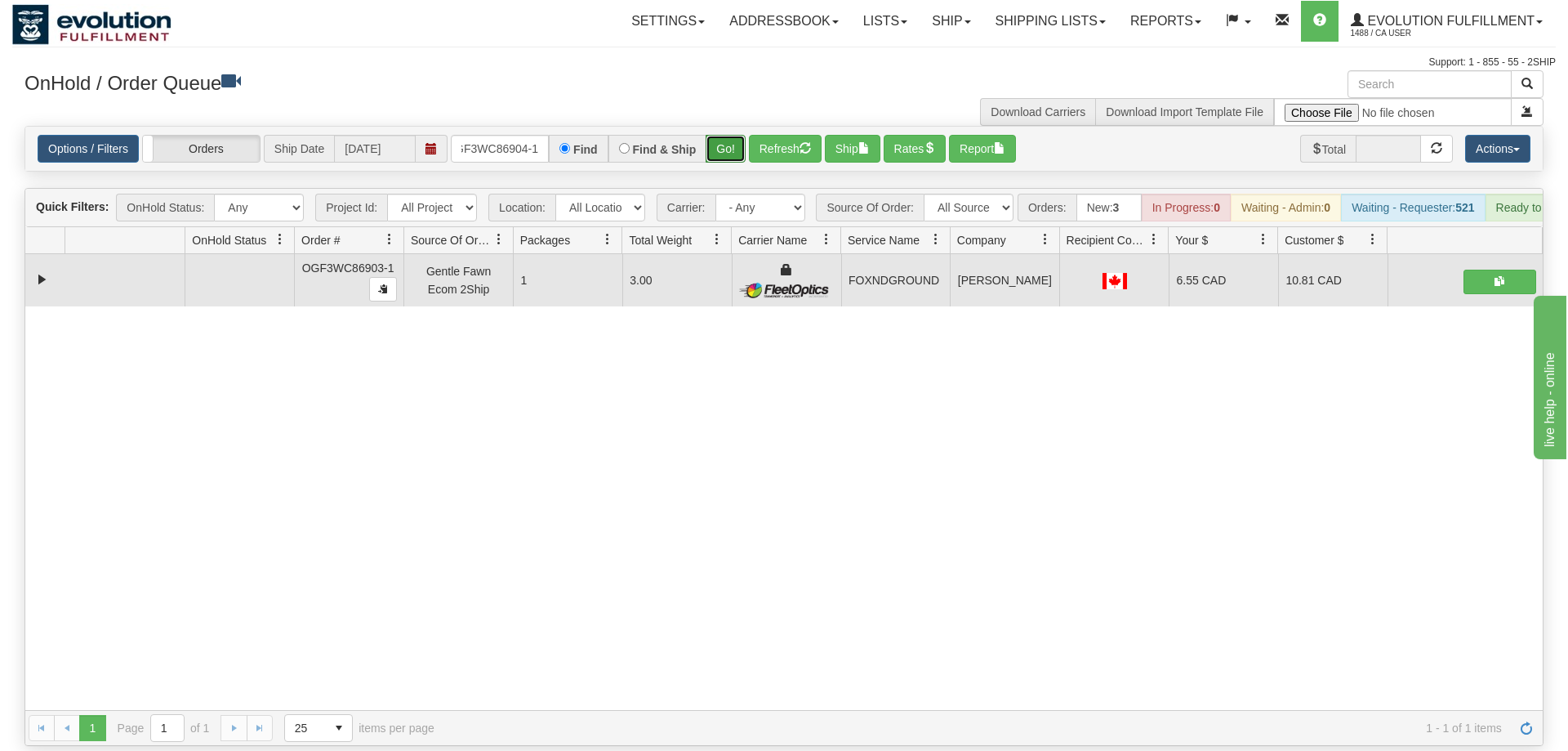
click at [725, 135] on button "Go!" at bounding box center [726, 149] width 40 height 28
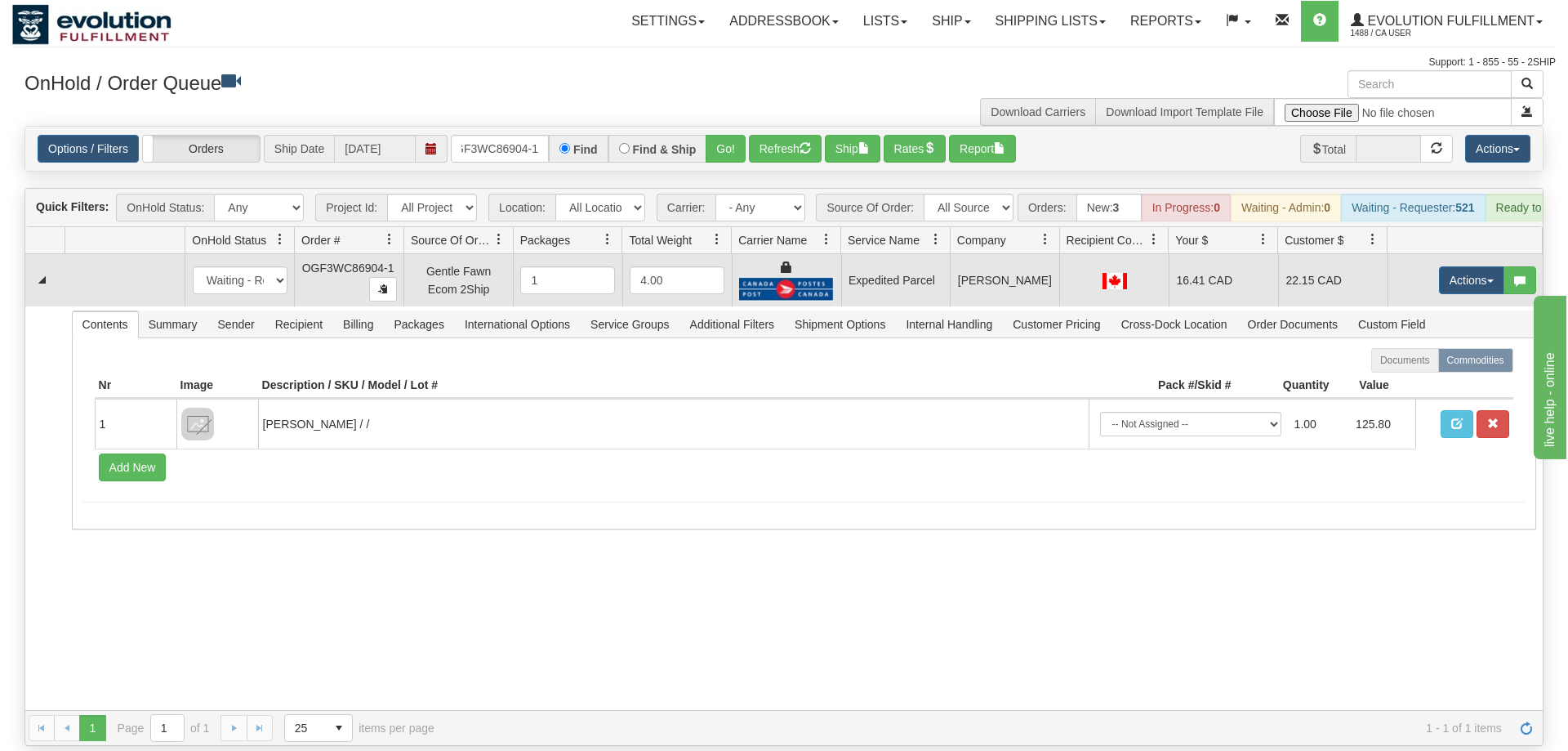
click at [1465, 272] on td "Actions Open Refresh Rates Rate All Services Ship Delete Edit Items" at bounding box center [1465, 281] width 155 height 53
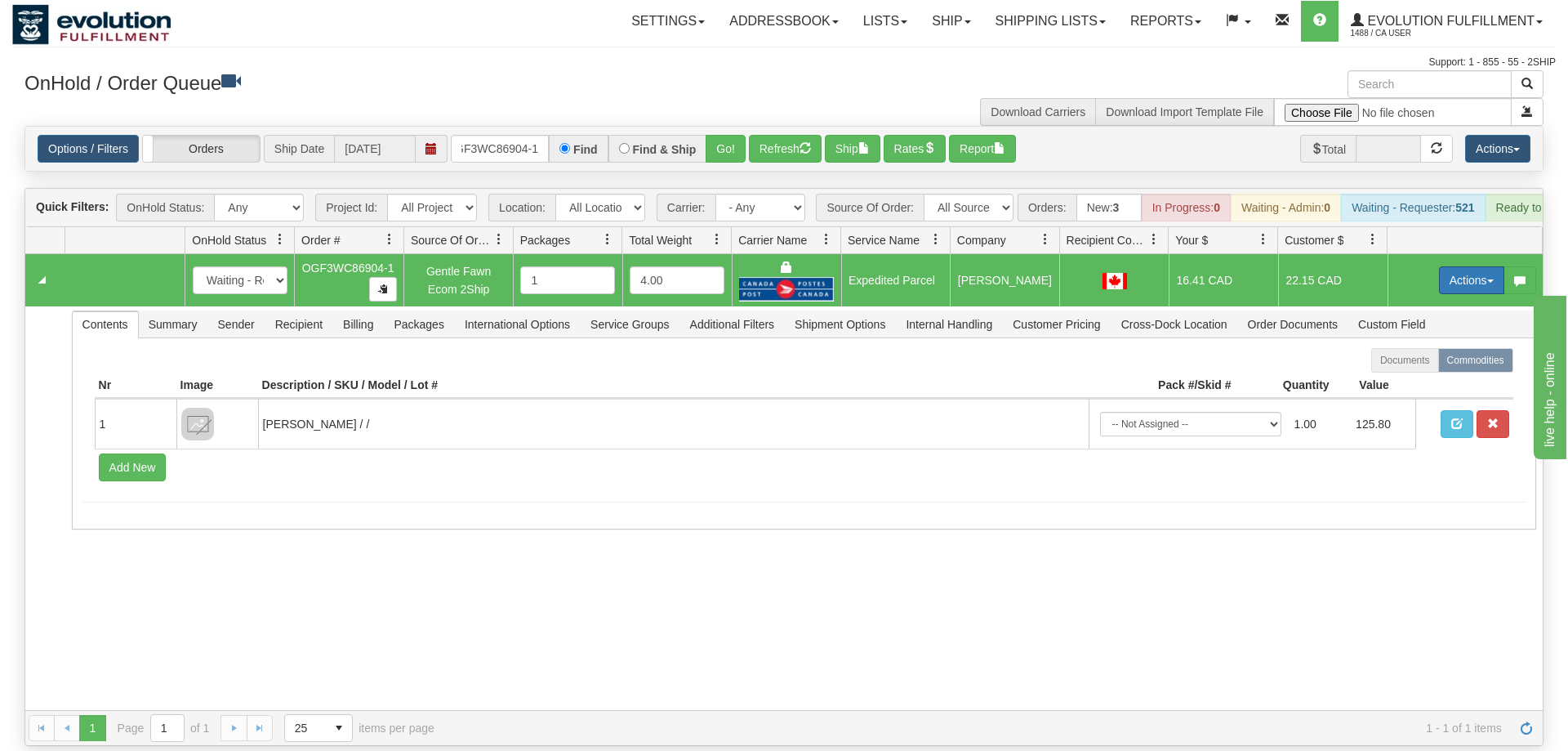
click at [1465, 267] on button "Actions" at bounding box center [1472, 281] width 65 height 28
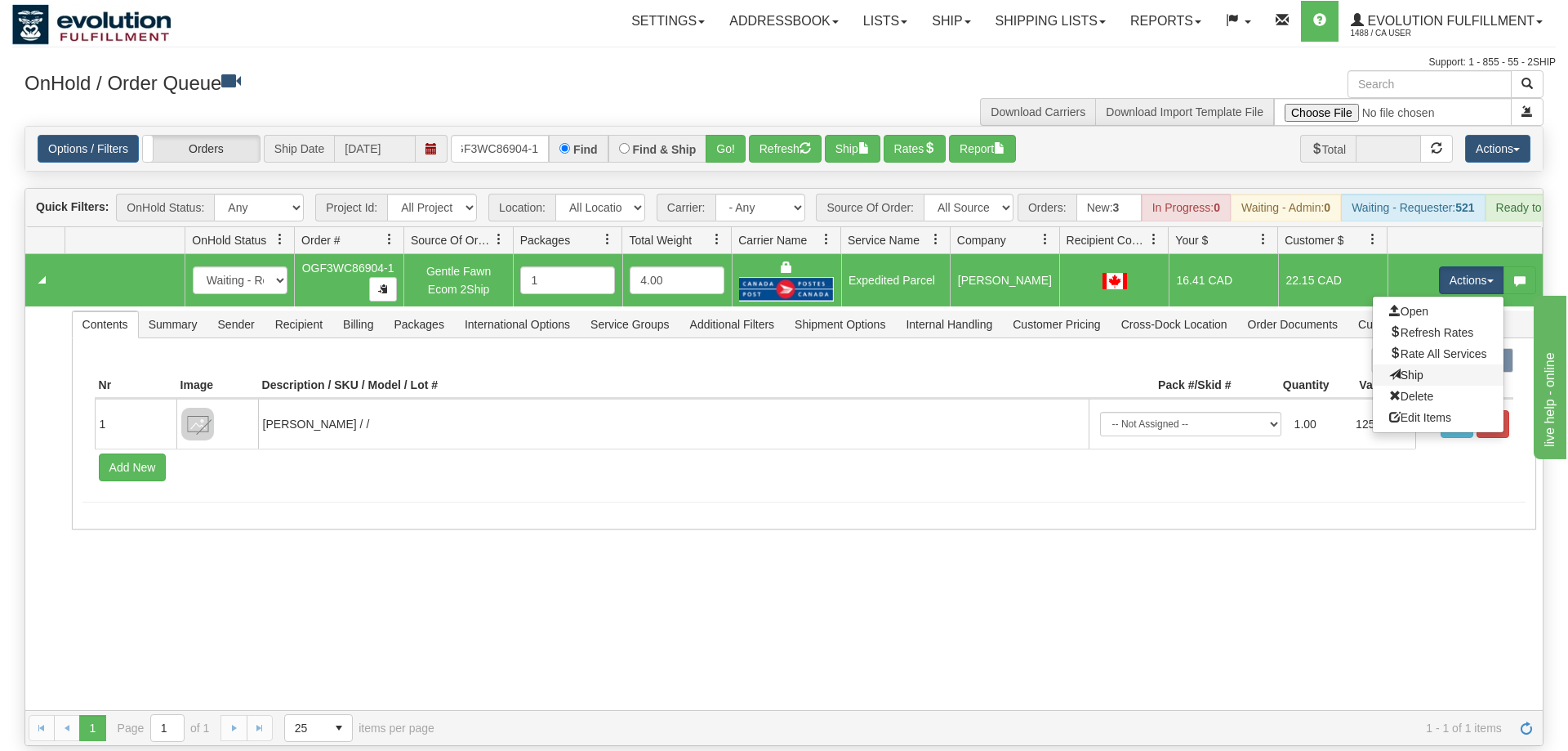
click at [1428, 364] on link "Ship" at bounding box center [1437, 375] width 131 height 21
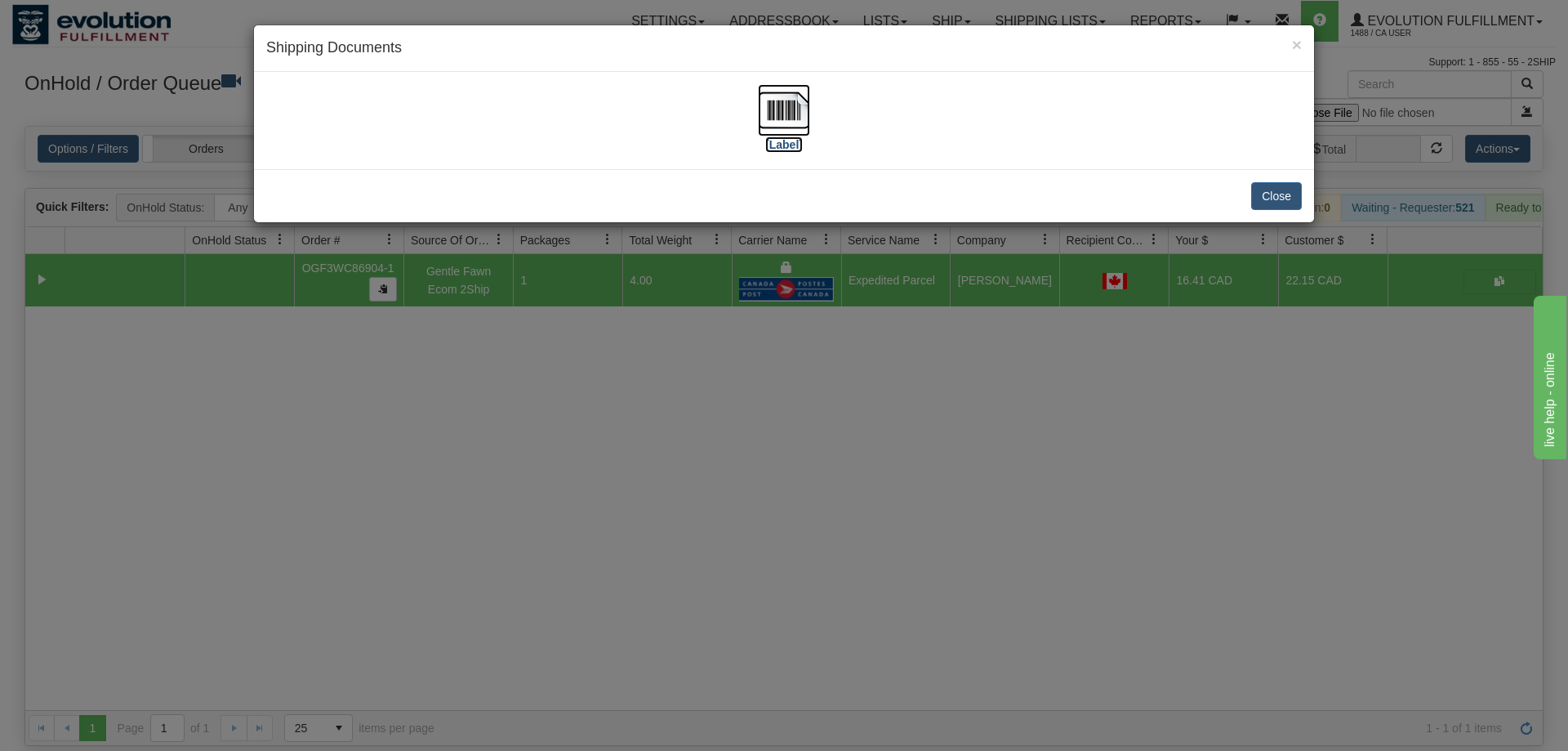
click at [786, 111] on img at bounding box center [784, 111] width 53 height 53
drag, startPoint x: 712, startPoint y: 501, endPoint x: 716, endPoint y: 476, distance: 25.3
click at [716, 476] on div "× Shipping Documents [Label] Close" at bounding box center [784, 376] width 1568 height 751
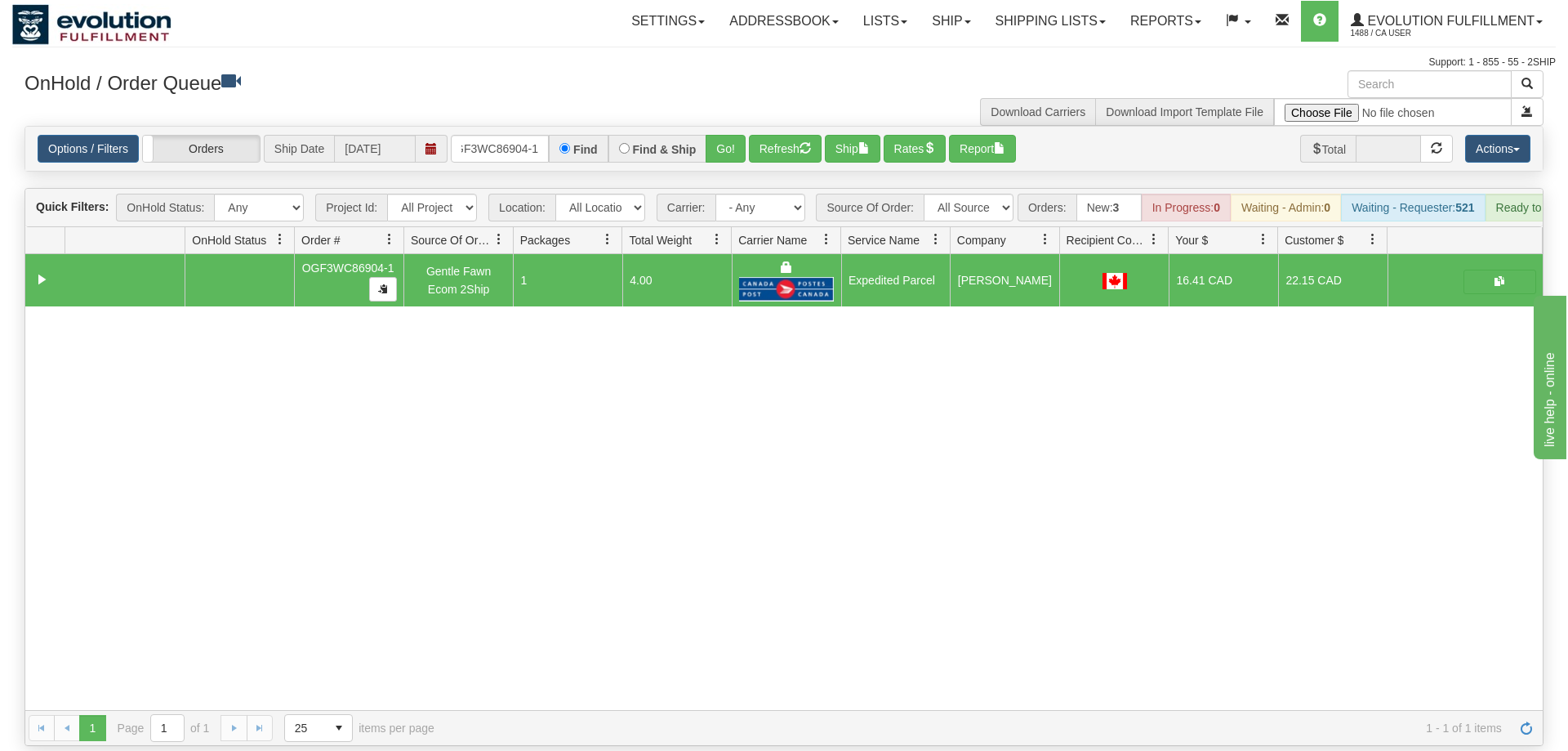
click at [482, 126] on div "Options / Filters Group Shipments Orders Ship Date [DATE] OGF3WC86904-1 Find Fi…" at bounding box center [784, 148] width 1517 height 44
click at [488, 135] on input "OGF3WC86904-1" at bounding box center [500, 149] width 98 height 28
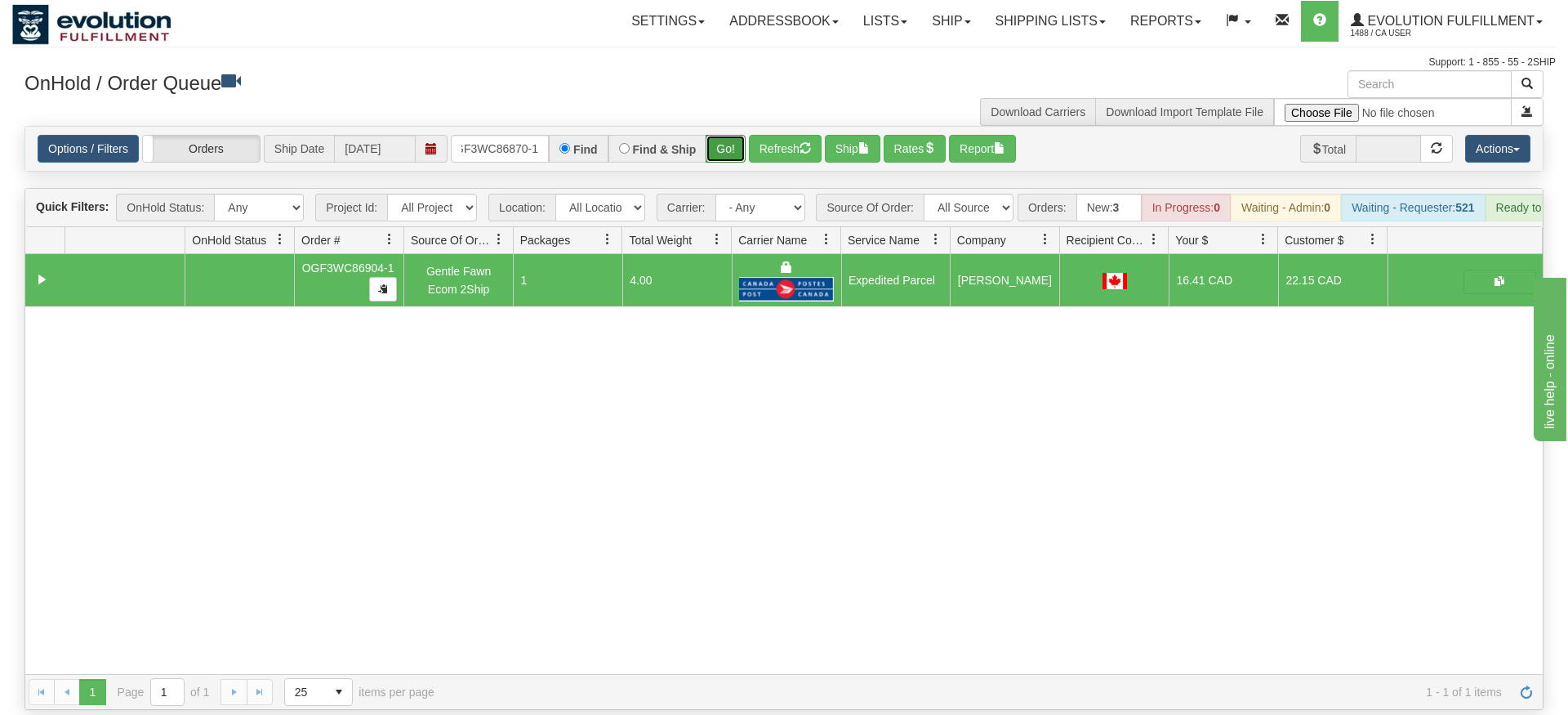
click at [728, 158] on div "Is equal to Is not equal to Contains Does not contains CAD USD EUR ZAR [PERSON_…" at bounding box center [784, 418] width 1543 height 584
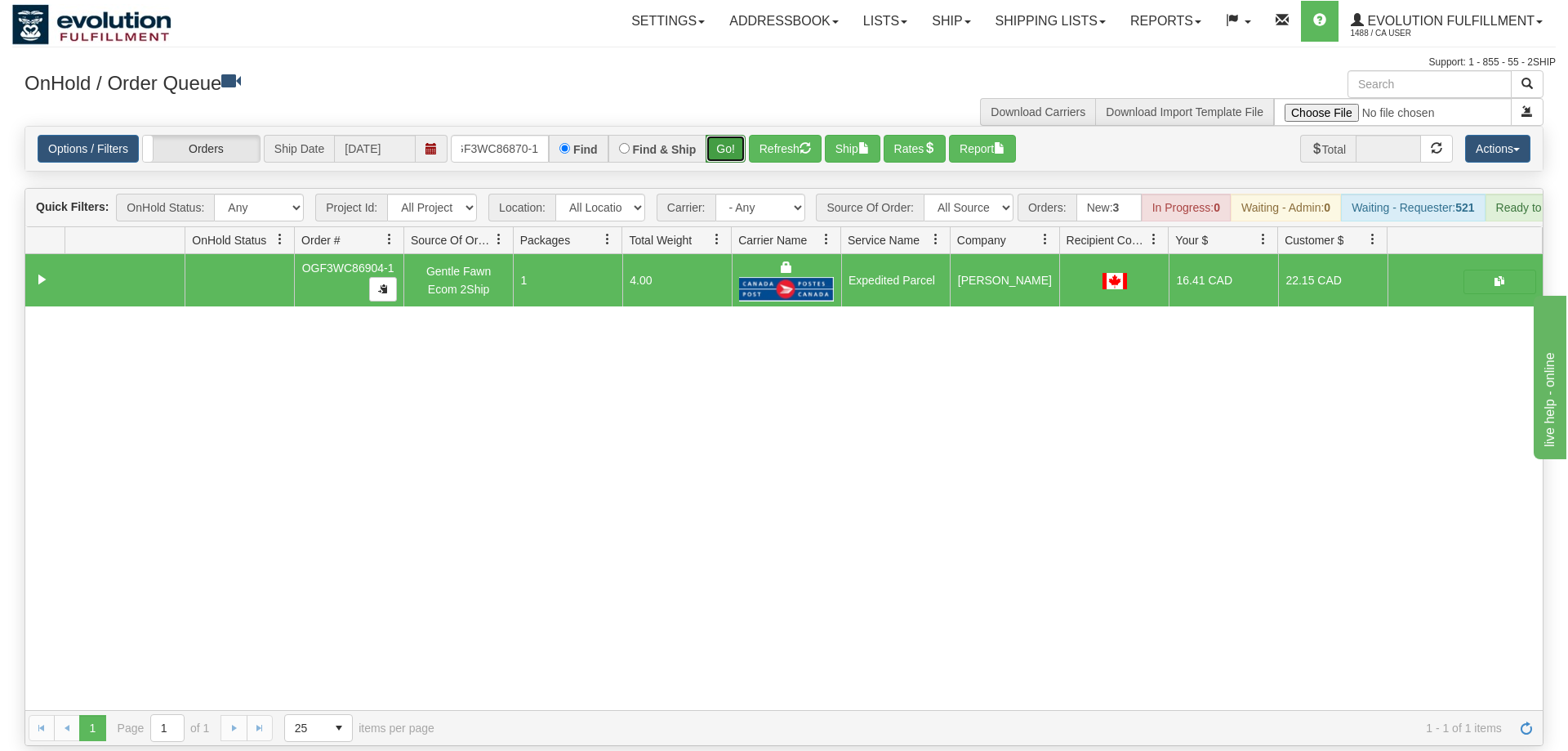
click at [732, 135] on button "Go!" at bounding box center [726, 149] width 40 height 28
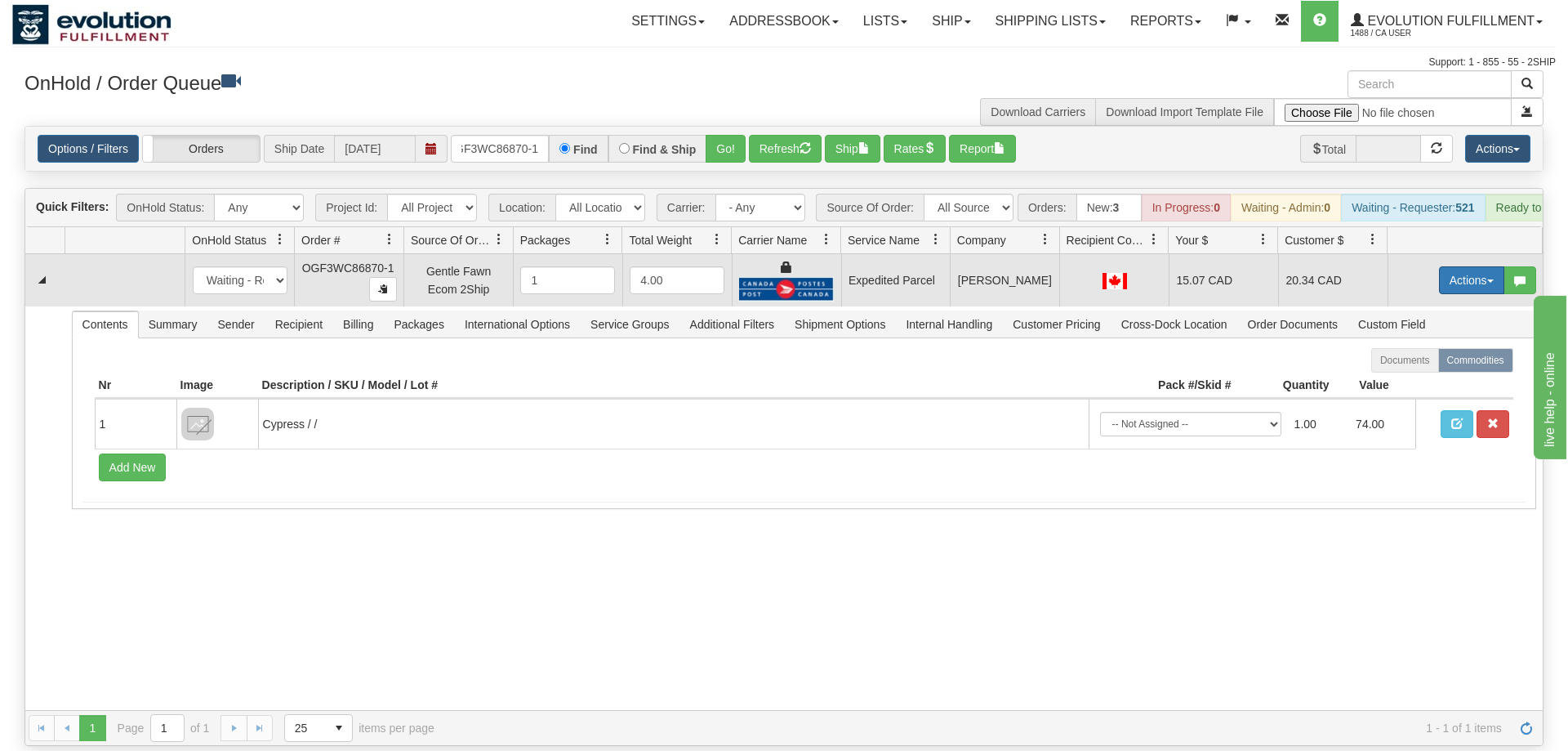
click at [1472, 267] on button "Actions" at bounding box center [1472, 281] width 65 height 28
click at [1435, 364] on link "Ship" at bounding box center [1437, 375] width 131 height 21
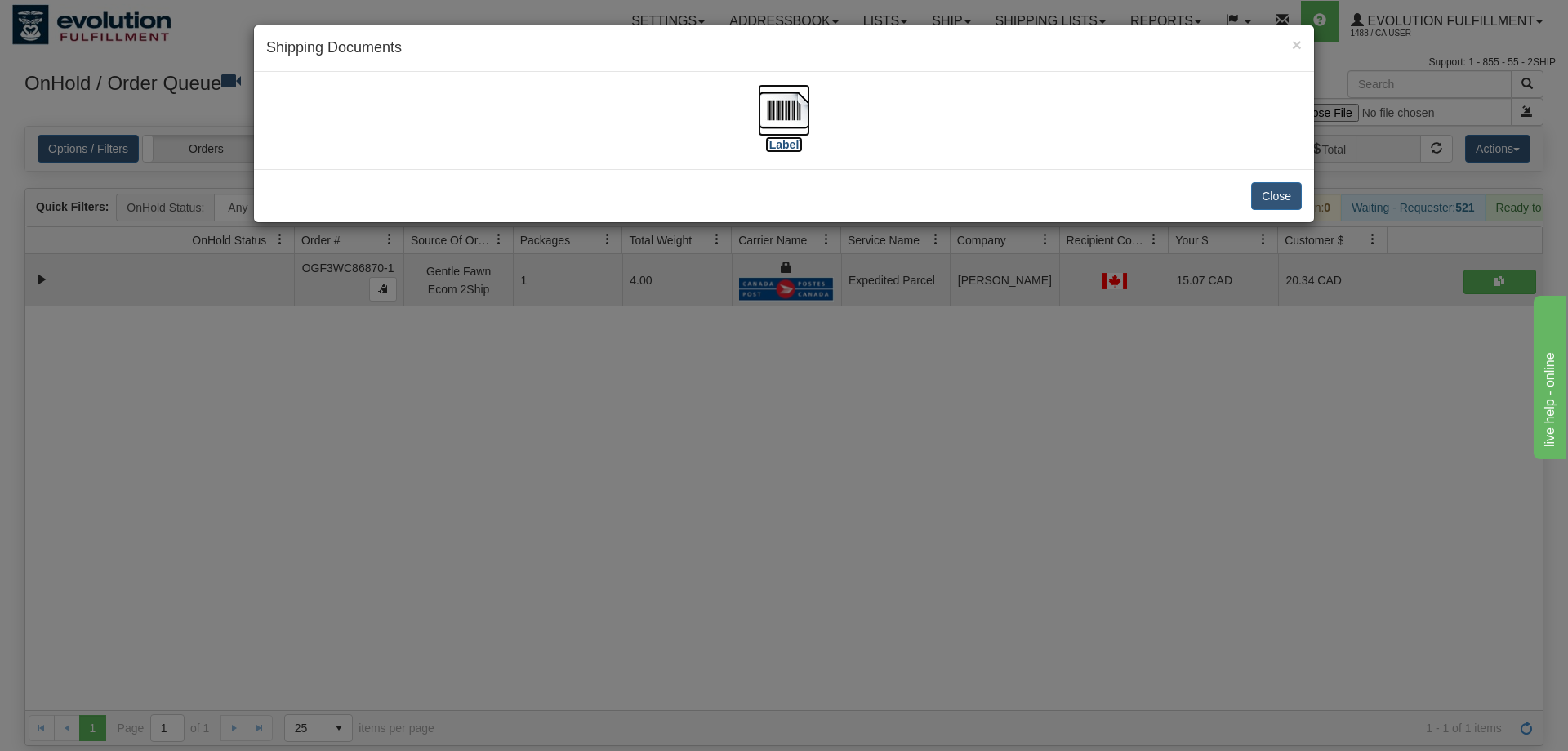
click at [793, 123] on img at bounding box center [784, 111] width 53 height 53
drag, startPoint x: 937, startPoint y: 513, endPoint x: 469, endPoint y: 215, distance: 554.8
click at [923, 478] on div "× Shipping Documents [Label] Close" at bounding box center [784, 376] width 1568 height 751
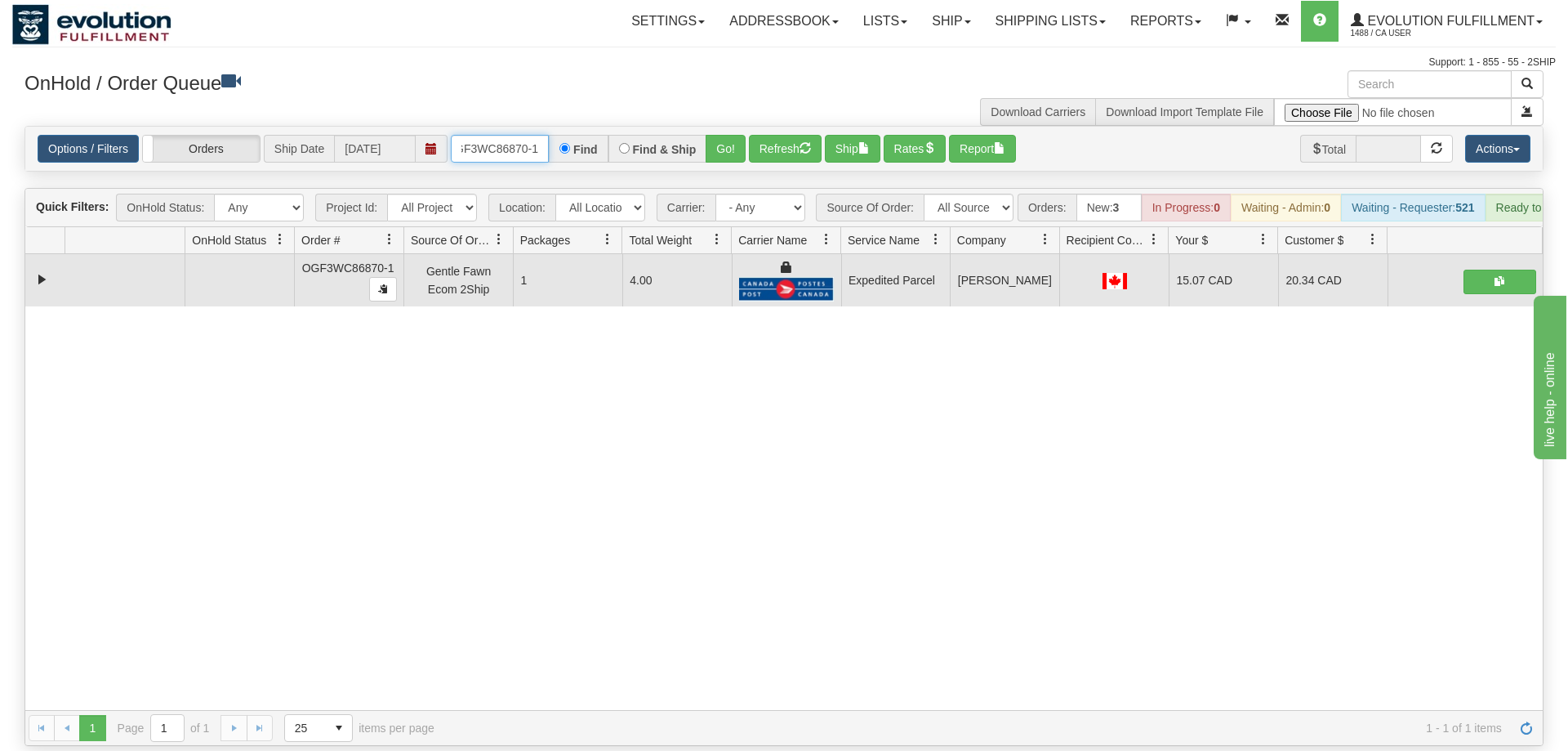
click at [510, 135] on input "OGF3WC86870-1" at bounding box center [500, 149] width 98 height 28
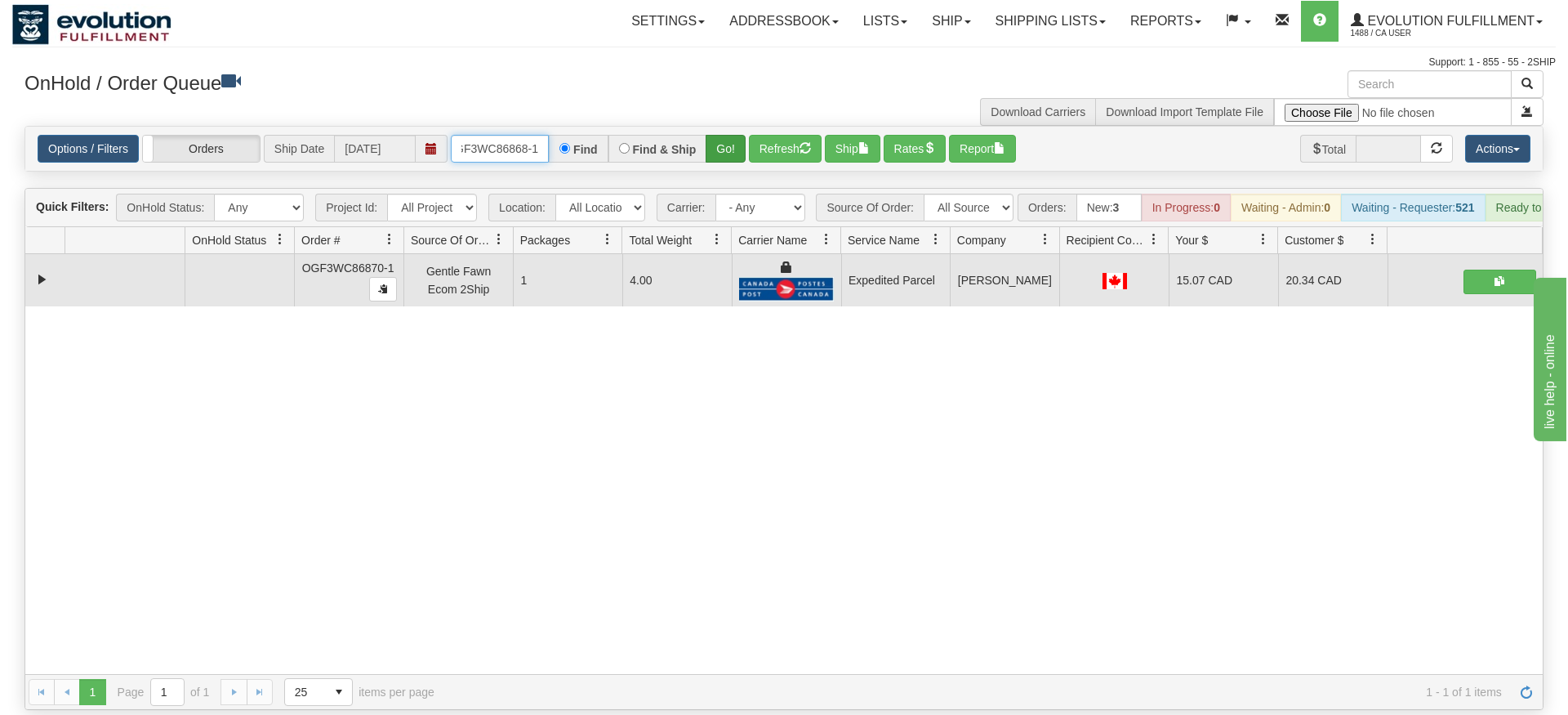
type input "OGF3WC86868-1"
click at [724, 154] on div "Is equal to Is not equal to Contains Does not contains CAD USD EUR ZAR [PERSON_…" at bounding box center [784, 418] width 1543 height 584
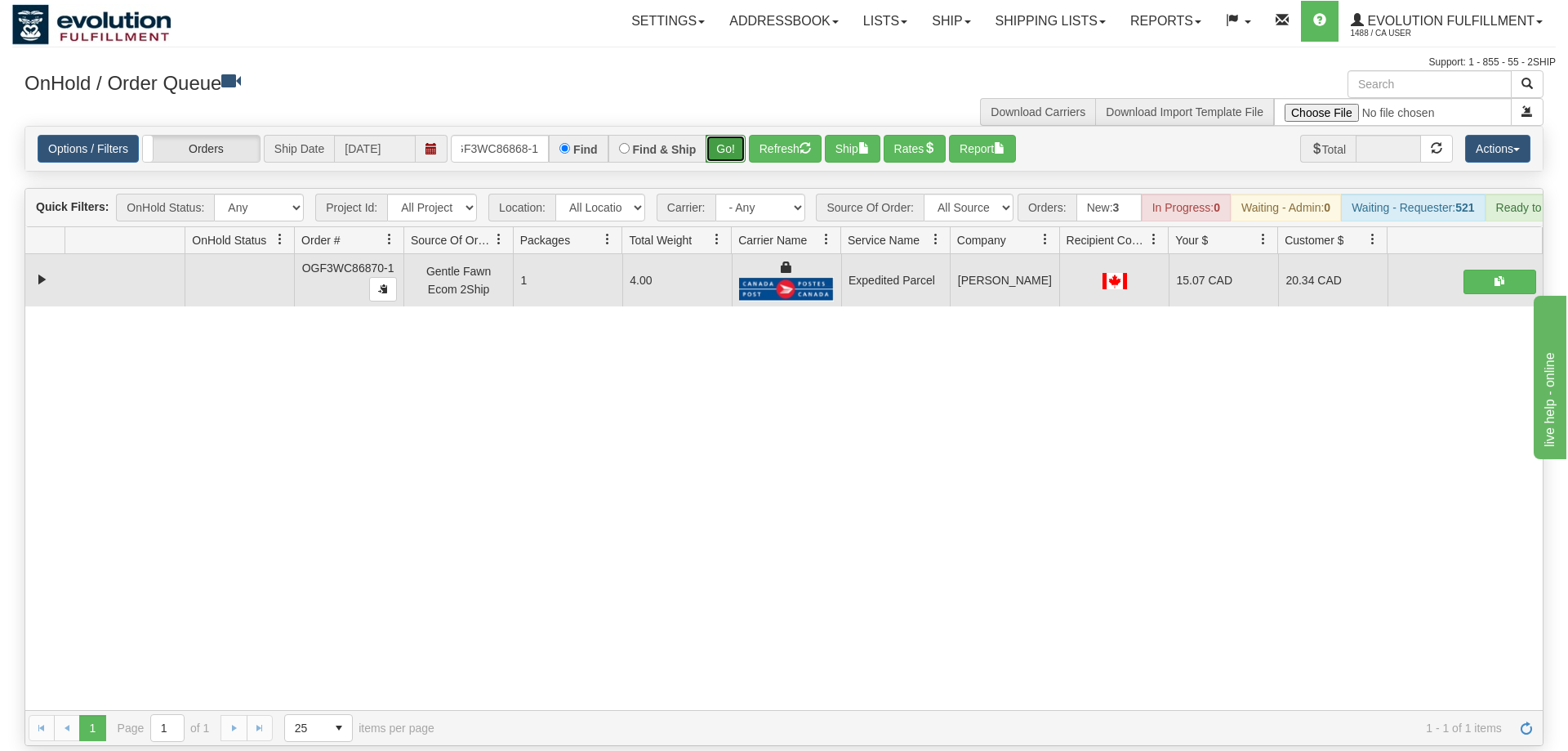
click at [723, 135] on button "Go!" at bounding box center [726, 149] width 40 height 28
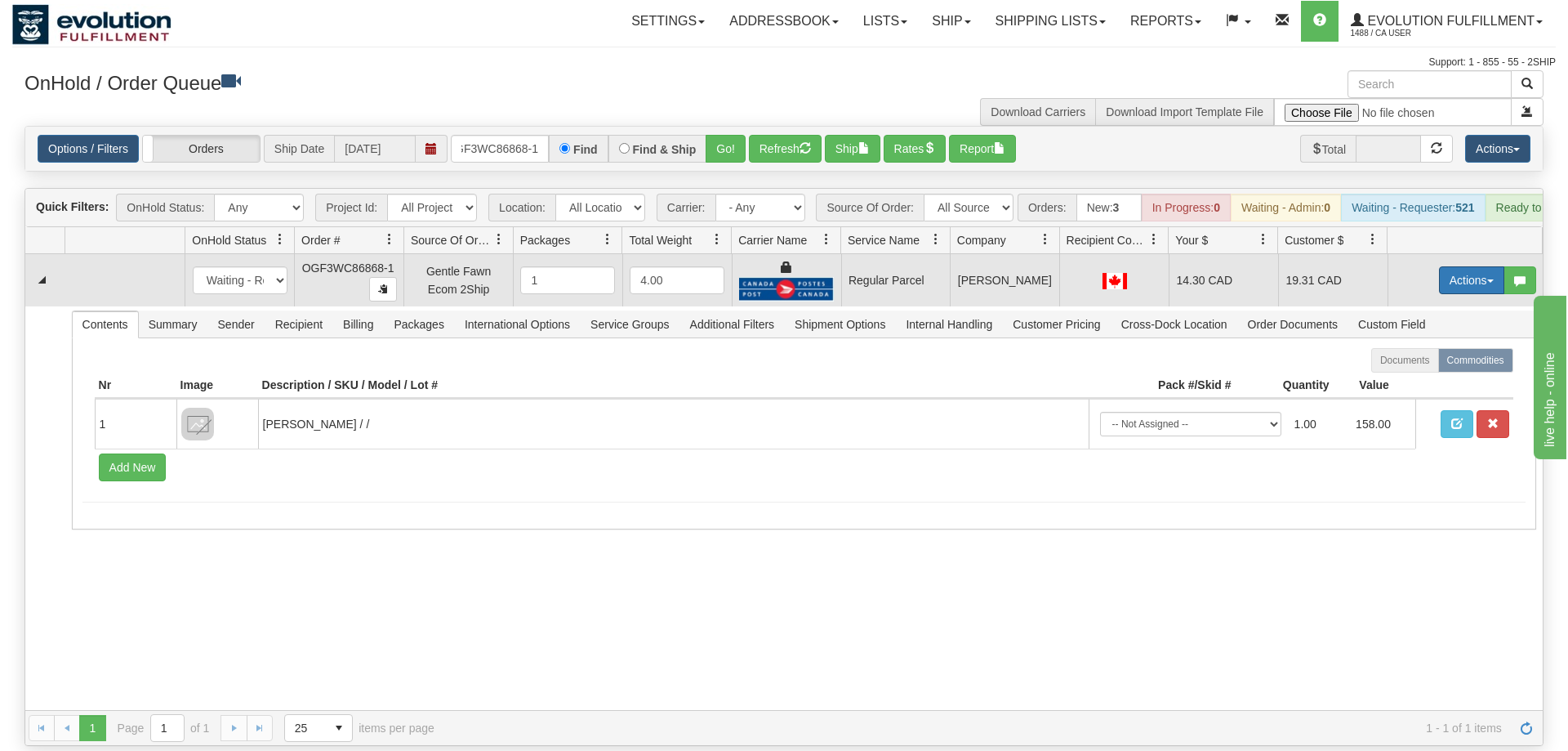
click at [1478, 267] on button "Actions" at bounding box center [1472, 281] width 65 height 28
click at [1422, 347] on span "Rate All Services" at bounding box center [1438, 354] width 98 height 13
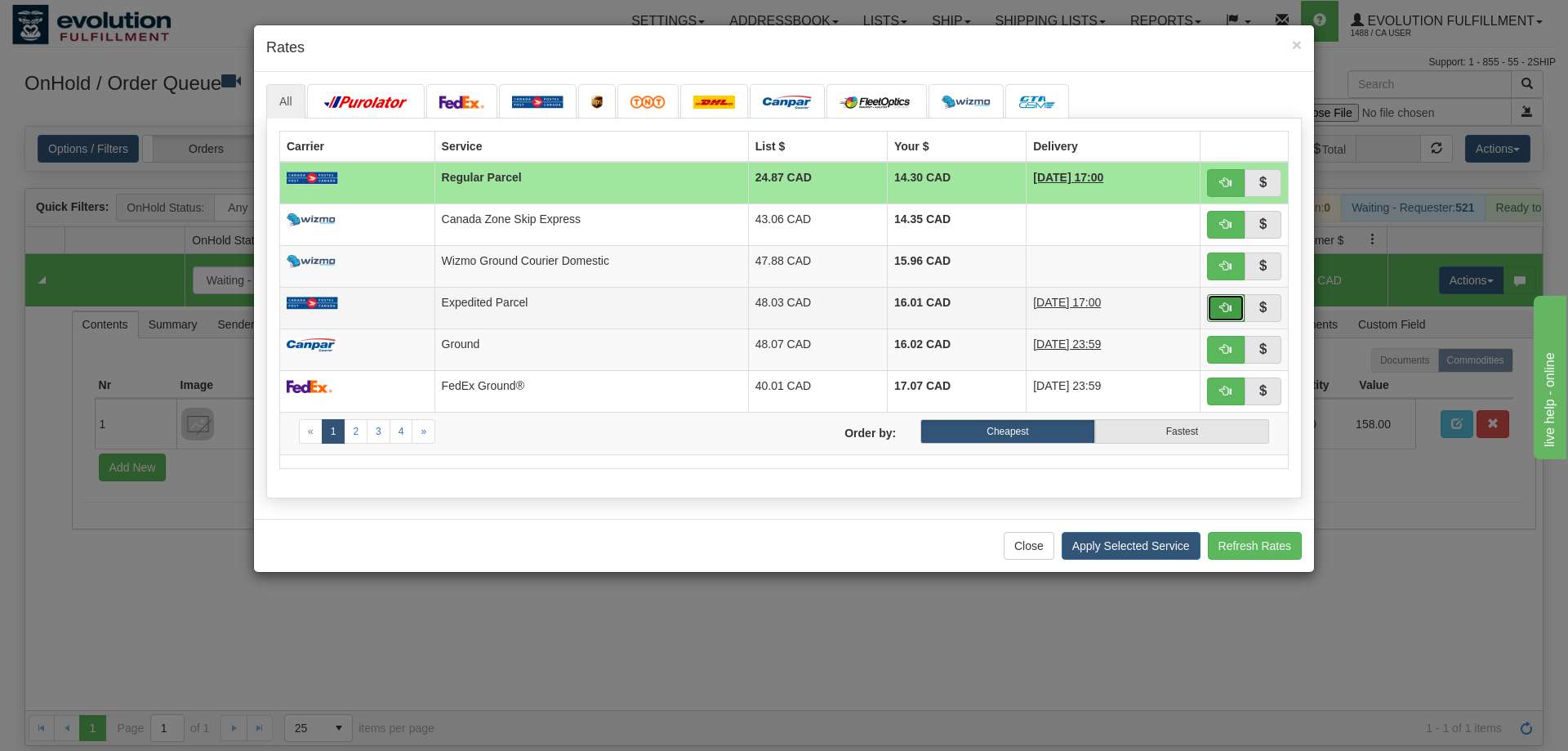
click at [1215, 303] on button "button" at bounding box center [1225, 308] width 38 height 28
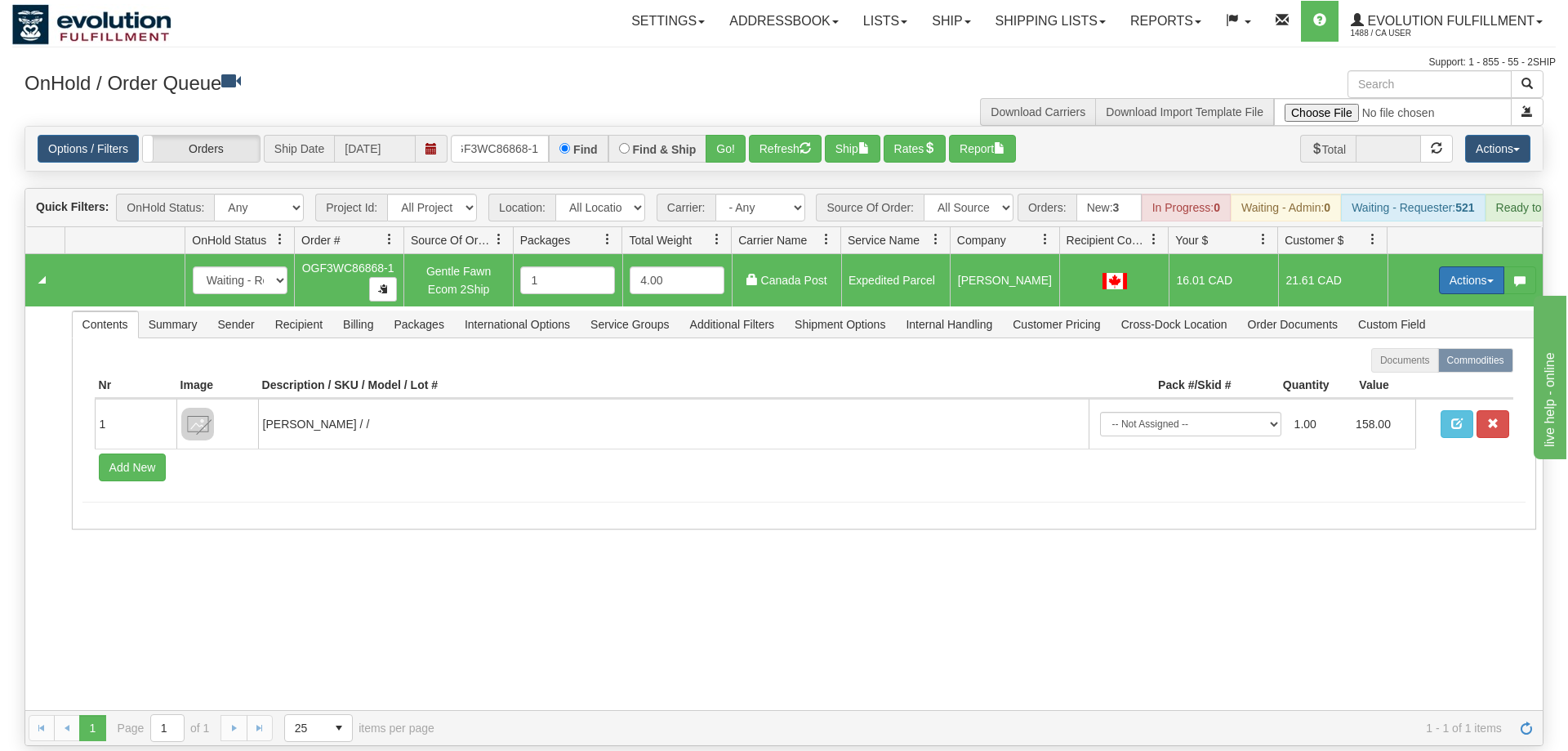
click at [1488, 279] on span "button" at bounding box center [1490, 281] width 6 height 4
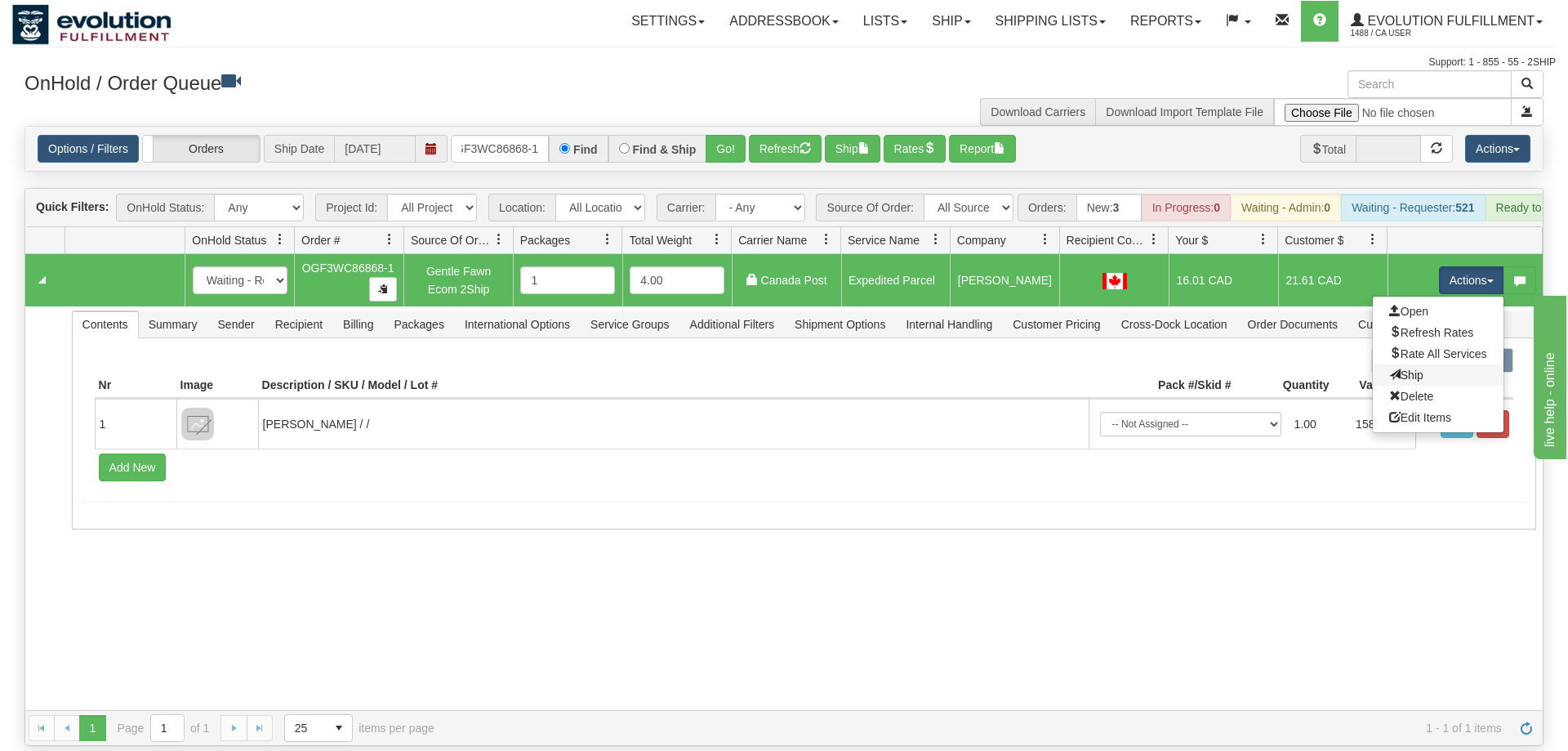
click at [1458, 364] on link "Ship" at bounding box center [1437, 375] width 131 height 21
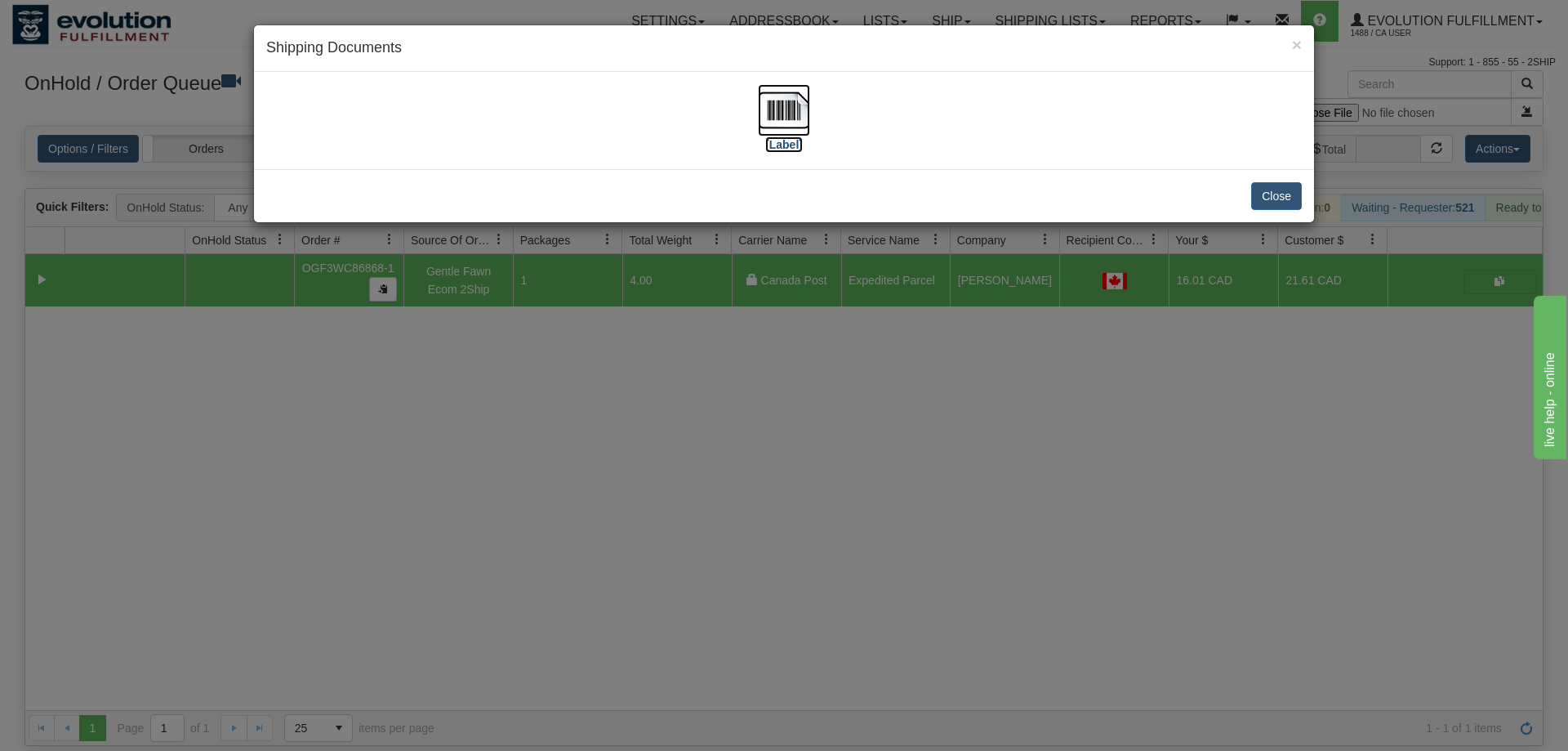
click at [792, 105] on img at bounding box center [784, 111] width 53 height 53
click at [625, 741] on div "× Shipping Documents [Label] Close" at bounding box center [784, 376] width 1568 height 751
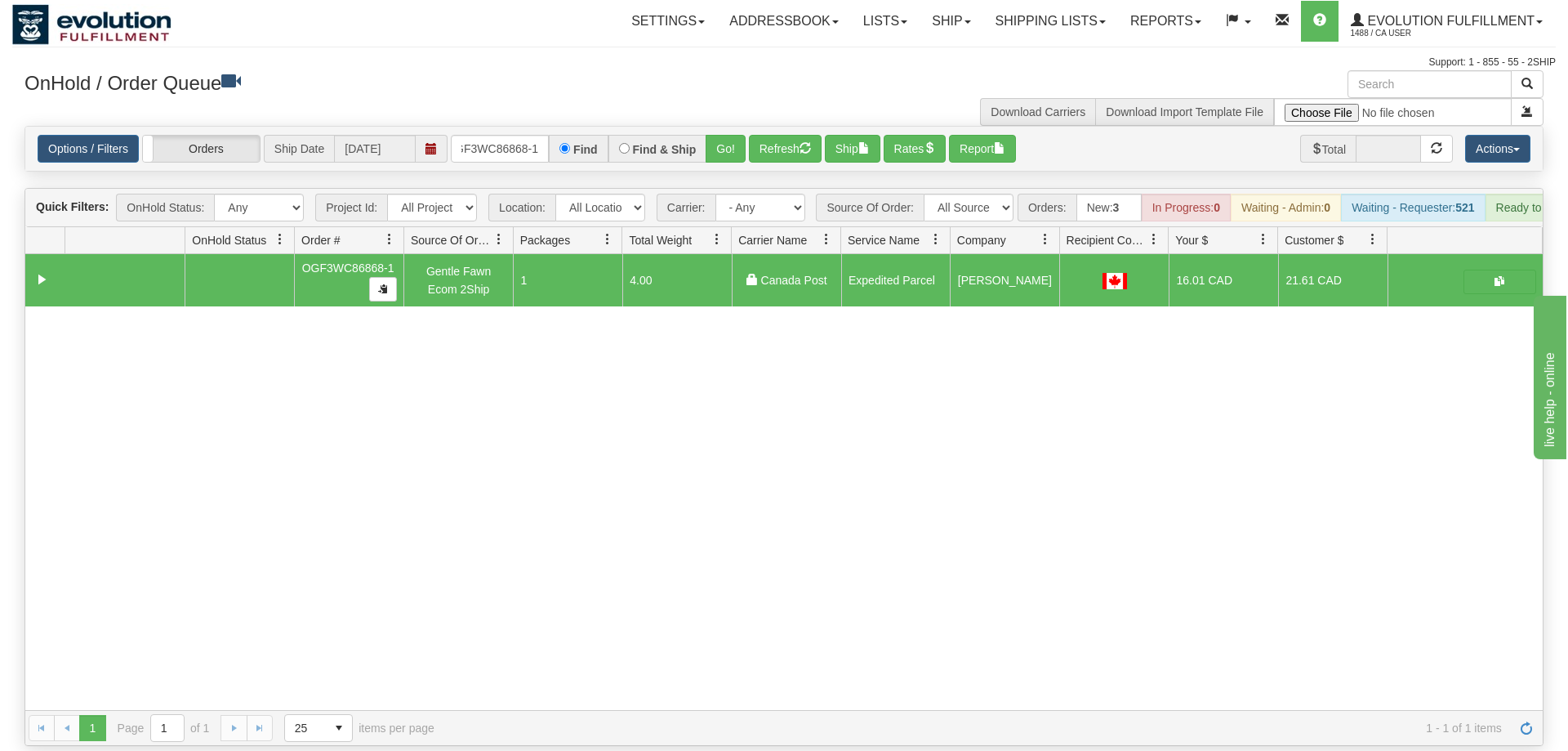
click at [749, 569] on div "31619341 EVOLUTION V3 91111924 91111929 OGF3WC86868-1 Gentle Fawn Ecom 2Ship 1 …" at bounding box center [784, 483] width 1517 height 456
click at [522, 135] on input "OGF3WC86868-1" at bounding box center [500, 149] width 98 height 28
click at [774, 563] on div "31619341 EVOLUTION V3 91111924 91111929 OGF3WC86868-1 Gentle Fawn Ecom 2Ship 1 …" at bounding box center [784, 483] width 1517 height 456
click at [683, 615] on div "31619341 EVOLUTION V3 91111924 91111929 OGF3WC86868-1 Gentle Fawn Ecom 2Ship 1 …" at bounding box center [784, 483] width 1517 height 456
